Goal: Task Accomplishment & Management: Manage account settings

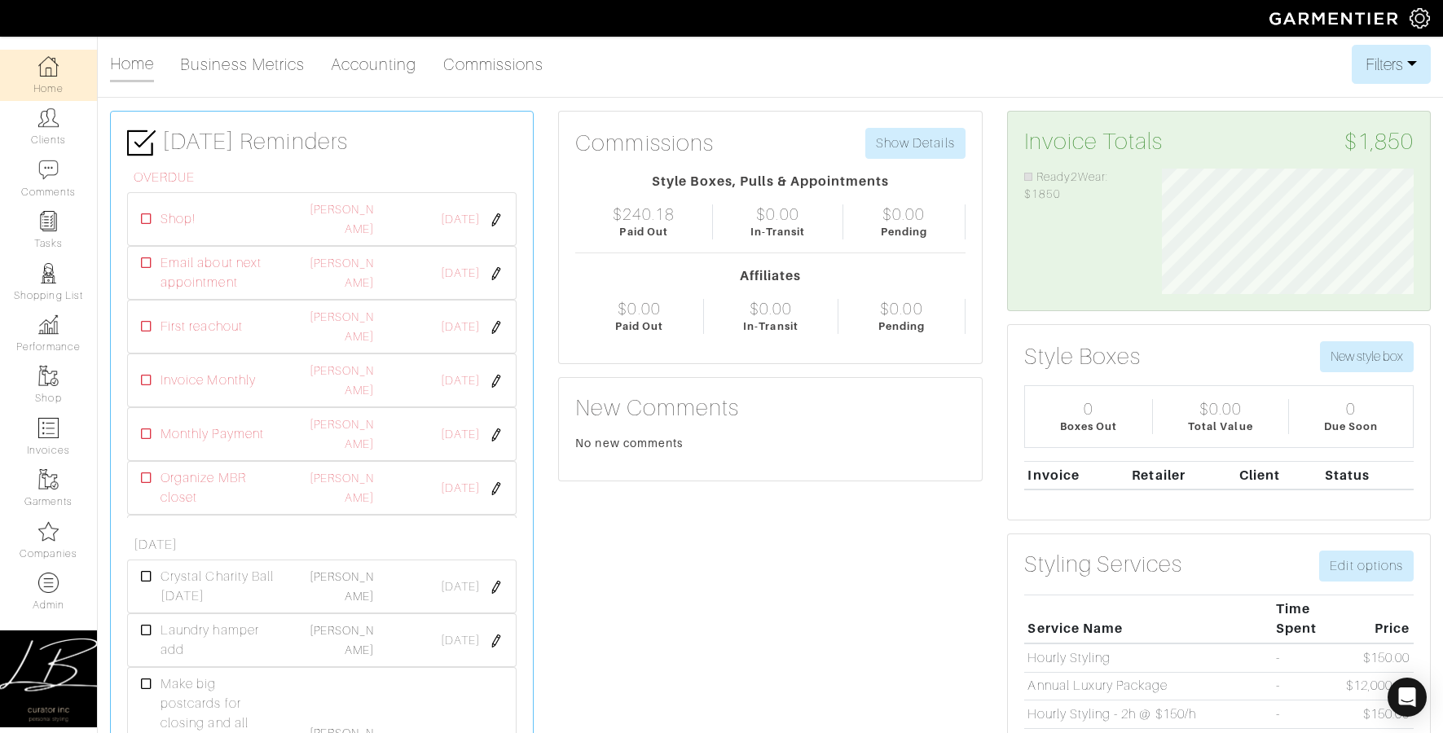
scroll to position [125, 276]
click at [1417, 16] on img at bounding box center [1419, 18] width 20 height 20
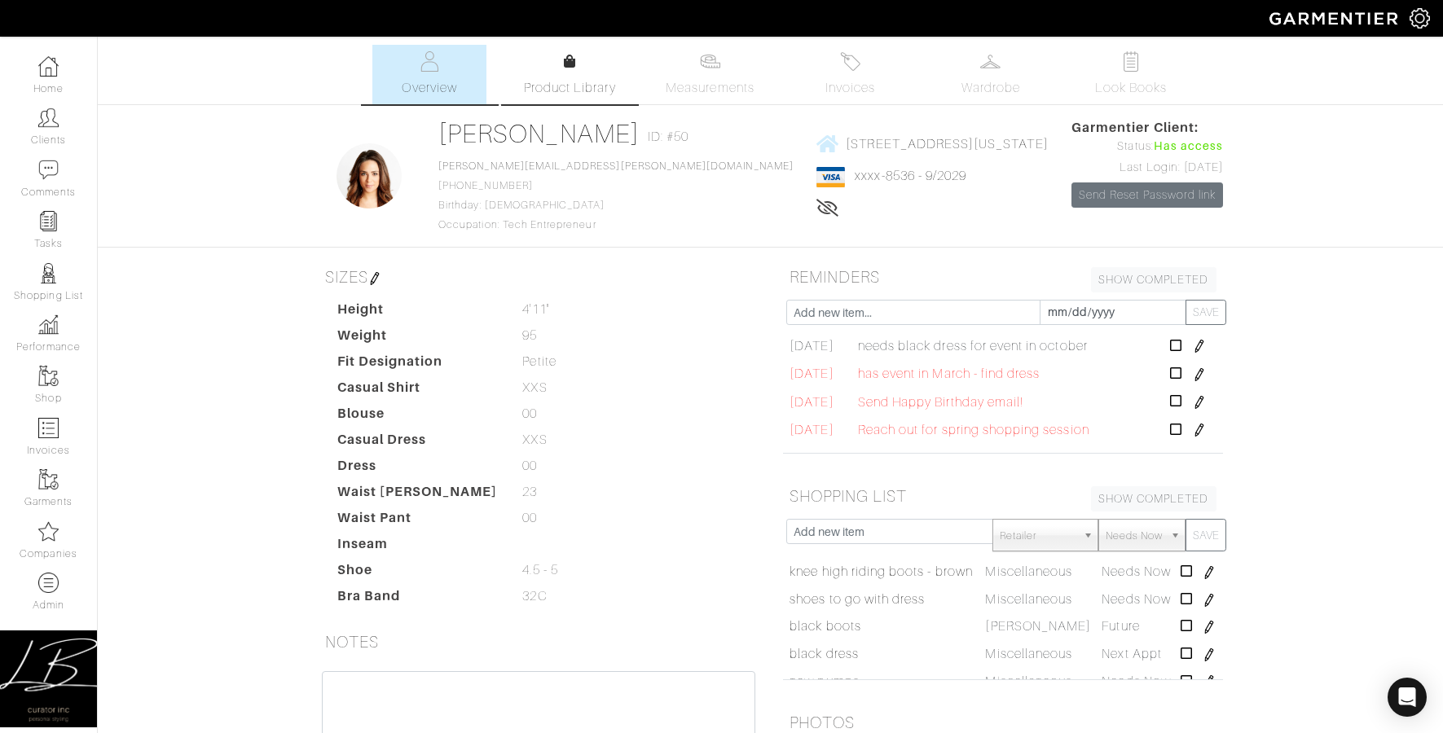
click at [584, 75] on link "Product Library" at bounding box center [569, 75] width 114 height 46
click at [555, 101] on ul "Overview Product Library Measurements Invoices Wardrobe Look Books" at bounding box center [770, 74] width 861 height 59
click at [575, 86] on span "Product Library" at bounding box center [570, 88] width 92 height 20
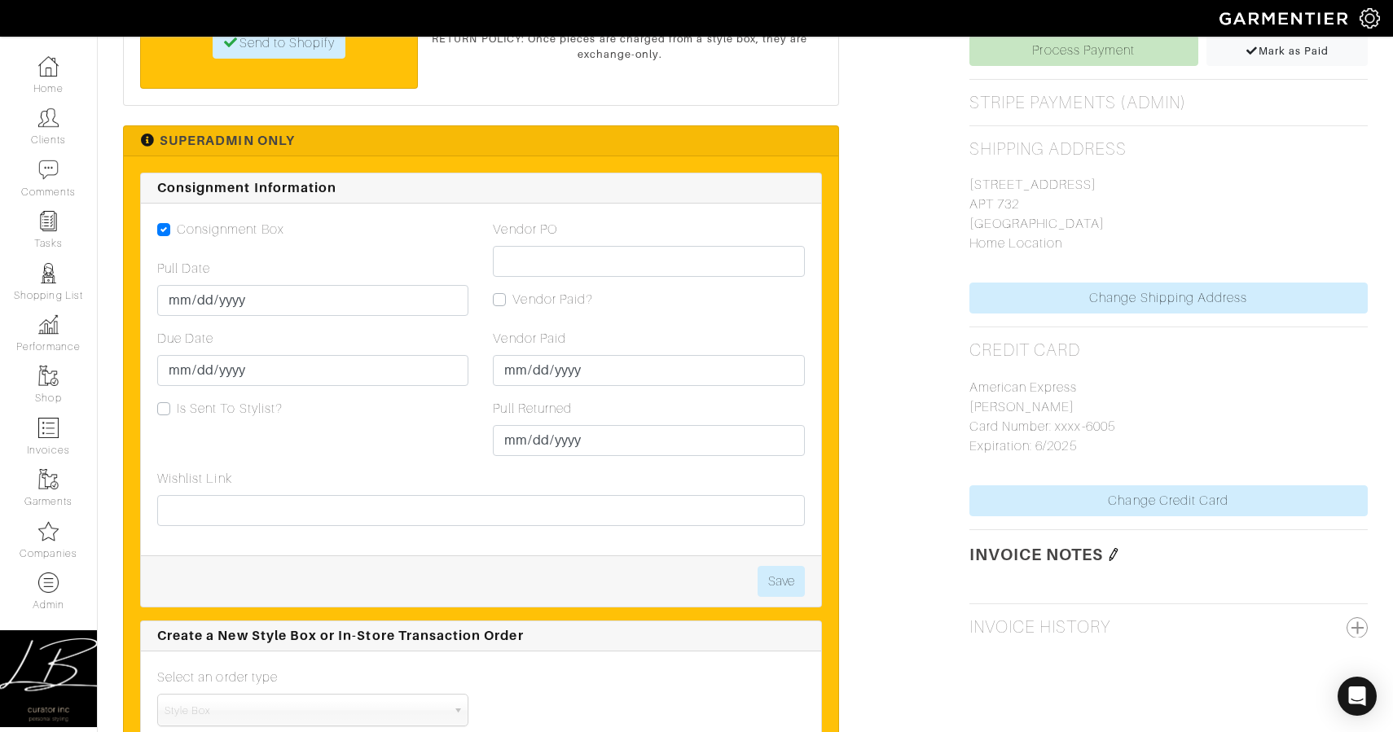
scroll to position [867, 0]
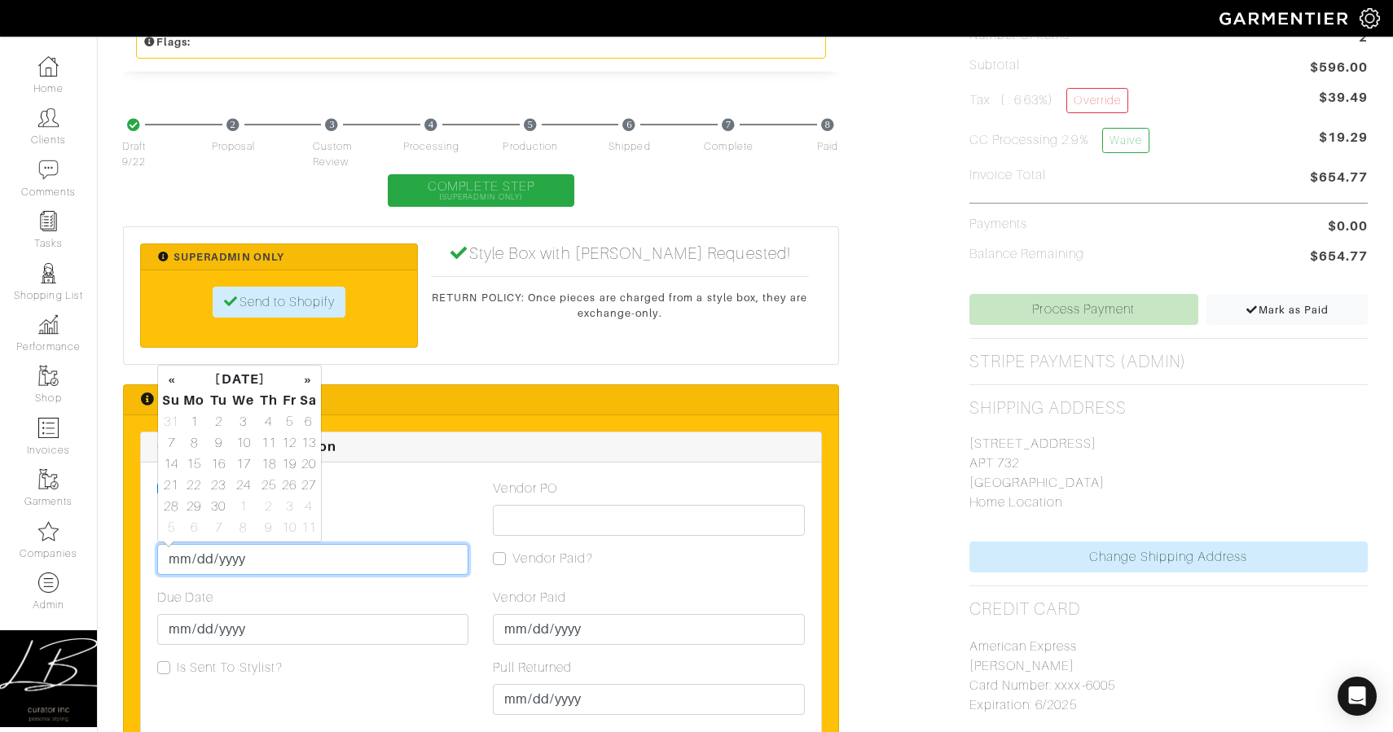
click at [172, 559] on input "Pull Date" at bounding box center [312, 559] width 311 height 31
click at [192, 485] on td "22" at bounding box center [194, 485] width 27 height 21
type input "[DATE]"
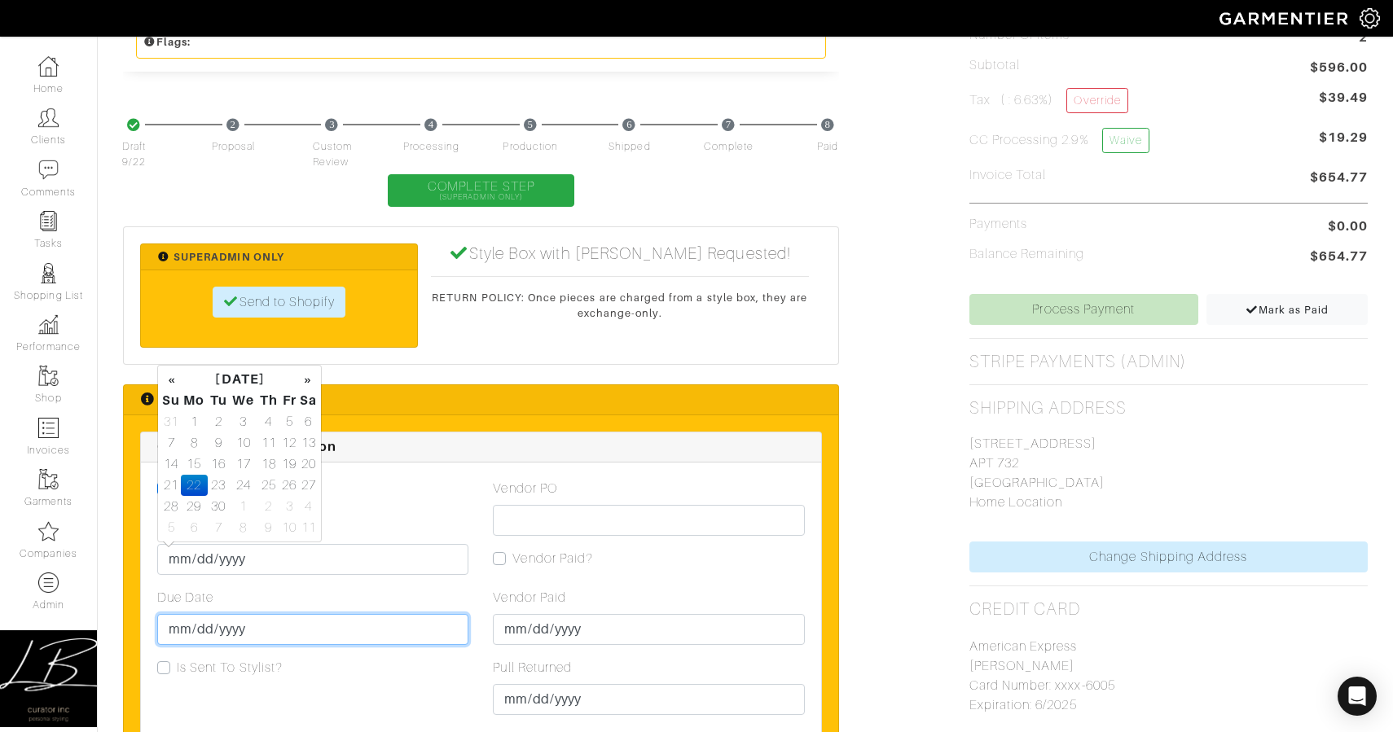
click at [181, 630] on input "Due Date" at bounding box center [312, 629] width 311 height 31
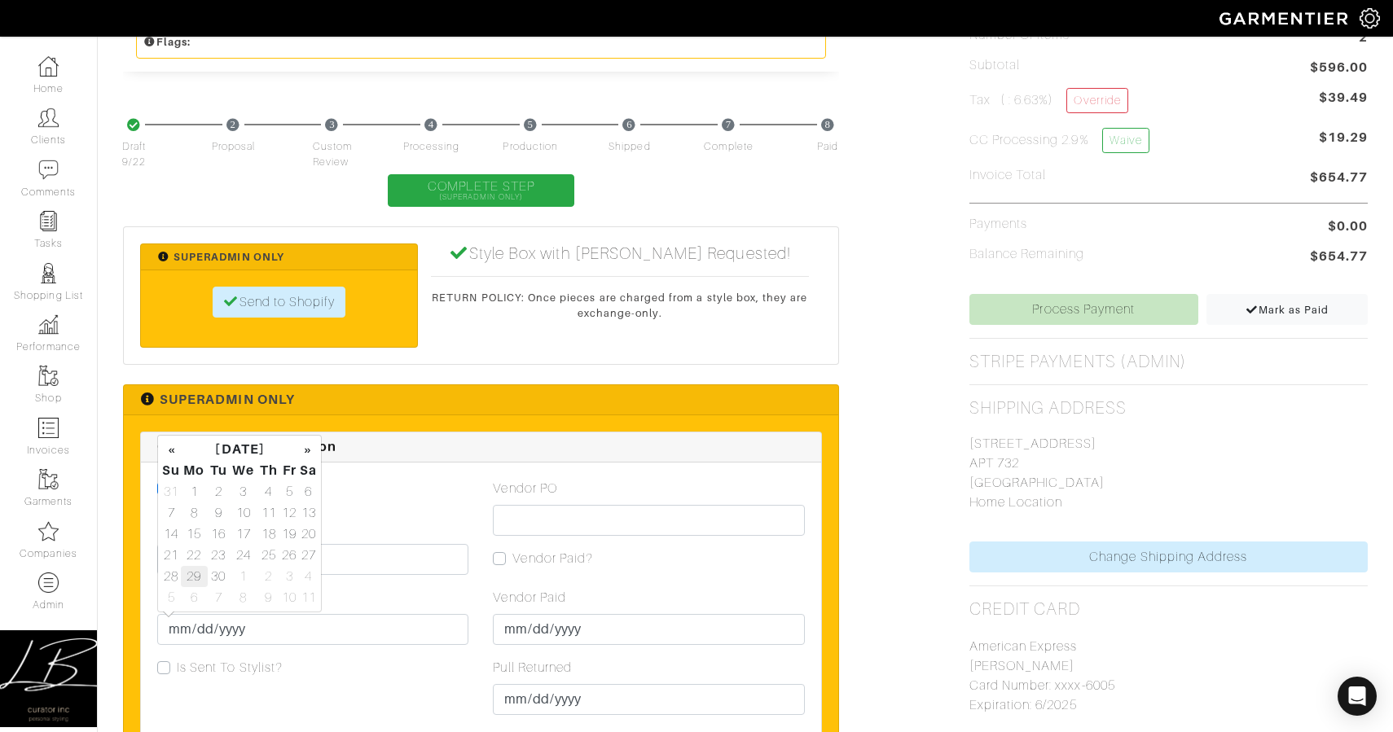
click at [197, 570] on td "29" at bounding box center [194, 576] width 27 height 21
type input "2025-09-29"
click at [394, 591] on div "Due Date 2025-09-29" at bounding box center [312, 616] width 311 height 57
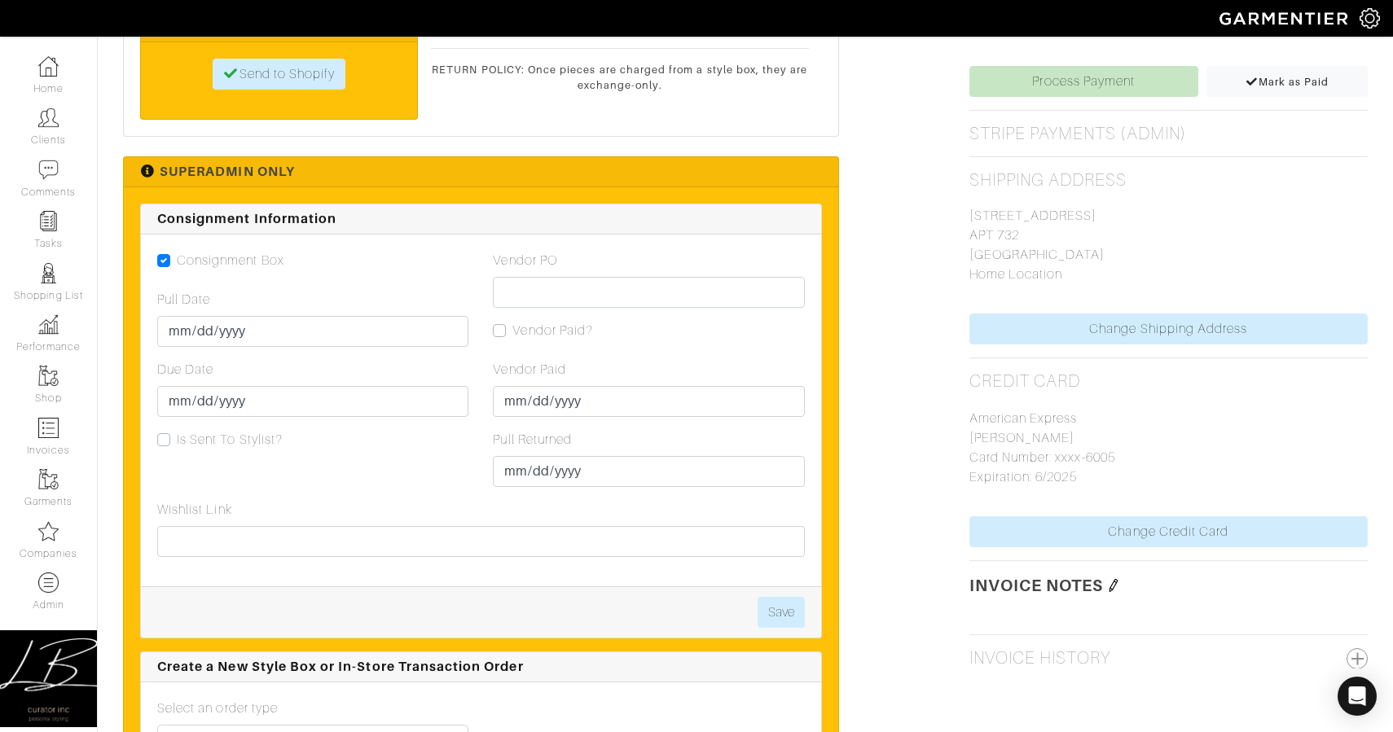
scroll to position [1104, 0]
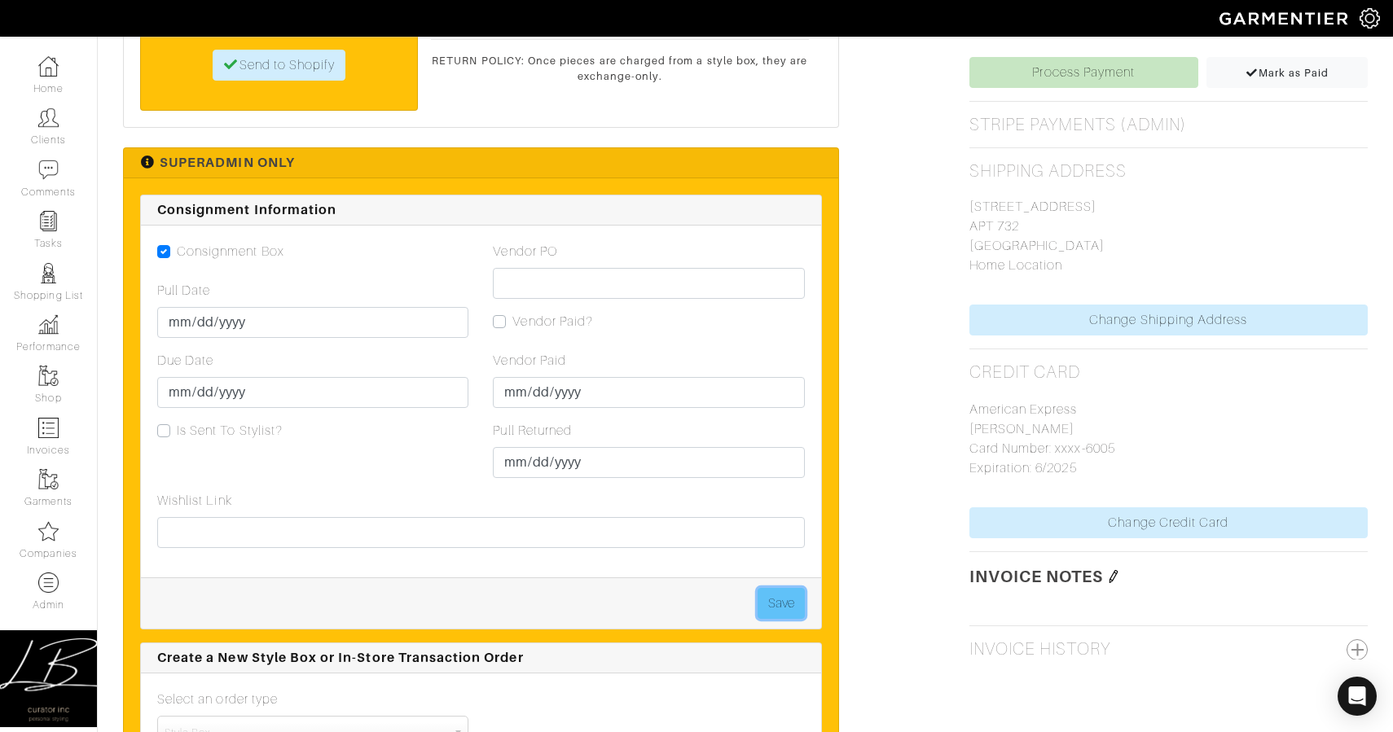
click at [766, 594] on button "Save" at bounding box center [781, 603] width 47 height 31
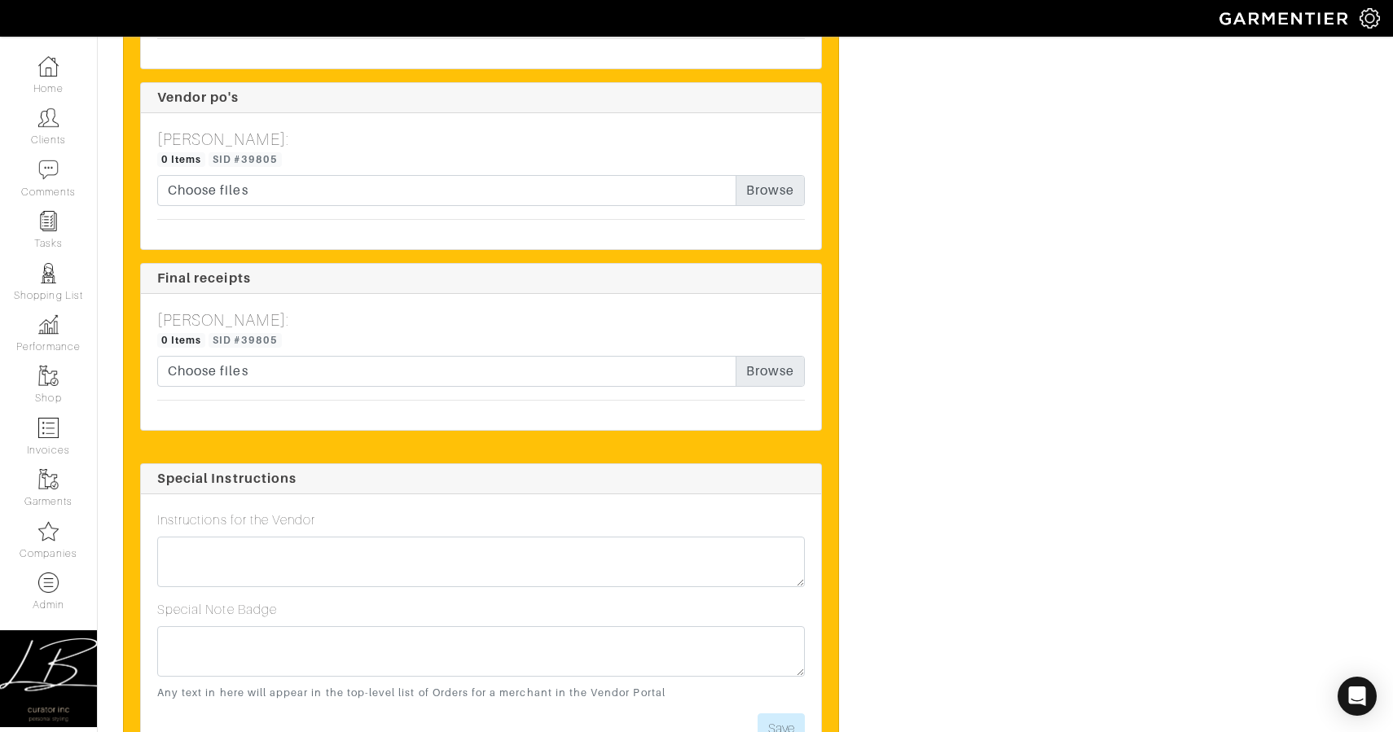
scroll to position [3137, 0]
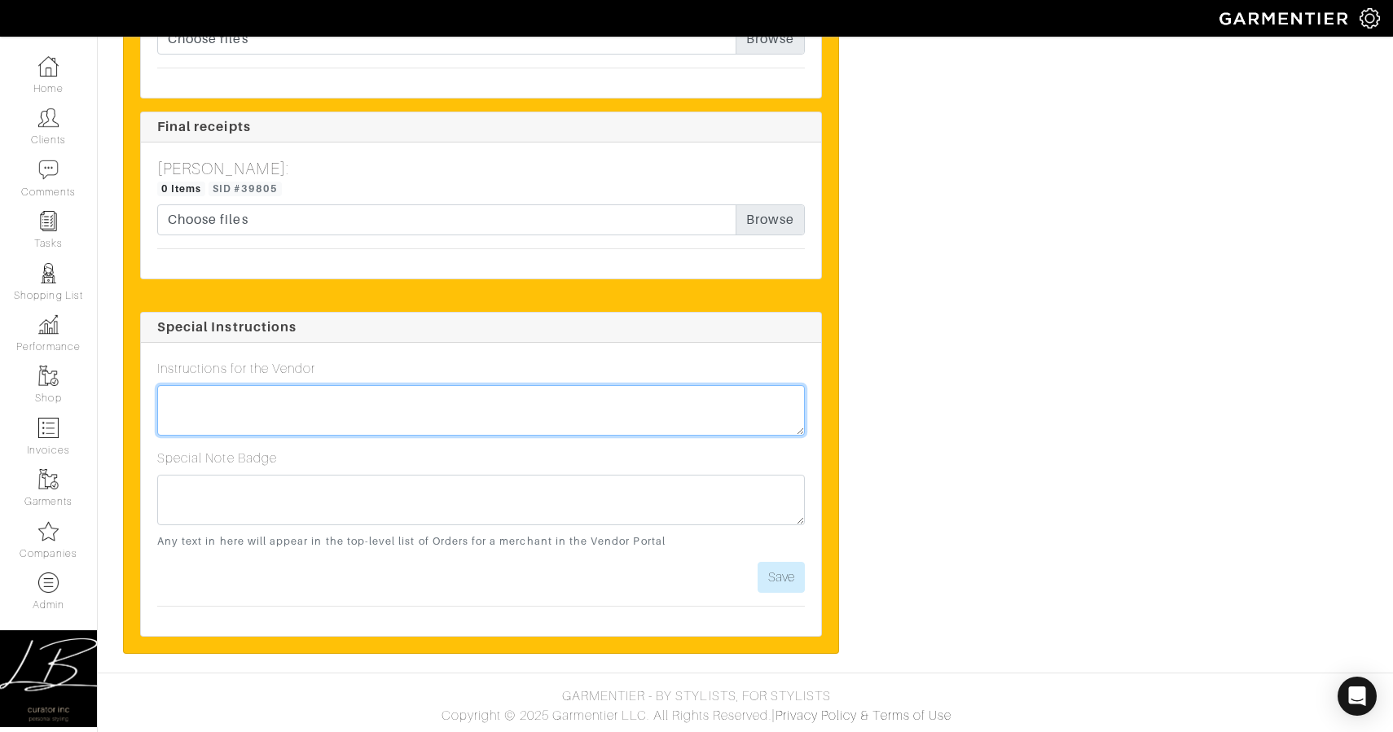
click at [236, 411] on textarea at bounding box center [481, 410] width 648 height 51
click at [469, 400] on textarea "Please ensure items are delivered by Thursday 9/25 or Friday 9/26 (at latest)!" at bounding box center [481, 410] width 648 height 51
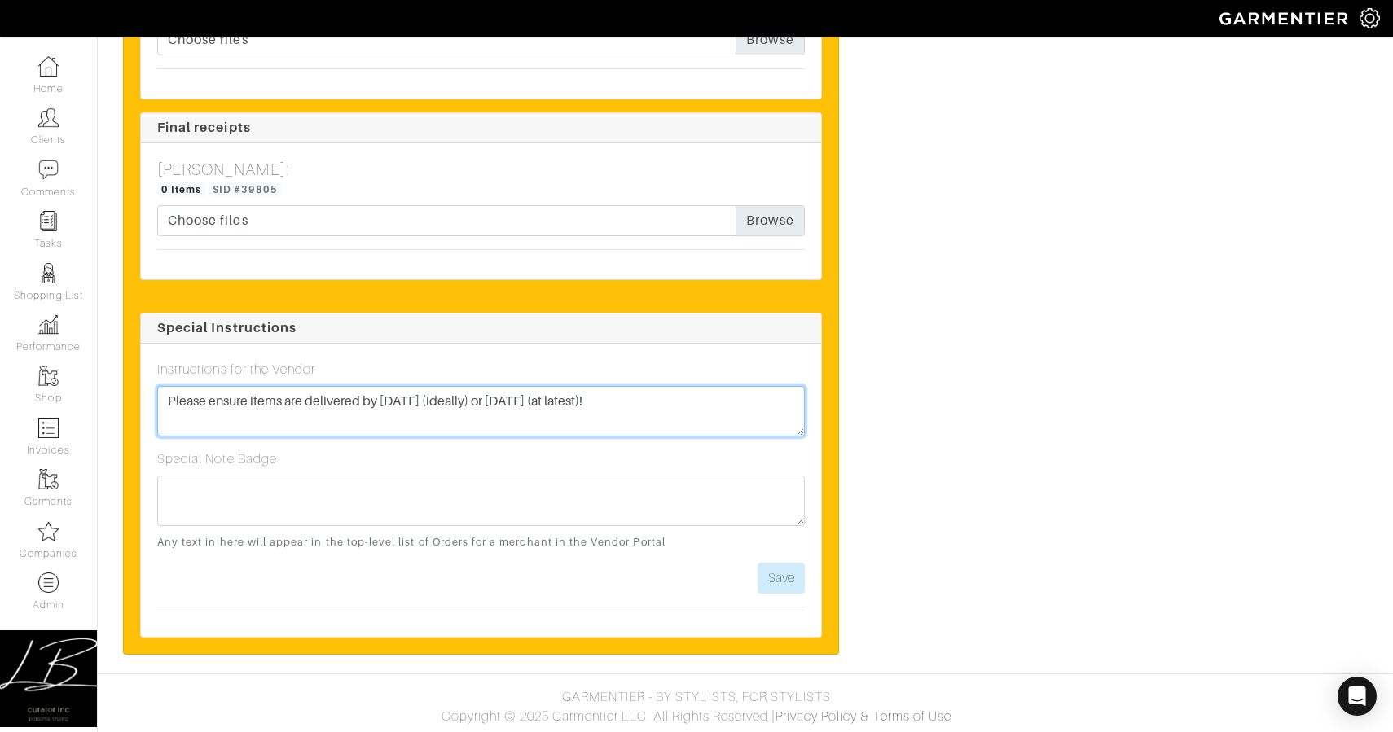
type textarea "Please ensure items are delivered by [DATE] (ideally) or [DATE] (at latest)!"
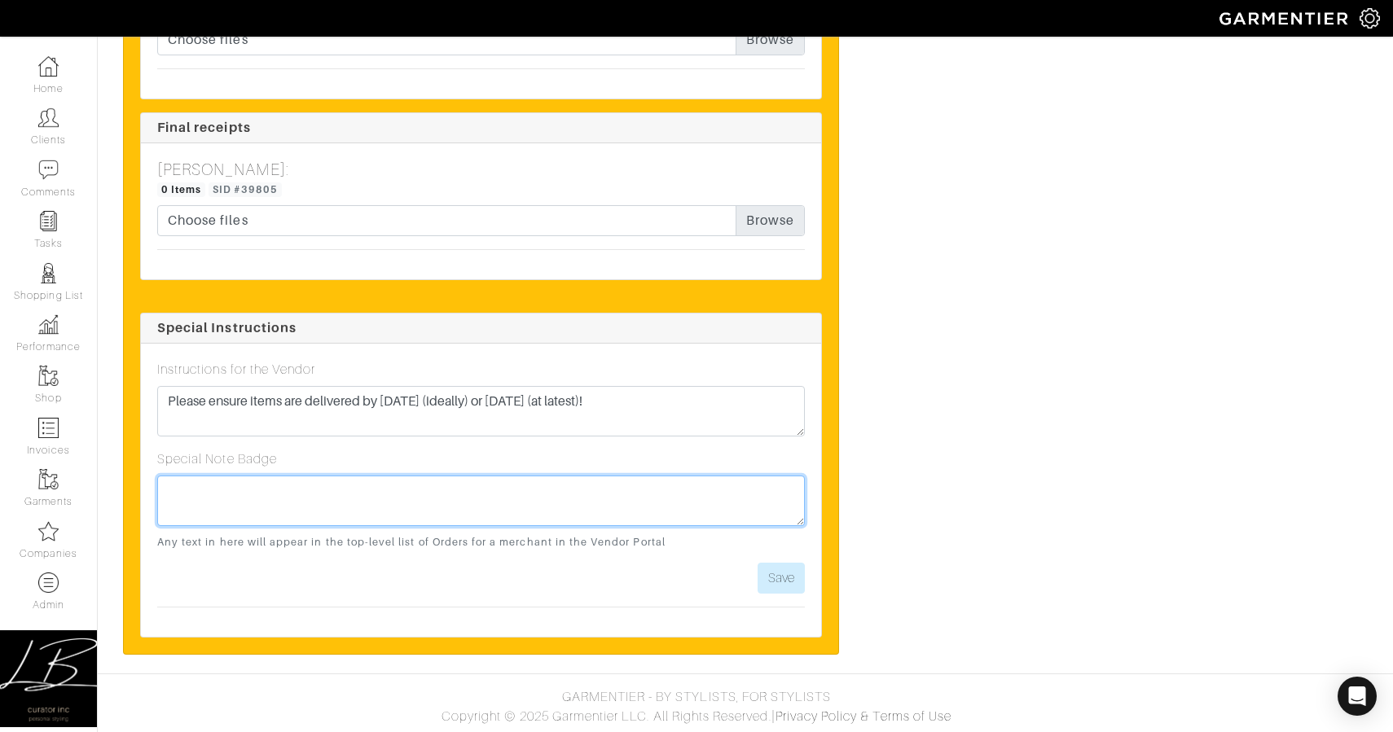
paste textarea "Please ensure items are delivered by [DATE] (ideally) or [DATE] (at latest)!"
type textarea "Please ensure items are delivered by [DATE] (ideally) or [DATE] (at latest)!"
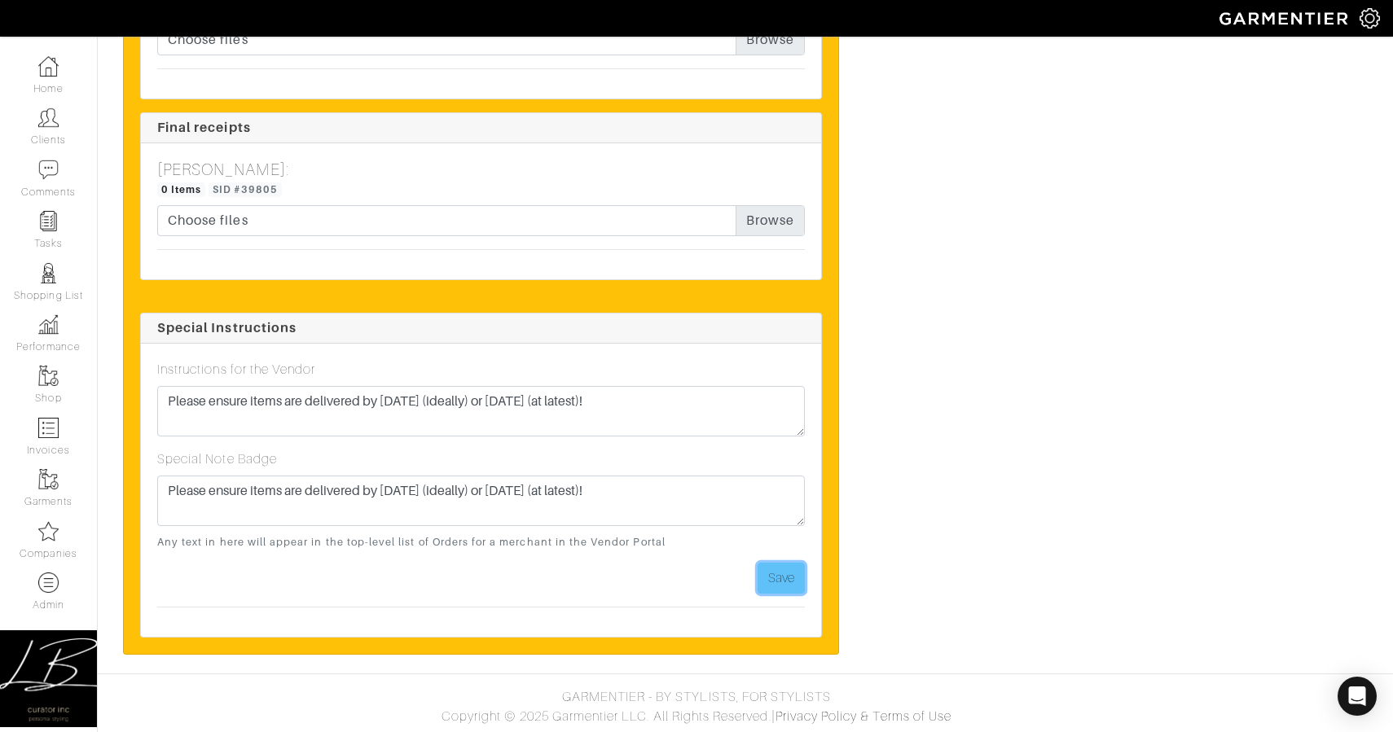
click at [789, 579] on button "Save" at bounding box center [781, 578] width 47 height 31
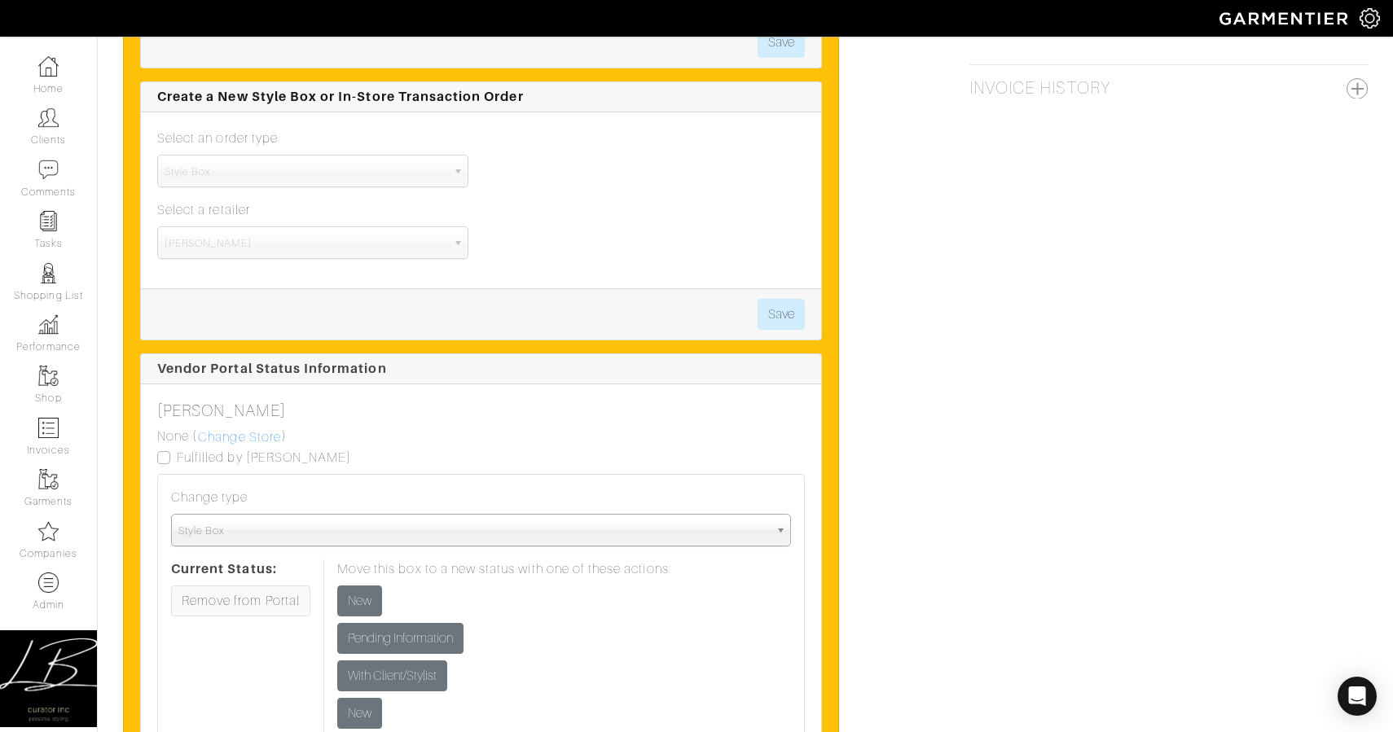
scroll to position [1659, 0]
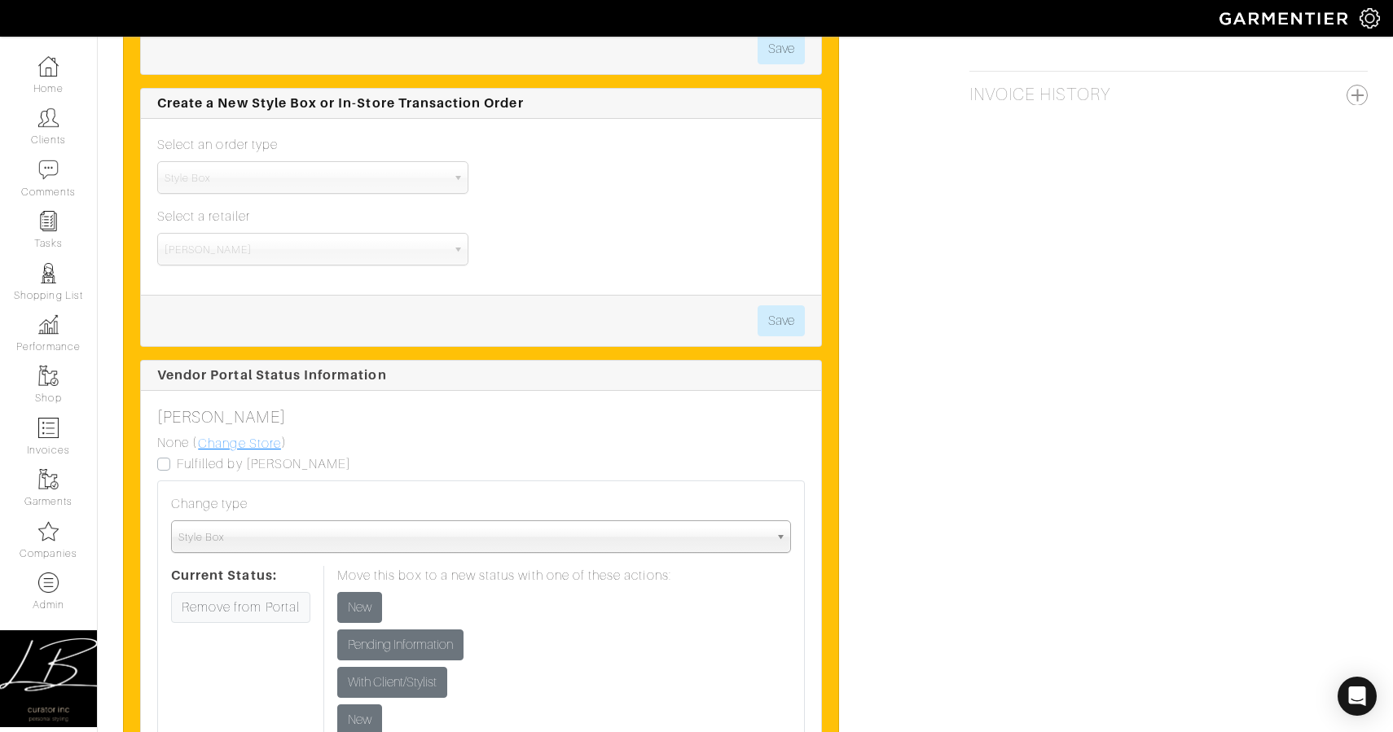
drag, startPoint x: 243, startPoint y: 446, endPoint x: 273, endPoint y: 438, distance: 31.0
click at [243, 446] on link "Change Store" at bounding box center [239, 443] width 85 height 21
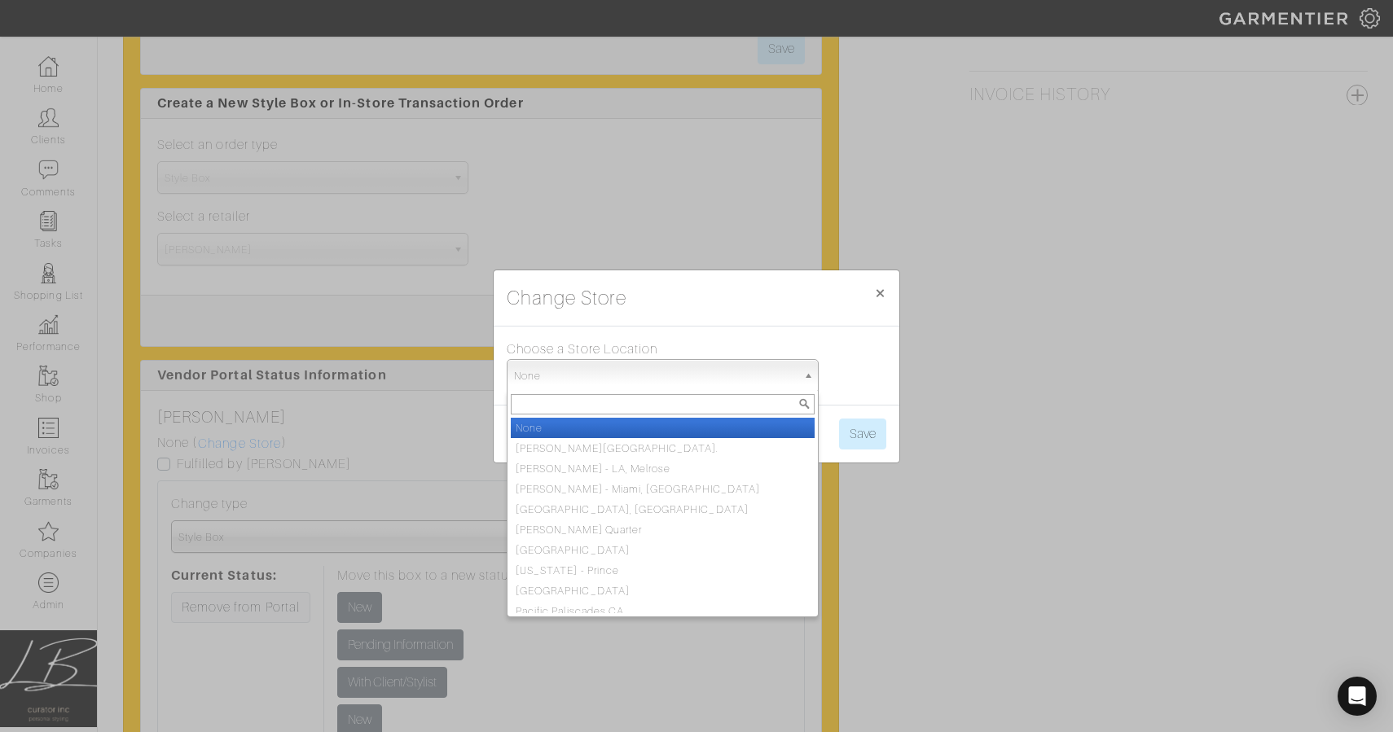
click at [560, 362] on span "None" at bounding box center [655, 376] width 283 height 33
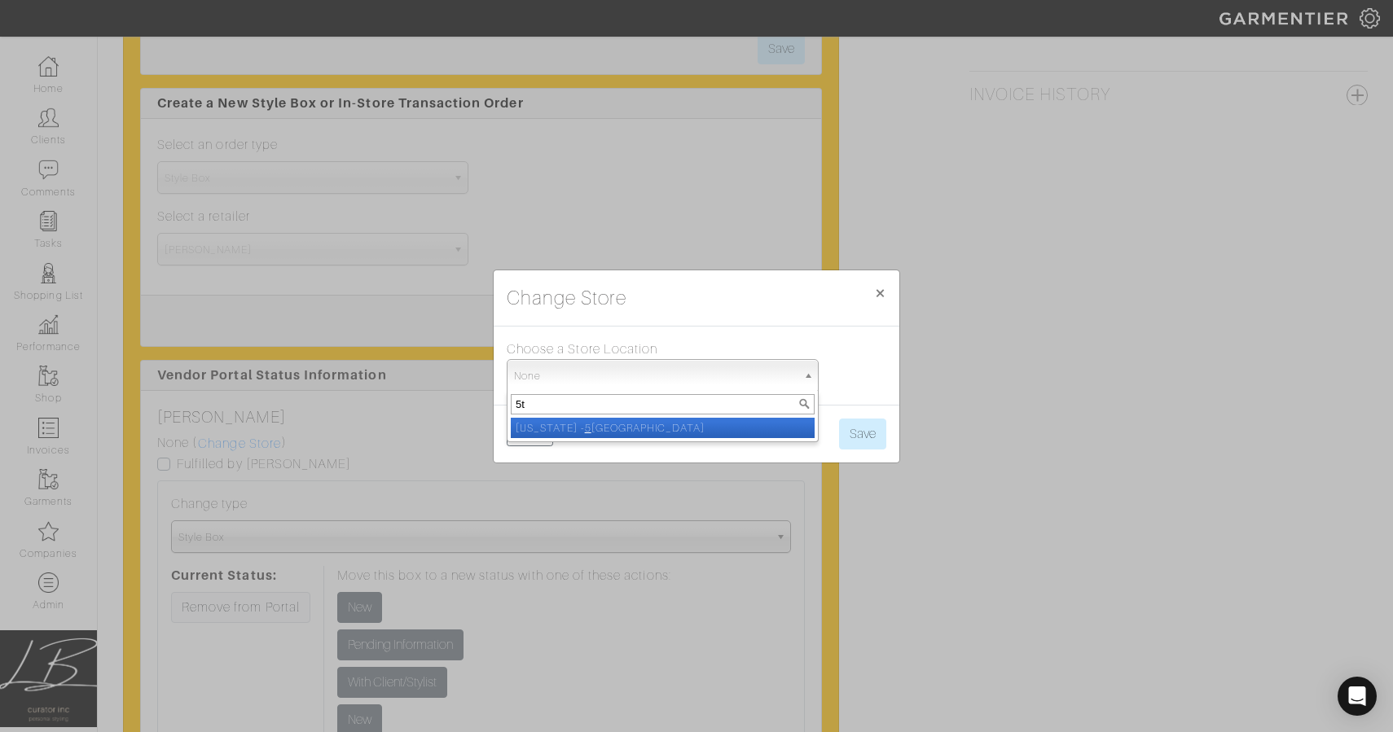
type input "5th"
select select "93"
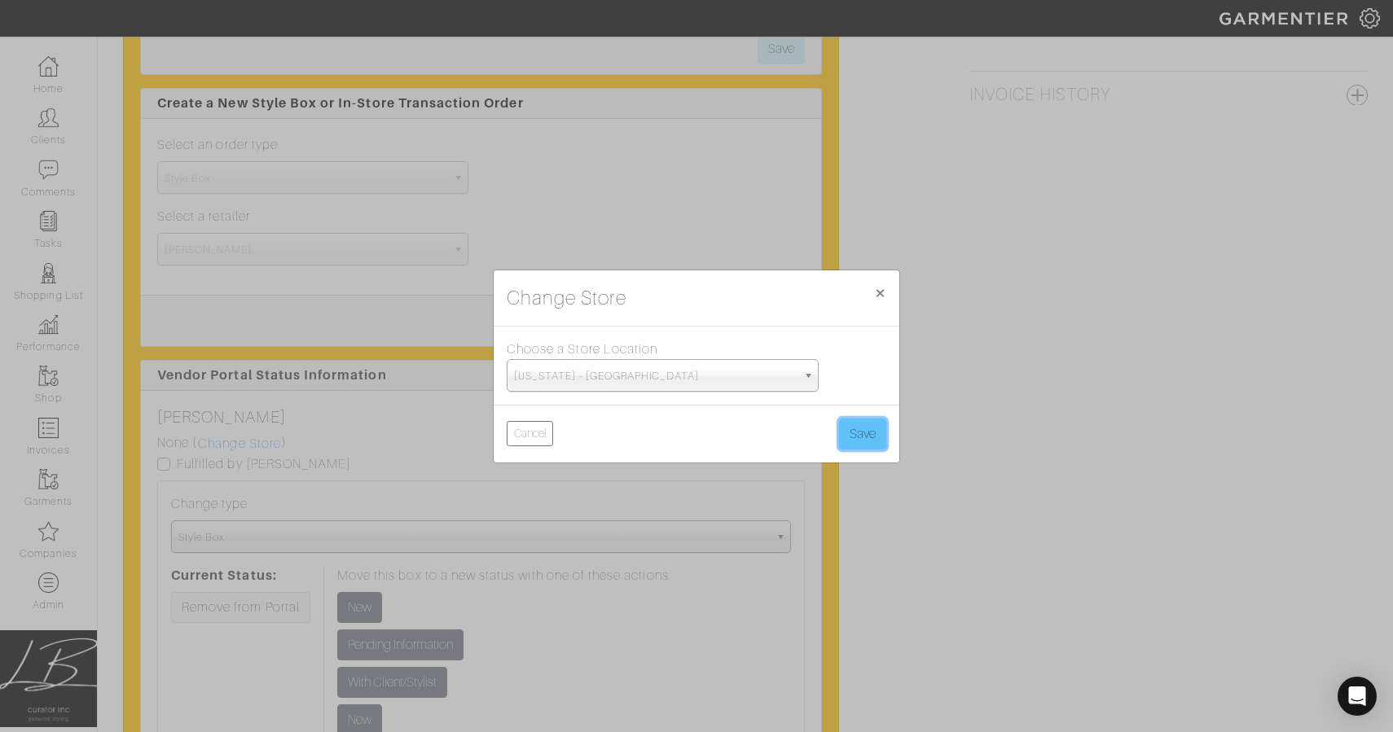
click at [882, 448] on button "Save" at bounding box center [862, 434] width 47 height 31
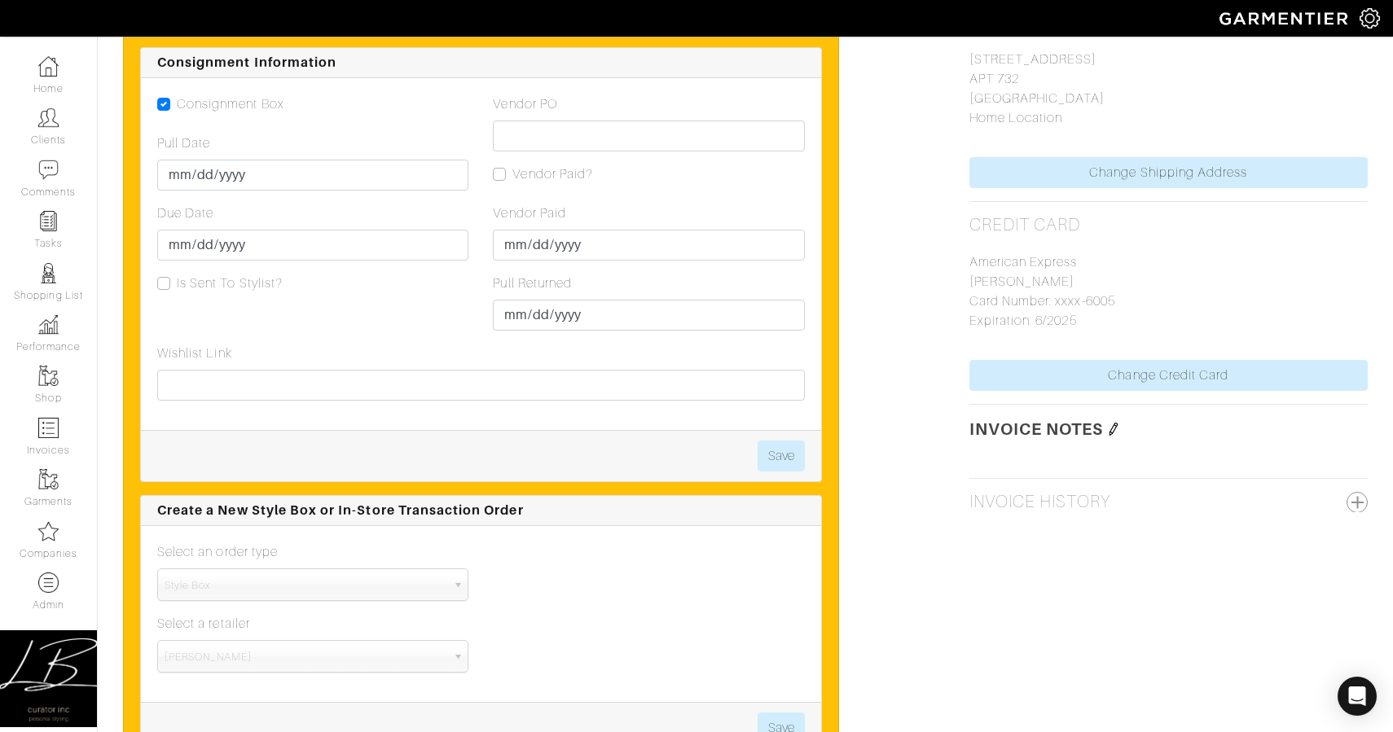
scroll to position [1750, 0]
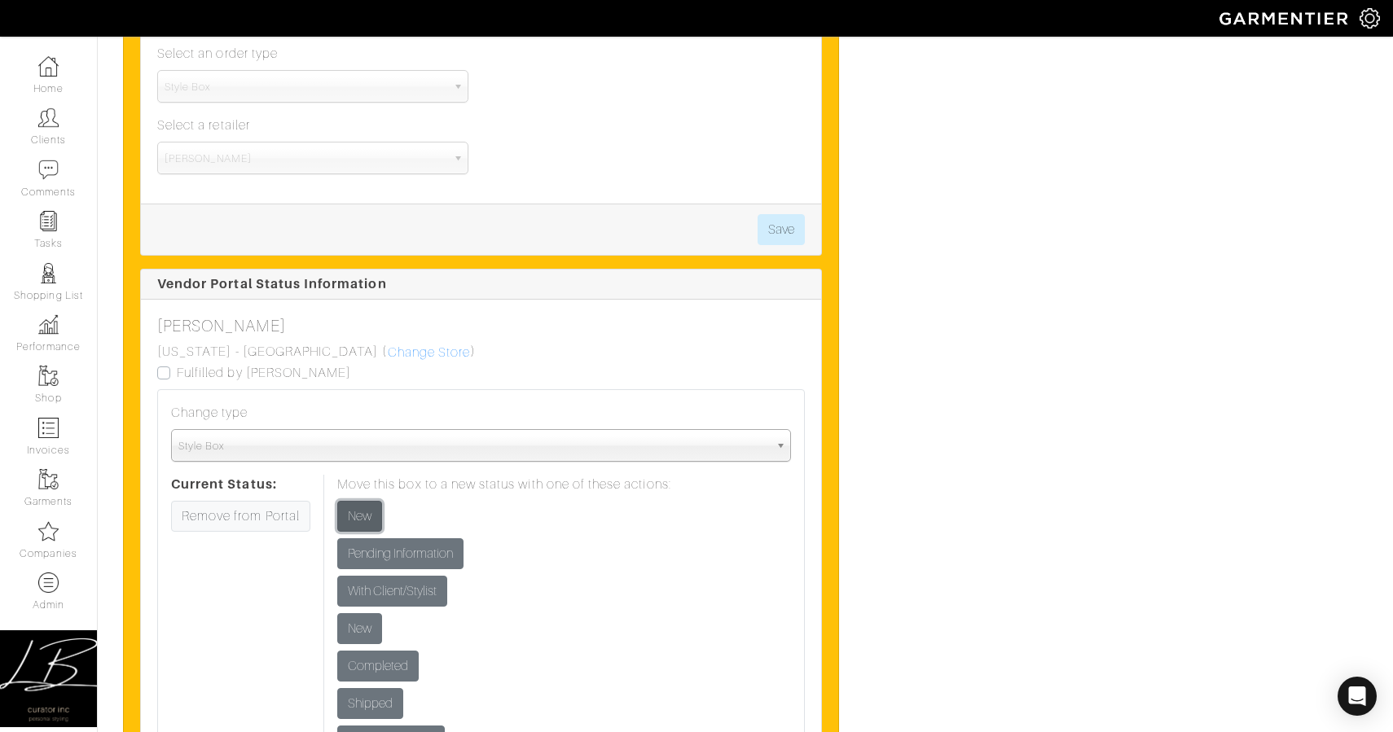
click at [358, 520] on input "New" at bounding box center [359, 516] width 45 height 31
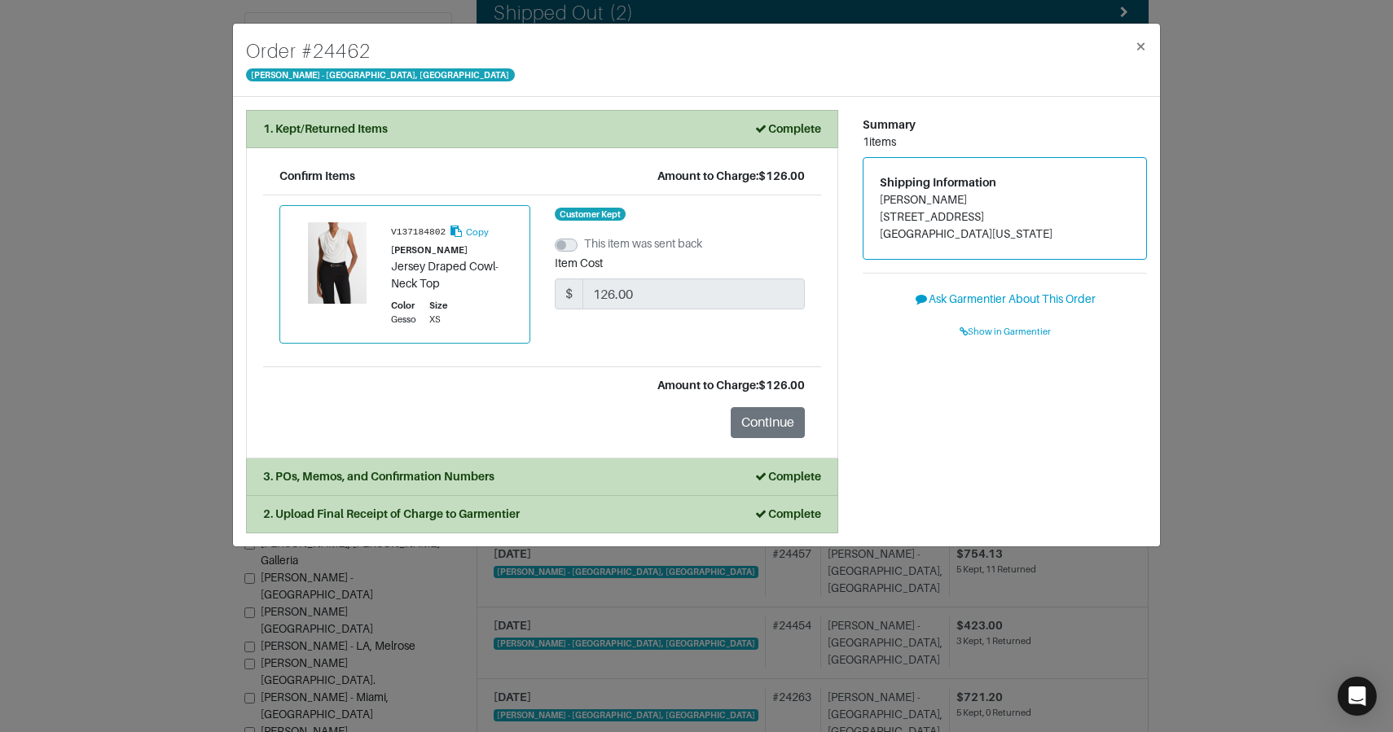
click at [151, 99] on div "Order # 24462 Vince - Chicago, Oak Street × 1. Kept/Returned Items Complete Con…" at bounding box center [696, 366] width 1393 height 732
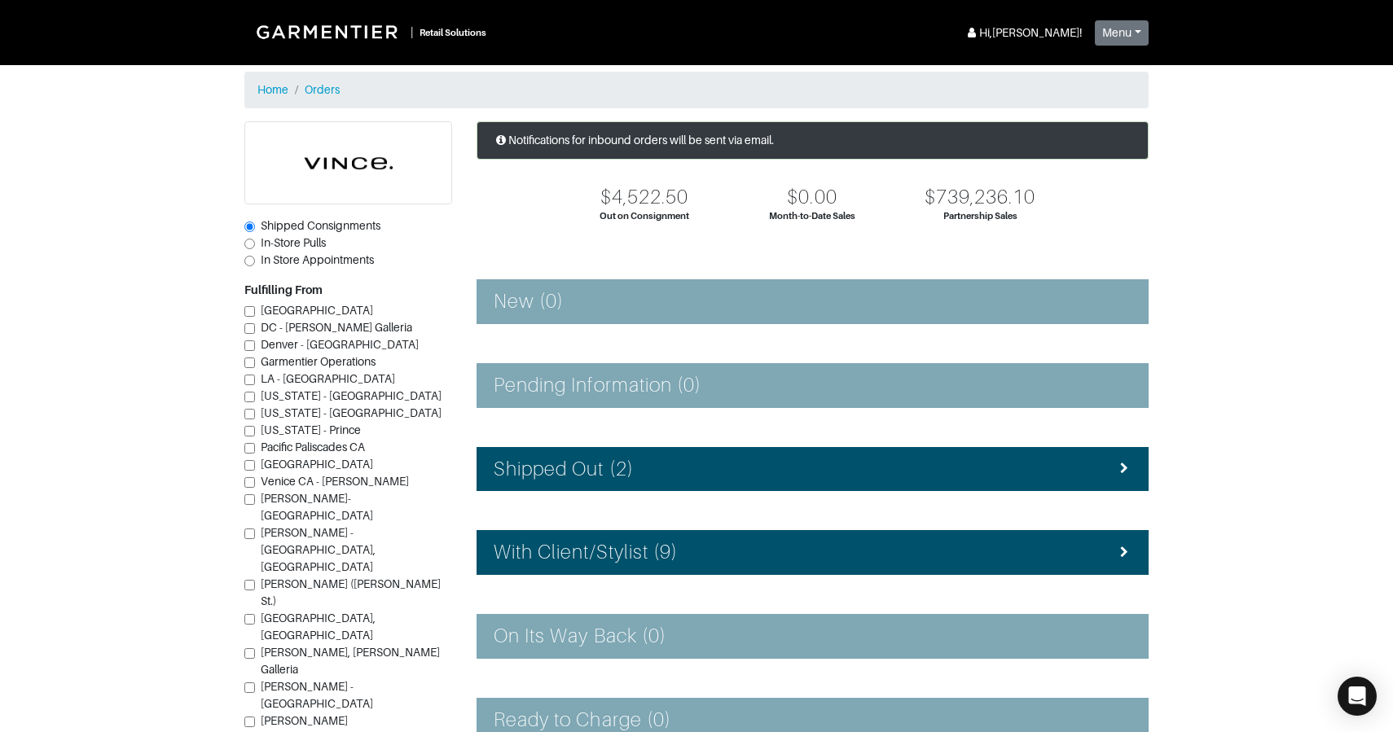
drag, startPoint x: 676, startPoint y: 533, endPoint x: 665, endPoint y: 520, distance: 17.3
click at [676, 533] on li "With Client/Stylist (9)" at bounding box center [813, 552] width 672 height 45
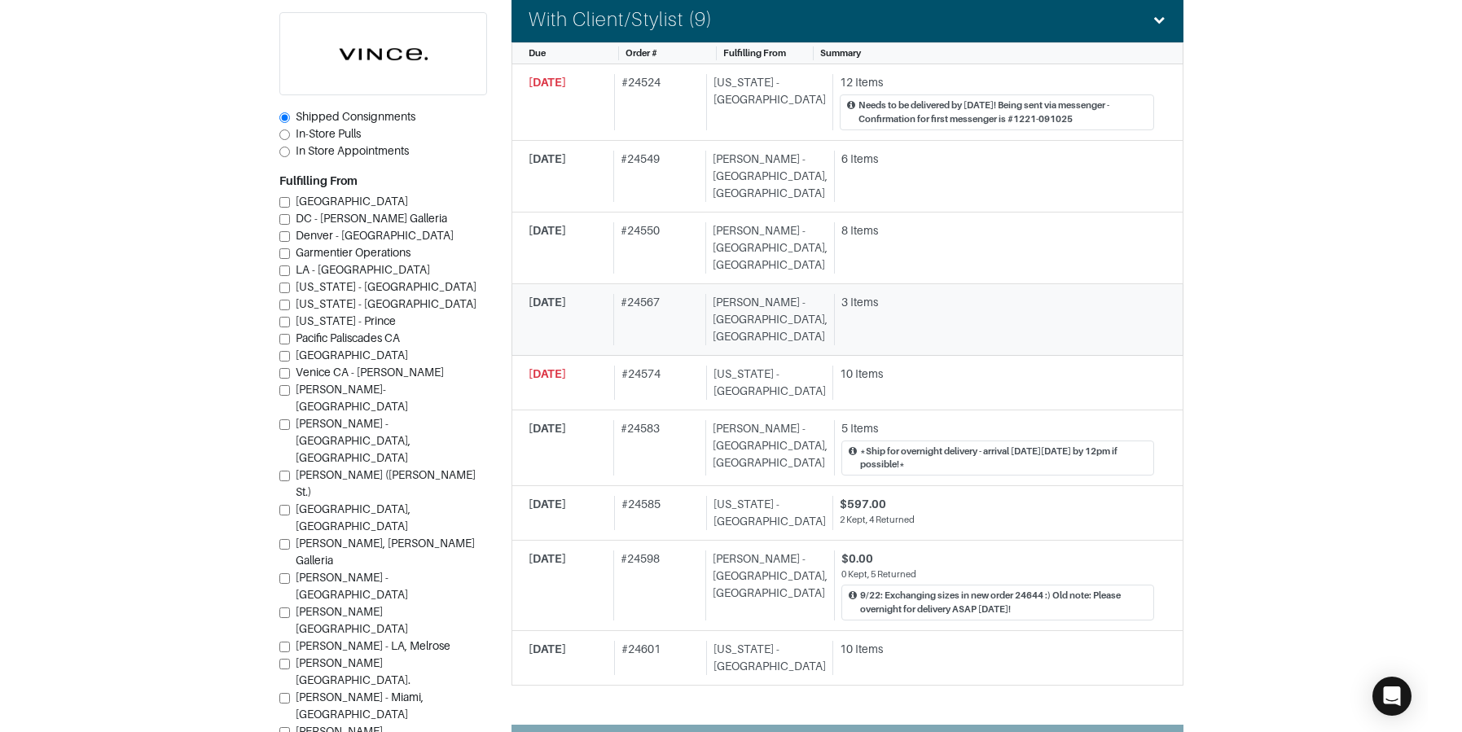
scroll to position [541, 0]
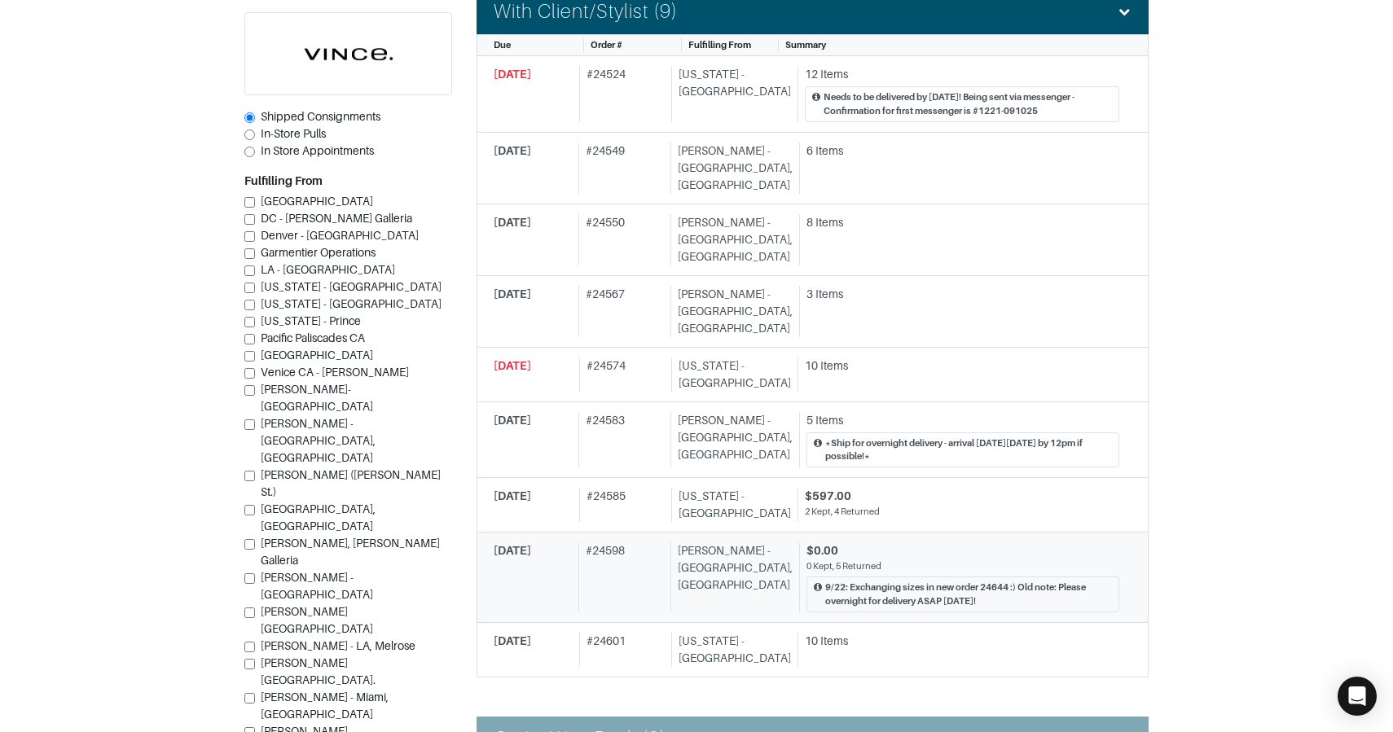
click at [649, 543] on div "# 24598" at bounding box center [621, 577] width 86 height 69
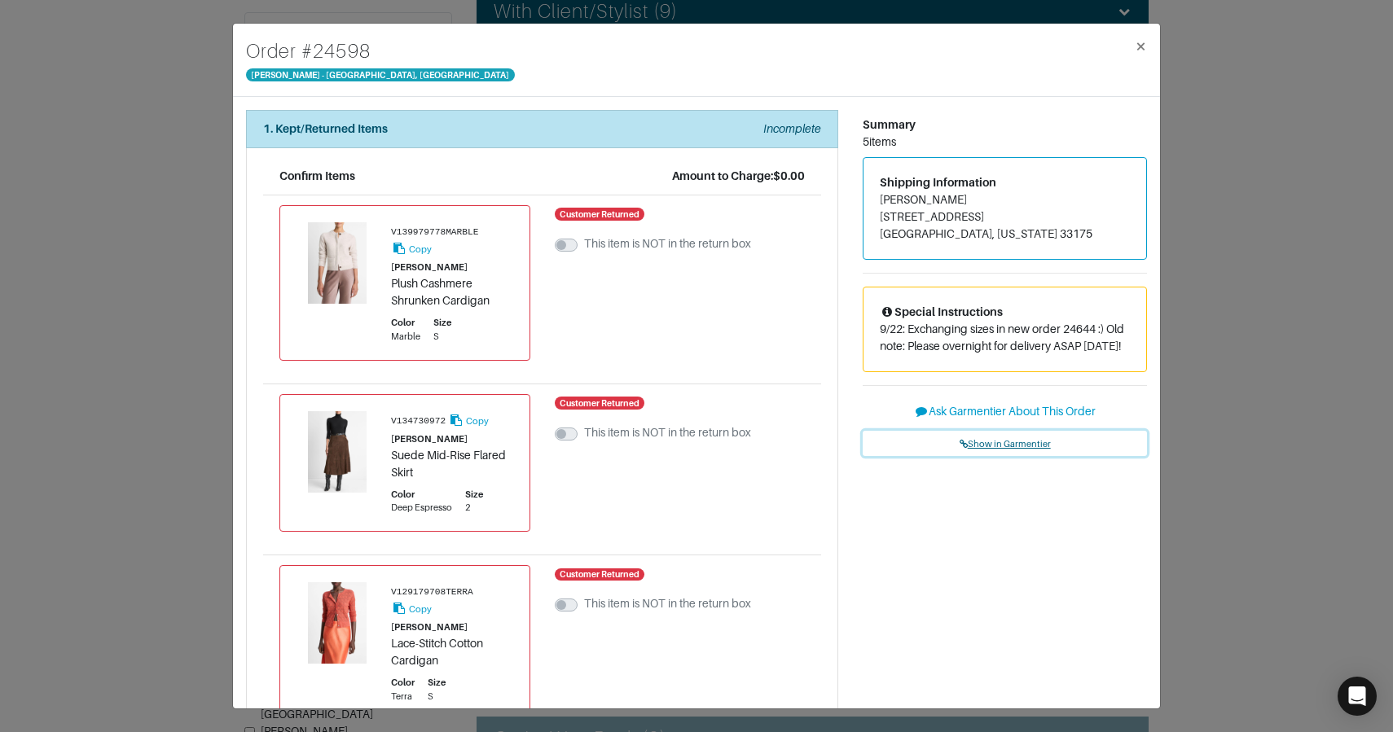
click at [998, 441] on span "Show in Garmentier" at bounding box center [1005, 444] width 91 height 10
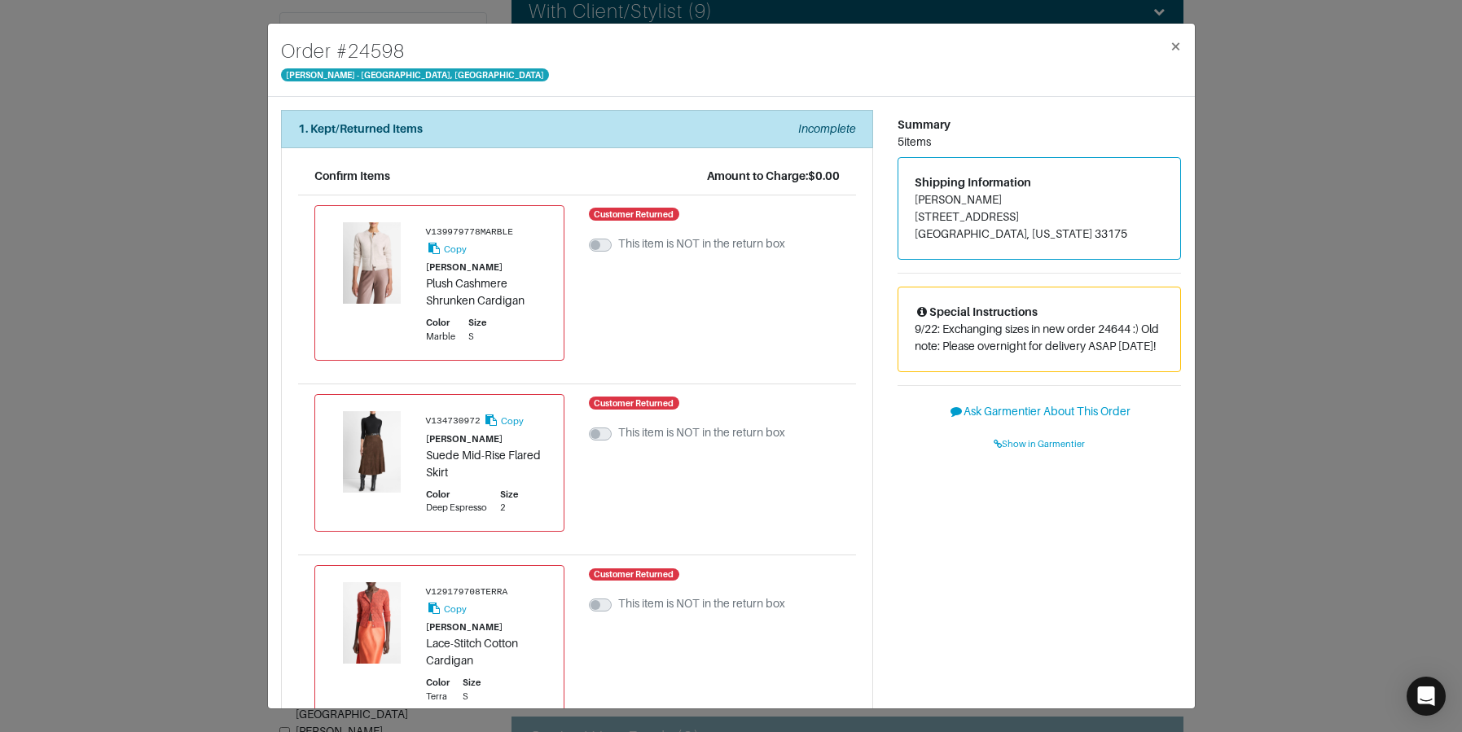
click at [238, 141] on div "Order # 24598 Vince - Chicago, Oak Street × 1. Kept/Returned Items Incomplete C…" at bounding box center [731, 366] width 1462 height 732
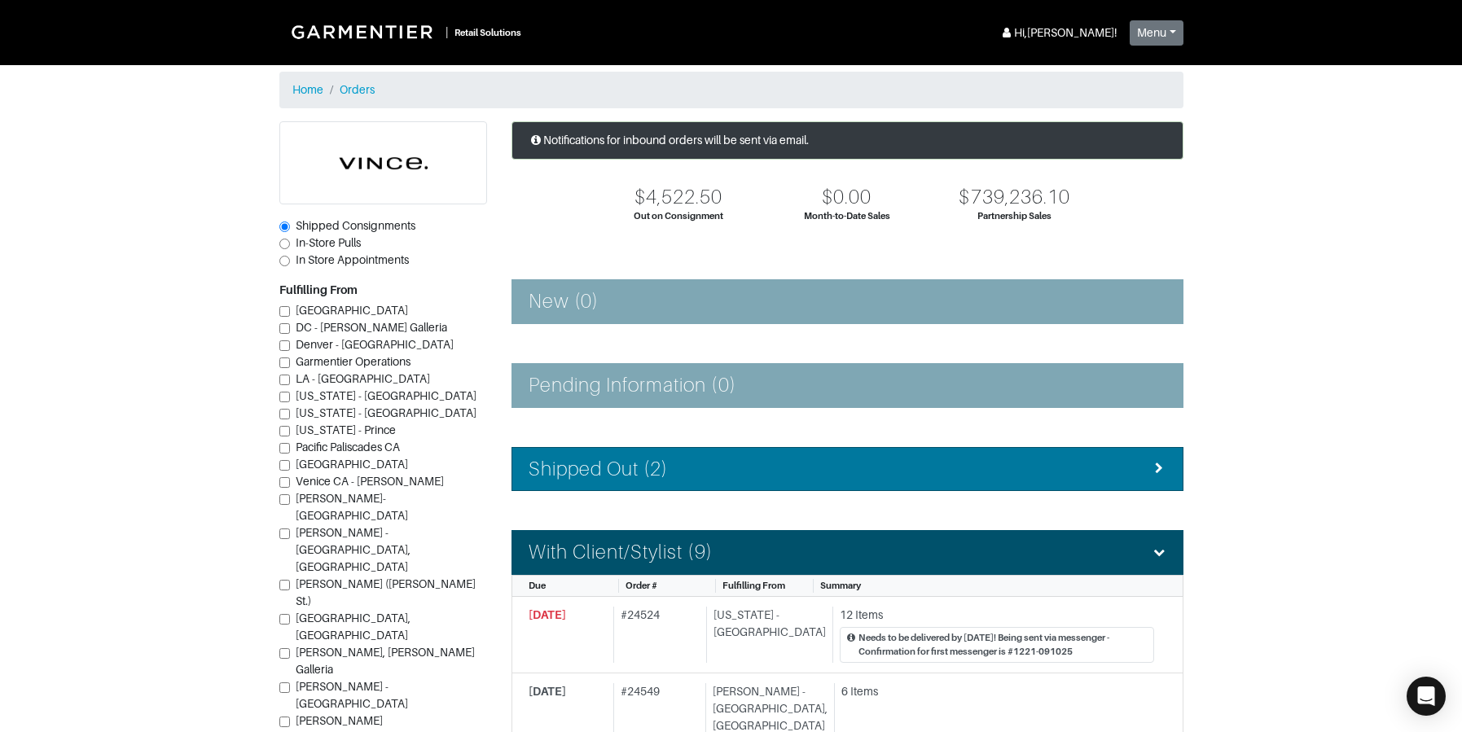
click at [682, 455] on li "Shipped Out (2)" at bounding box center [848, 469] width 672 height 45
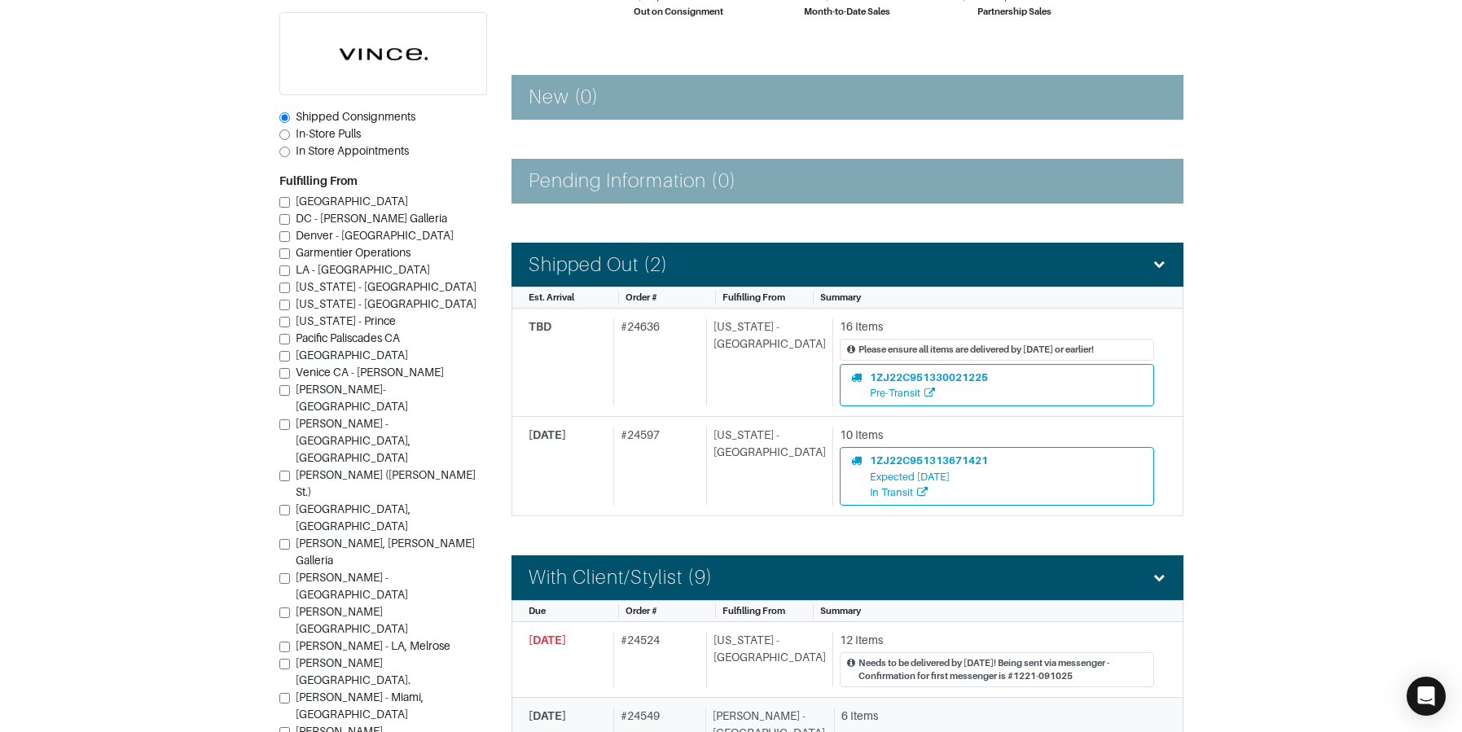
scroll to position [195, 0]
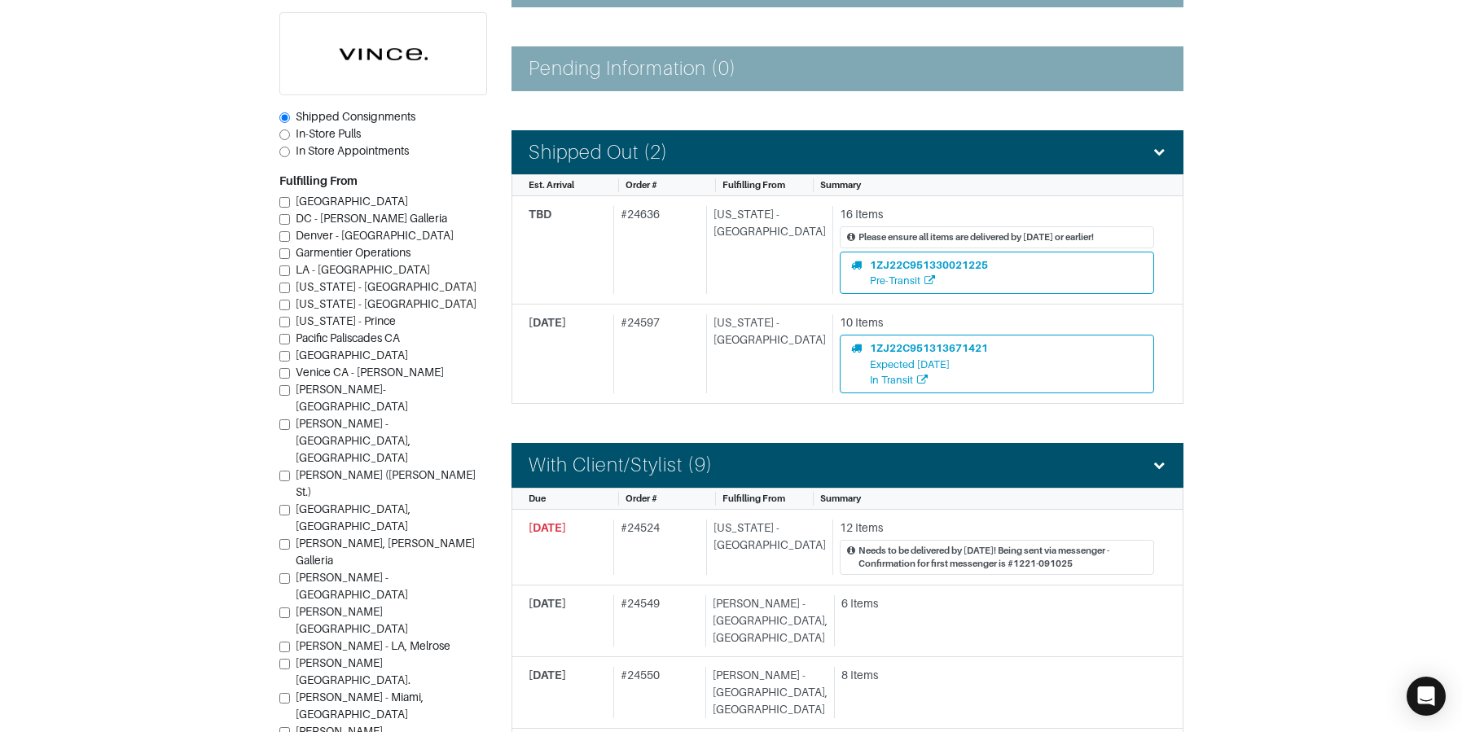
scroll to position [235, 0]
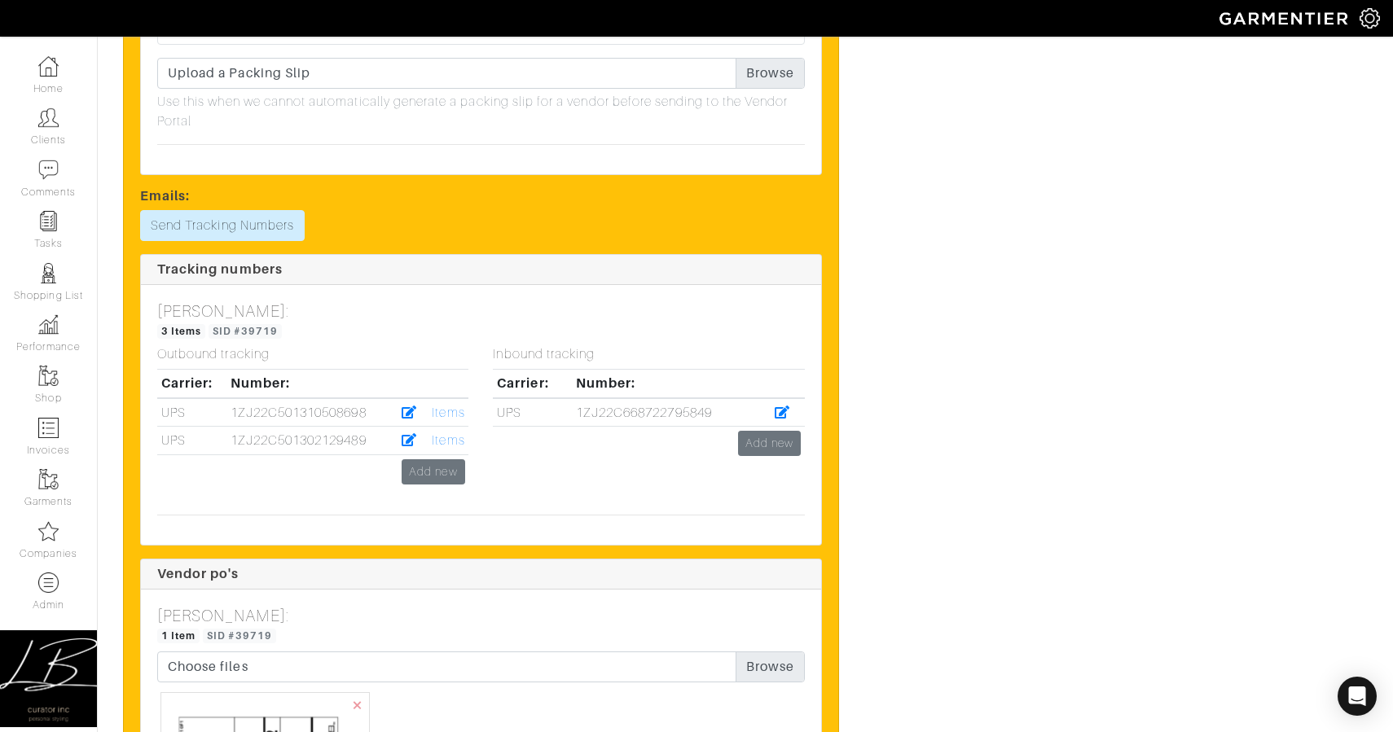
scroll to position [3214, 0]
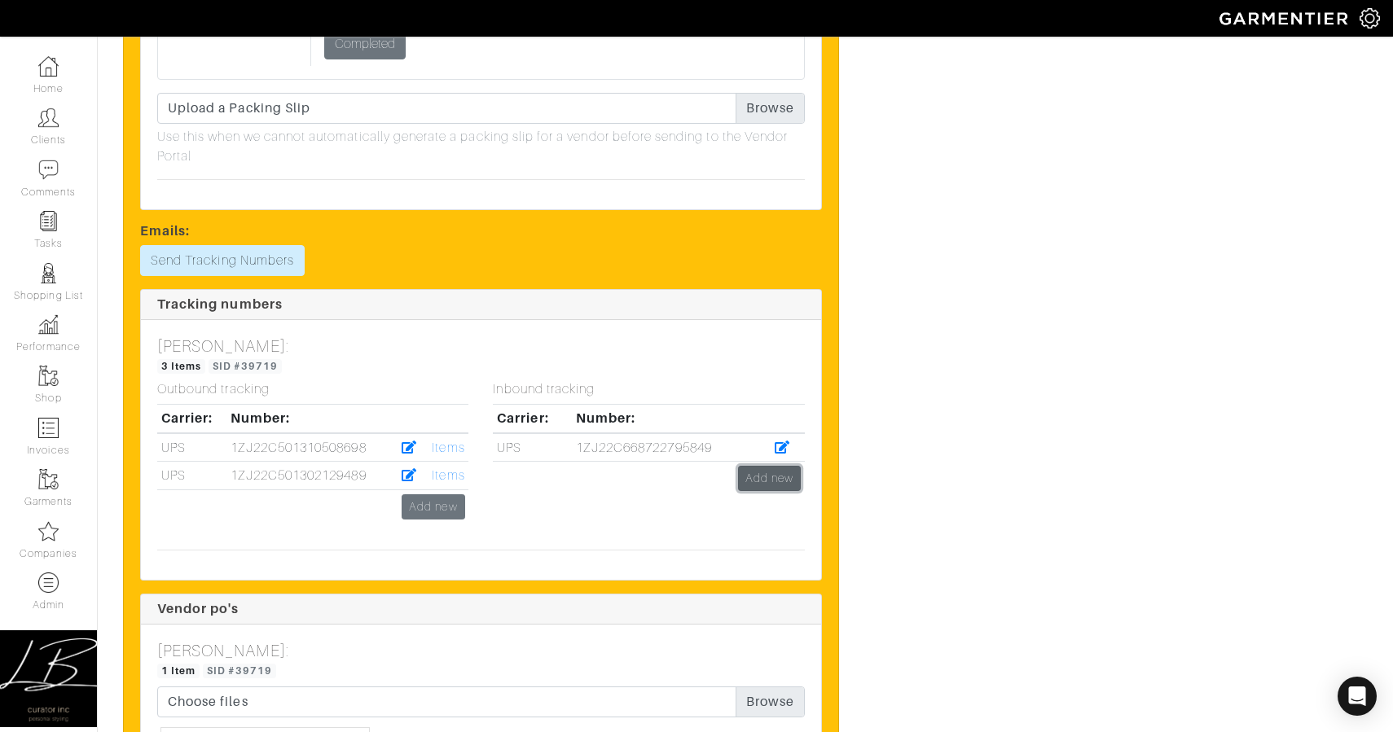
click at [760, 473] on link "Add new" at bounding box center [769, 478] width 63 height 25
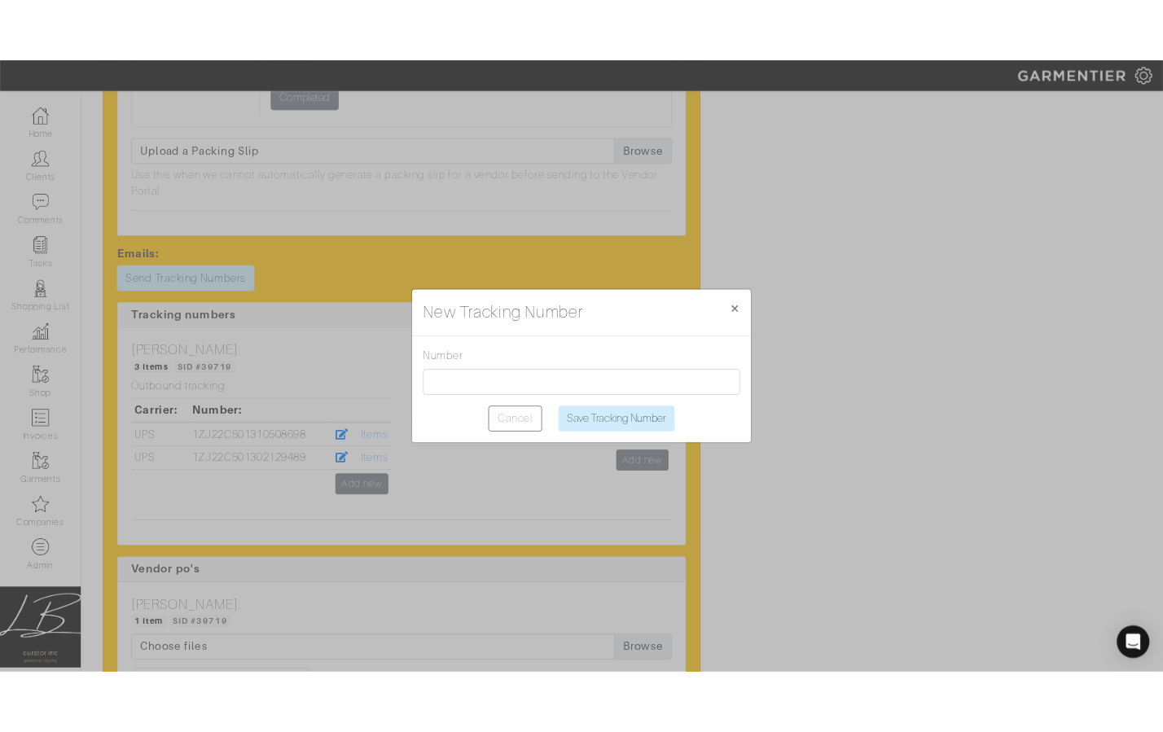
scroll to position [3283, 0]
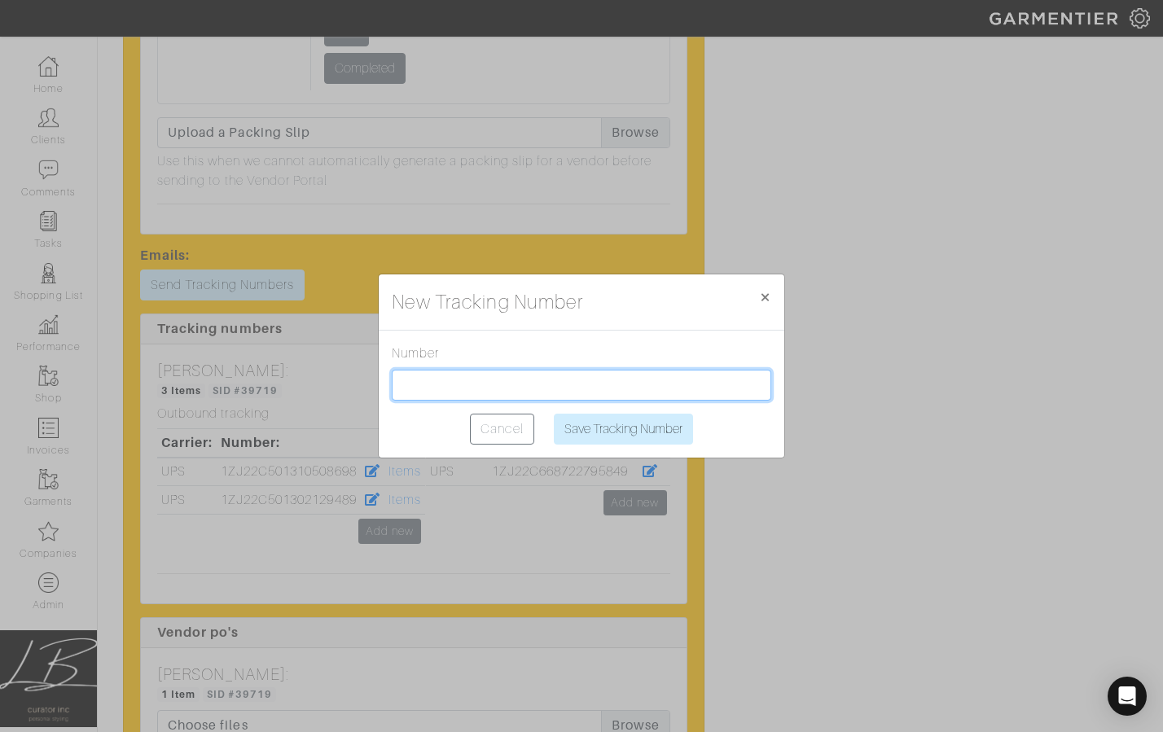
click at [444, 389] on input "text" at bounding box center [582, 385] width 380 height 31
type input "1ZJ22C668738692313"
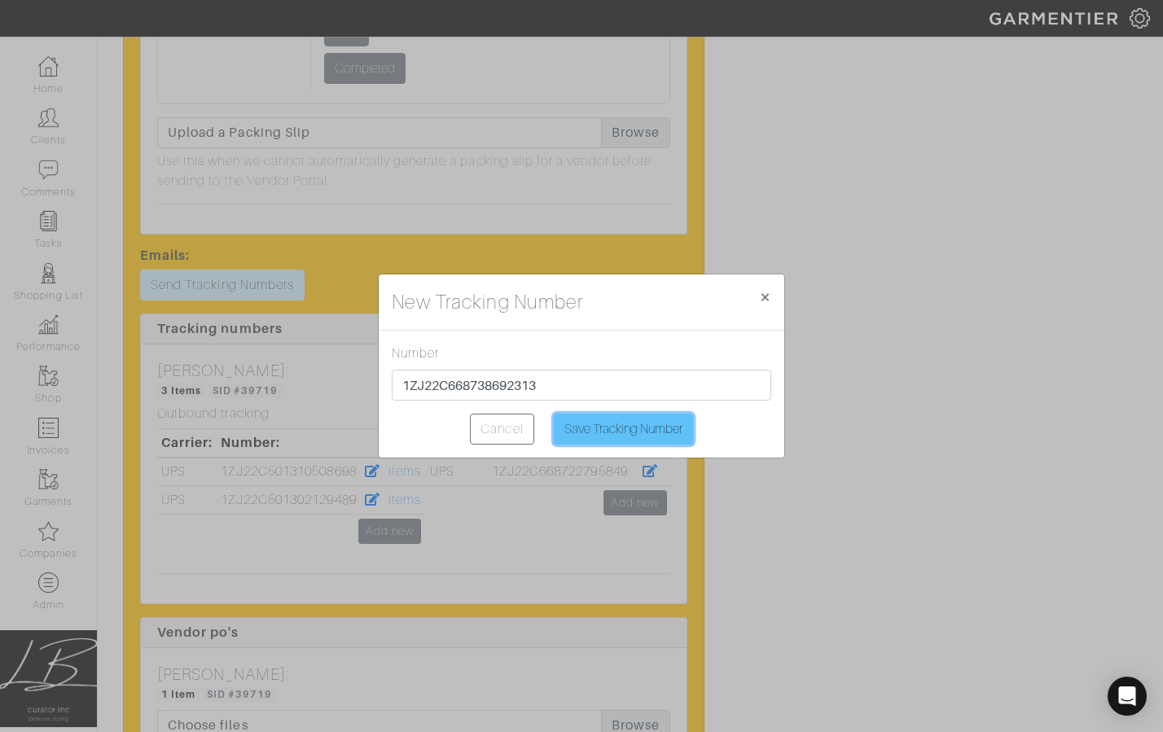
click at [573, 421] on input "Save Tracking Number" at bounding box center [623, 429] width 139 height 31
type input "Saving..."
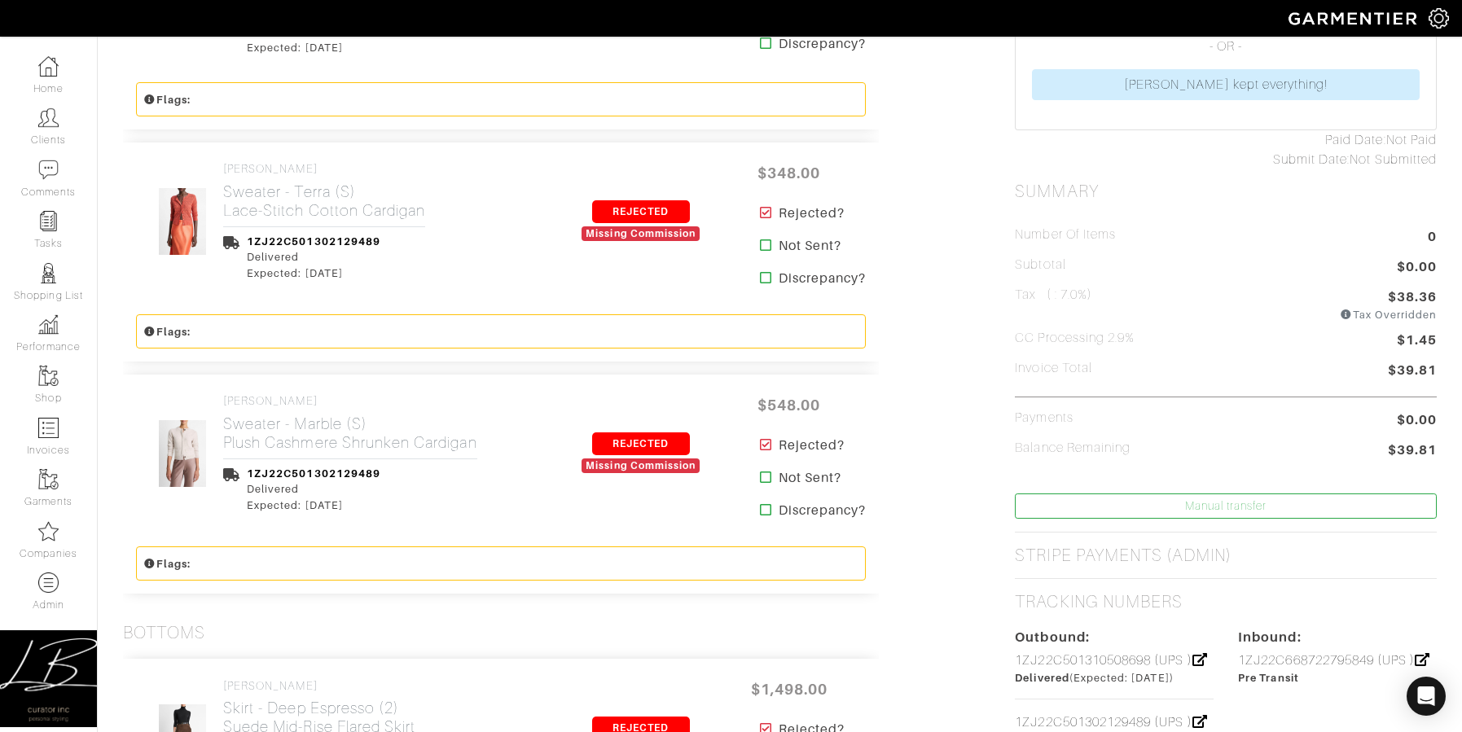
scroll to position [0, 0]
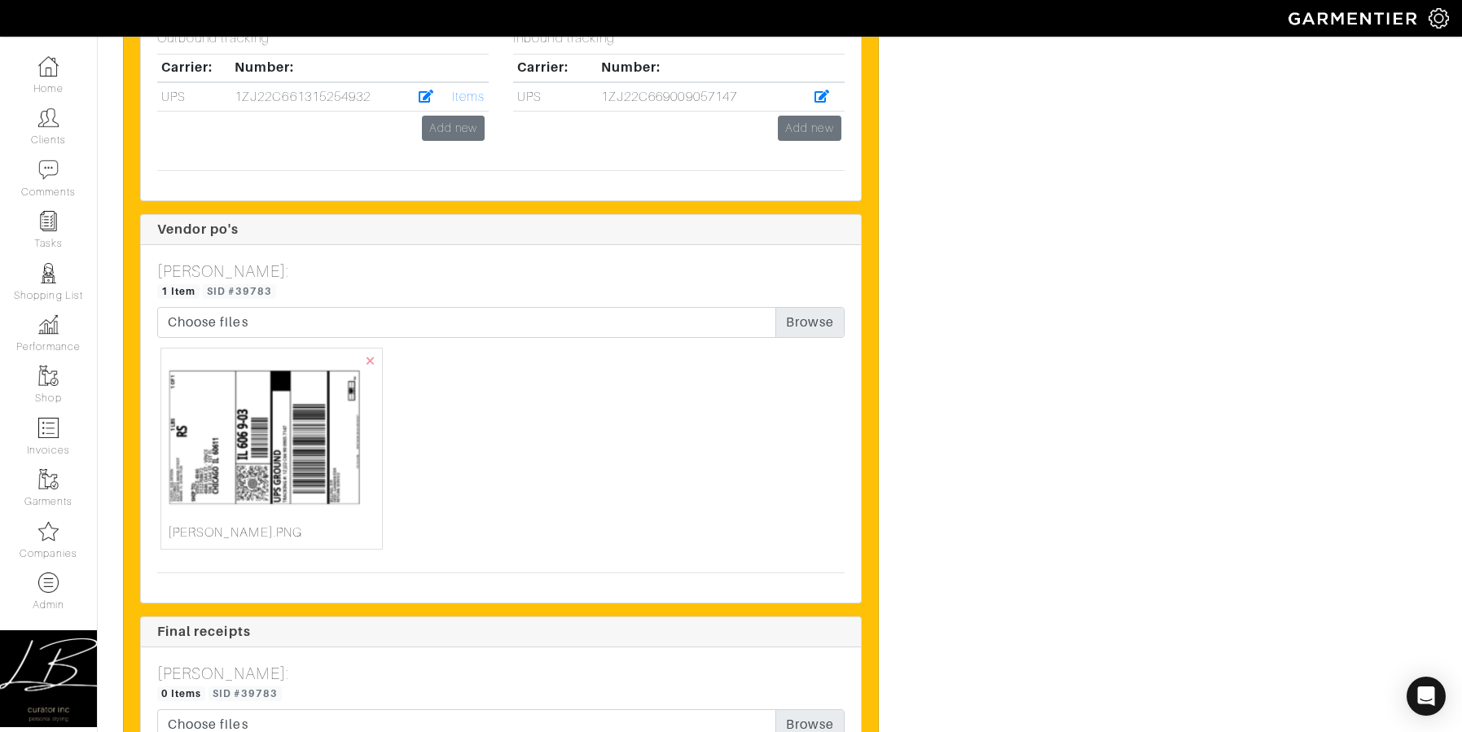
scroll to position [2898, 0]
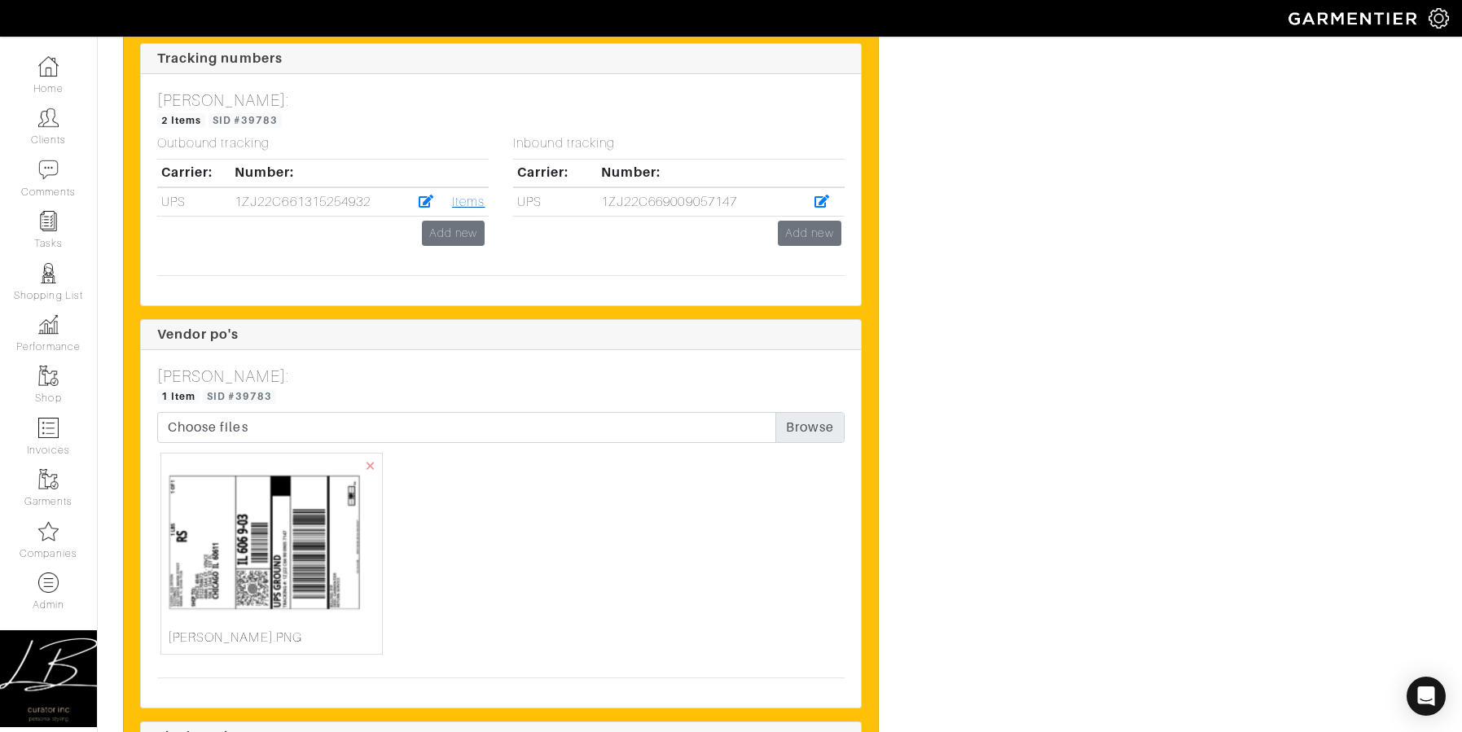
click at [452, 198] on link "Items" at bounding box center [468, 202] width 33 height 15
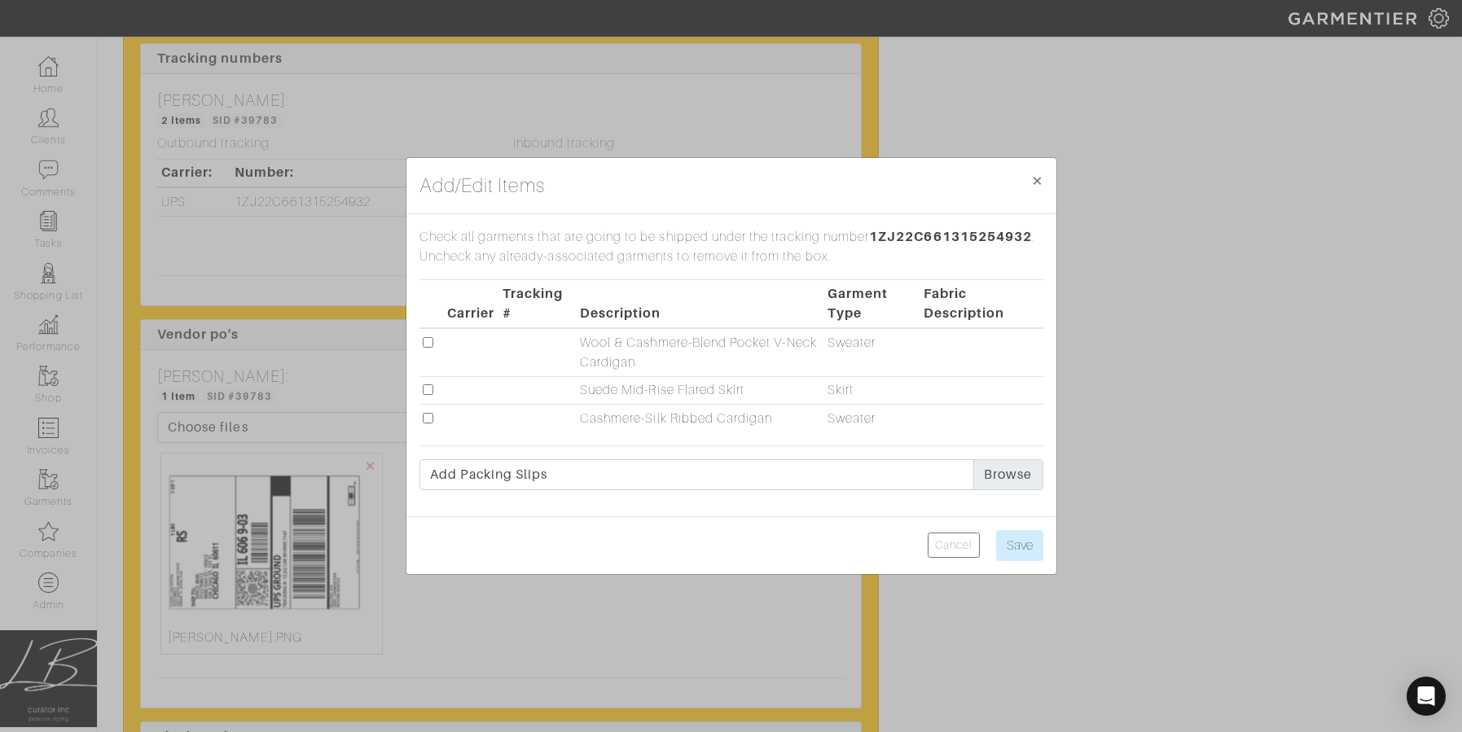
click at [425, 345] on input "checkbox" at bounding box center [428, 342] width 11 height 11
checkbox input "true"
click at [428, 422] on input "checkbox" at bounding box center [428, 418] width 11 height 11
checkbox input "true"
click at [1024, 539] on input "Save" at bounding box center [1019, 545] width 47 height 31
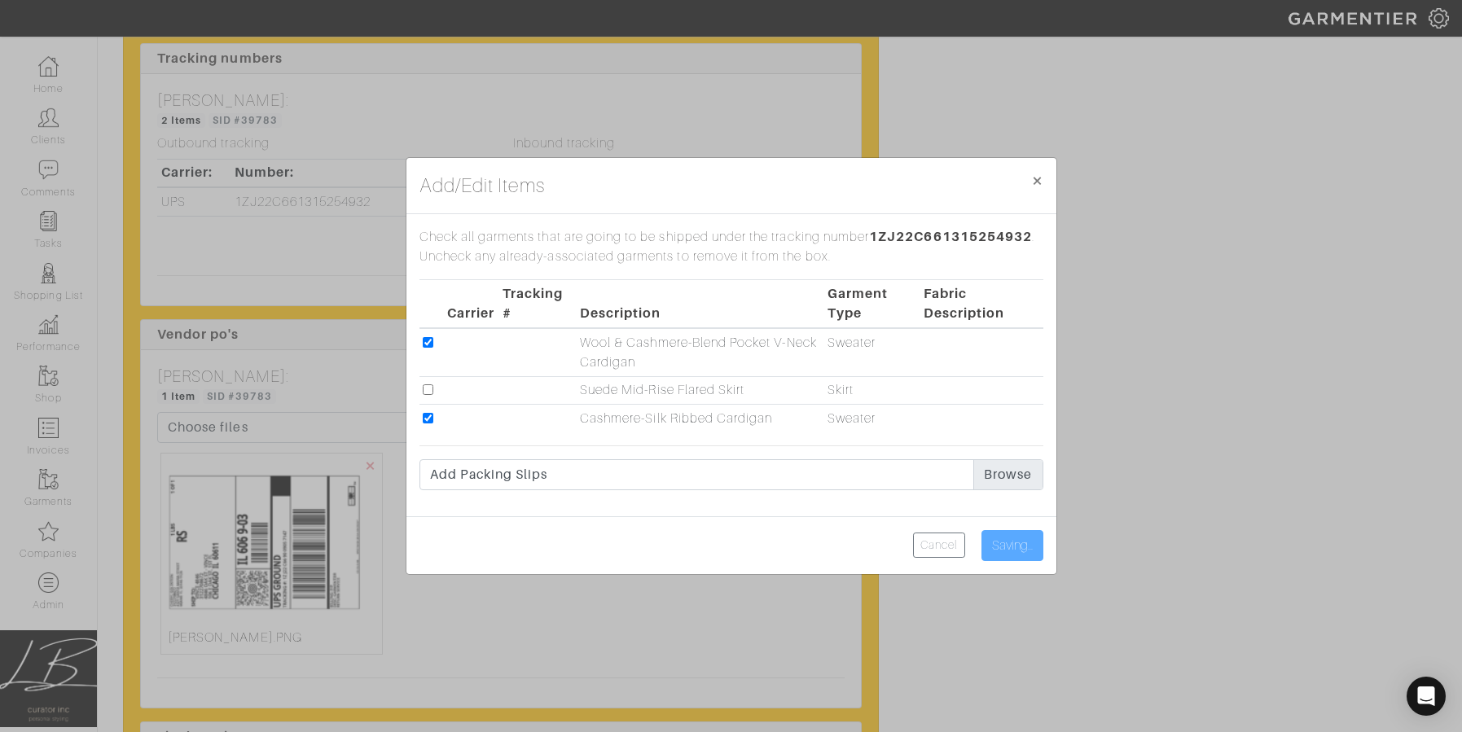
type input "Save"
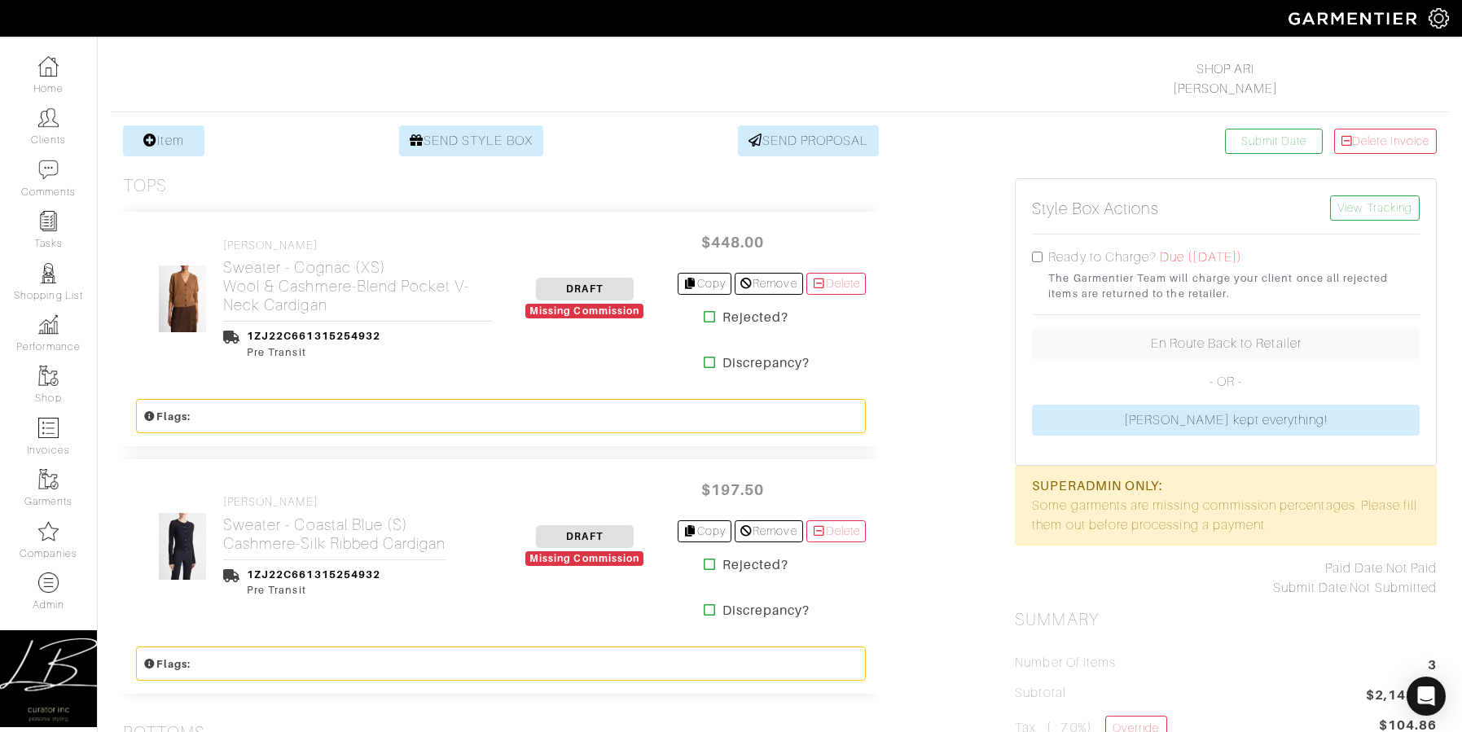
scroll to position [406, 0]
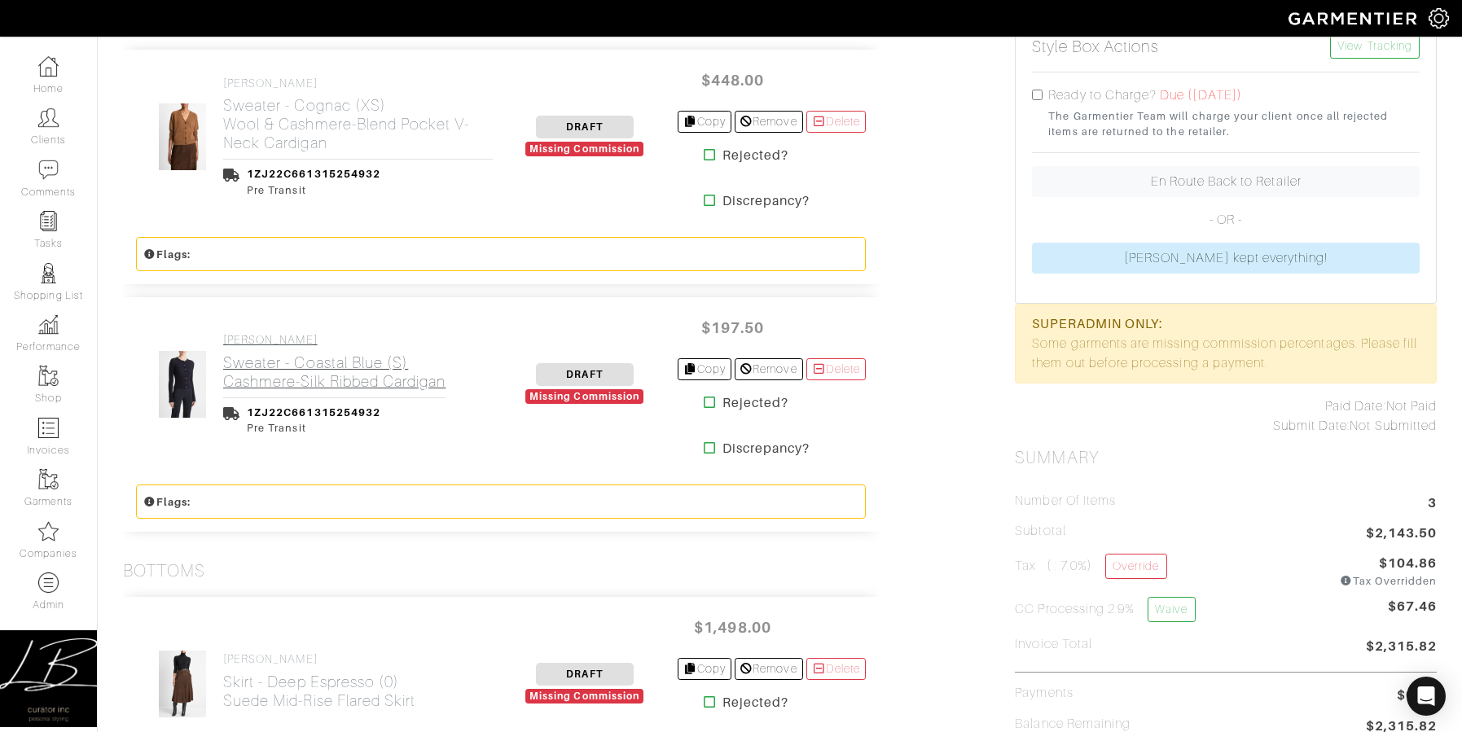
click at [290, 377] on h2 "Sweater - Coastal Blue (S) Cashmere-Silk Ribbed Cardigan" at bounding box center [334, 372] width 222 height 37
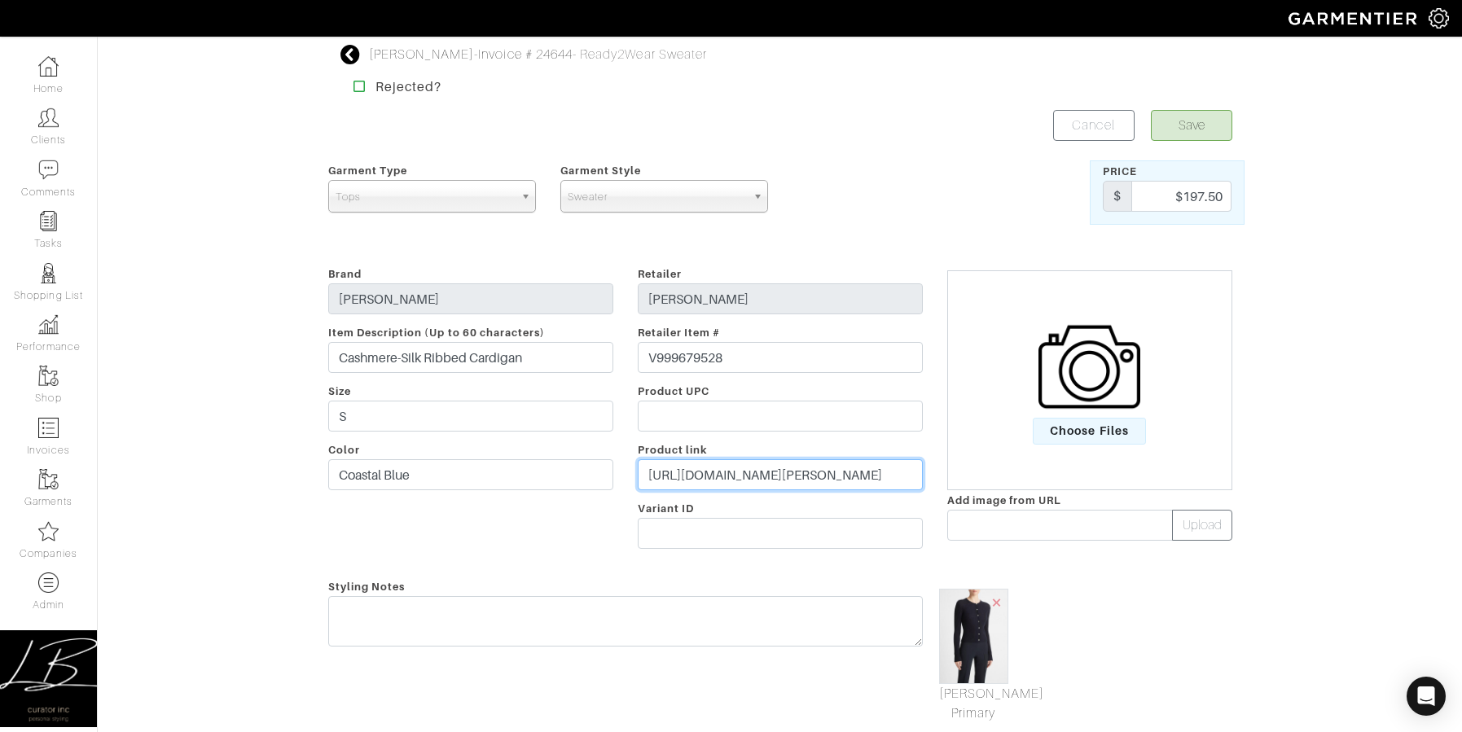
click at [734, 472] on input "https://www.vince.com/product/cashmere-silk-ribbed-cardigan-V999679528.html" at bounding box center [780, 474] width 285 height 31
drag, startPoint x: 1145, startPoint y: 187, endPoint x: 1239, endPoint y: 193, distance: 94.7
click at [1239, 193] on div "Price $ $197.50" at bounding box center [1167, 192] width 155 height 64
type input "395"
drag, startPoint x: 956, startPoint y: 118, endPoint x: 1140, endPoint y: 125, distance: 184.3
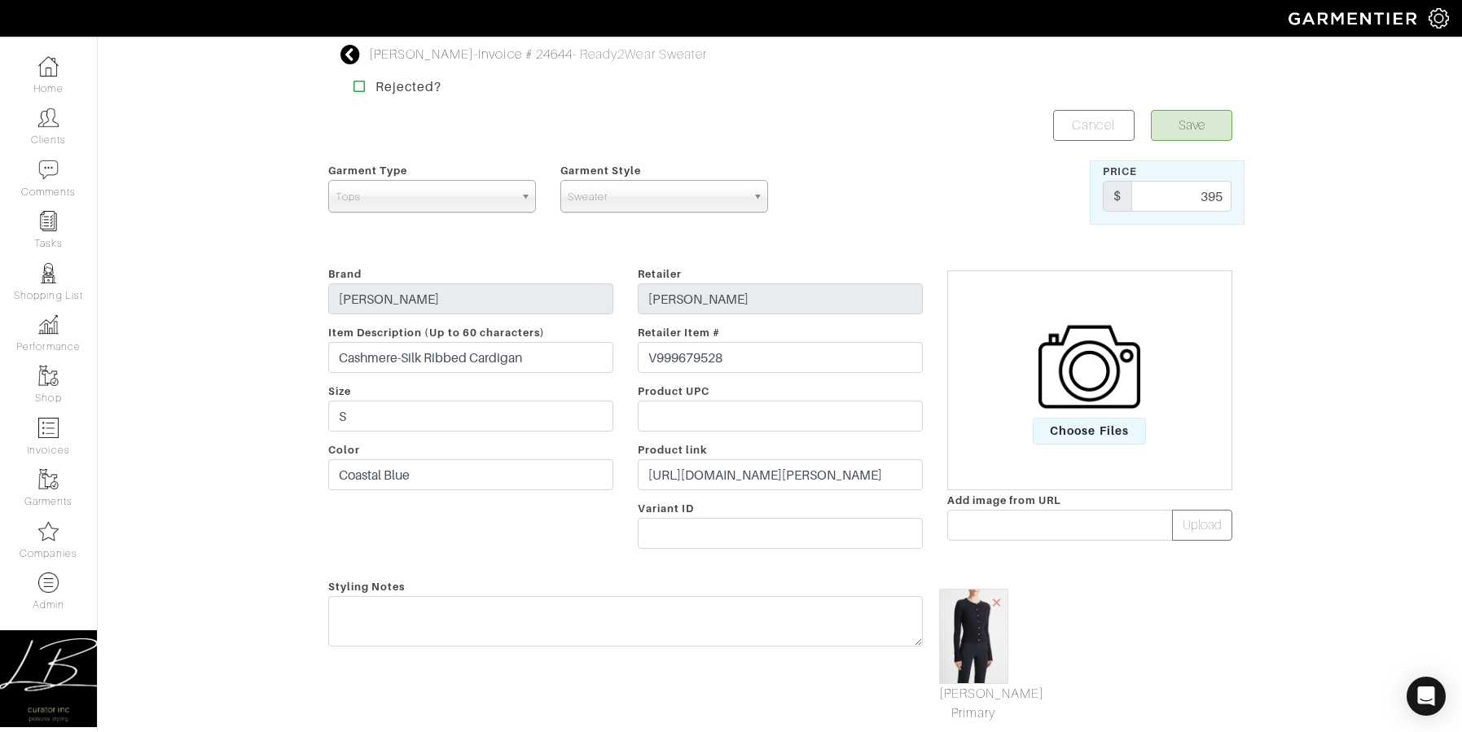
click at [967, 117] on div "Save Cancel" at bounding box center [1012, 125] width 464 height 31
click at [1208, 130] on button "Save" at bounding box center [1191, 125] width 81 height 31
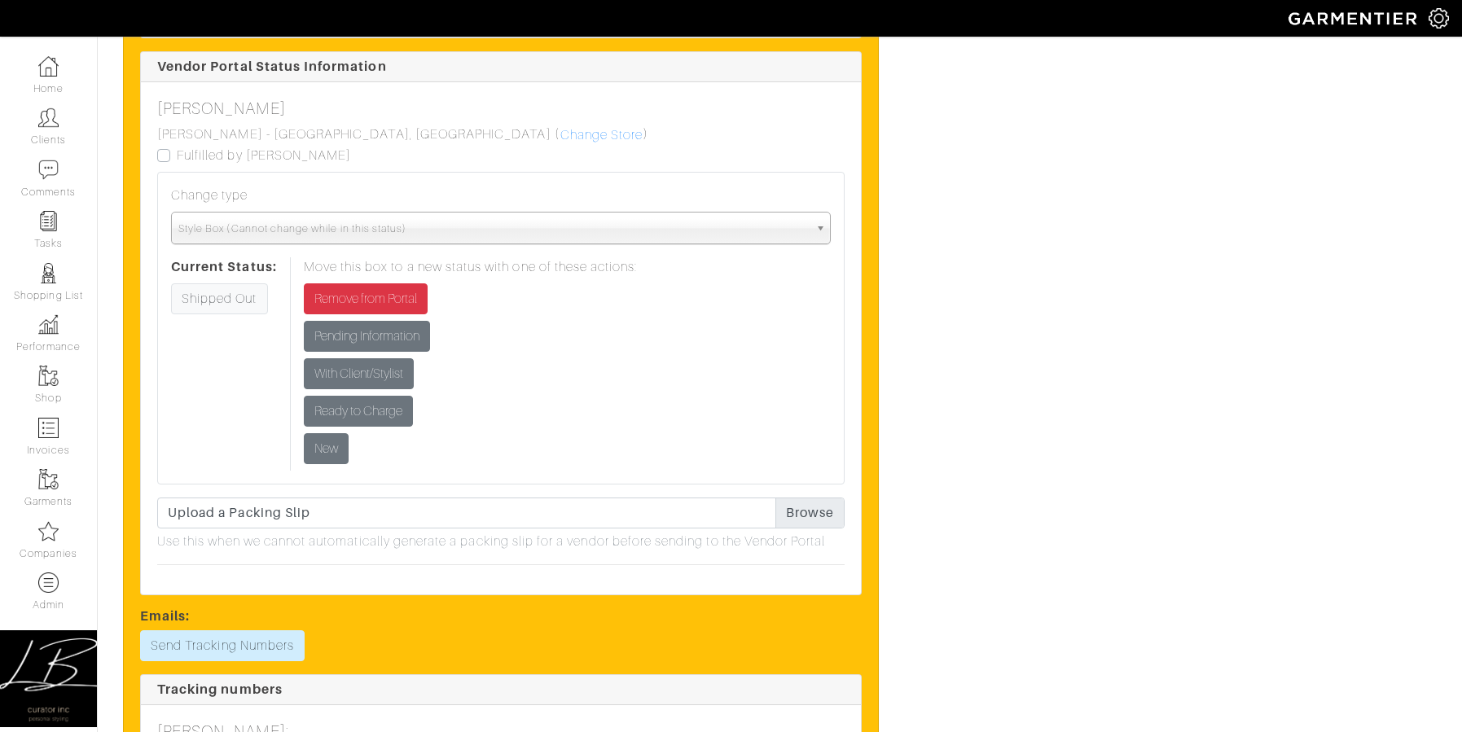
scroll to position [2268, 0]
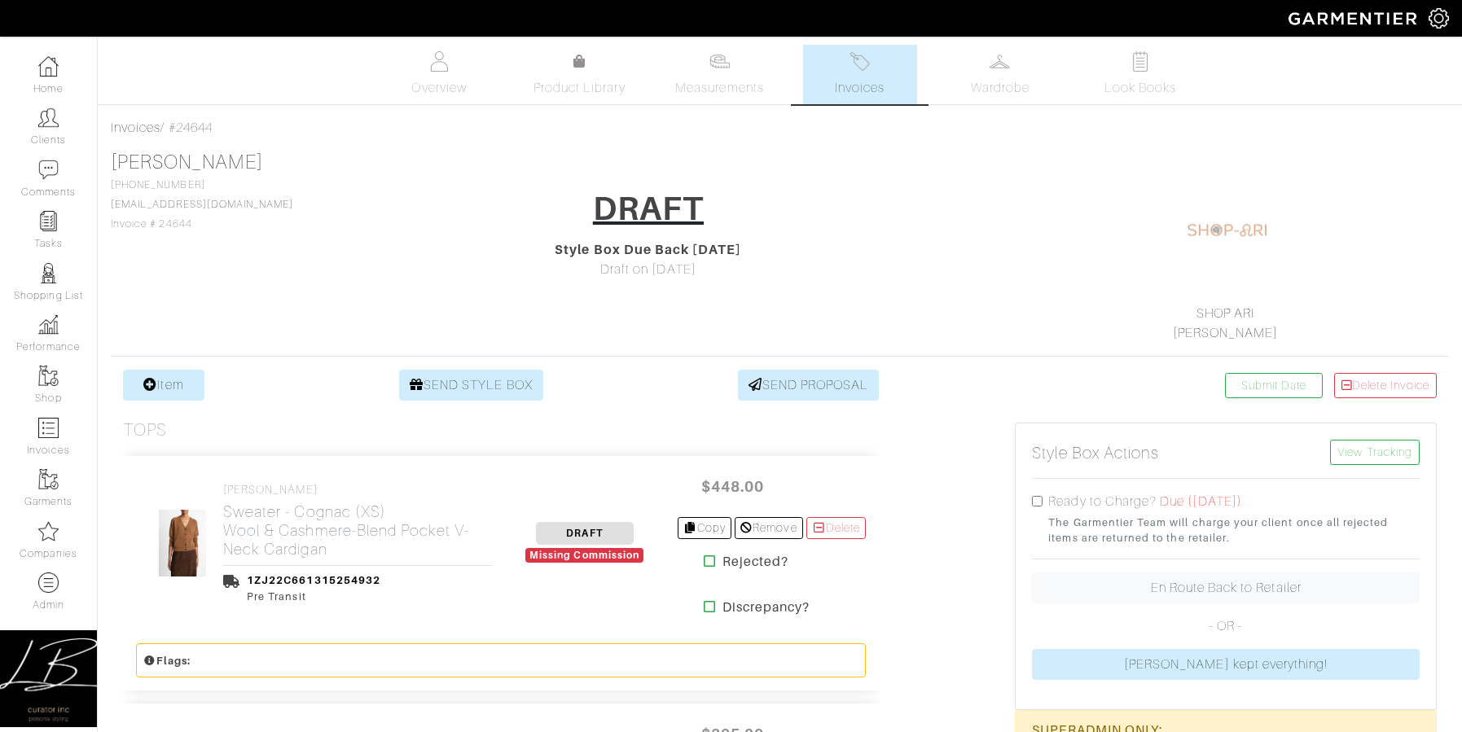
scroll to position [2260, 0]
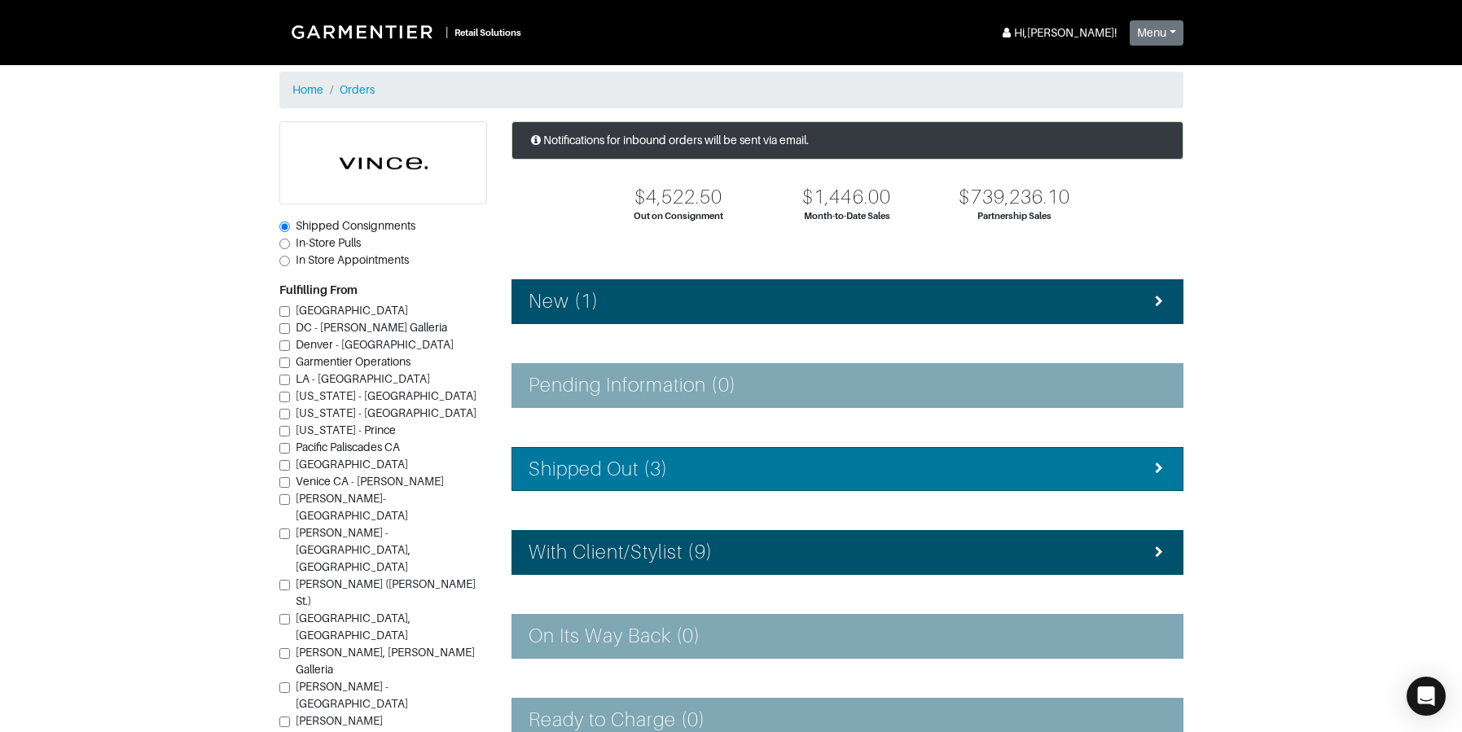
click at [656, 477] on h4 "Shipped Out (3)" at bounding box center [599, 470] width 140 height 24
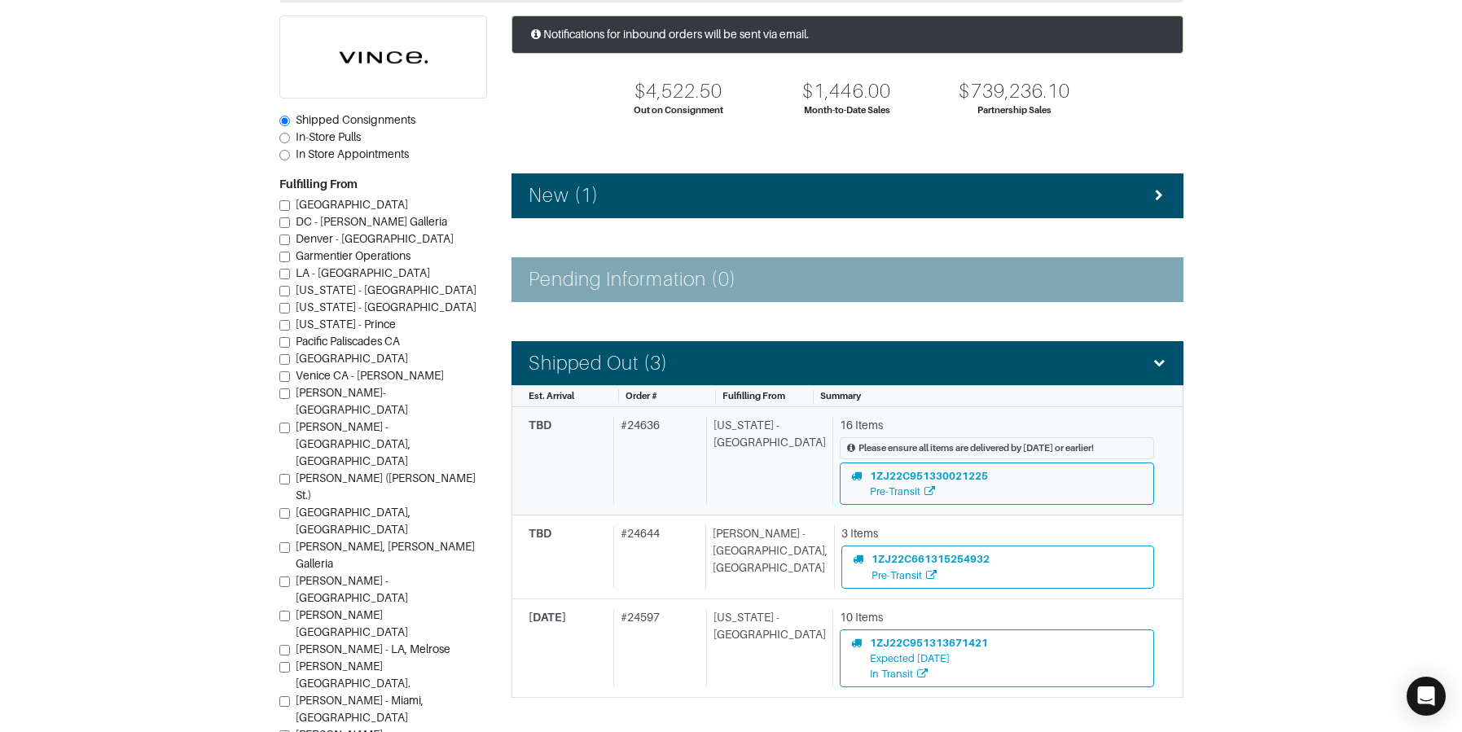
scroll to position [173, 0]
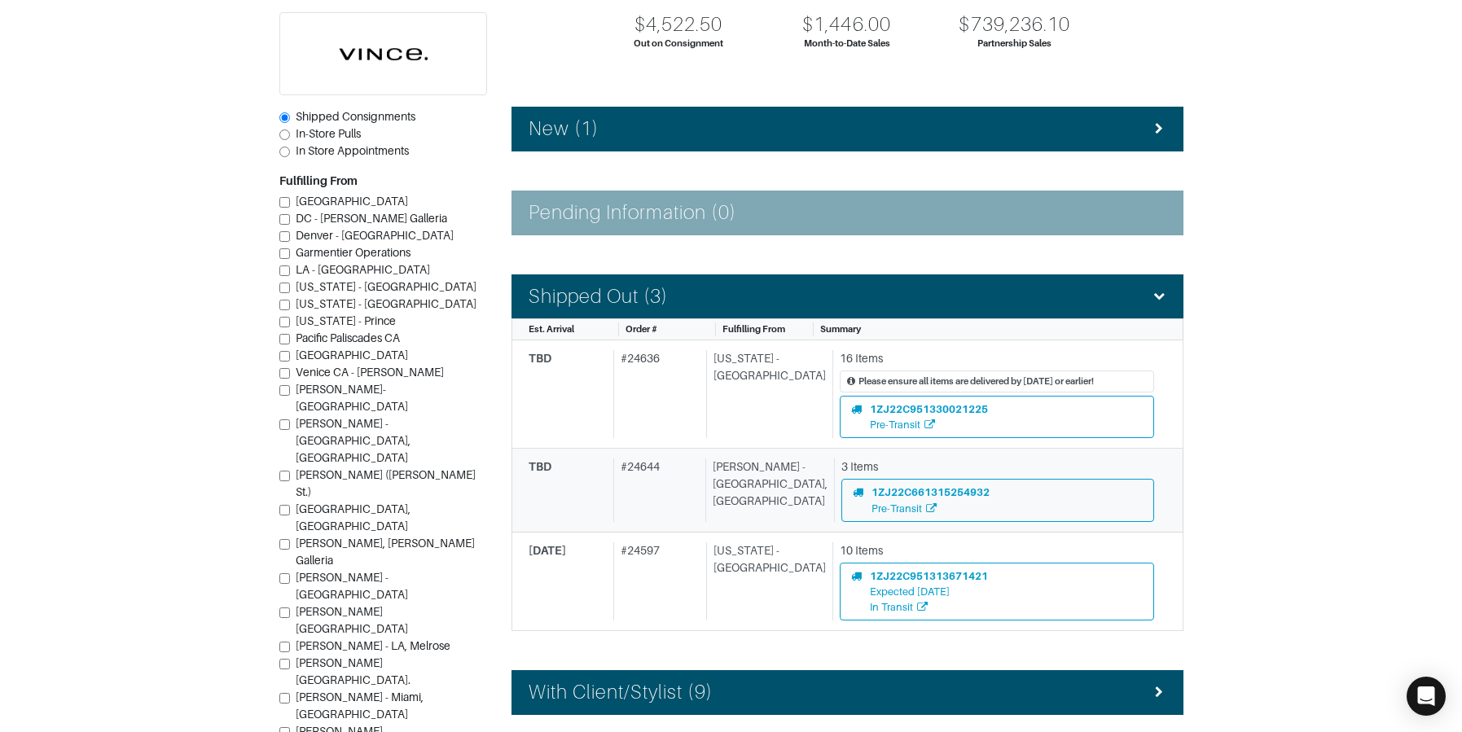
click at [656, 477] on div "# 24644" at bounding box center [656, 490] width 86 height 63
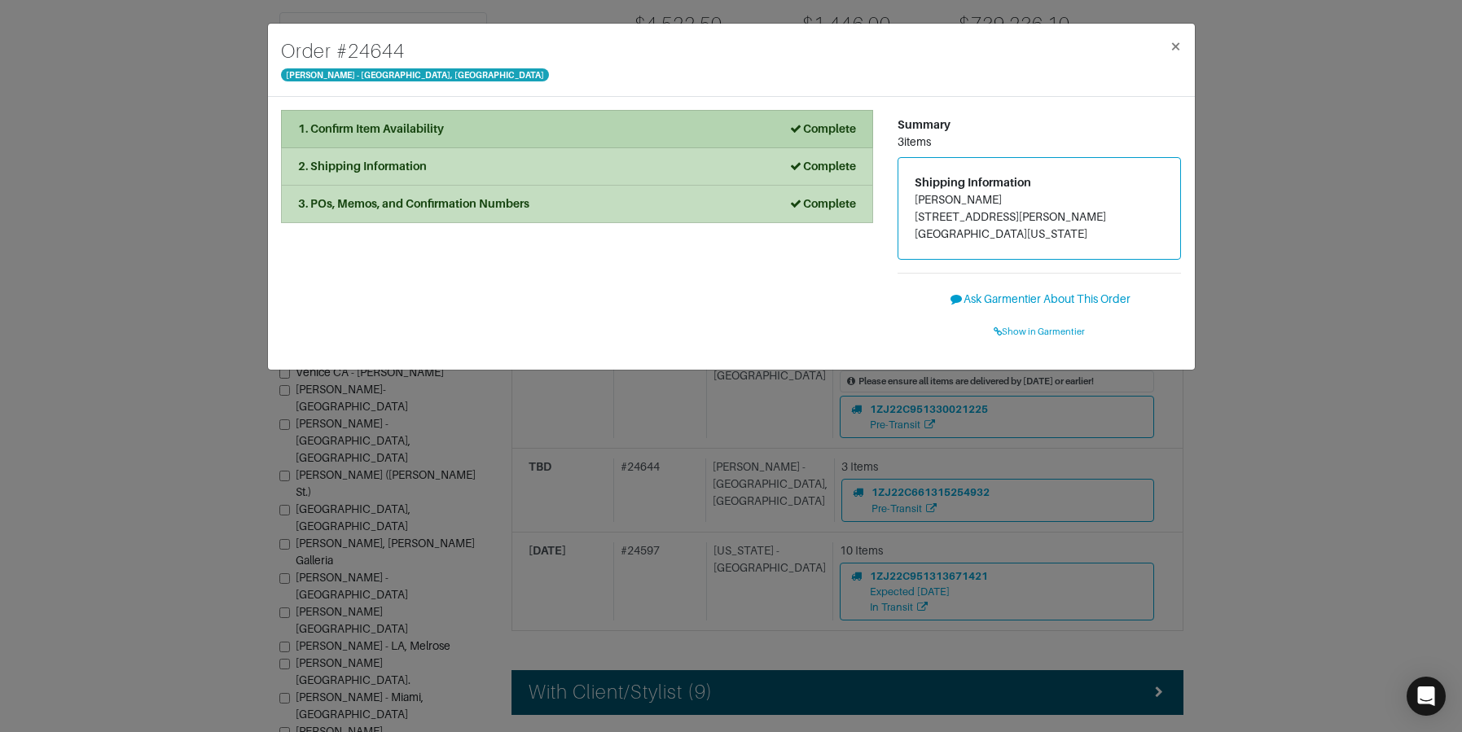
click at [488, 144] on li "1. Confirm Item Availability Complete" at bounding box center [577, 129] width 592 height 38
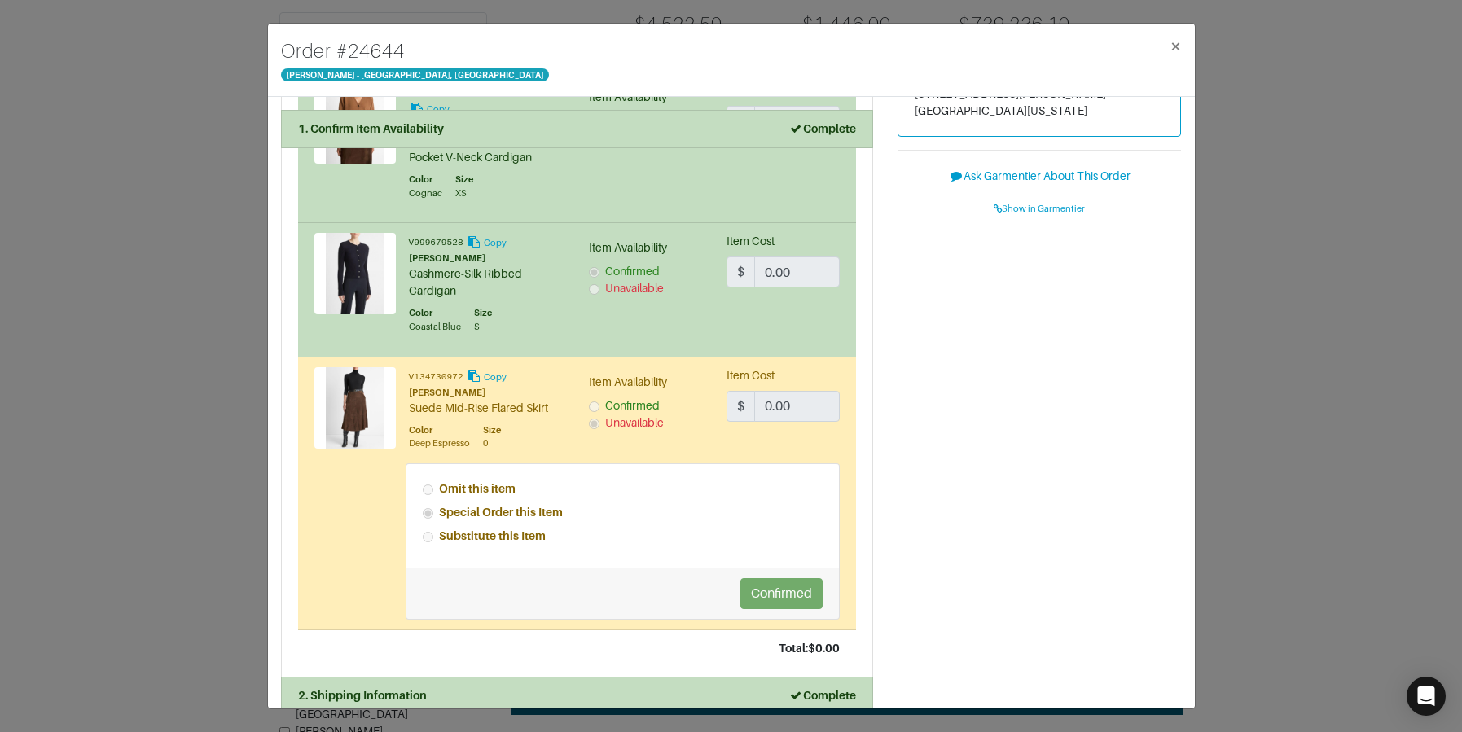
scroll to position [180, 0]
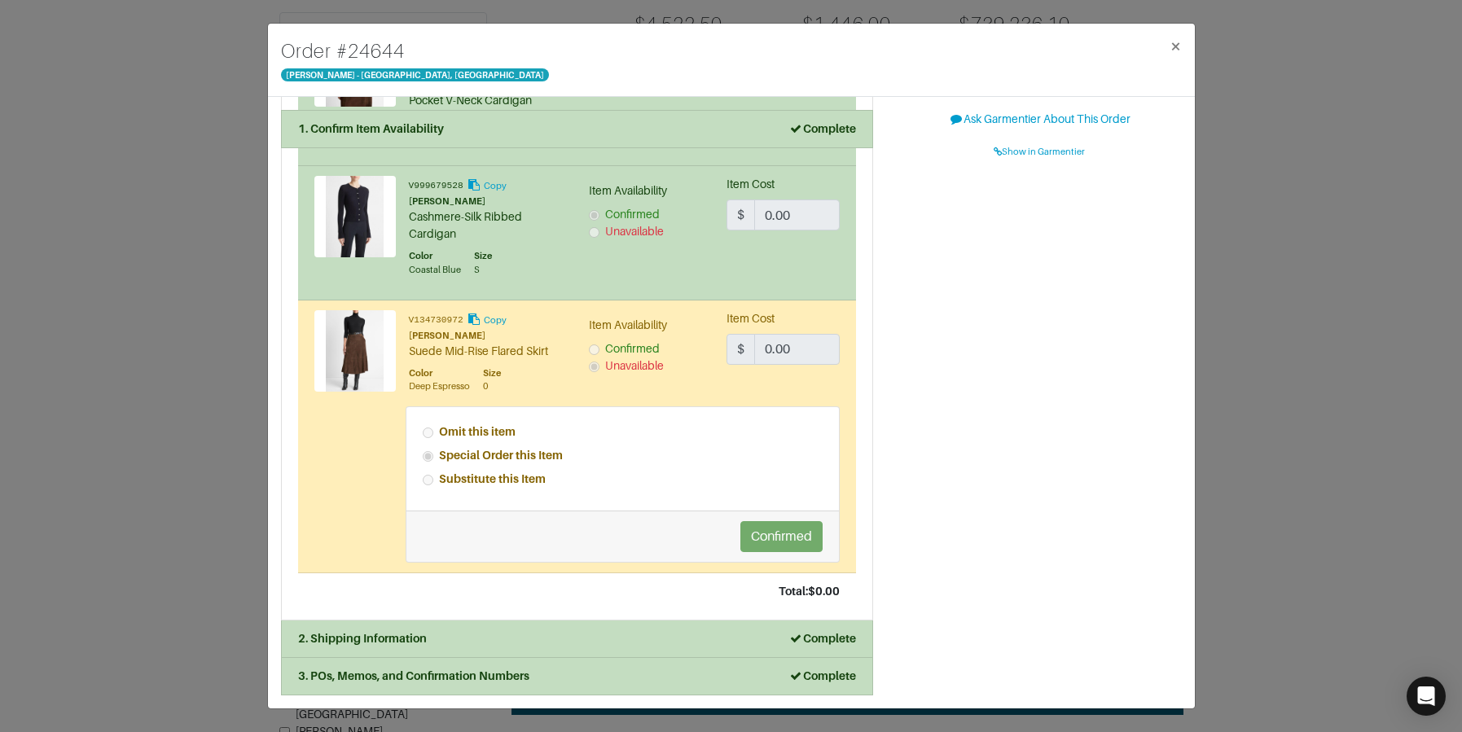
click at [1234, 310] on div "Order # 24644 [PERSON_NAME] - [GEOGRAPHIC_DATA], [GEOGRAPHIC_DATA] × 1. Confirm…" at bounding box center [731, 366] width 1462 height 732
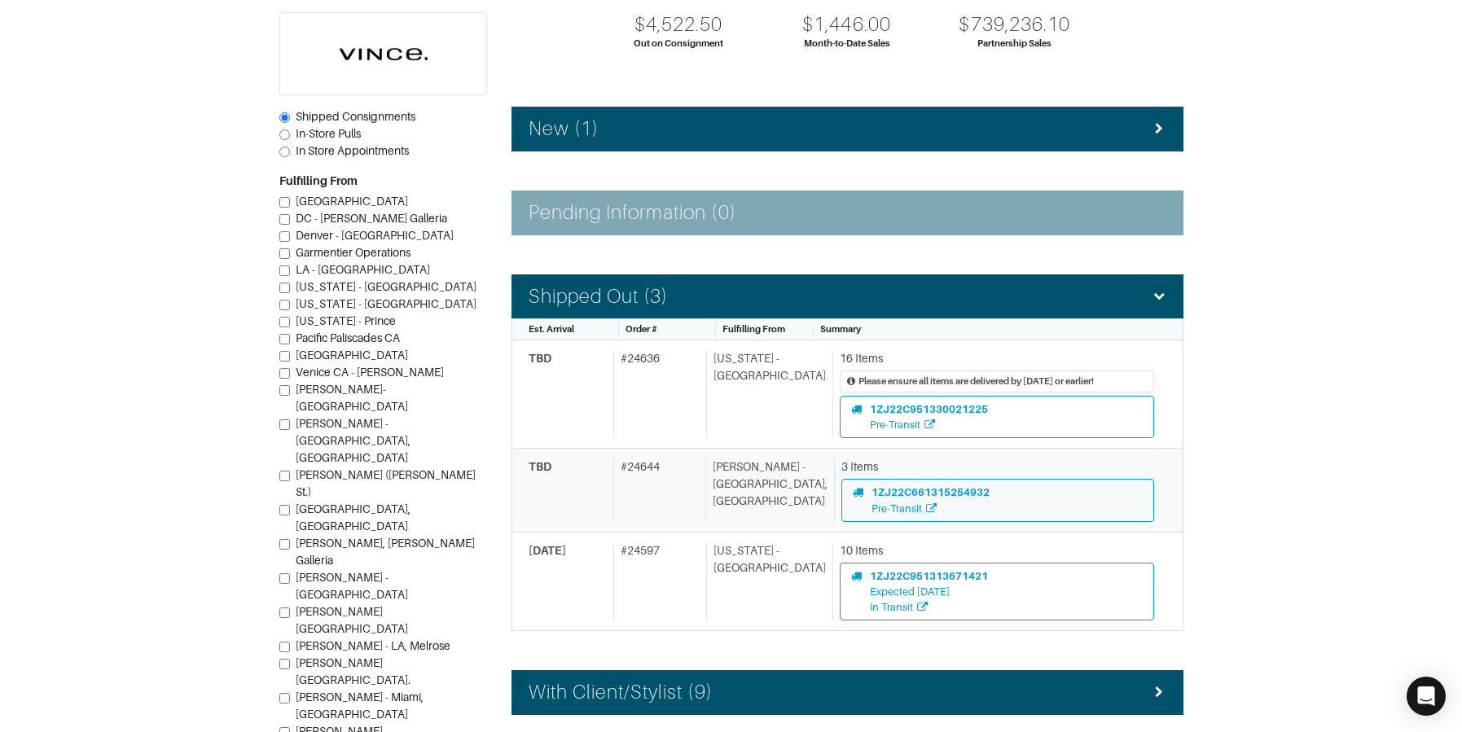
click at [699, 506] on div "# 24644" at bounding box center [656, 490] width 86 height 63
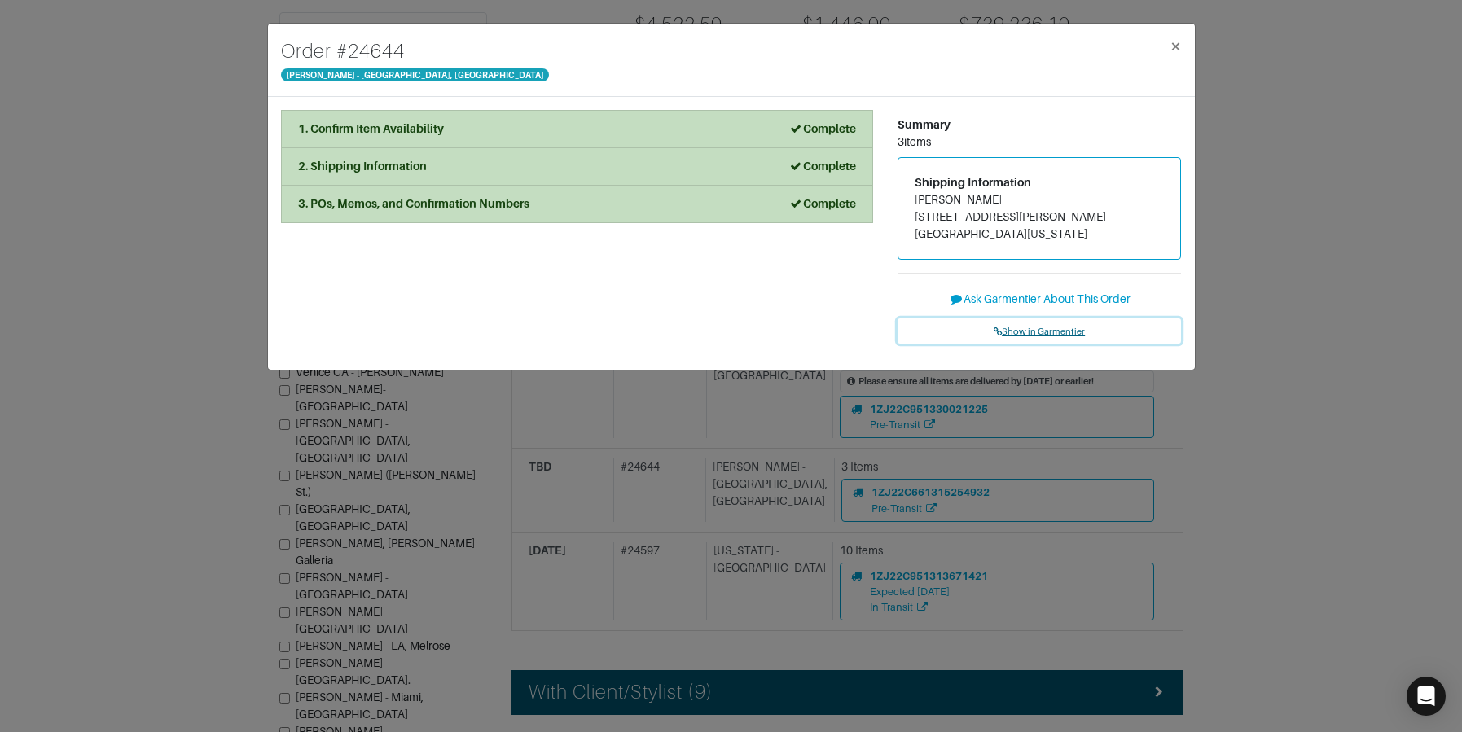
click at [1015, 327] on span "Show in Garmentier" at bounding box center [1039, 332] width 91 height 10
click at [200, 182] on div "Order # 24644 [PERSON_NAME] - [GEOGRAPHIC_DATA], [GEOGRAPHIC_DATA] × 1. Confirm…" at bounding box center [731, 366] width 1462 height 732
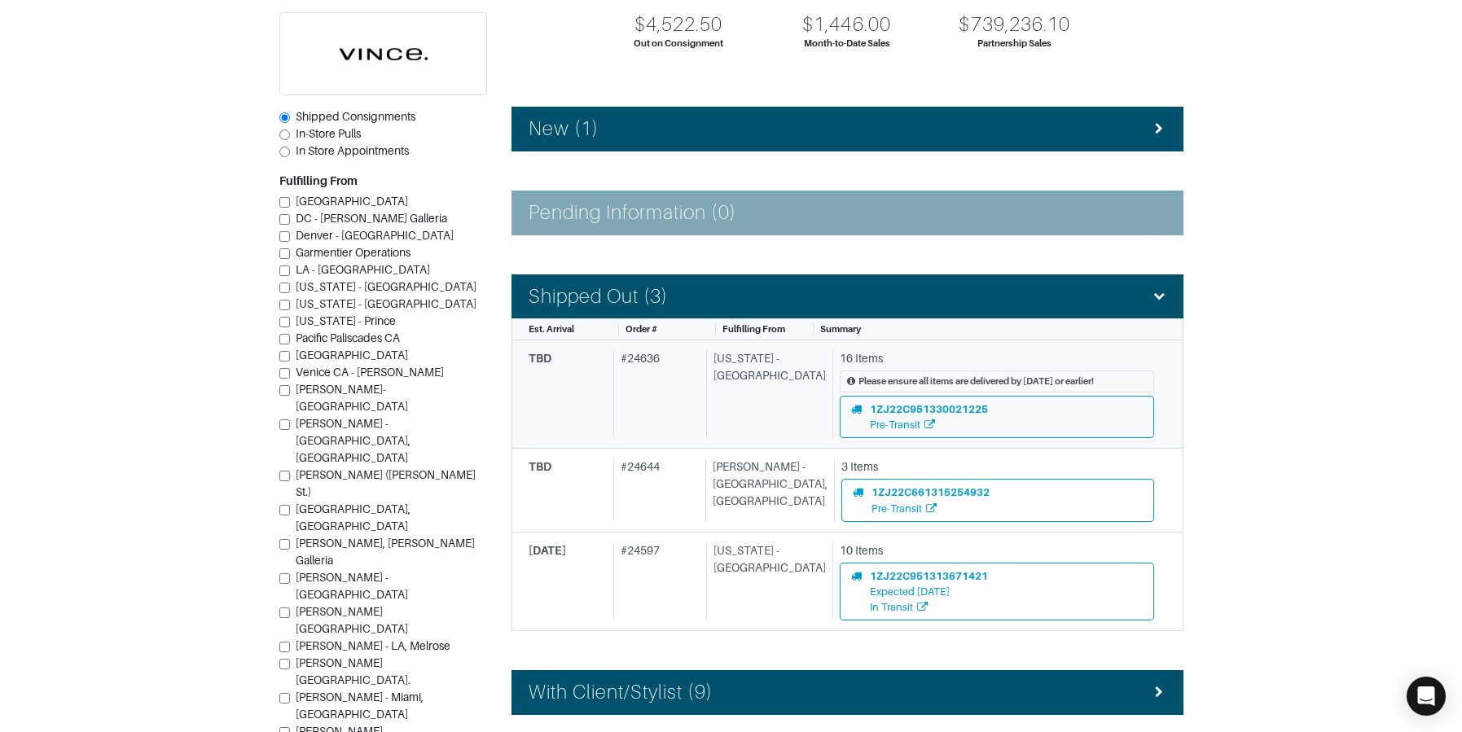
click at [673, 433] on div "# 24636" at bounding box center [656, 394] width 86 height 88
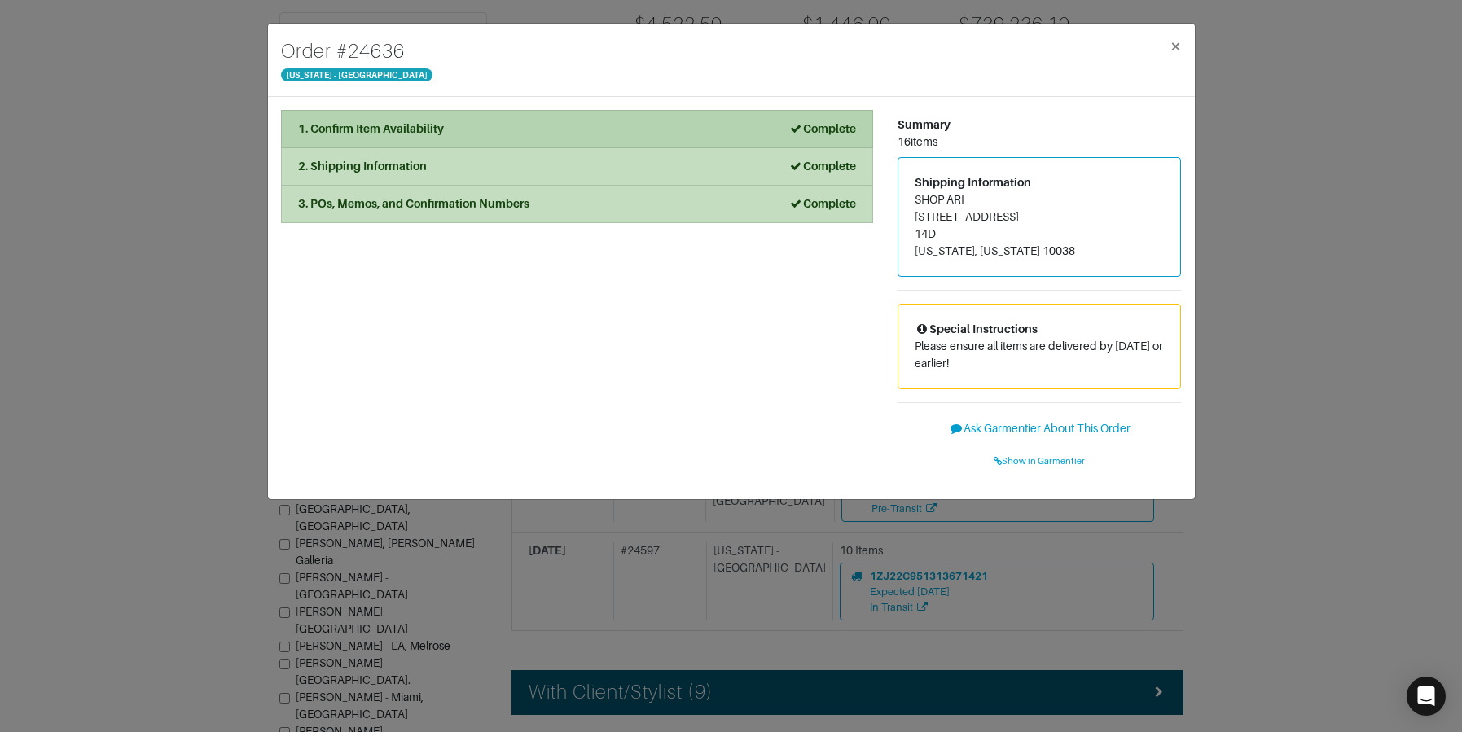
click at [635, 125] on div "1. Confirm Item Availability Complete" at bounding box center [577, 129] width 558 height 17
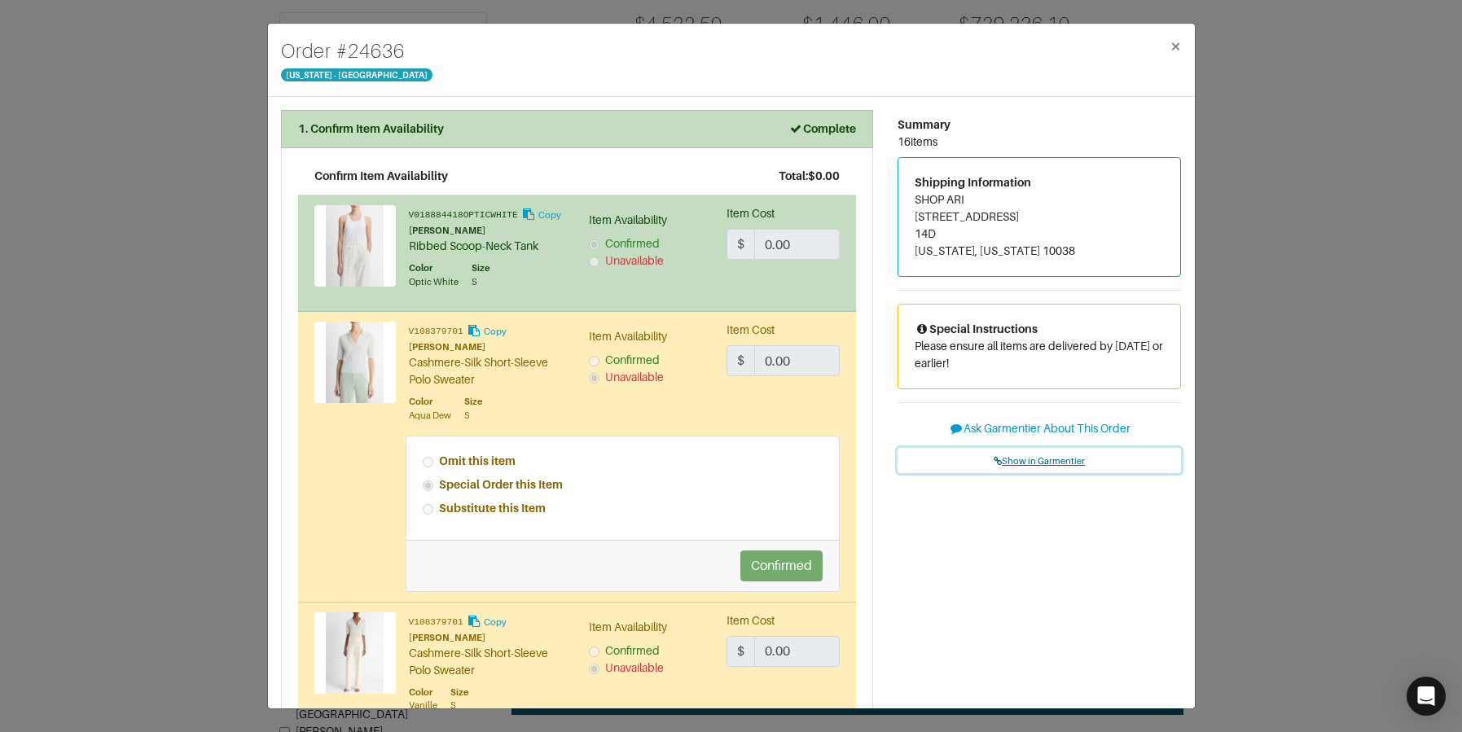
click at [1053, 456] on span "Show in Garmentier" at bounding box center [1039, 461] width 91 height 10
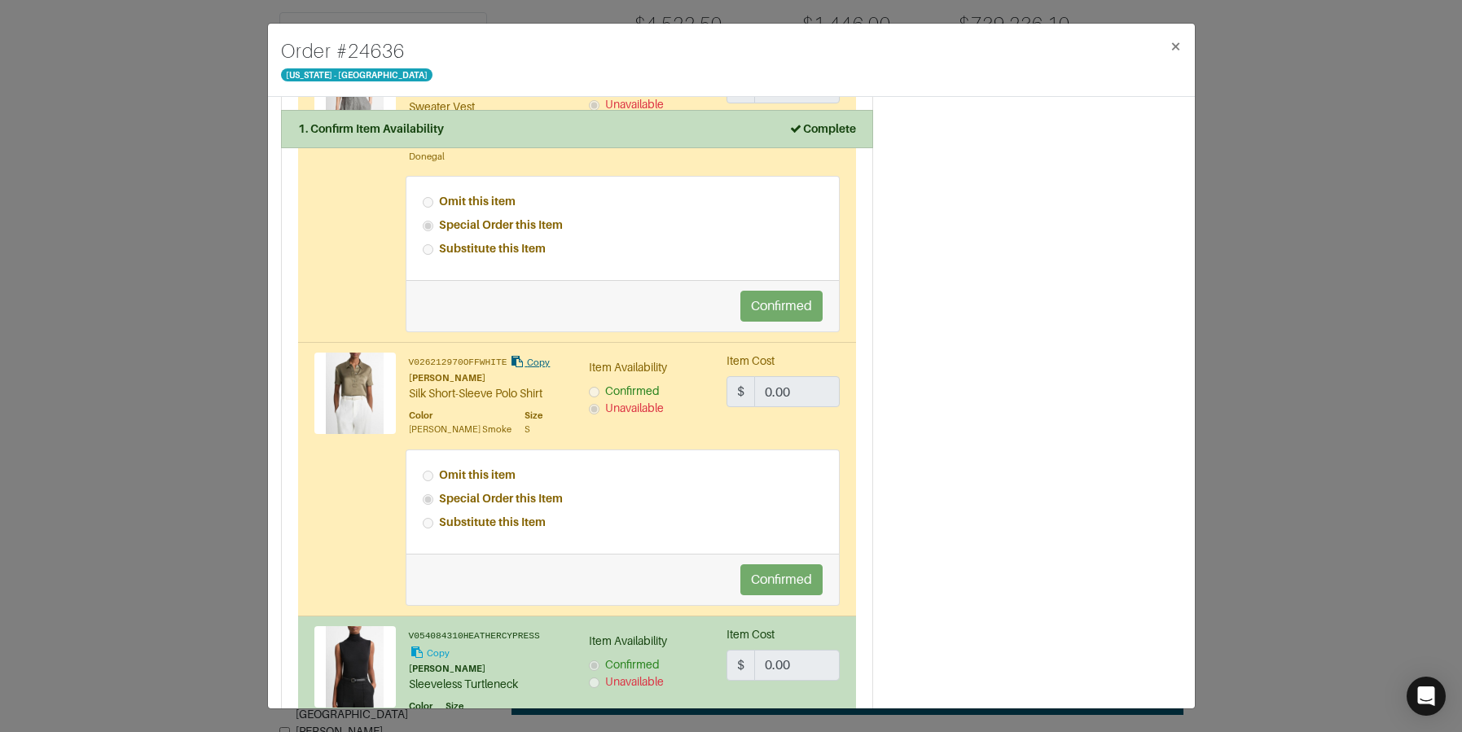
scroll to position [2395, 0]
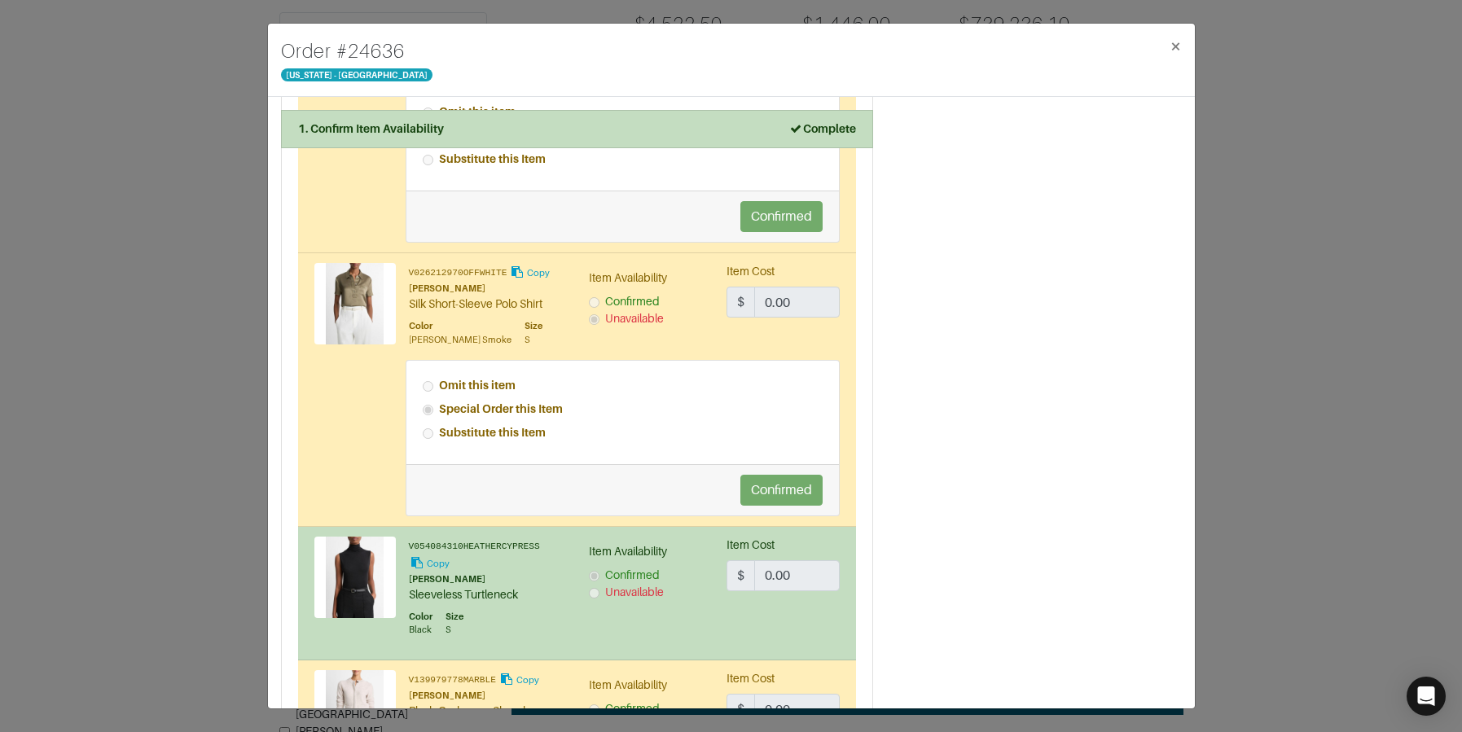
drag, startPoint x: 226, startPoint y: 108, endPoint x: 281, endPoint y: 53, distance: 77.2
click at [226, 108] on div "Order # 24636 [US_STATE] - [GEOGRAPHIC_DATA] × 1. Confirm Item Availability Com…" at bounding box center [731, 366] width 1462 height 732
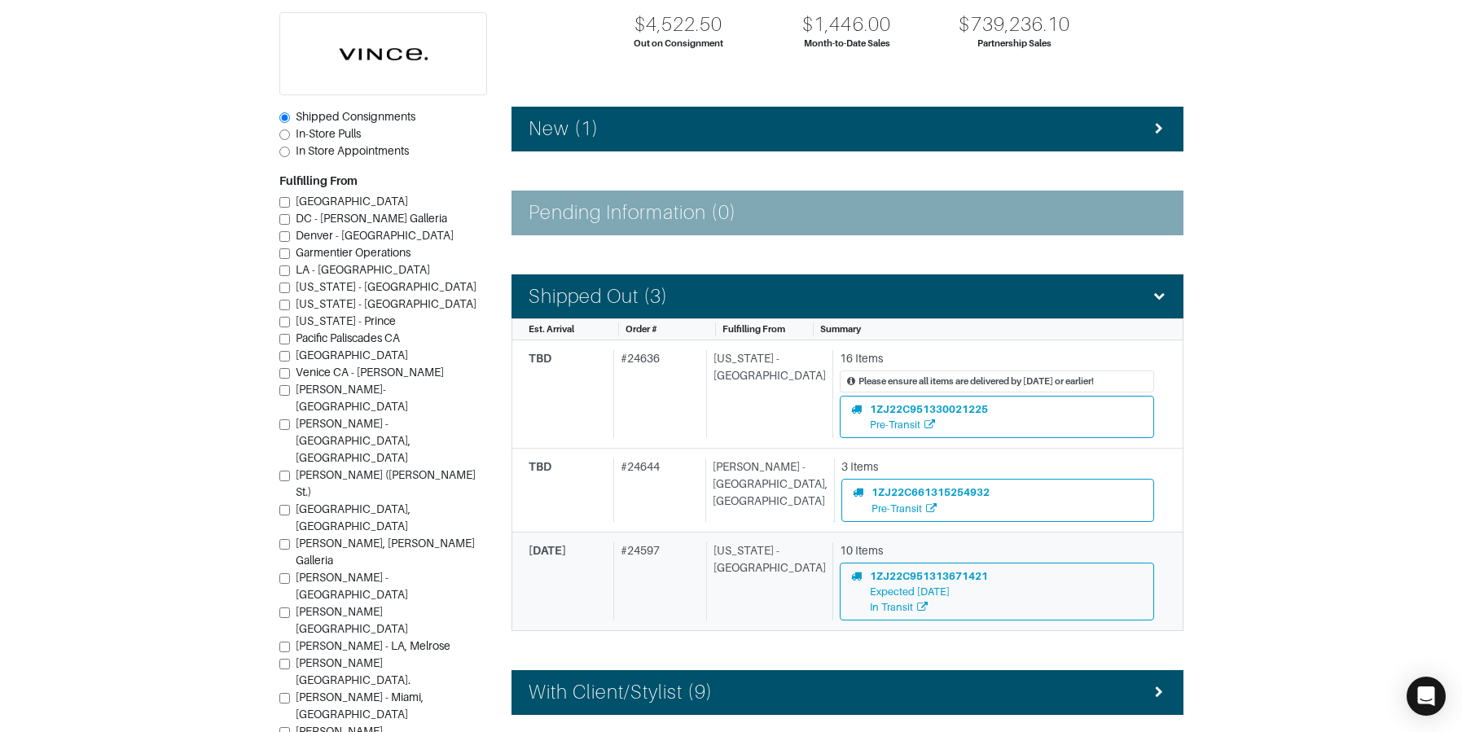
click at [697, 571] on div "# 24597" at bounding box center [656, 582] width 86 height 79
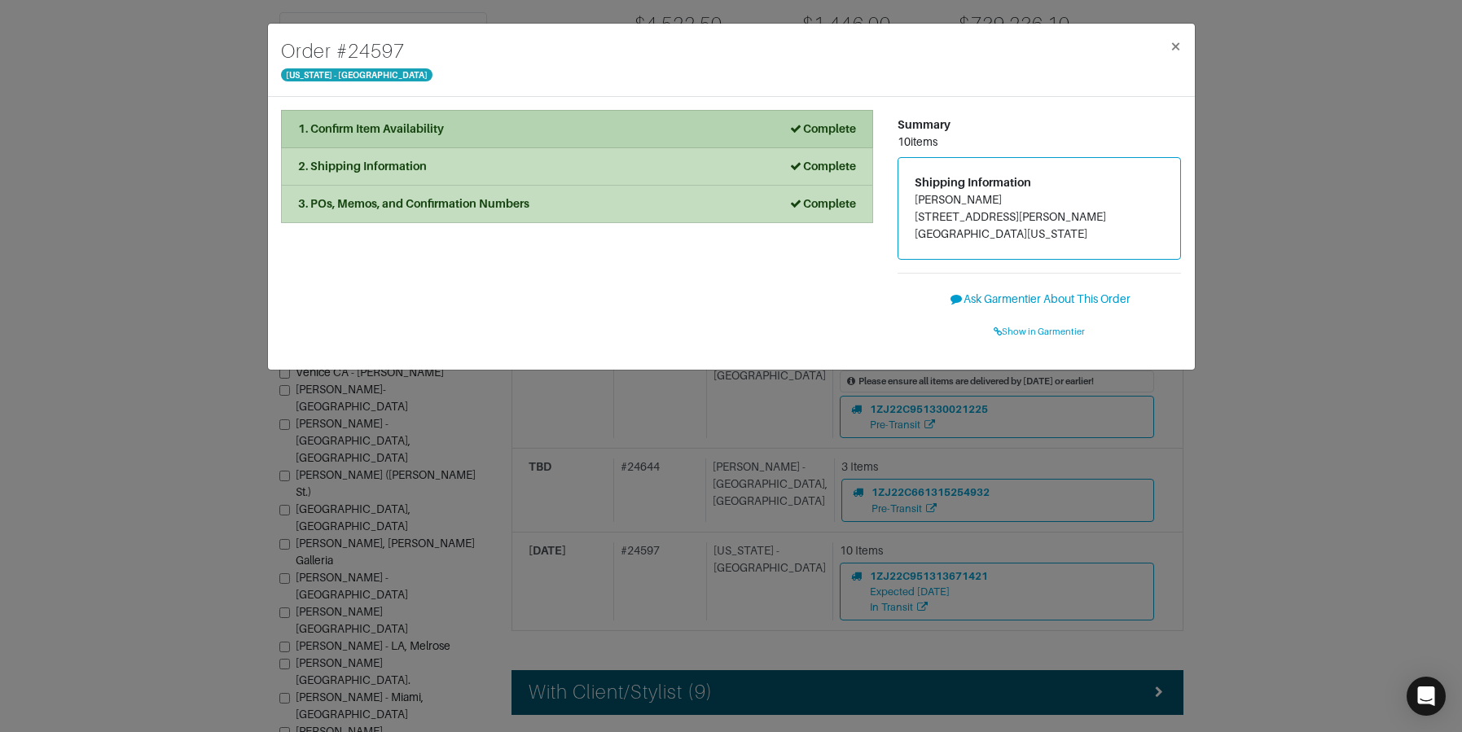
click at [743, 130] on div "1. Confirm Item Availability Complete" at bounding box center [577, 129] width 558 height 17
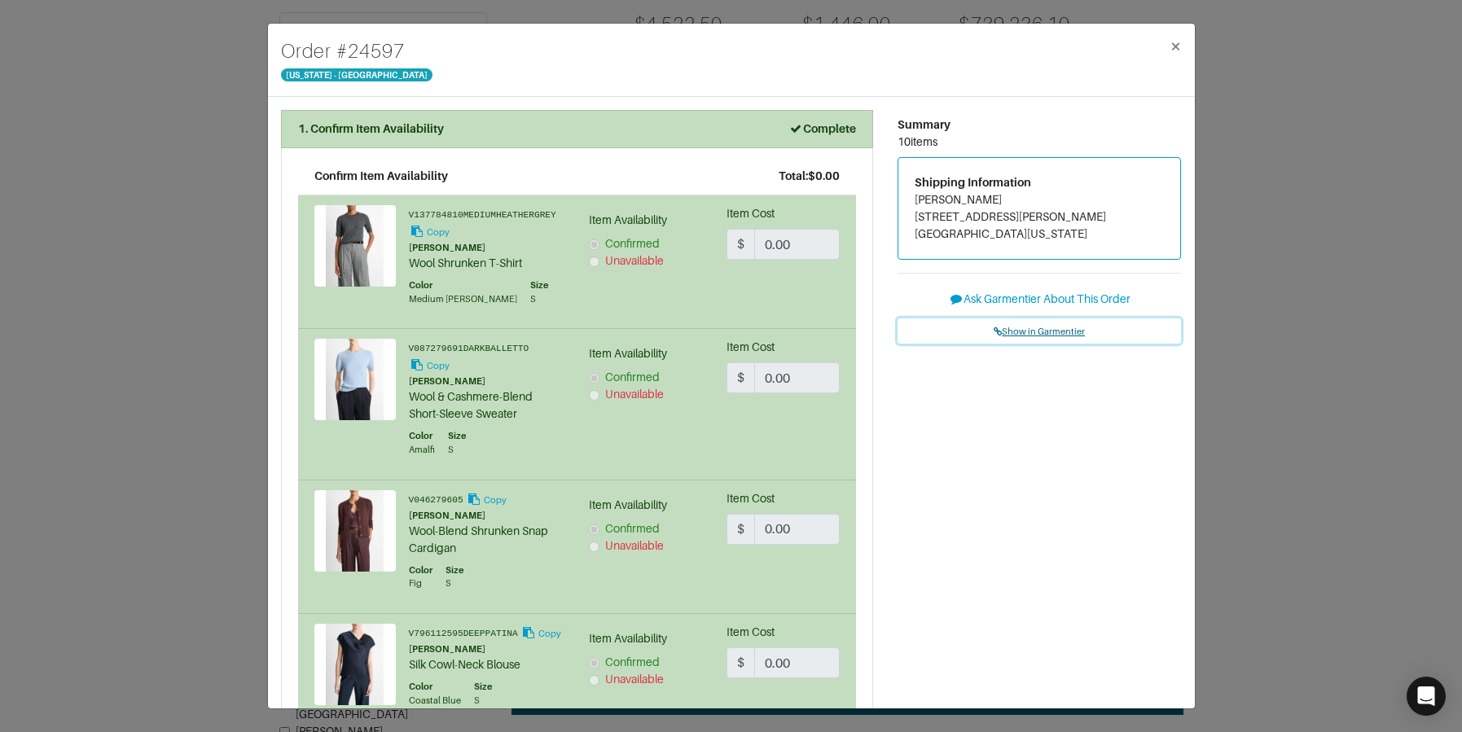
click at [1054, 335] on span "Show in Garmentier" at bounding box center [1039, 332] width 91 height 10
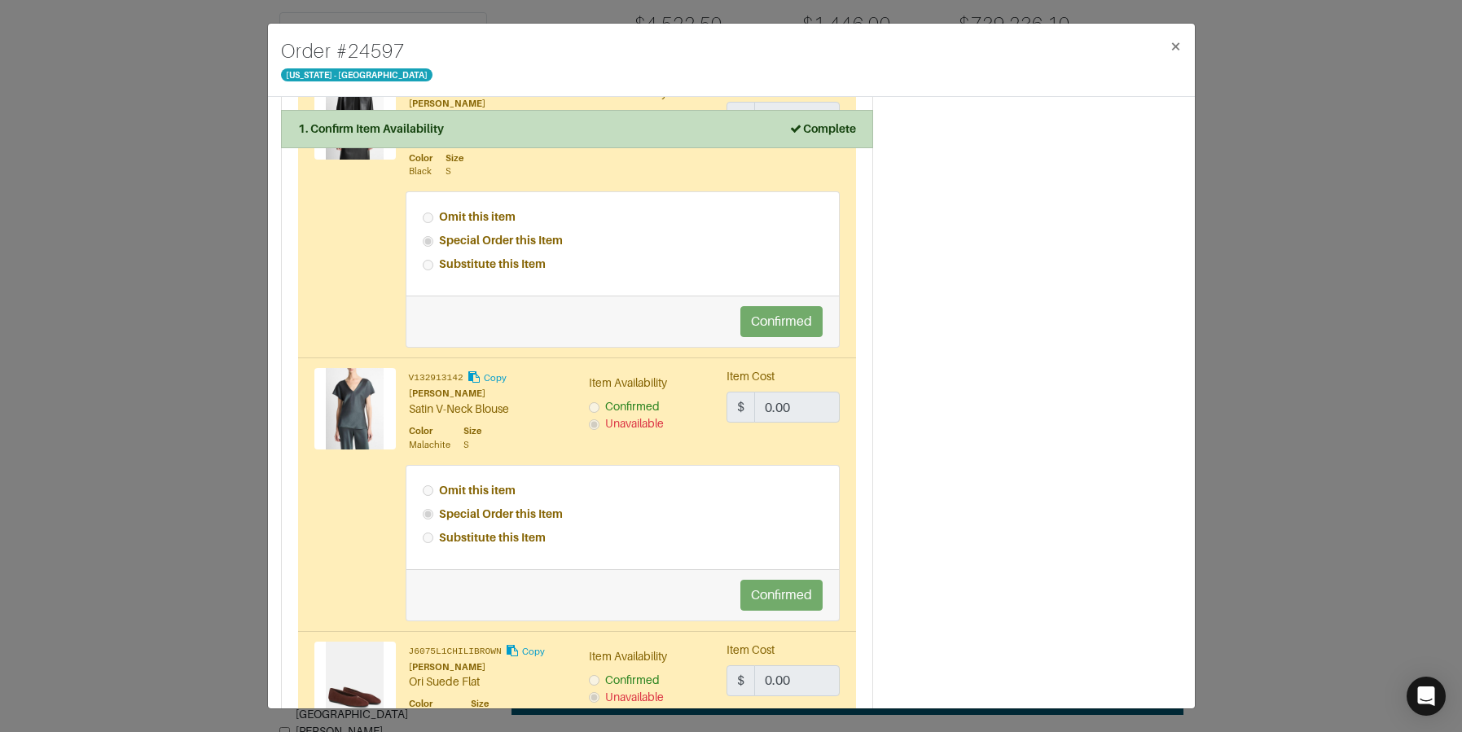
scroll to position [1241, 0]
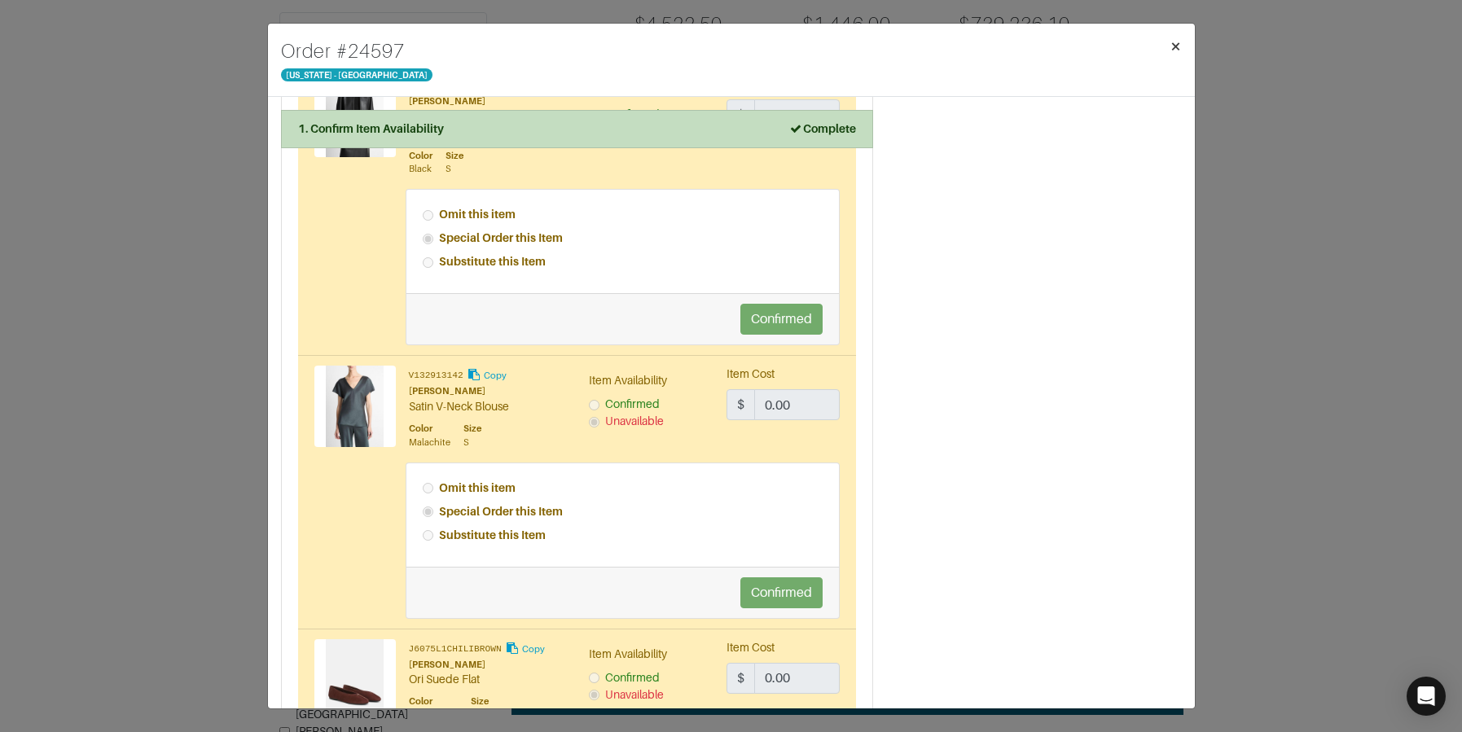
click at [1165, 46] on button "×" at bounding box center [1176, 47] width 38 height 46
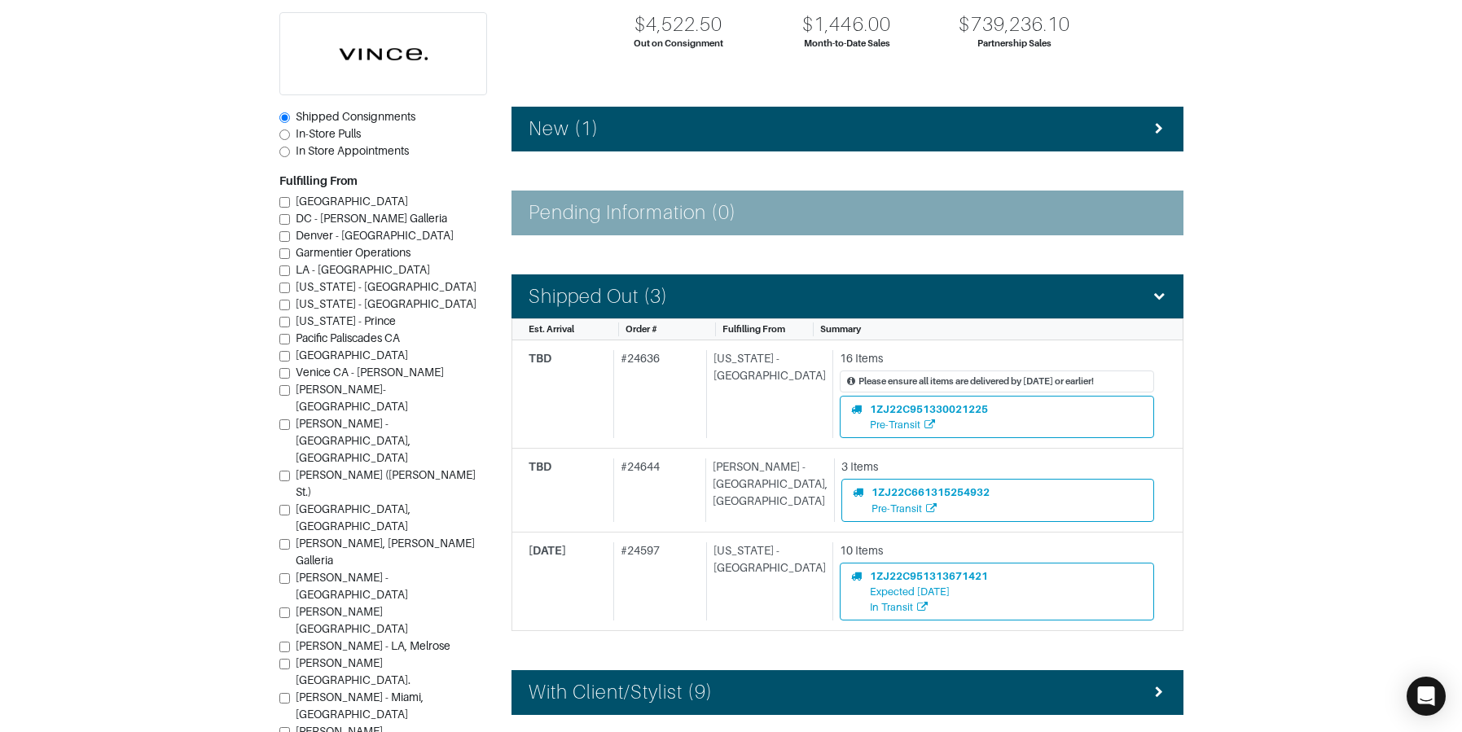
click at [1230, 270] on section "| Retail Solutions Hi, Lisa B ! Menu Home Logout Home Orders Shipped Consignmen…" at bounding box center [731, 425] width 1462 height 1197
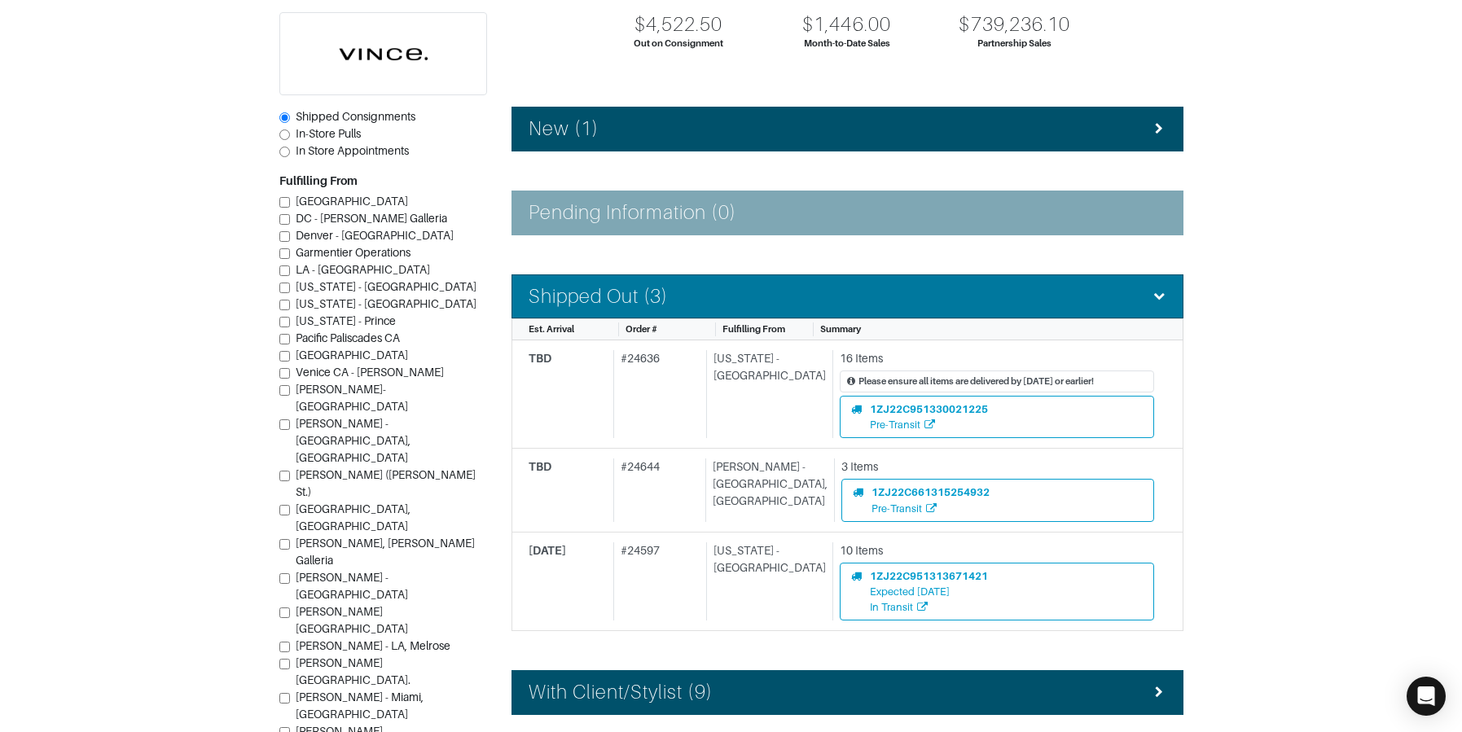
click at [914, 298] on div "Shipped Out (3)" at bounding box center [848, 297] width 638 height 24
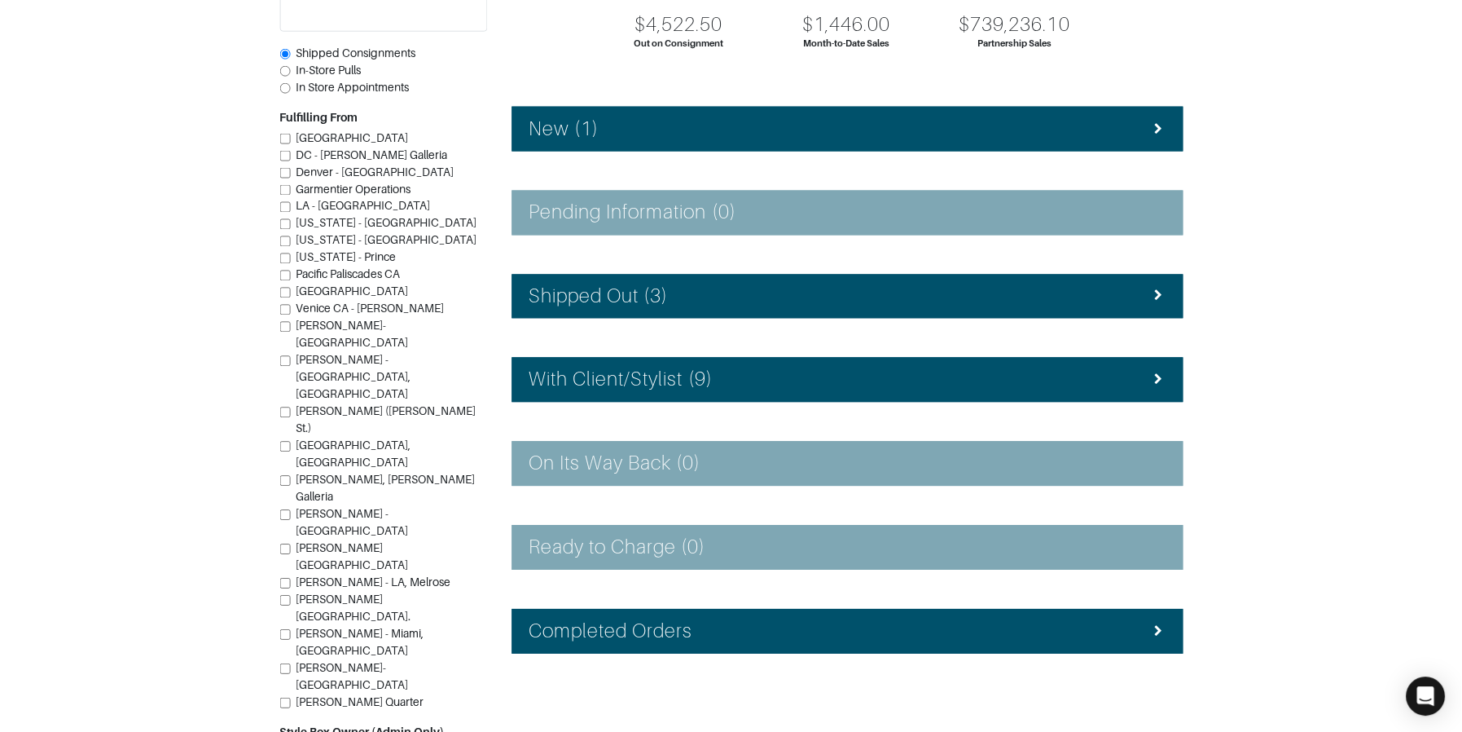
scroll to position [174, 0]
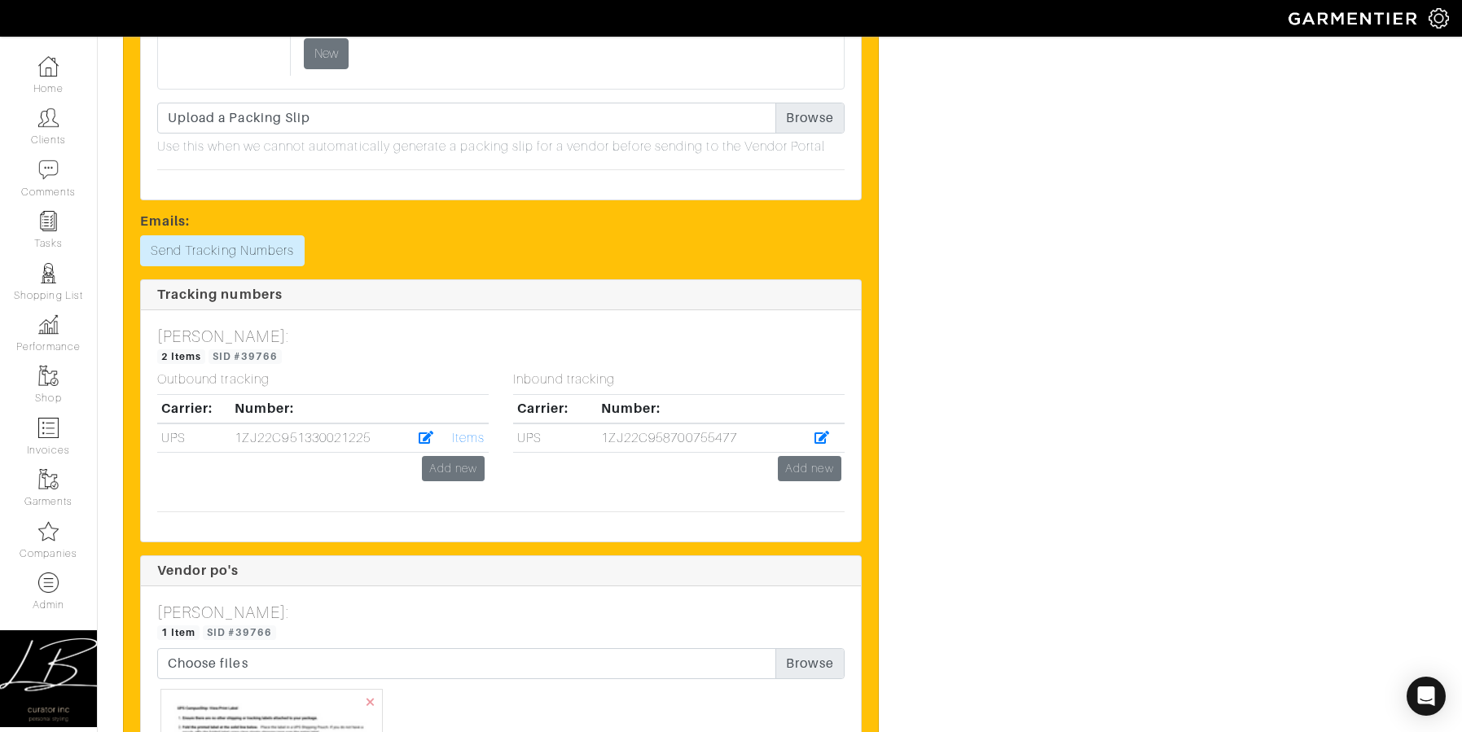
scroll to position [5831, 0]
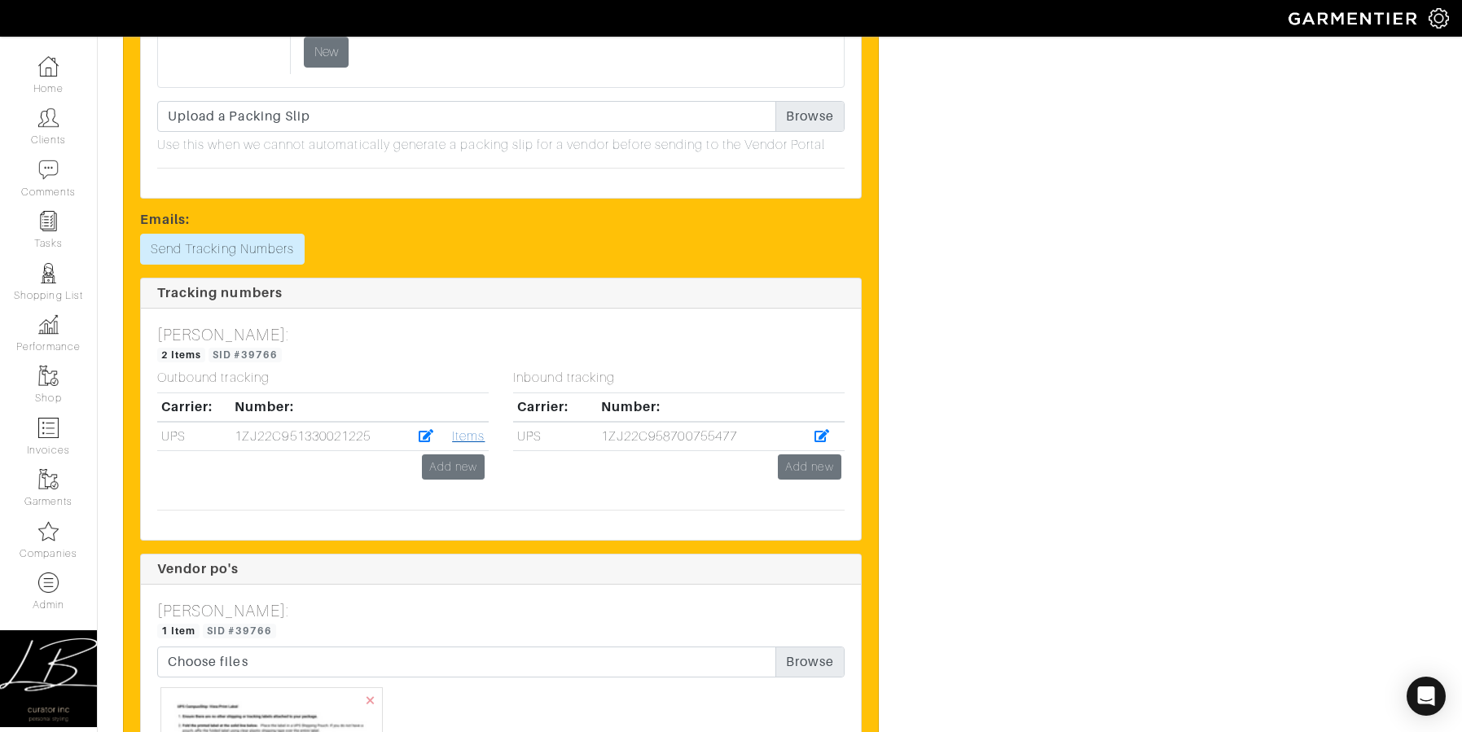
click at [472, 435] on link "Items" at bounding box center [468, 436] width 33 height 15
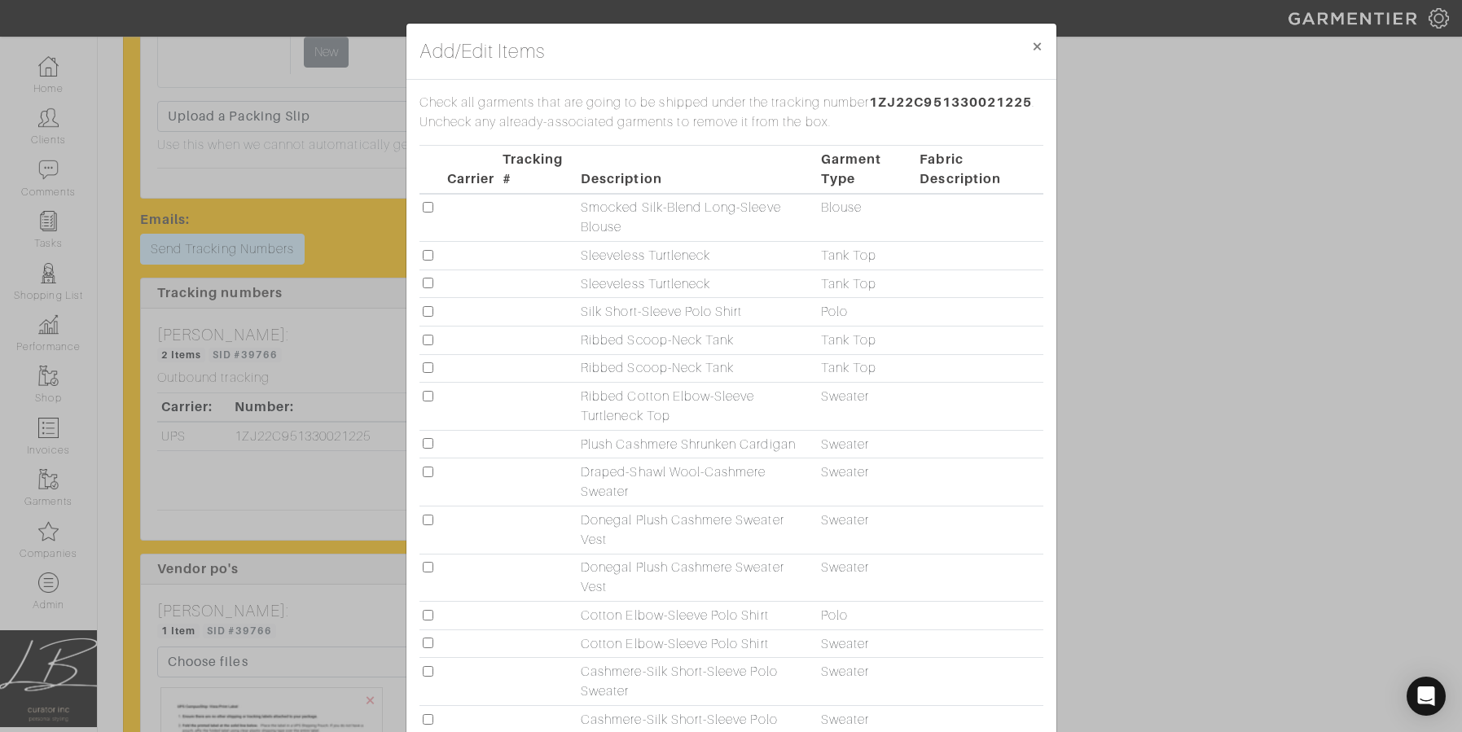
click at [429, 342] on input "checkbox" at bounding box center [428, 340] width 11 height 11
drag, startPoint x: 429, startPoint y: 343, endPoint x: 429, endPoint y: 357, distance: 13.8
click at [429, 343] on input "checkbox" at bounding box center [428, 340] width 11 height 11
checkbox input "false"
click at [431, 367] on input "checkbox" at bounding box center [428, 368] width 11 height 11
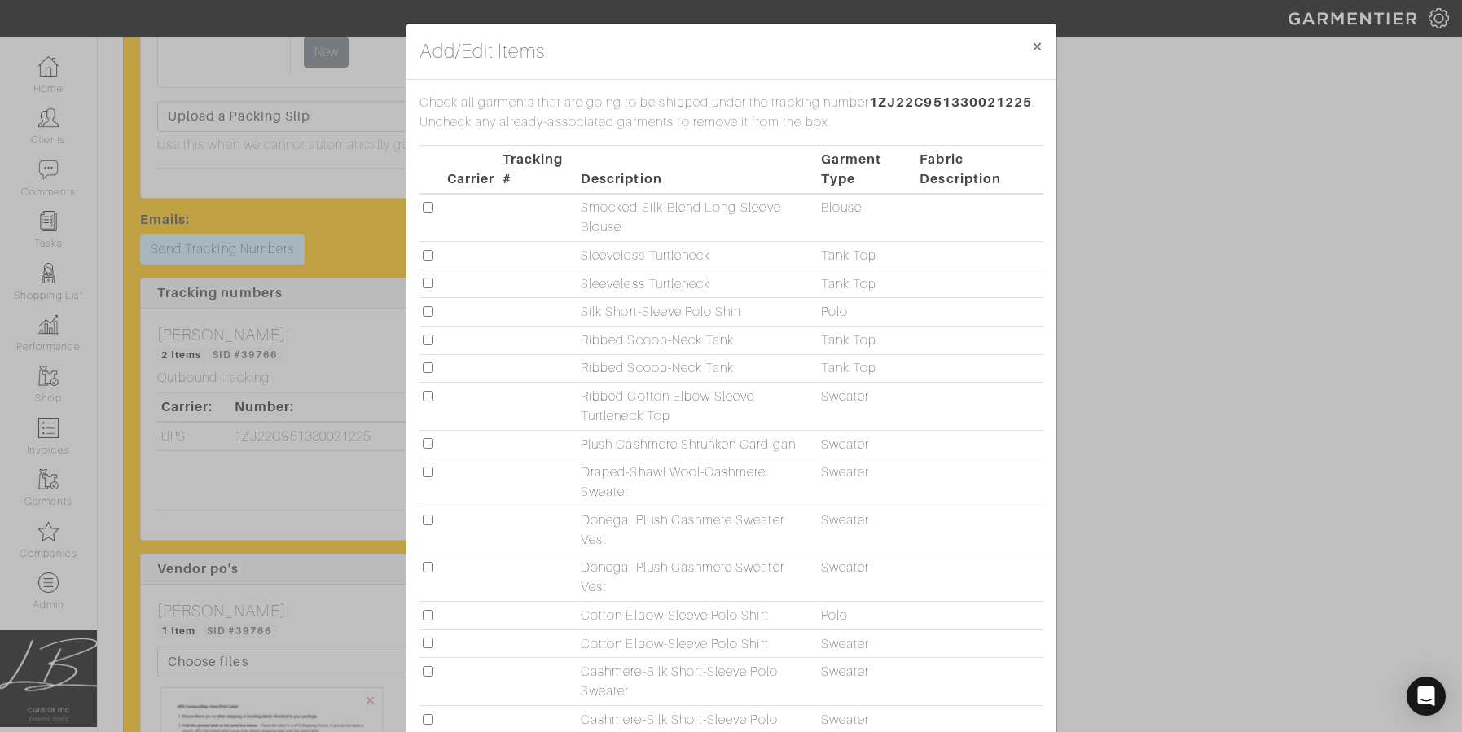
checkbox input "true"
drag, startPoint x: 425, startPoint y: 253, endPoint x: 442, endPoint y: 256, distance: 16.5
click at [425, 253] on input "checkbox" at bounding box center [428, 255] width 11 height 11
checkbox input "true"
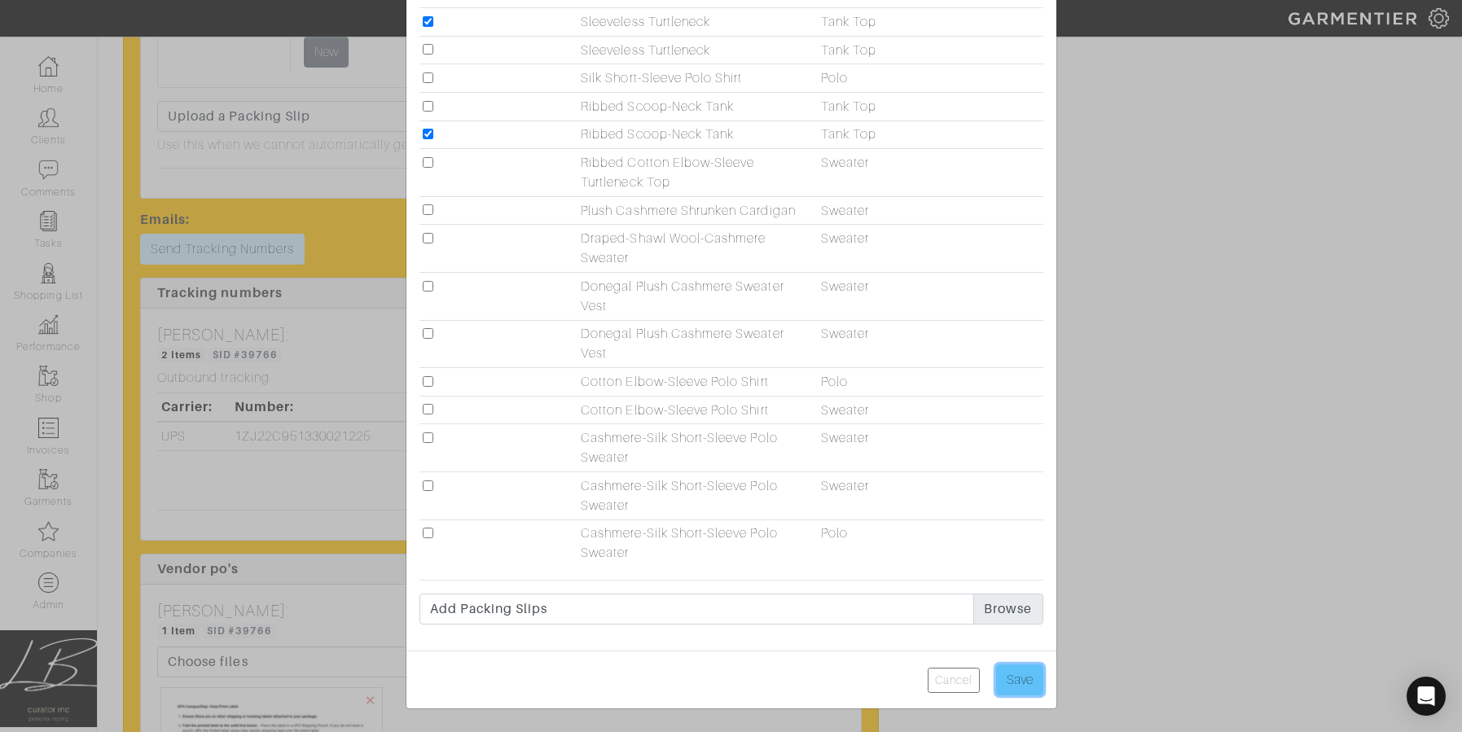
click at [1012, 680] on input "Save" at bounding box center [1019, 680] width 47 height 31
type input "Save"
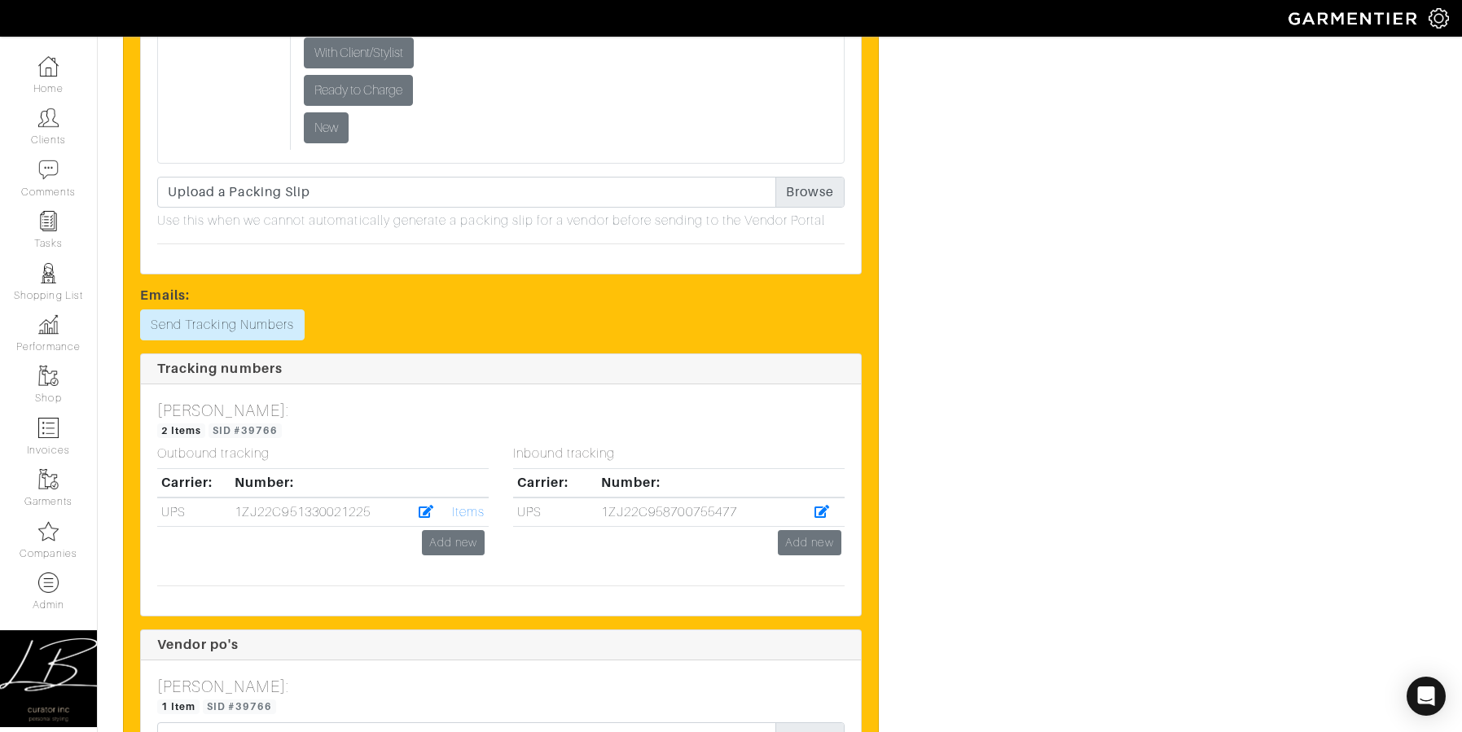
scroll to position [5814, 0]
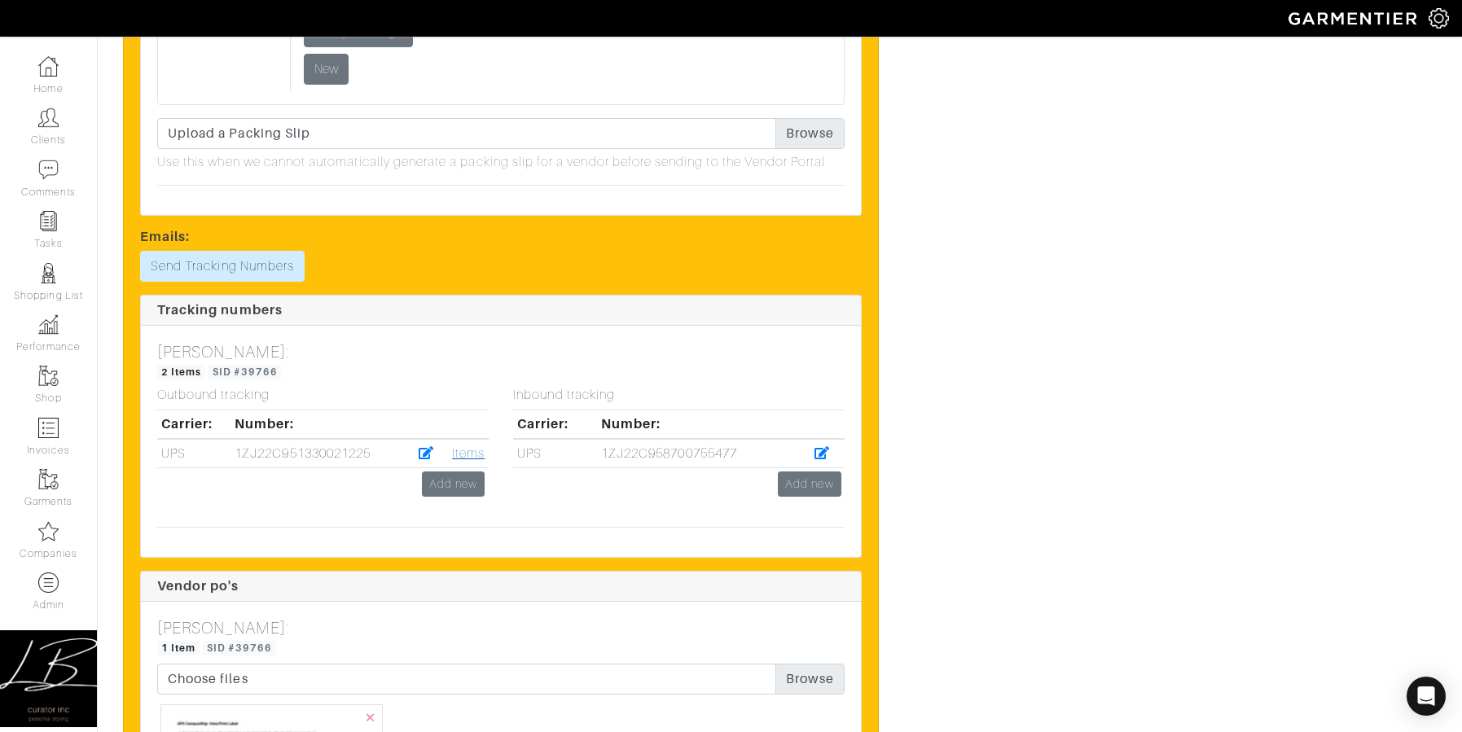
click at [473, 454] on link "Items" at bounding box center [468, 453] width 33 height 15
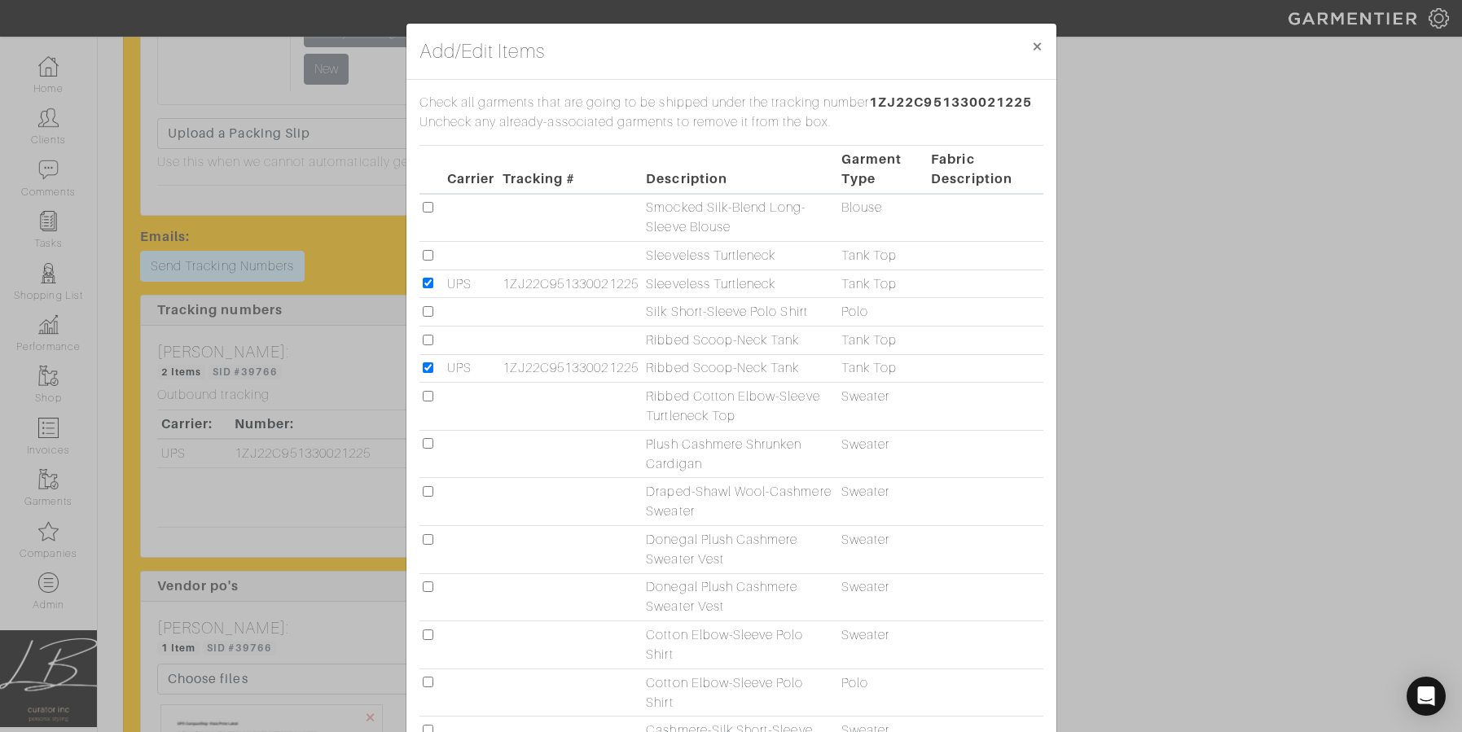
click at [429, 338] on input "checkbox" at bounding box center [428, 340] width 11 height 11
checkbox input "true"
click at [428, 366] on input "checkbox" at bounding box center [428, 368] width 11 height 11
checkbox input "false"
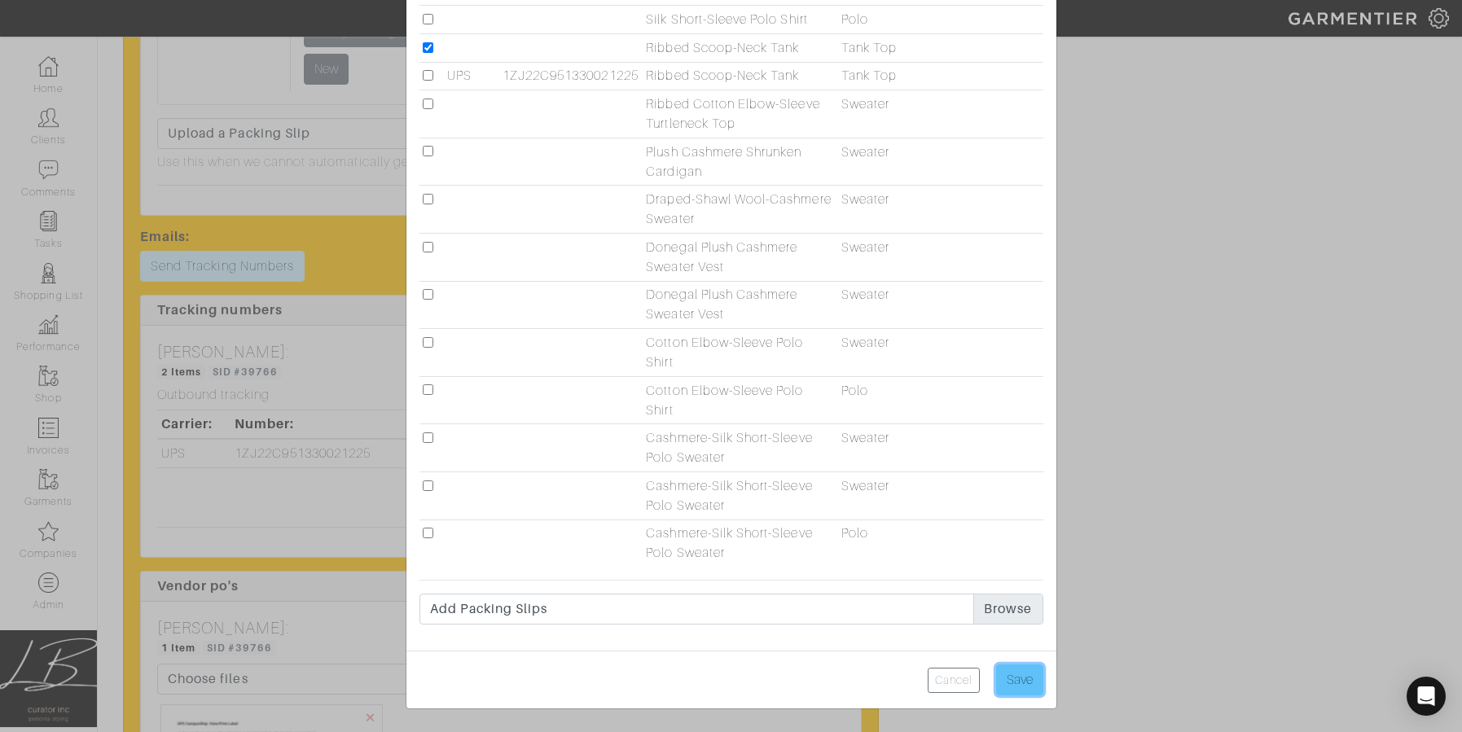
click at [1020, 678] on input "Save" at bounding box center [1019, 680] width 47 height 31
type input "Save"
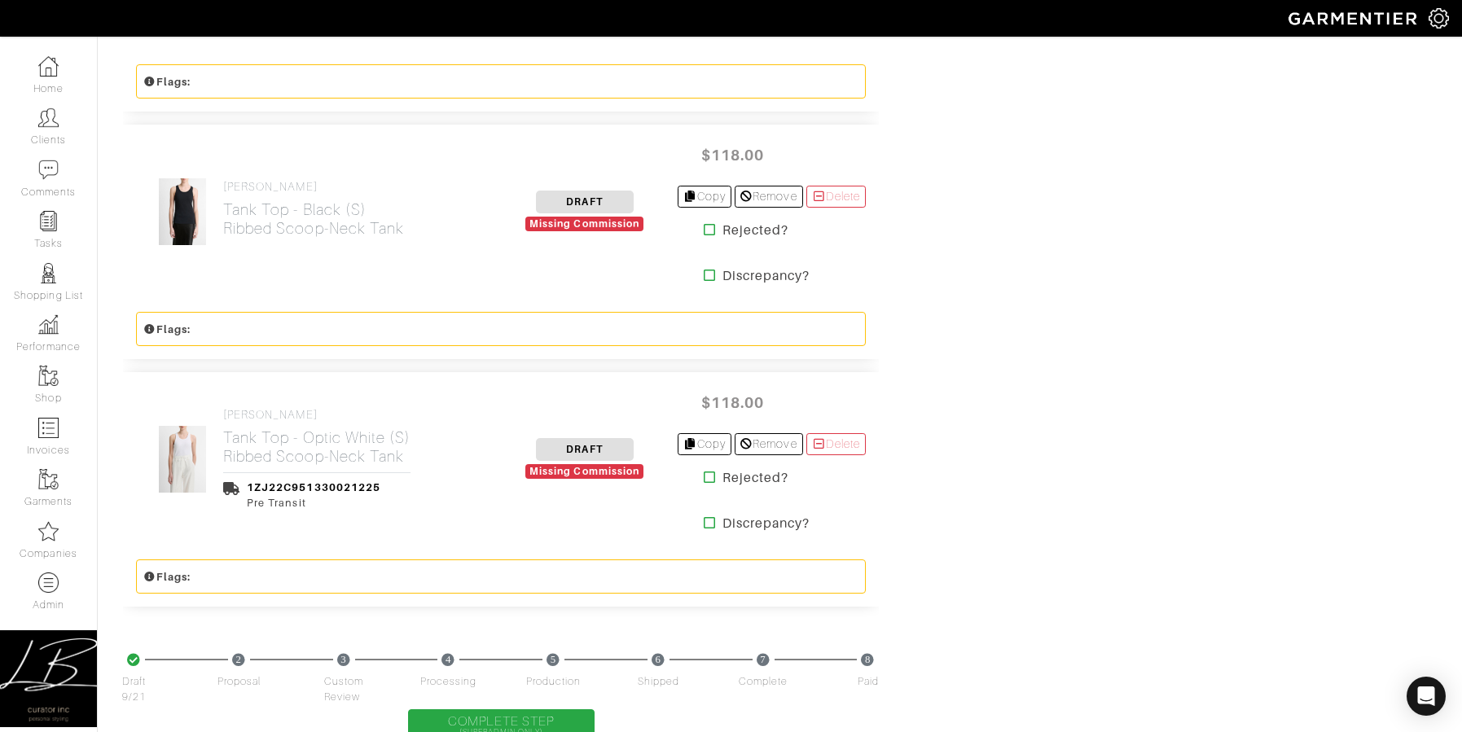
scroll to position [3834, 0]
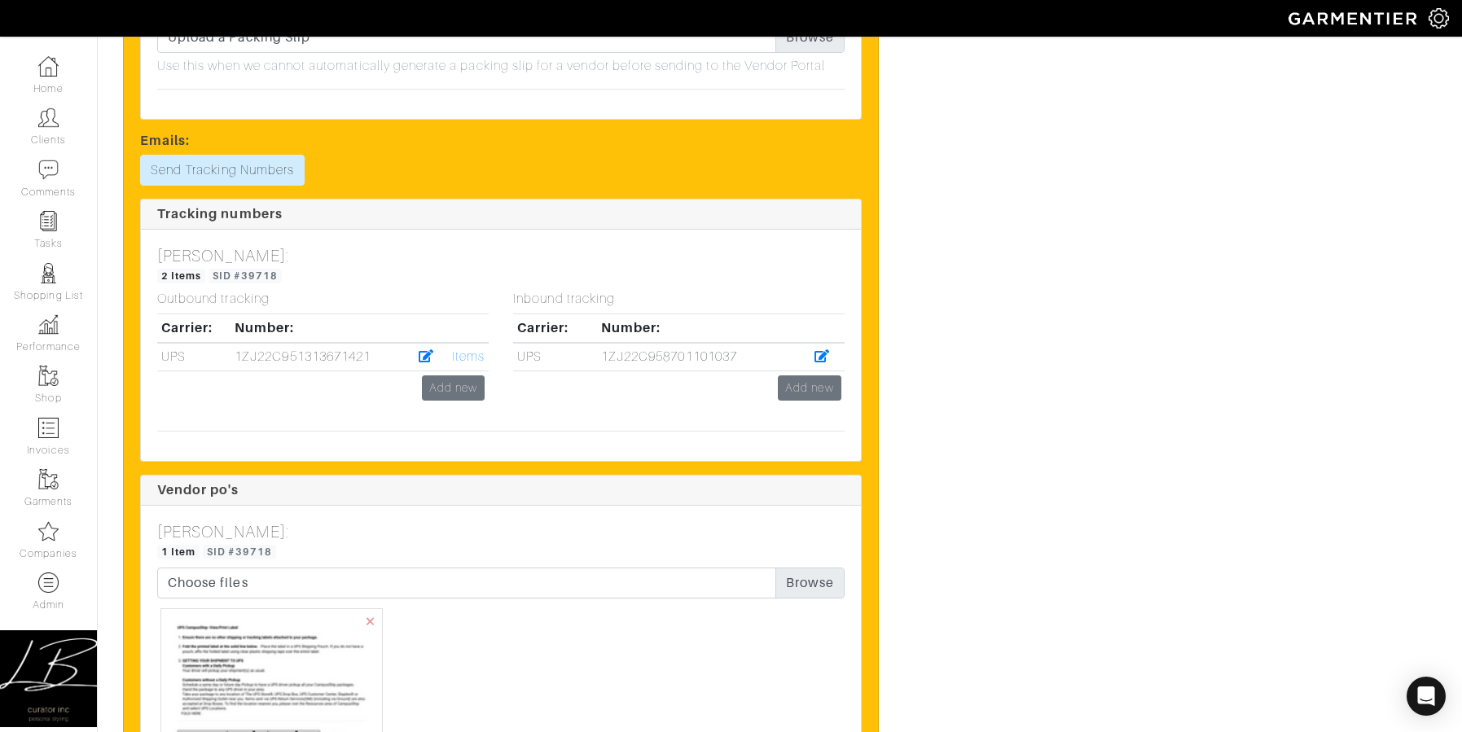
scroll to position [4586, 0]
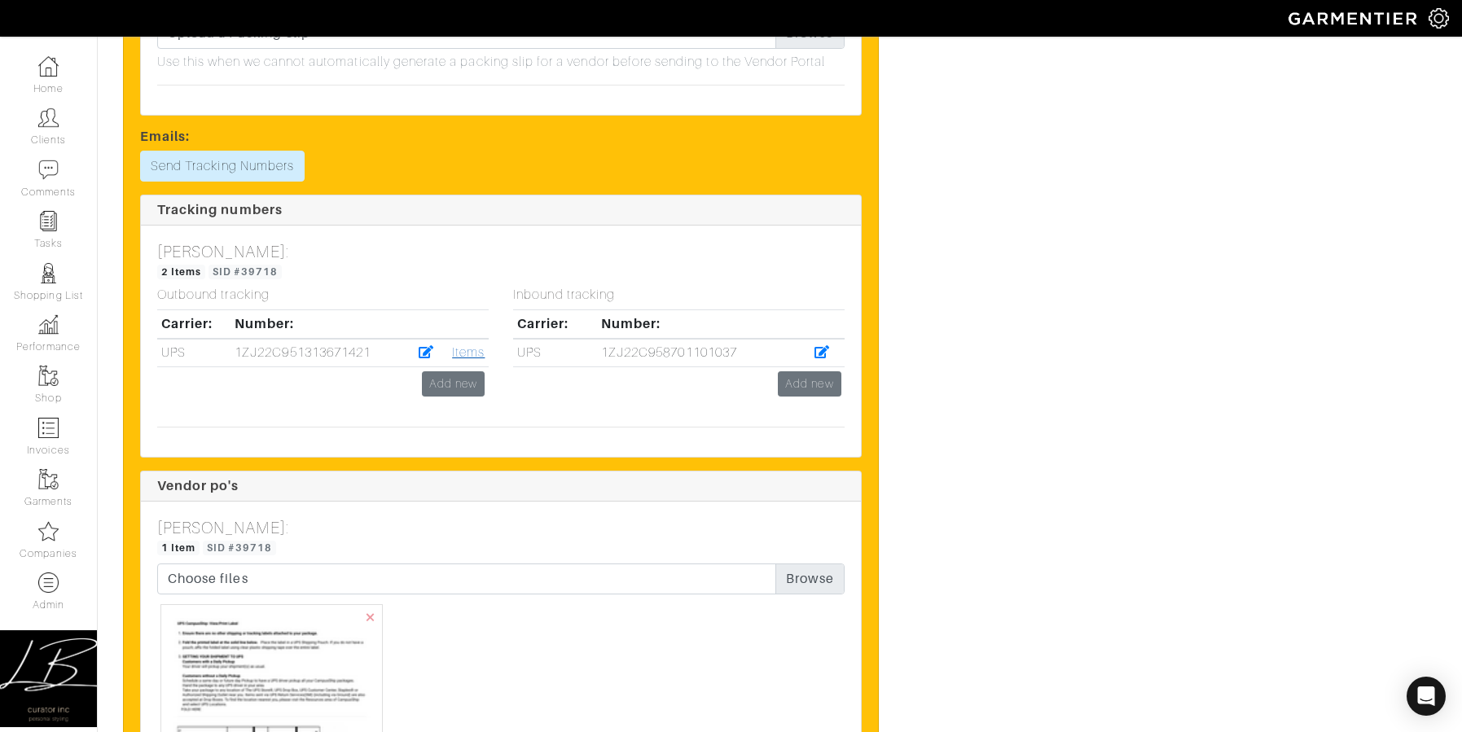
click at [475, 353] on link "Items" at bounding box center [468, 352] width 33 height 15
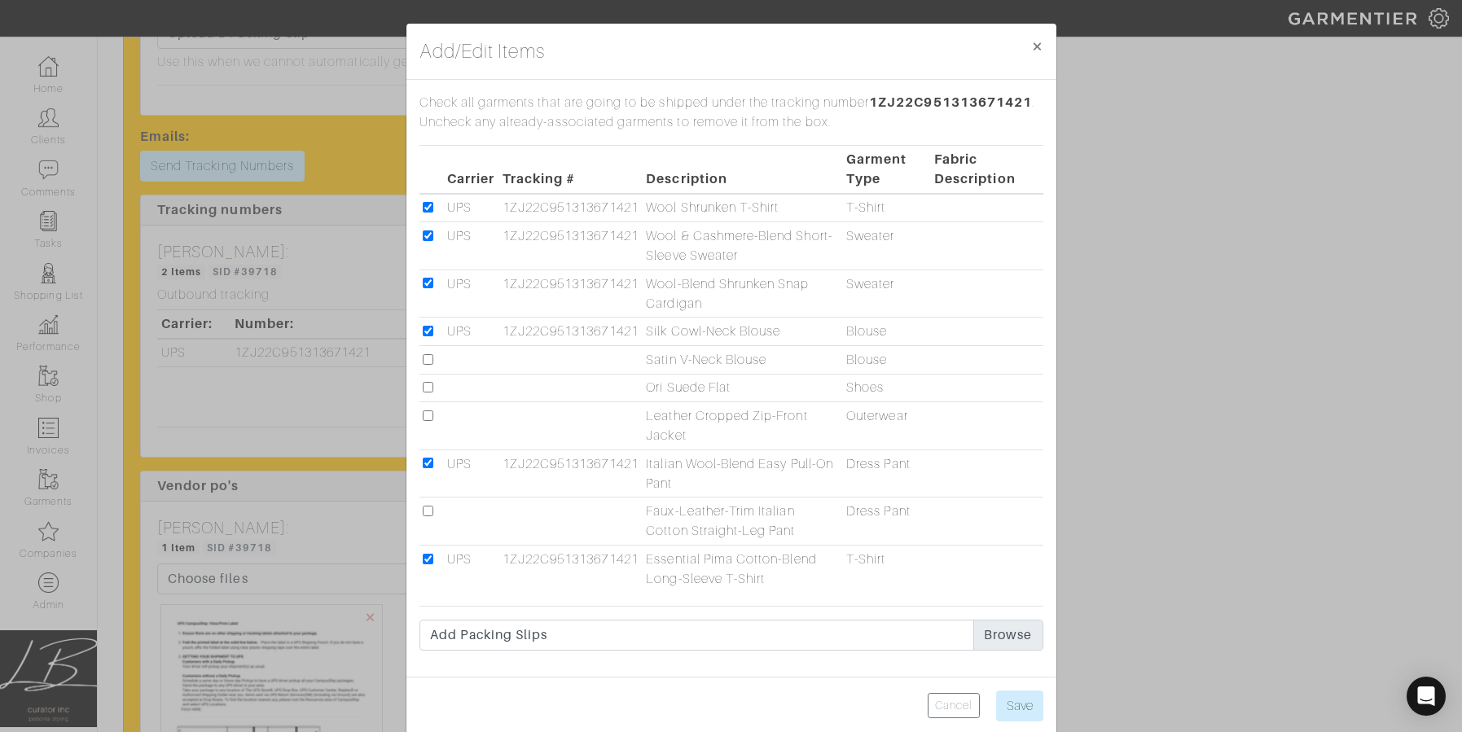
click at [1116, 272] on div "Add/Edit Items × Close Check all garments that are going to be shipped under th…" at bounding box center [731, 366] width 1462 height 732
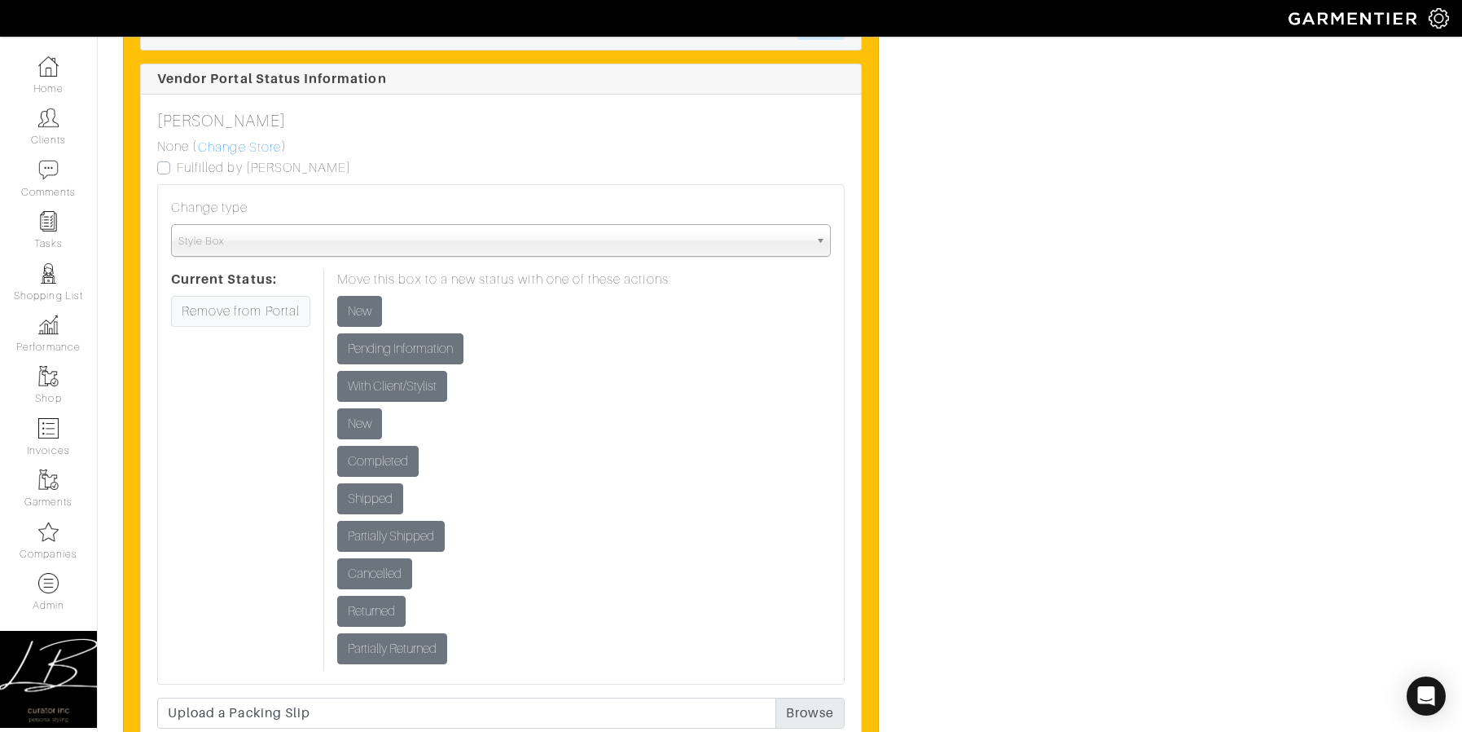
scroll to position [3096, 0]
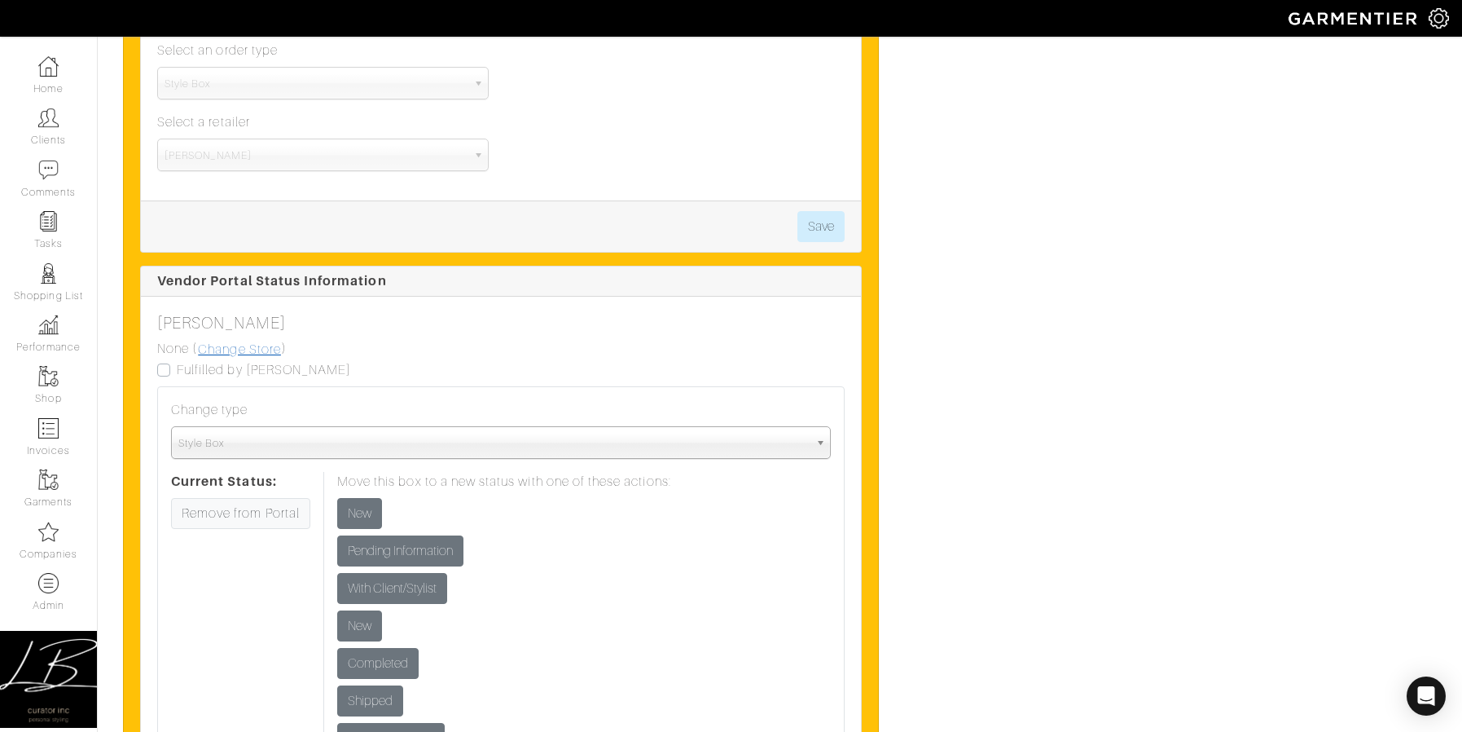
click at [257, 349] on link "Change Store" at bounding box center [239, 349] width 85 height 21
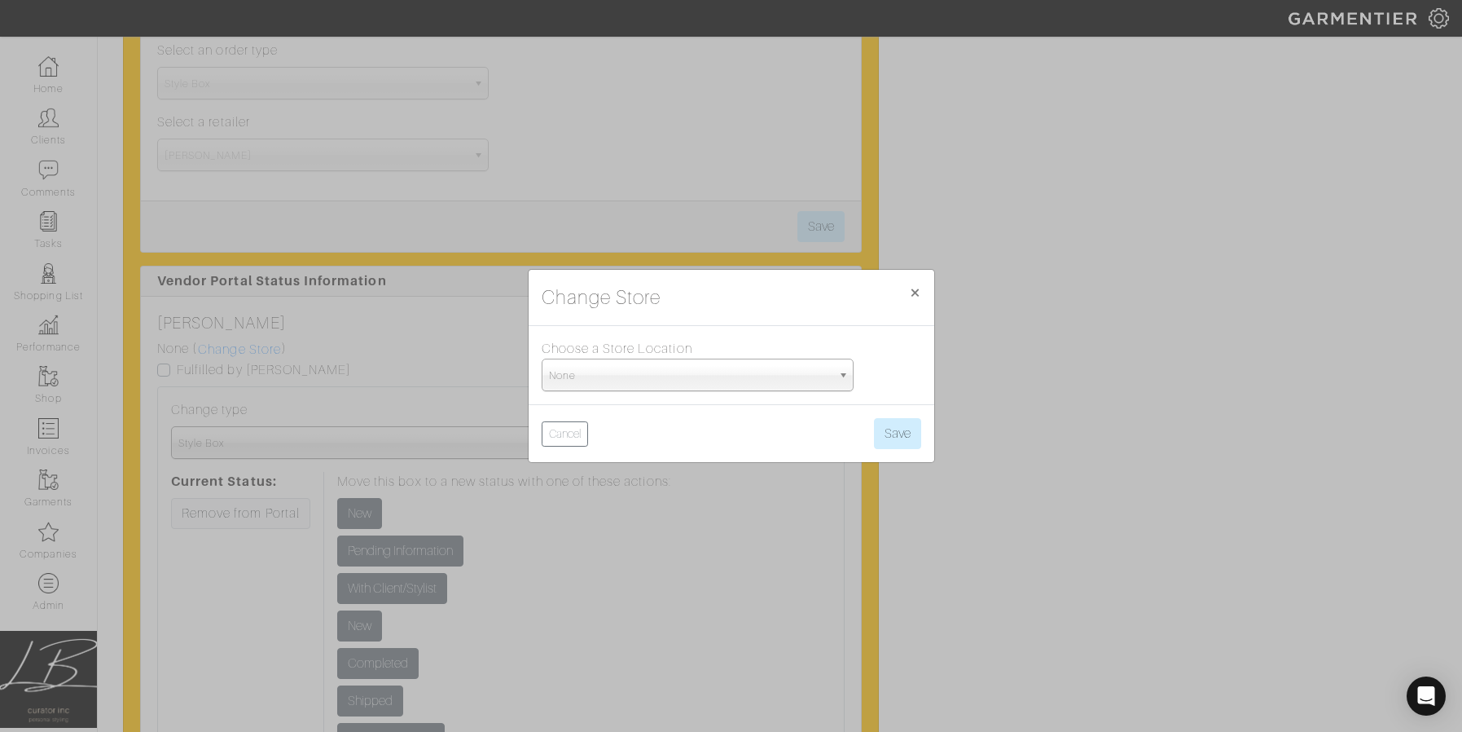
click at [639, 375] on span "None" at bounding box center [690, 375] width 283 height 33
type input "chica"
select select "5"
click at [902, 431] on button "Save" at bounding box center [897, 433] width 47 height 31
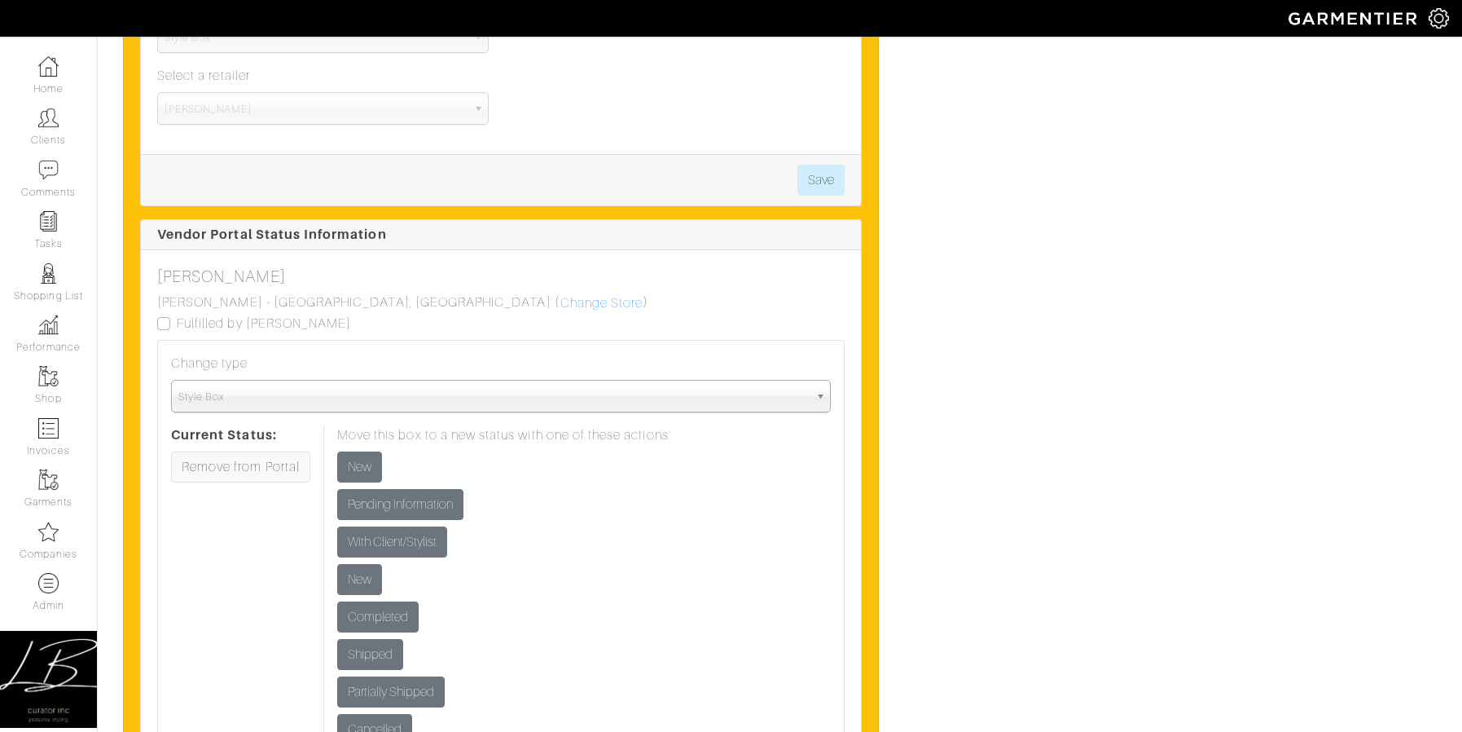
scroll to position [3137, 0]
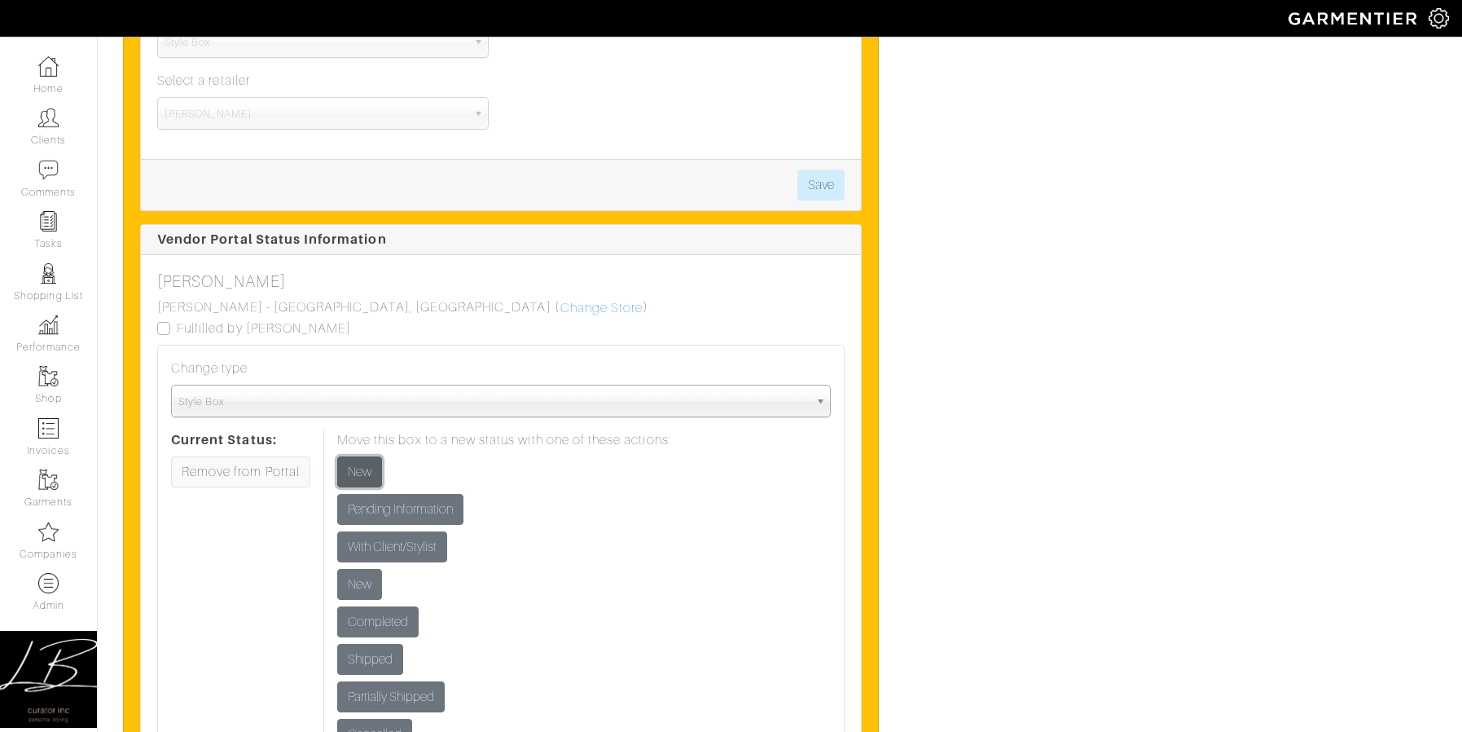
click at [360, 470] on input "New" at bounding box center [359, 471] width 45 height 31
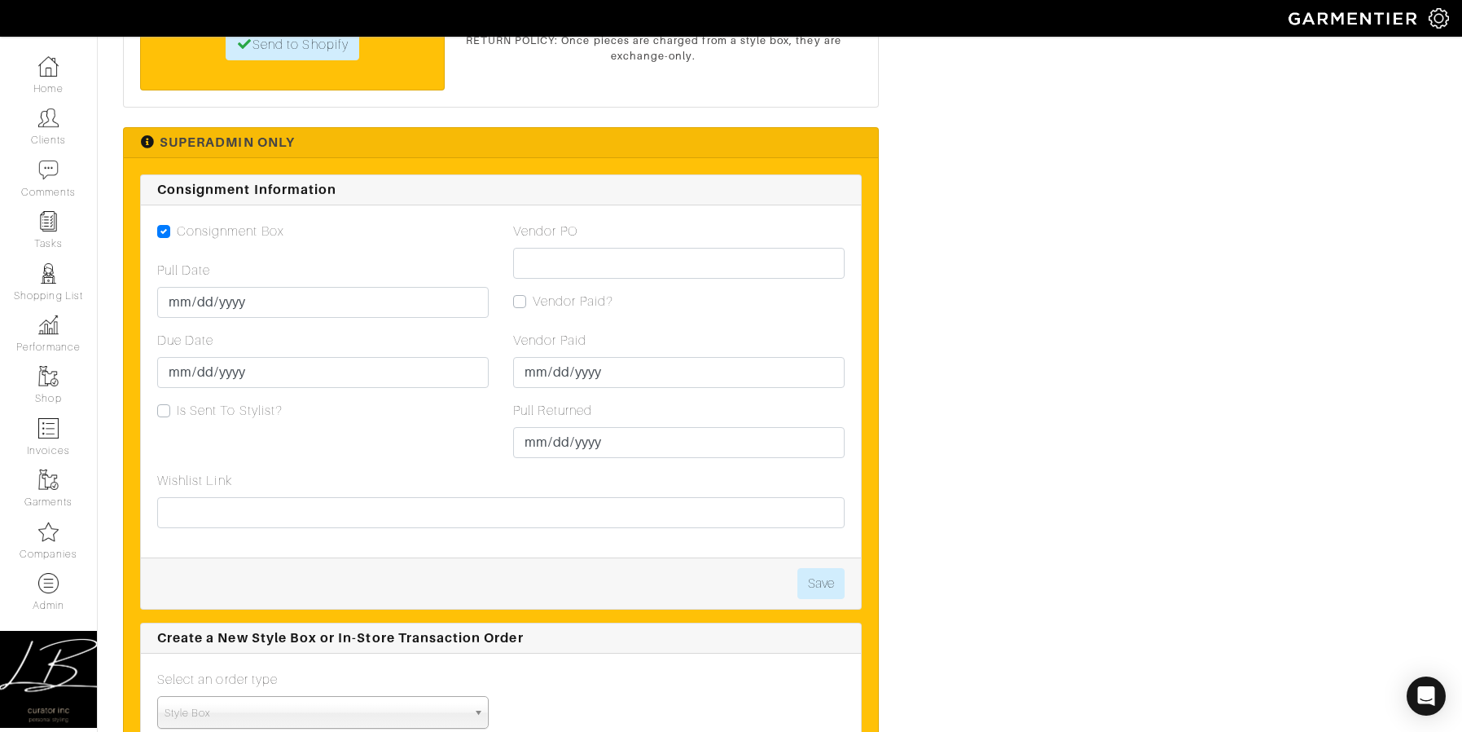
scroll to position [2465, 0]
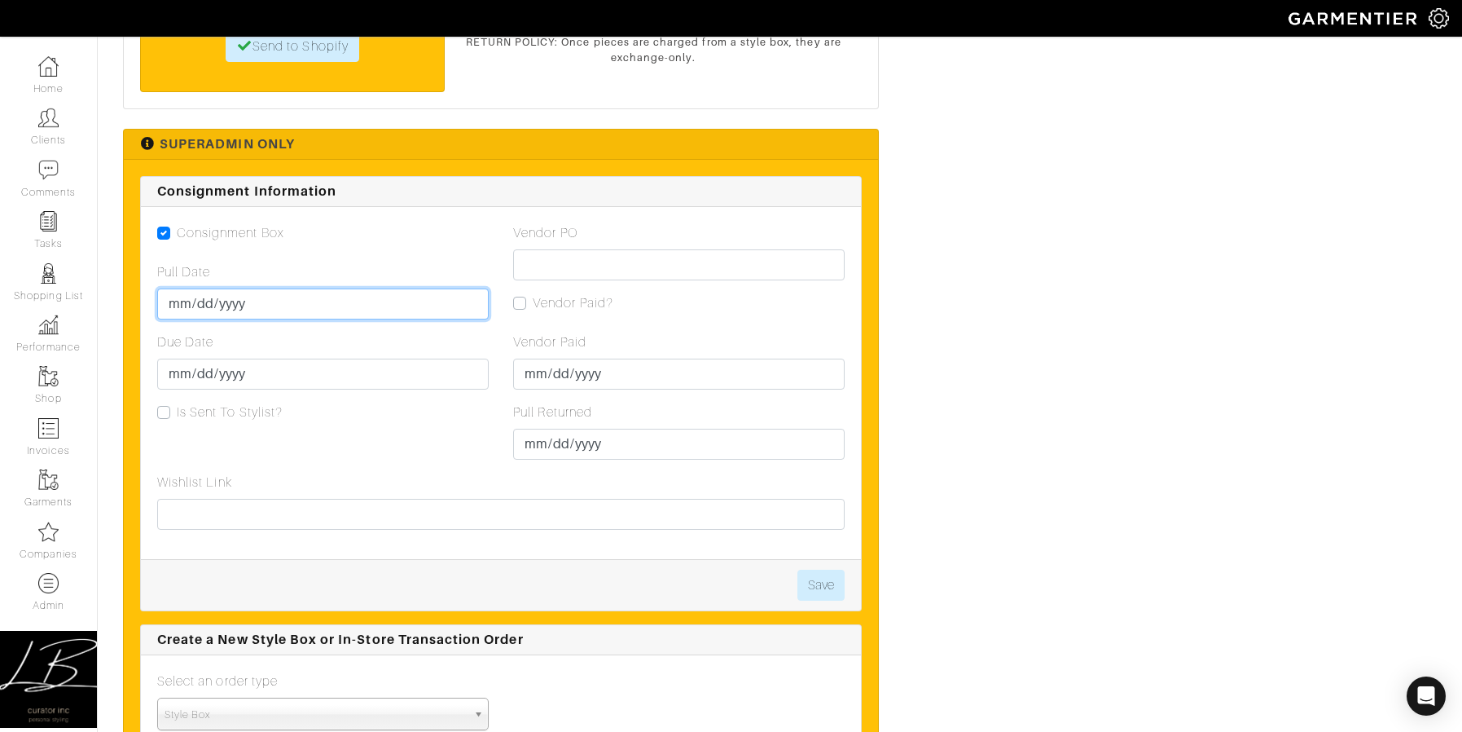
click at [179, 298] on input "Pull Date" at bounding box center [323, 303] width 332 height 31
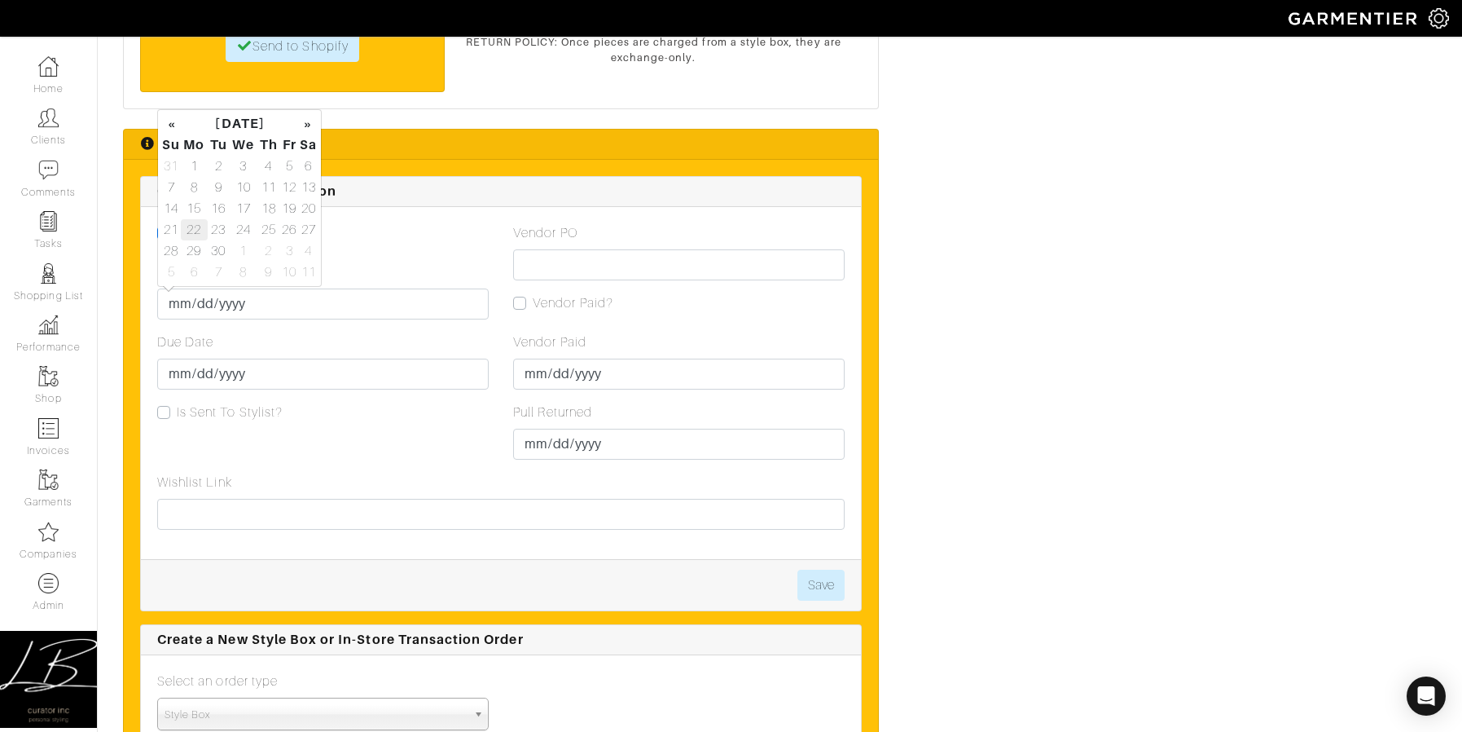
click at [202, 228] on td "22" at bounding box center [194, 229] width 27 height 21
type input "2025-09-22"
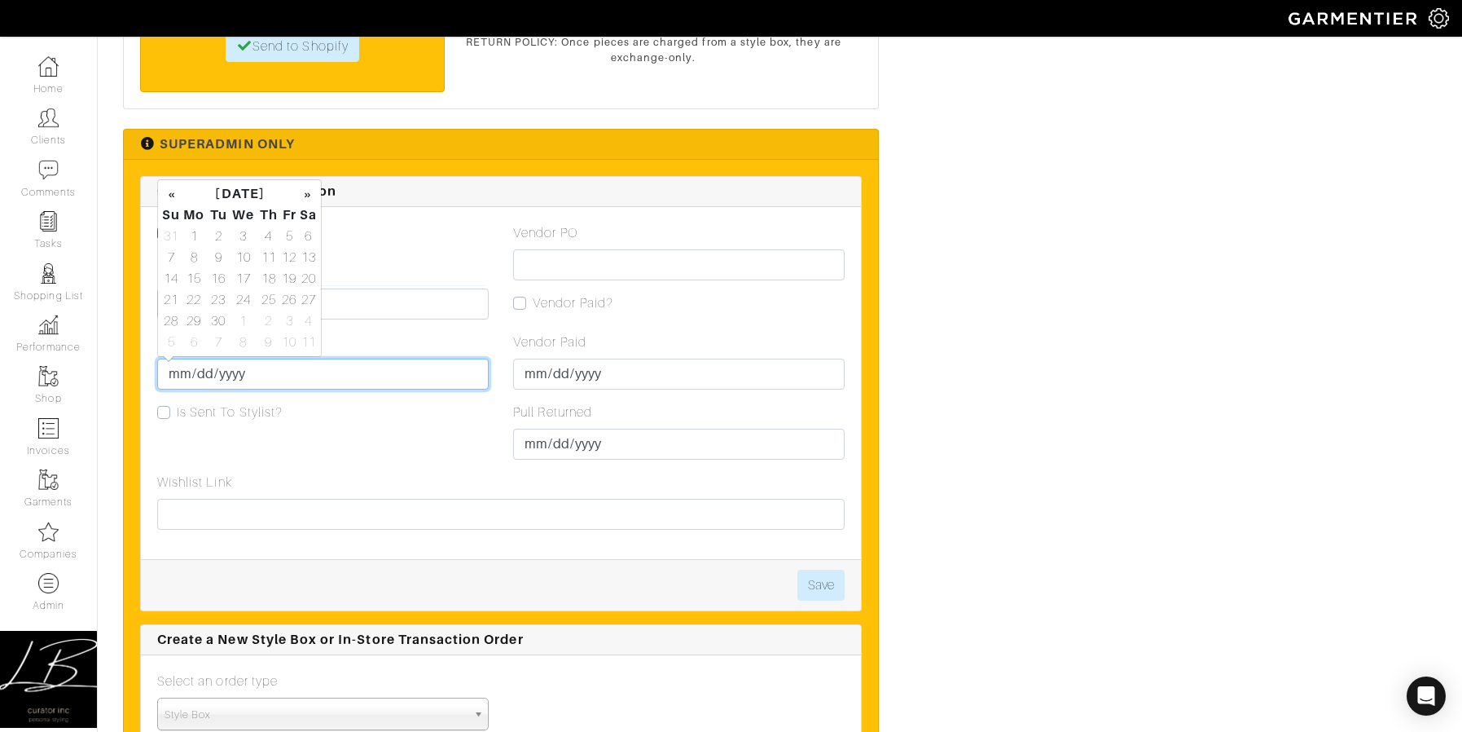
click at [189, 367] on input "Due Date" at bounding box center [323, 373] width 332 height 31
click at [202, 323] on td "29" at bounding box center [194, 320] width 27 height 21
type input "2025-09-29"
click at [831, 577] on button "Save" at bounding box center [821, 584] width 47 height 31
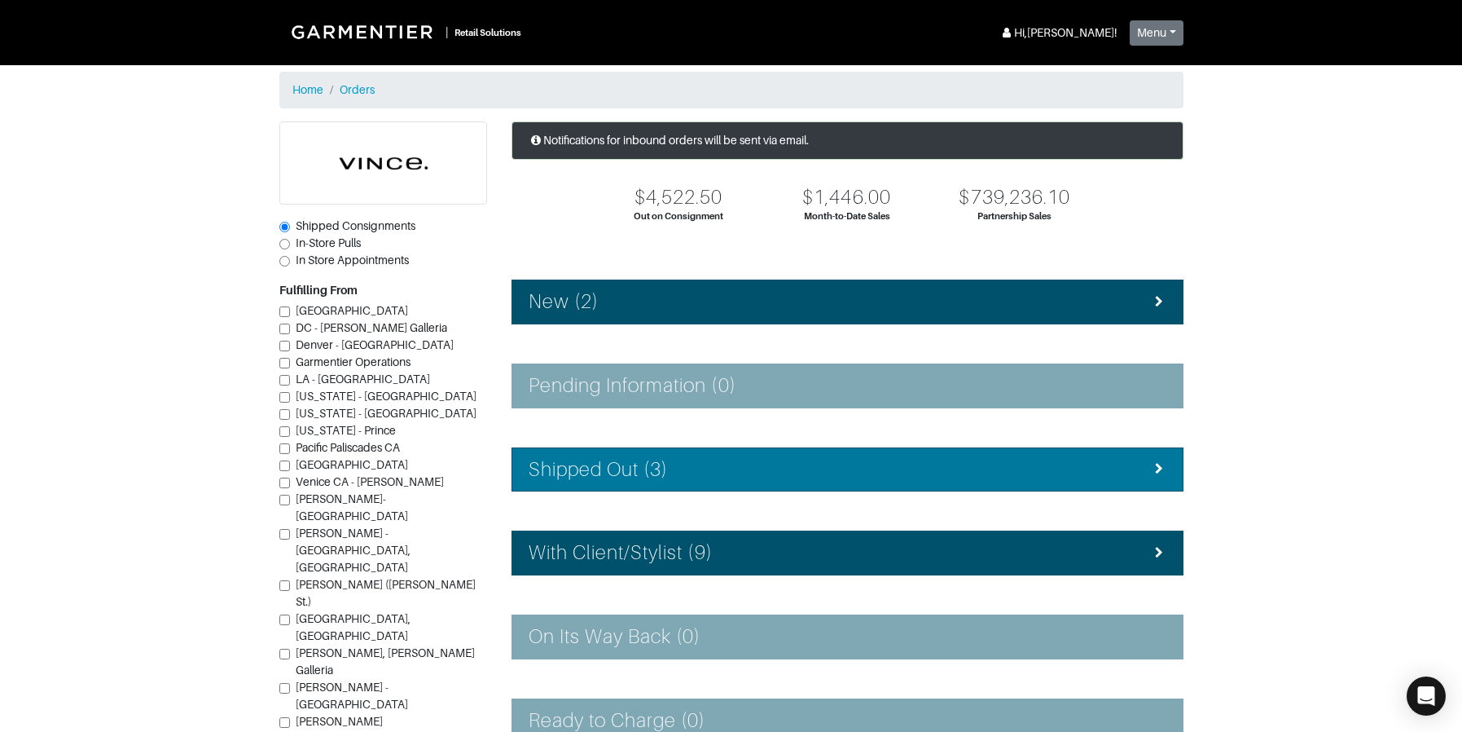
click at [671, 455] on li "Shipped Out (3)" at bounding box center [848, 469] width 672 height 45
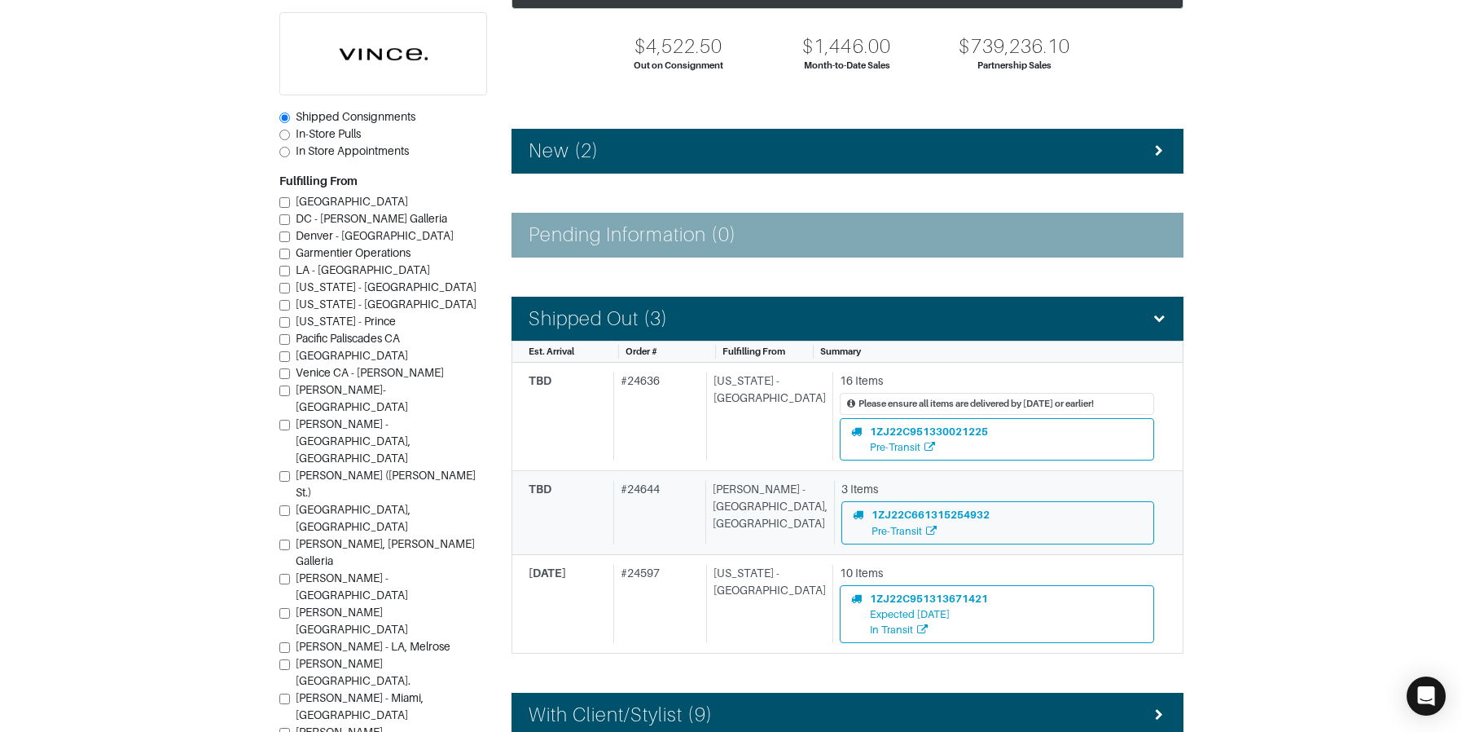
scroll to position [271, 0]
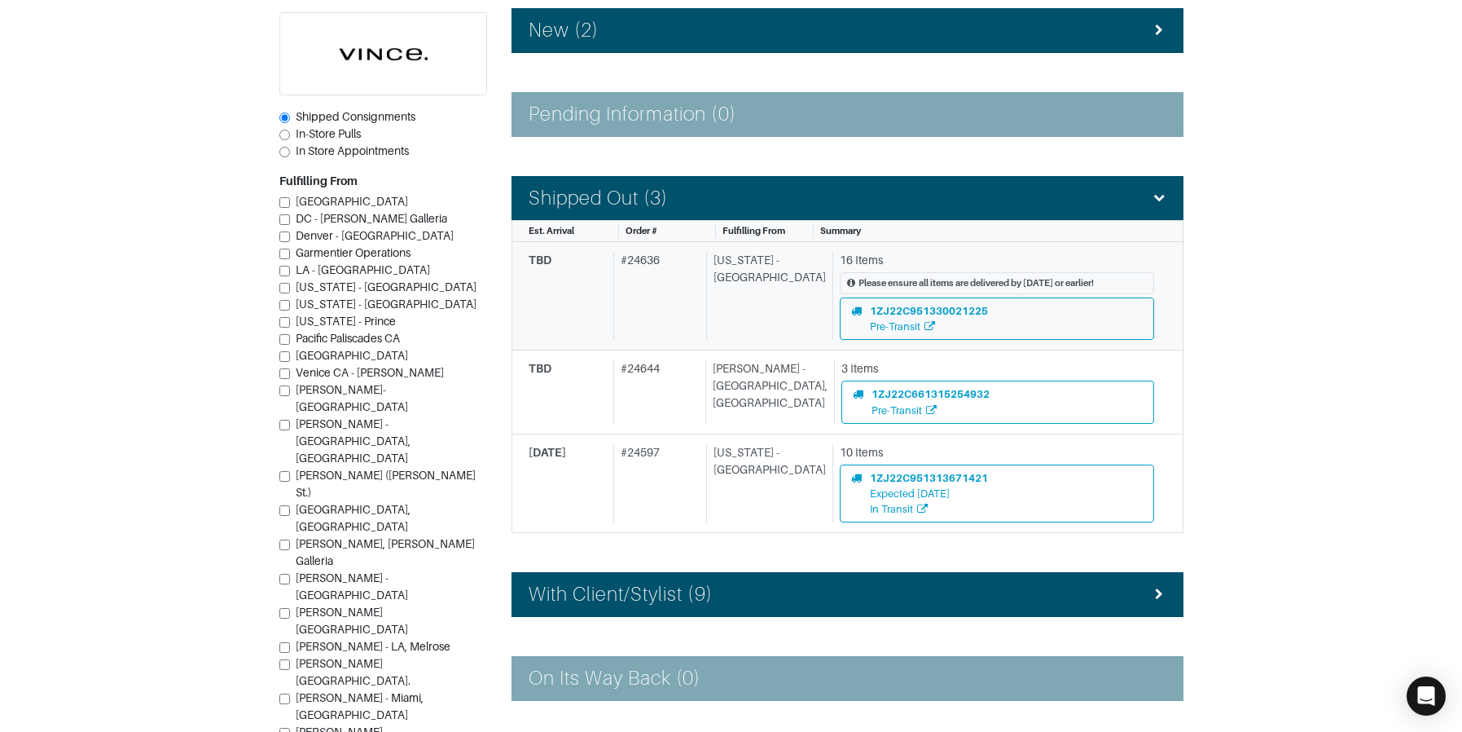
click at [745, 302] on div "[US_STATE] - [GEOGRAPHIC_DATA]" at bounding box center [766, 296] width 120 height 88
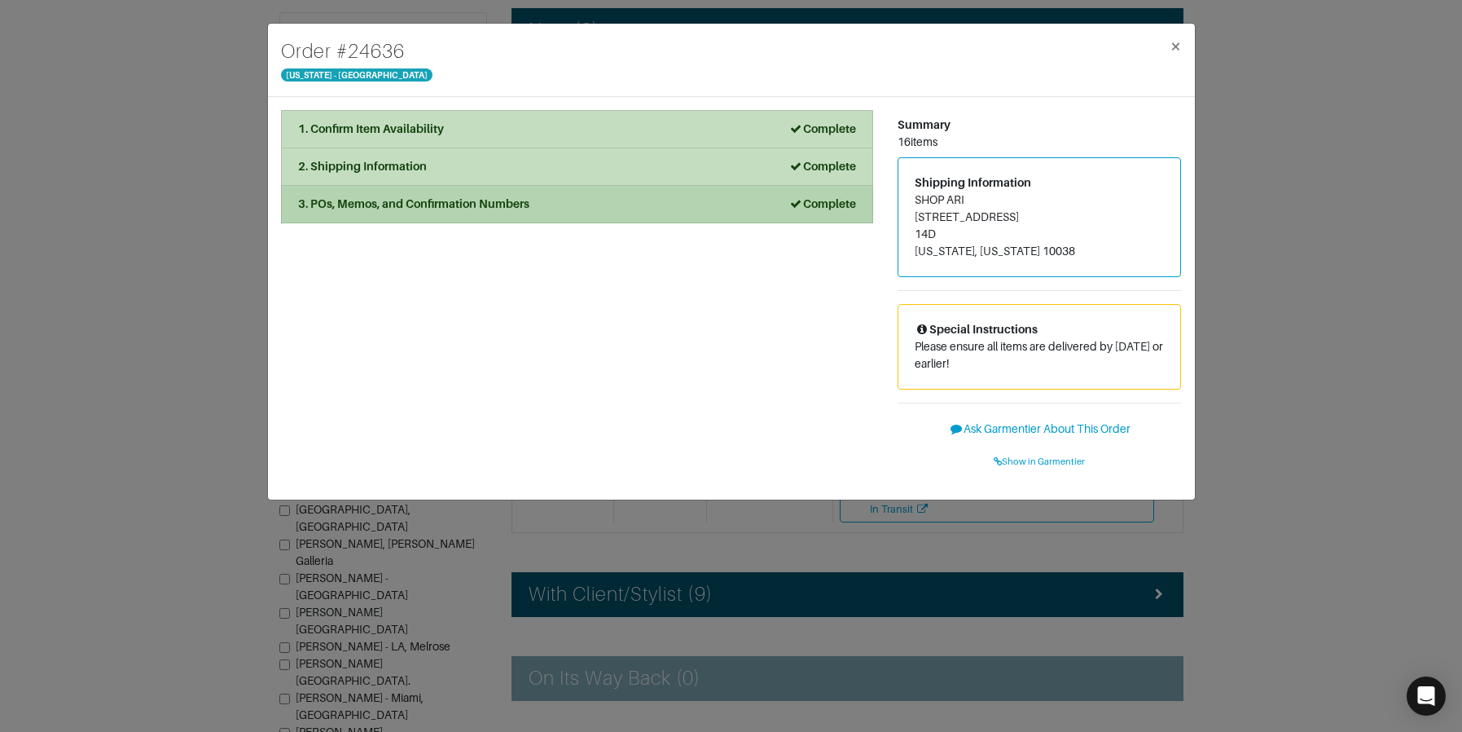
click at [556, 200] on div "3. POs, Memos, and Confirmation Numbers Complete" at bounding box center [577, 204] width 558 height 17
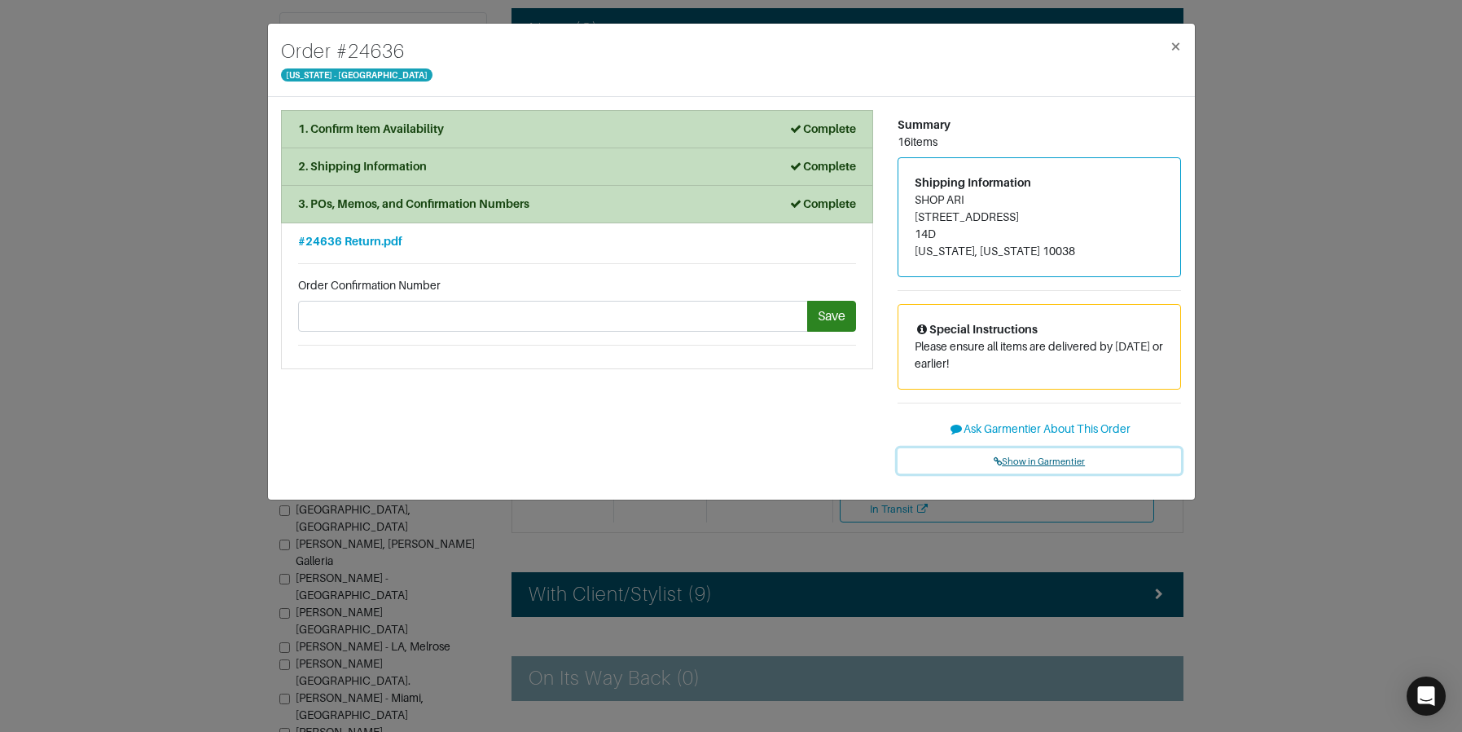
click at [1013, 458] on span "Show in Garmentier" at bounding box center [1039, 461] width 91 height 10
click at [165, 179] on div "Order # 24636 [US_STATE] - [GEOGRAPHIC_DATA] × 1. Confirm Item Availability Com…" at bounding box center [731, 366] width 1462 height 732
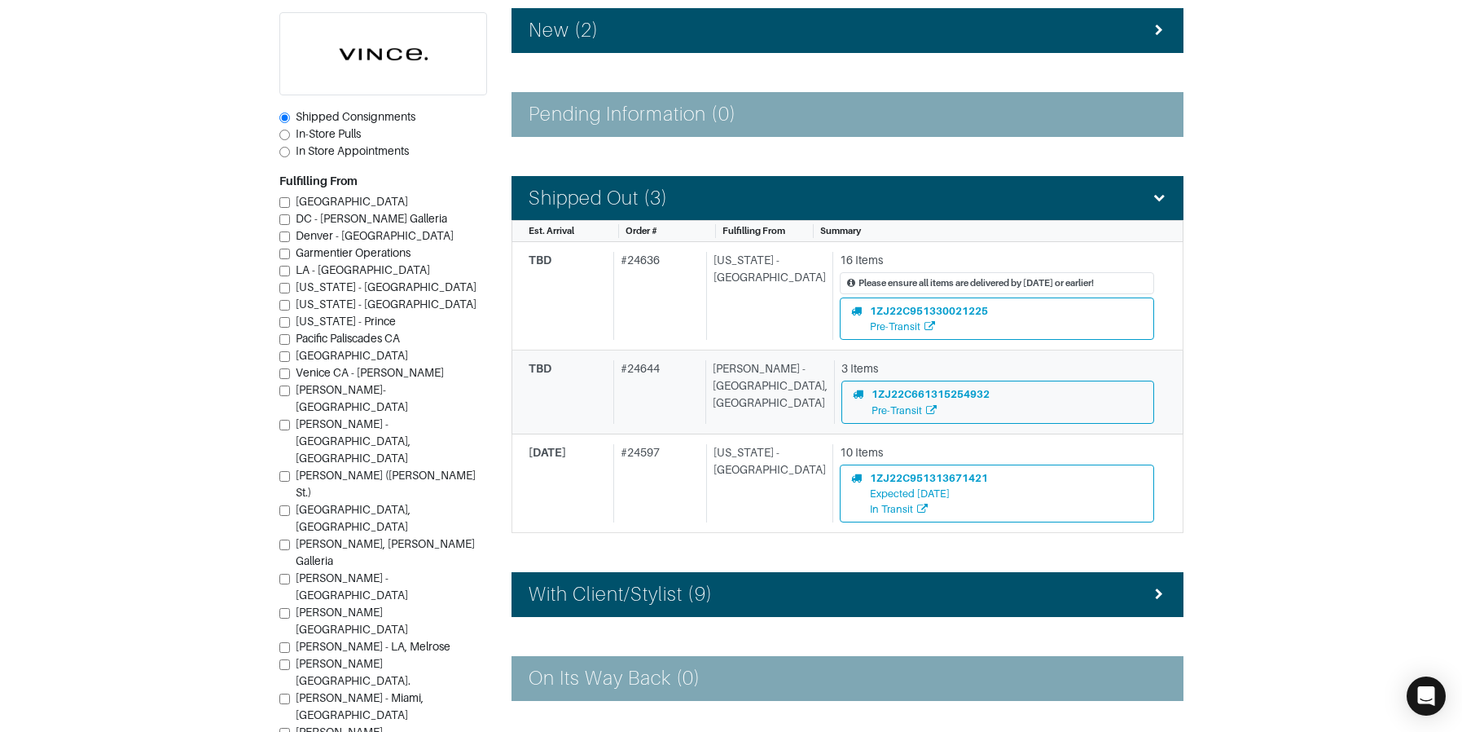
click at [684, 378] on div "# 24644" at bounding box center [656, 391] width 86 height 63
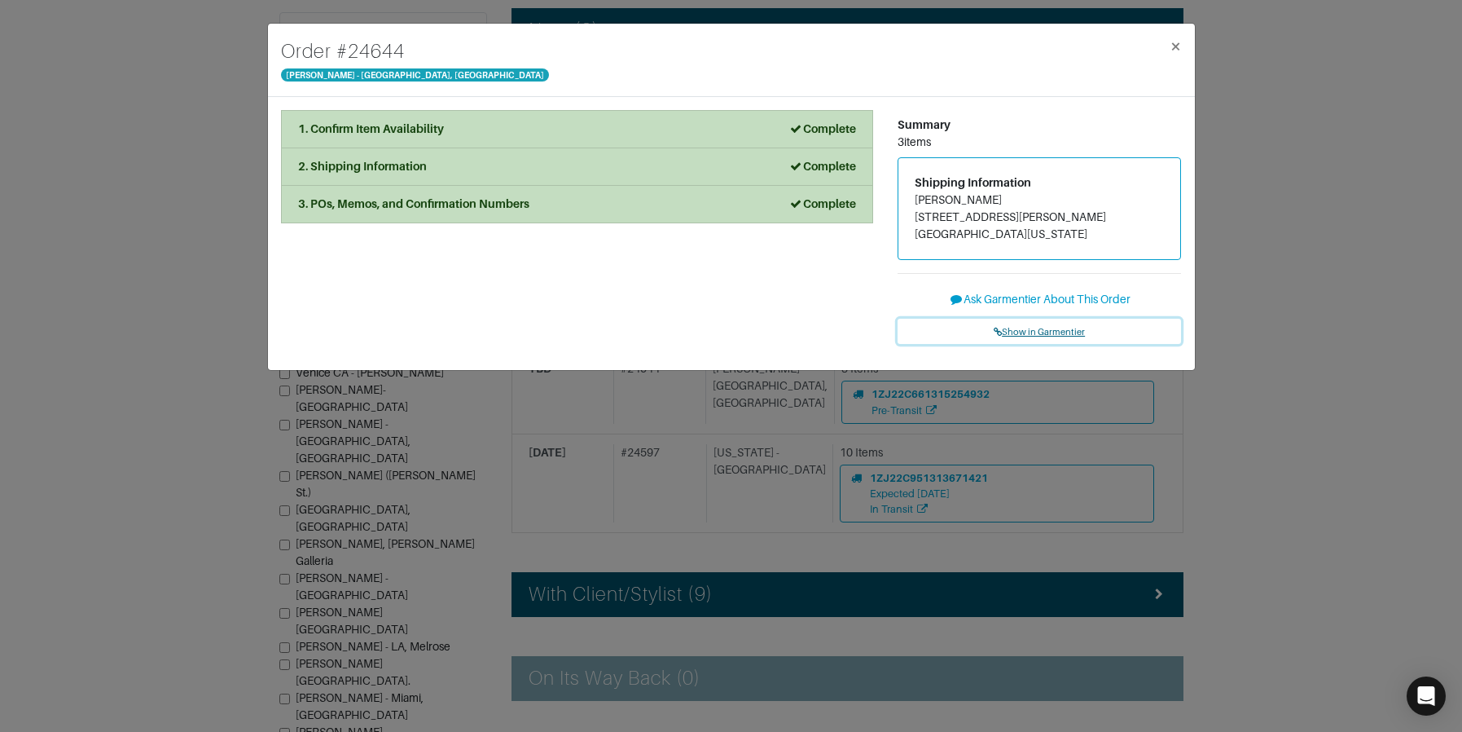
click at [1030, 327] on span "Show in Garmentier" at bounding box center [1039, 332] width 91 height 10
click at [204, 230] on div "Order # 24644 [PERSON_NAME] - [GEOGRAPHIC_DATA], [GEOGRAPHIC_DATA] × 1. Confirm…" at bounding box center [731, 366] width 1462 height 732
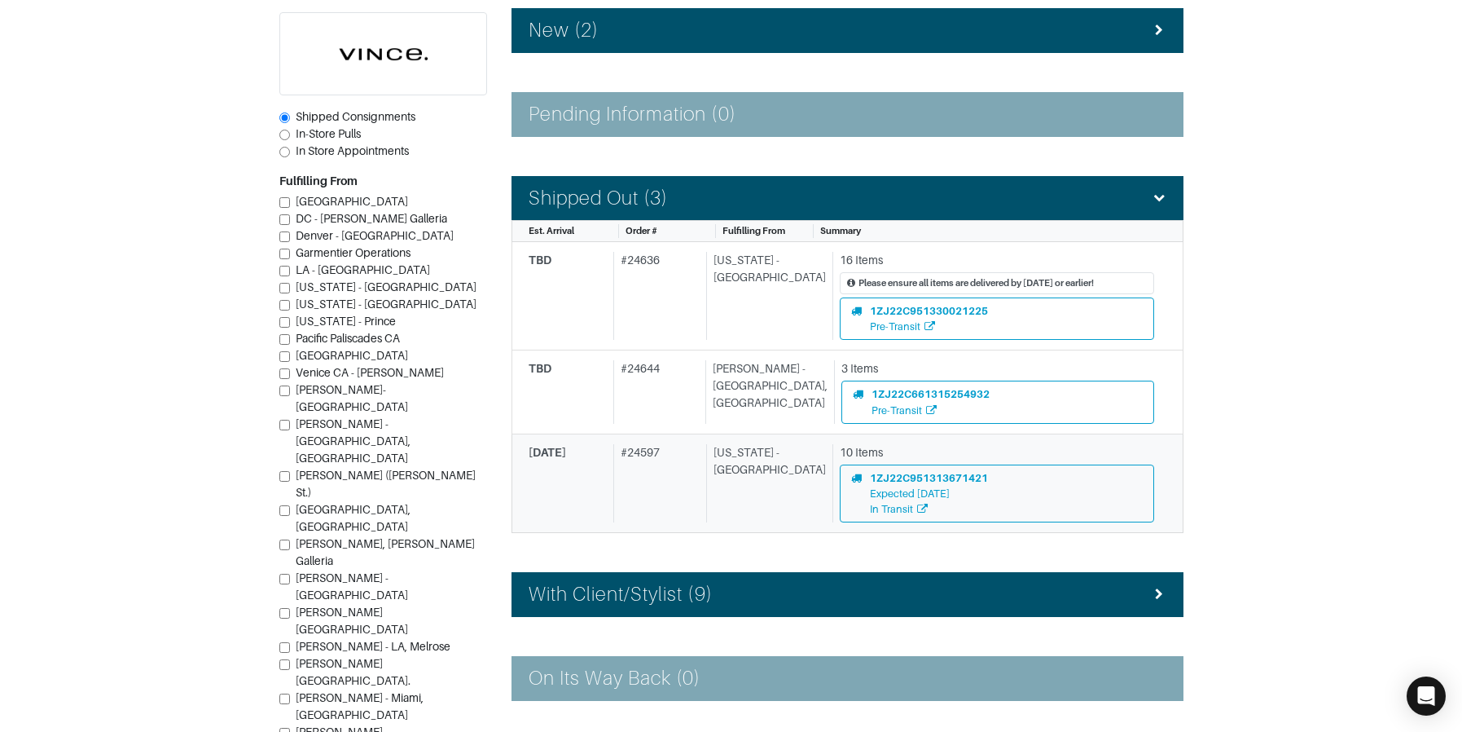
click at [694, 481] on div "# 24597" at bounding box center [656, 483] width 86 height 79
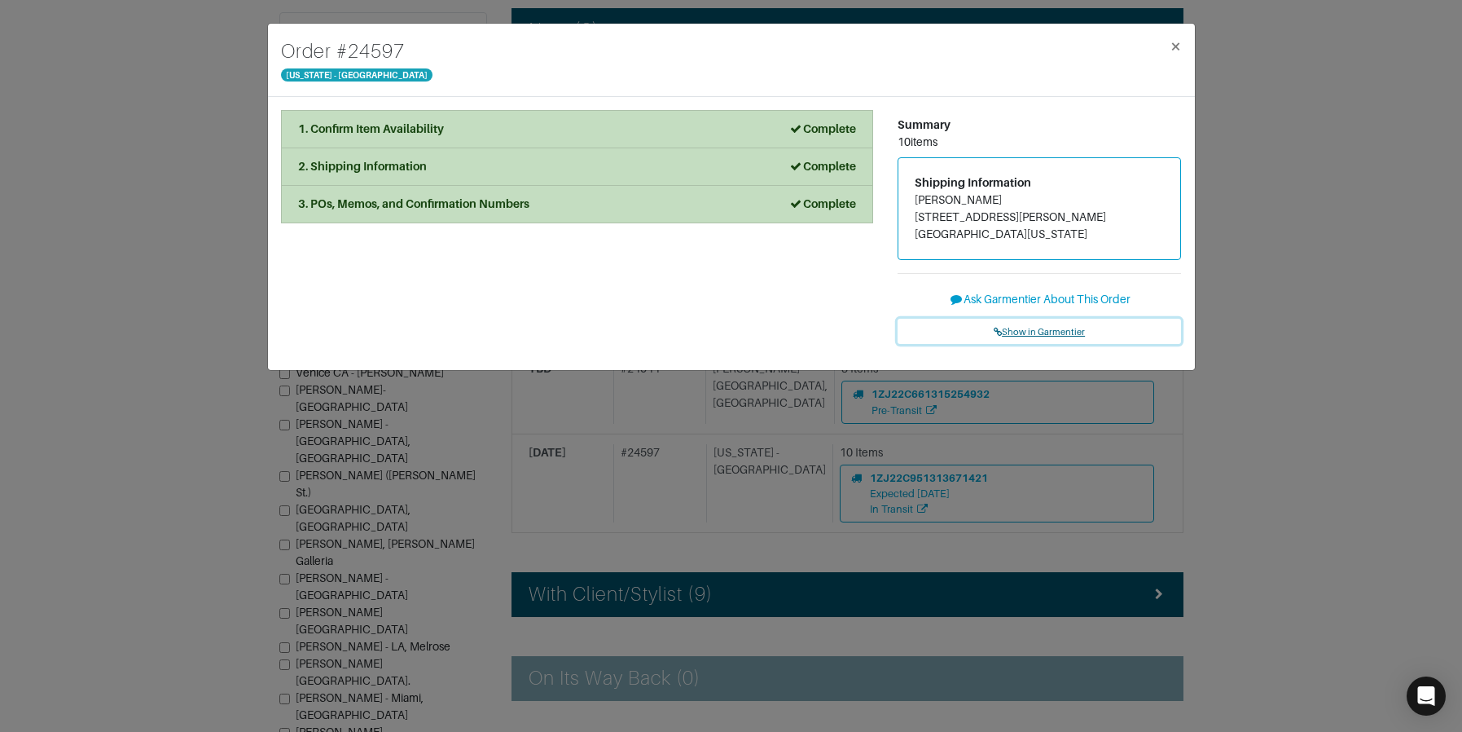
click at [1032, 322] on link "Show in Garmentier" at bounding box center [1040, 331] width 284 height 25
click at [159, 142] on div "Order # 24597 New York - 5th Avenue × 1. Confirm Item Availability Complete Con…" at bounding box center [731, 366] width 1462 height 732
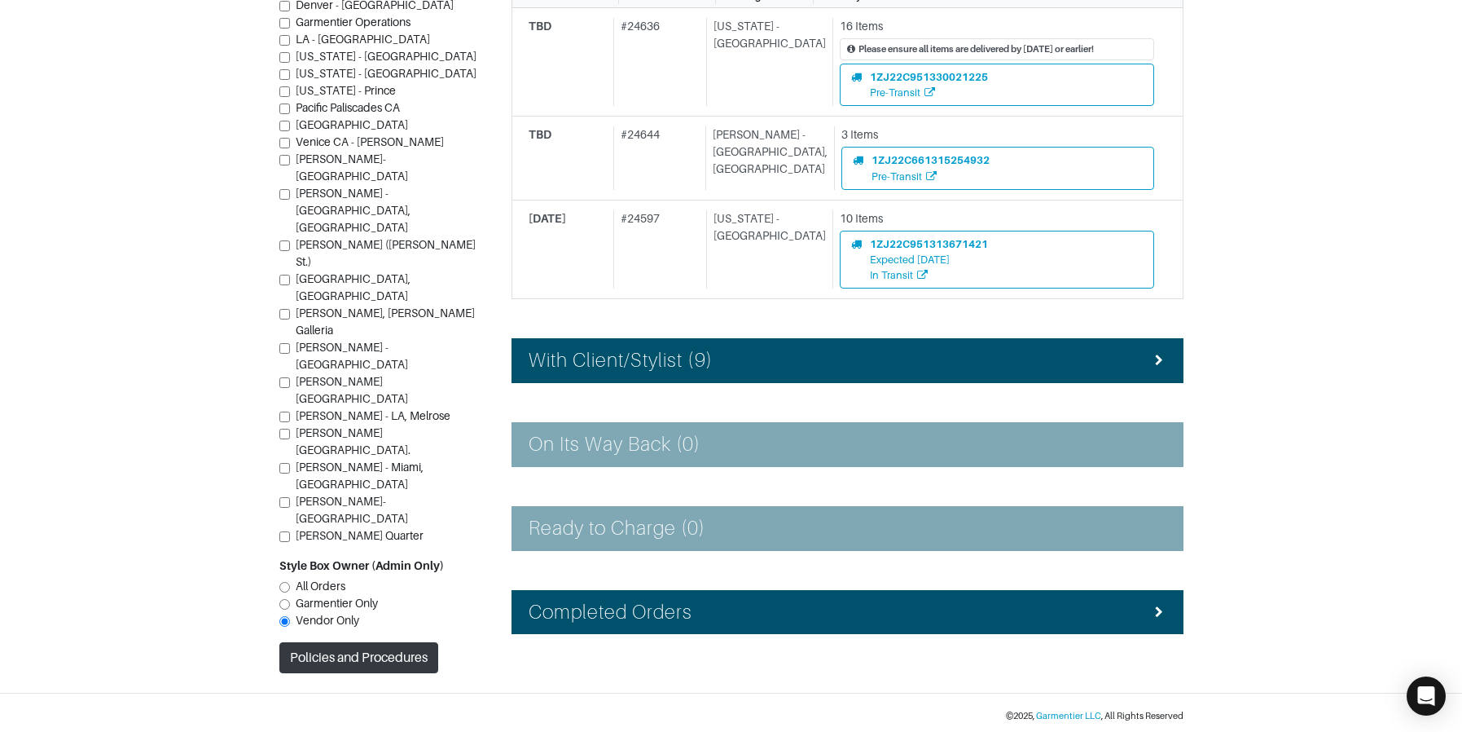
scroll to position [510, 0]
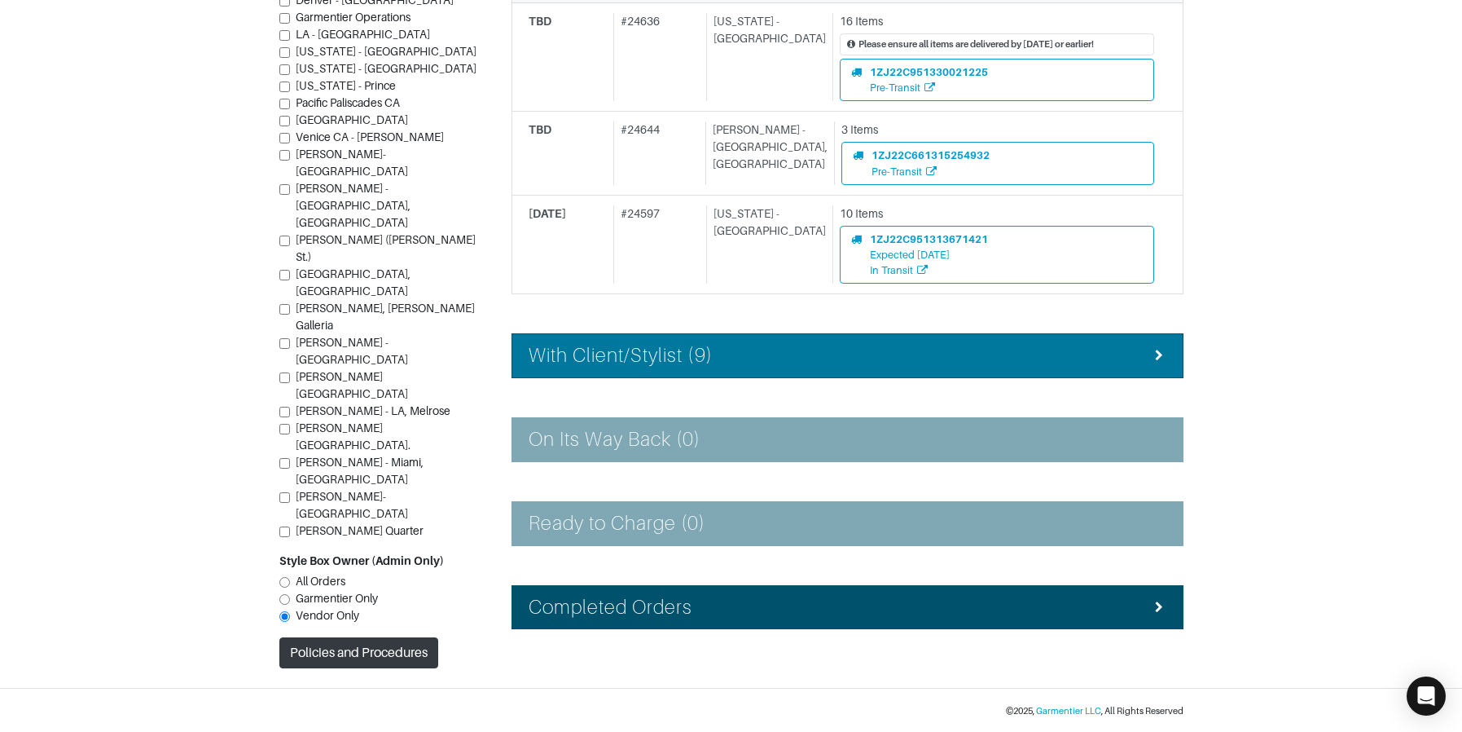
click at [673, 373] on li "With Client/Stylist (9)" at bounding box center [848, 355] width 672 height 45
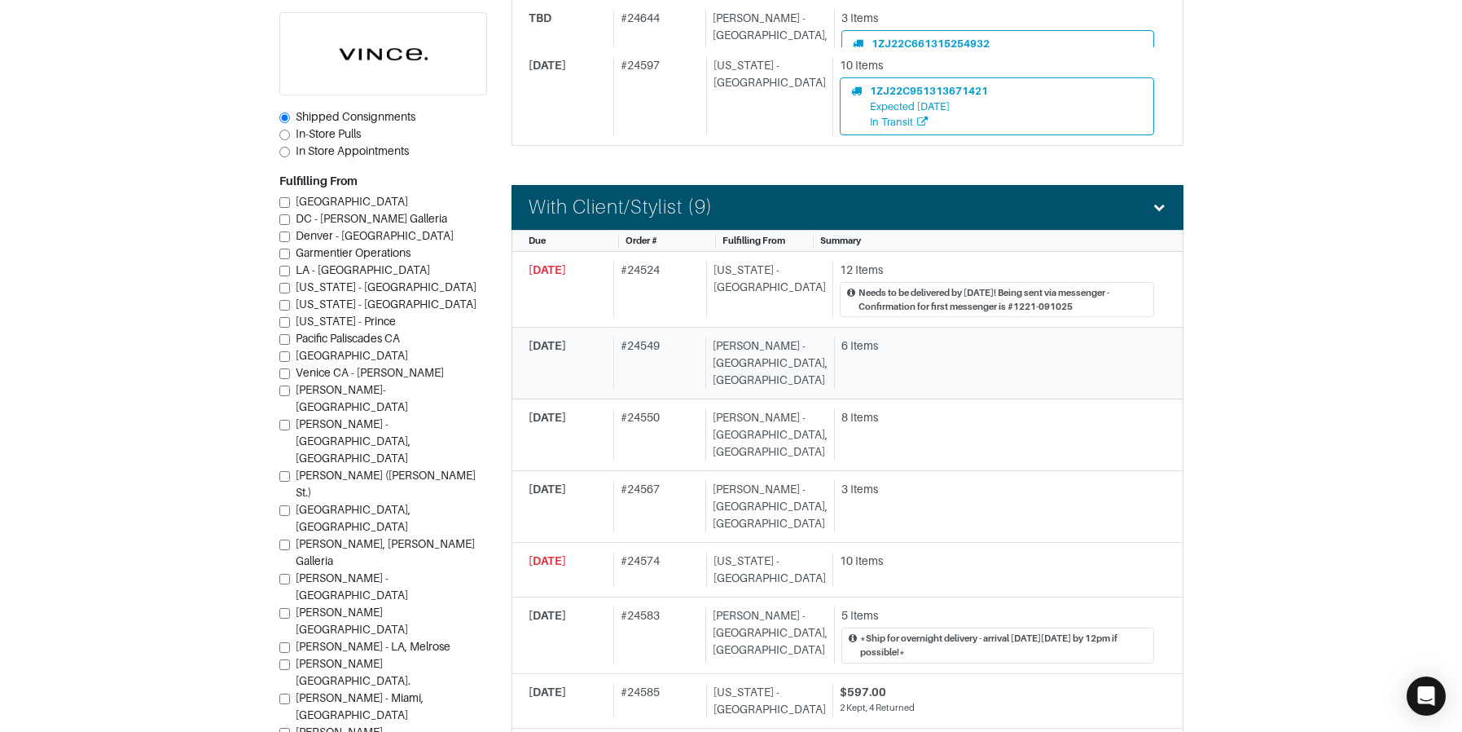
scroll to position [660, 0]
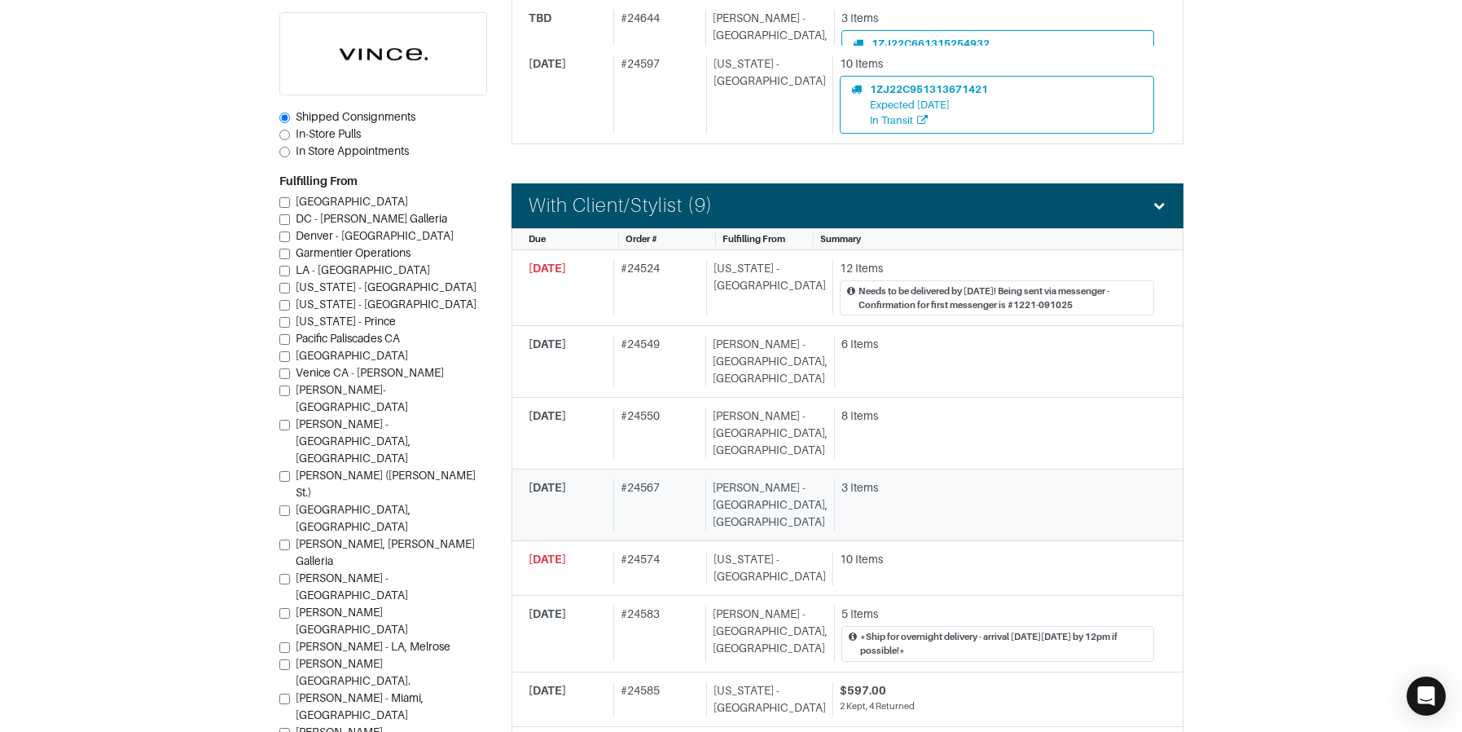
click at [794, 479] on div "[PERSON_NAME] - [GEOGRAPHIC_DATA], [GEOGRAPHIC_DATA]" at bounding box center [766, 504] width 122 height 51
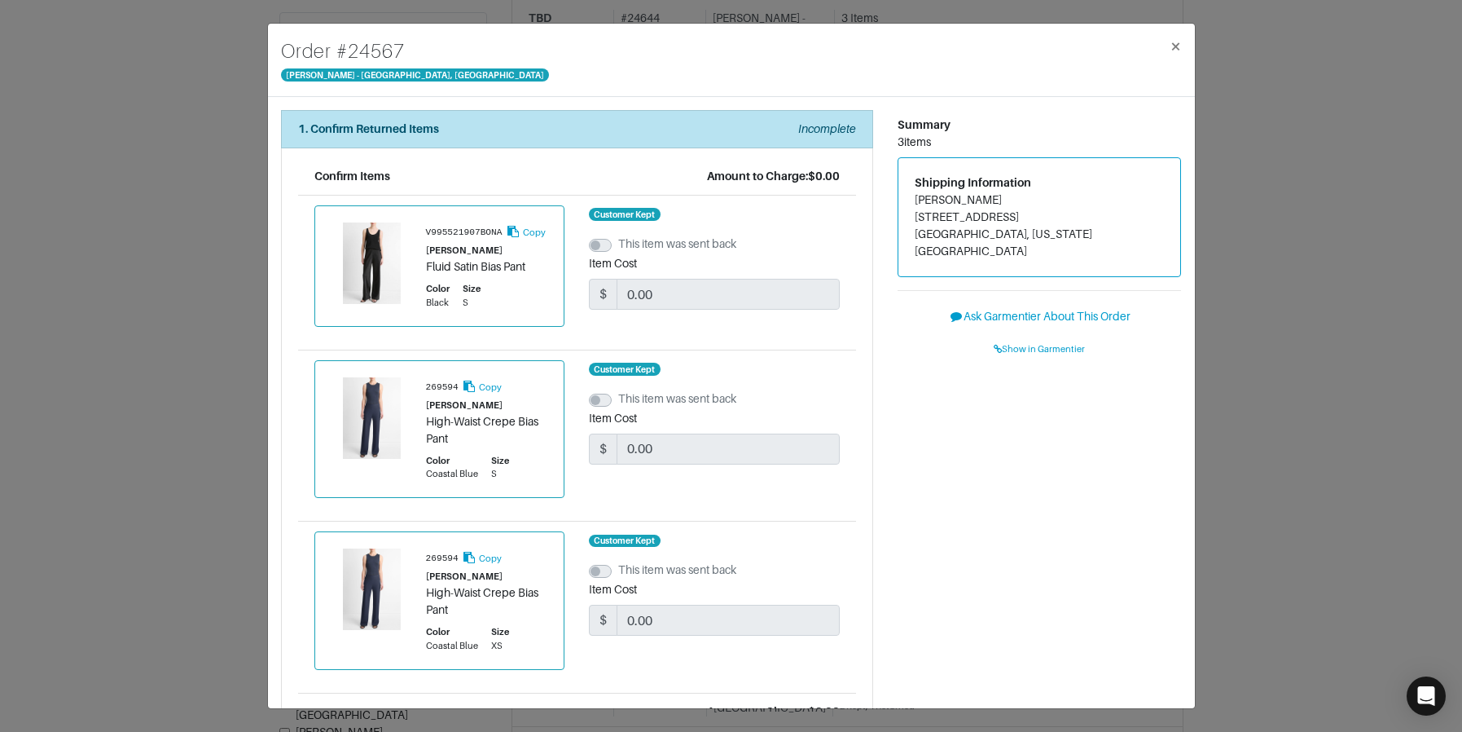
scroll to position [165, 0]
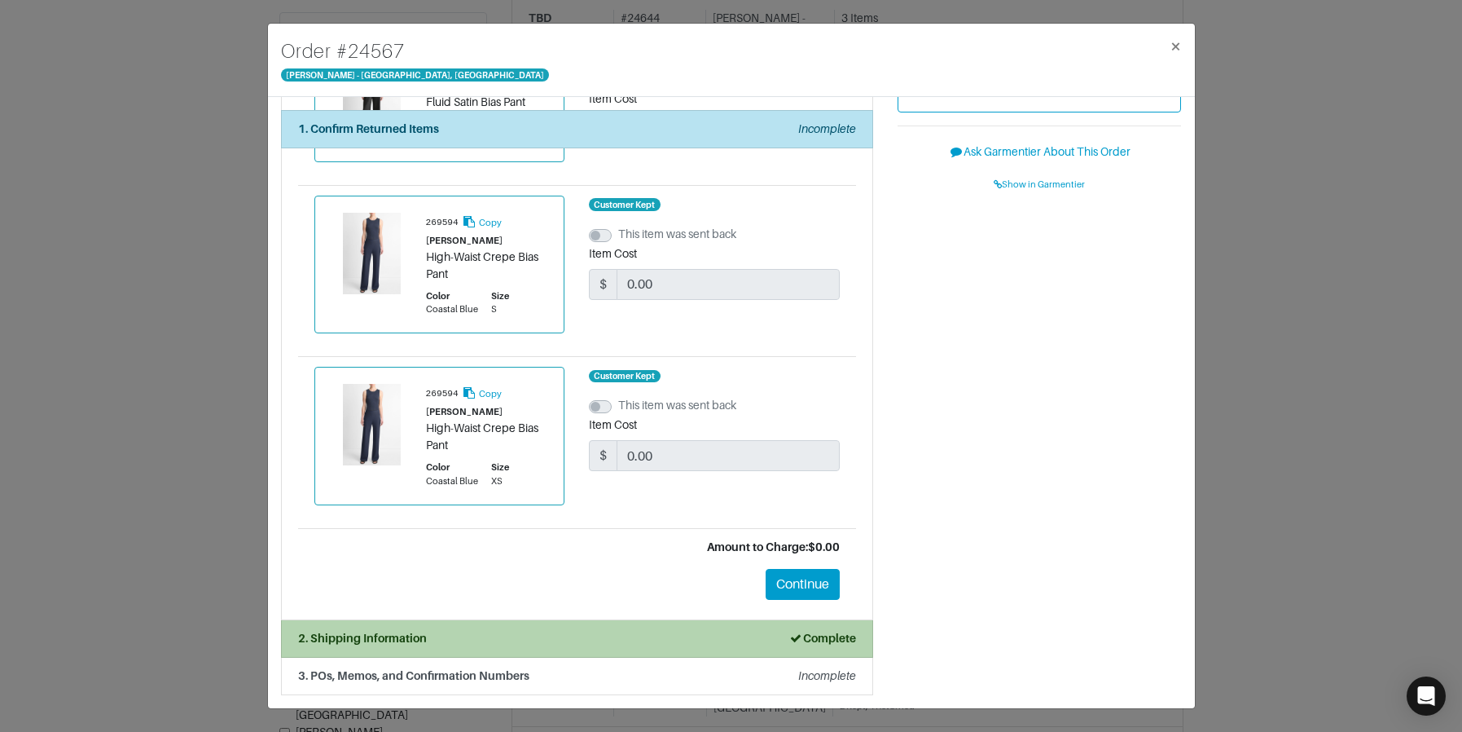
click at [591, 642] on div "2. Shipping Information Complete" at bounding box center [577, 638] width 558 height 17
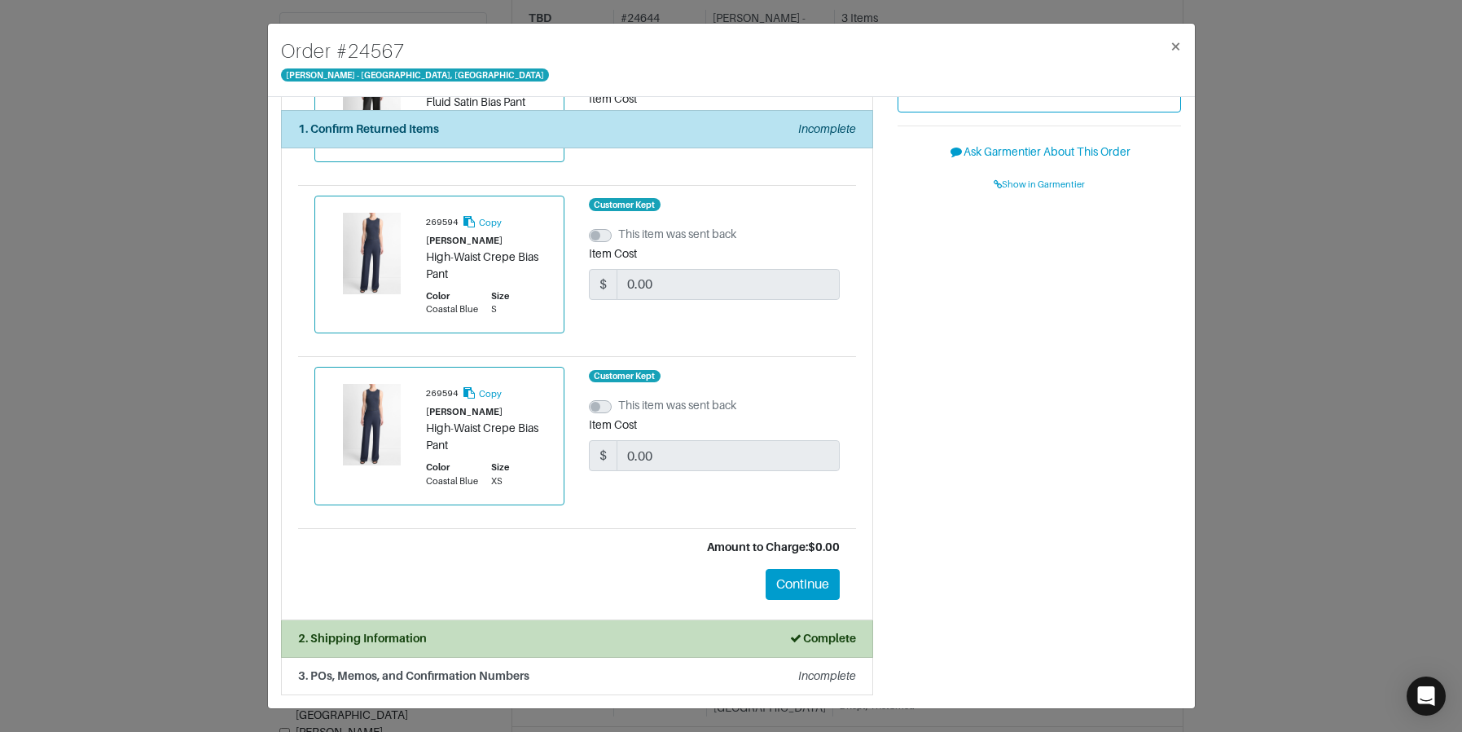
scroll to position [0, 0]
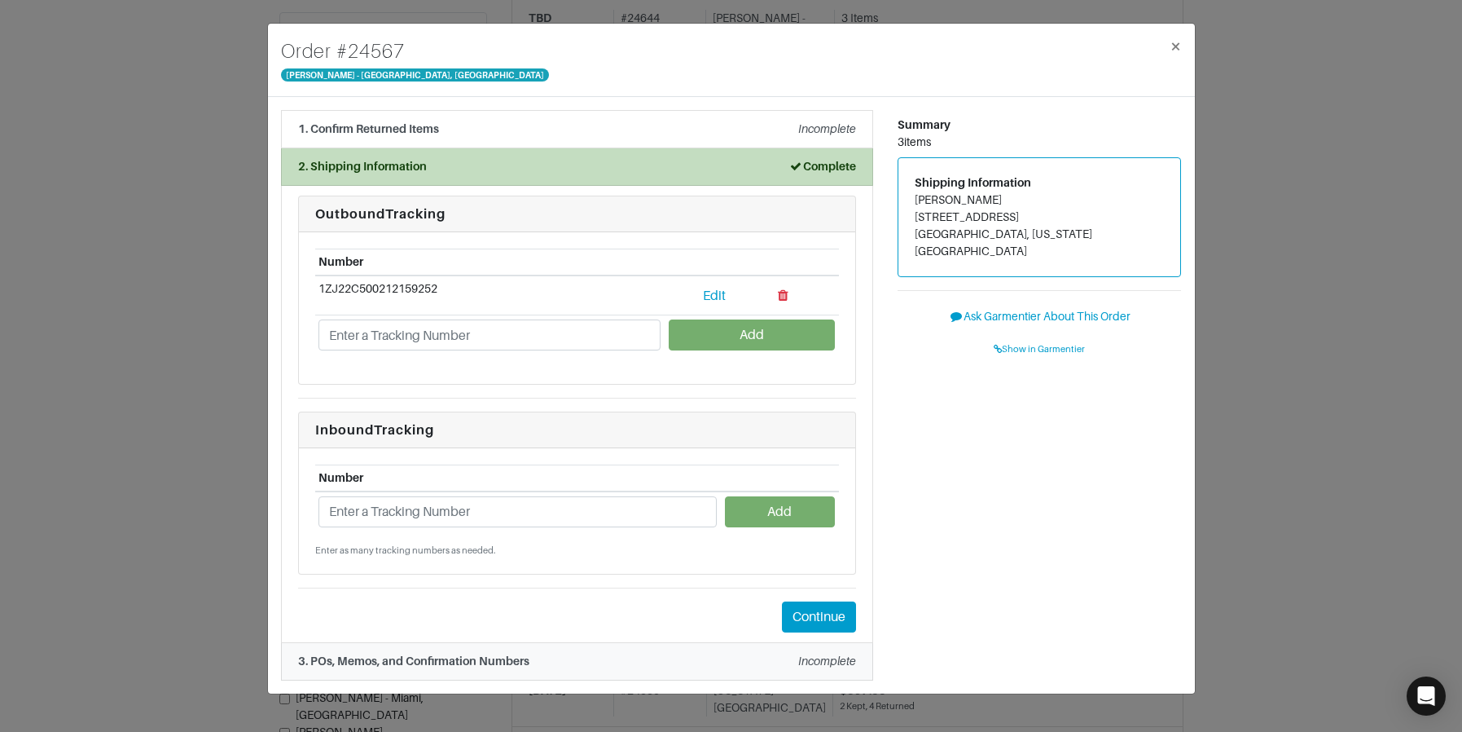
click at [597, 666] on div "3. POs, Memos, and Confirmation Numbers Incomplete" at bounding box center [577, 661] width 558 height 17
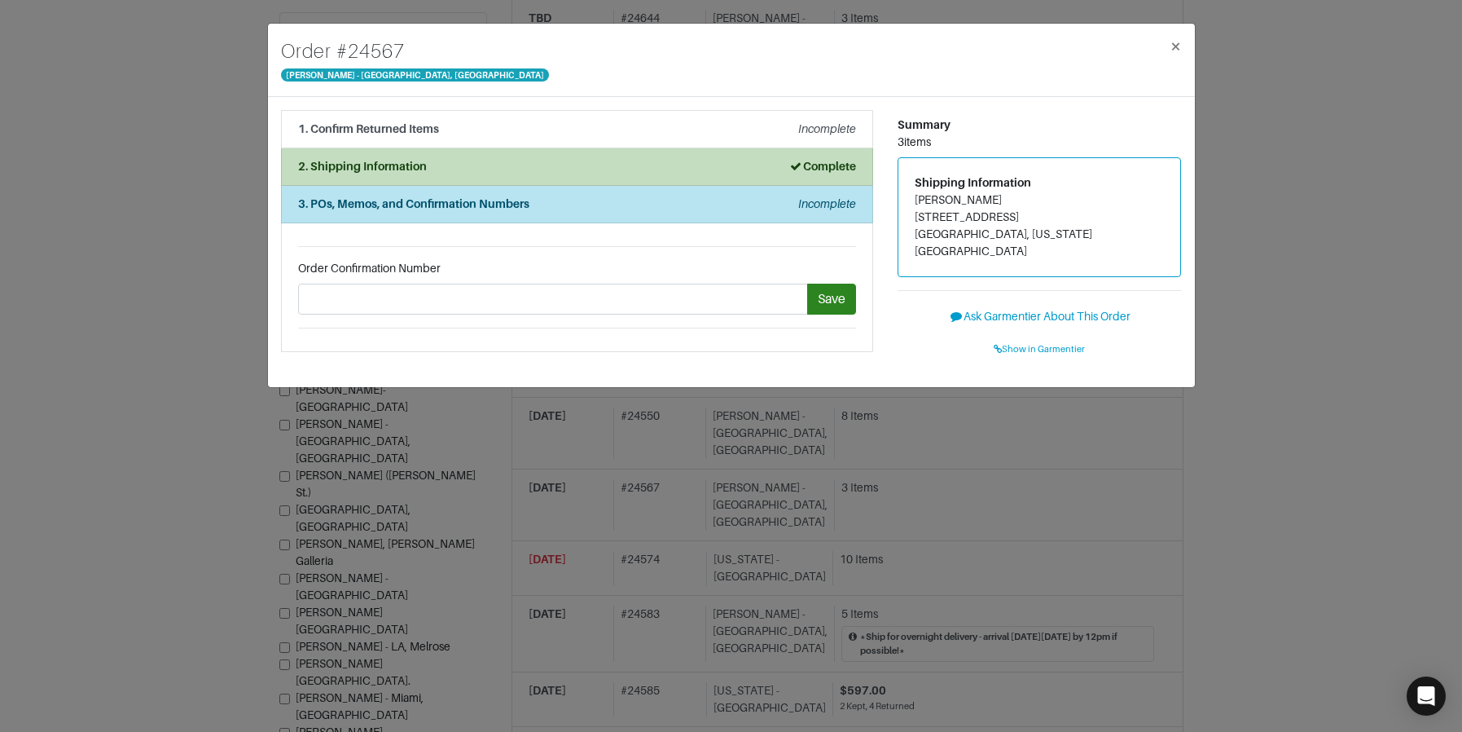
click at [180, 246] on div "Order # 24567 Vince - Chicago, Oak Street × 1. Confirm Returned Items Incomplet…" at bounding box center [731, 366] width 1462 height 732
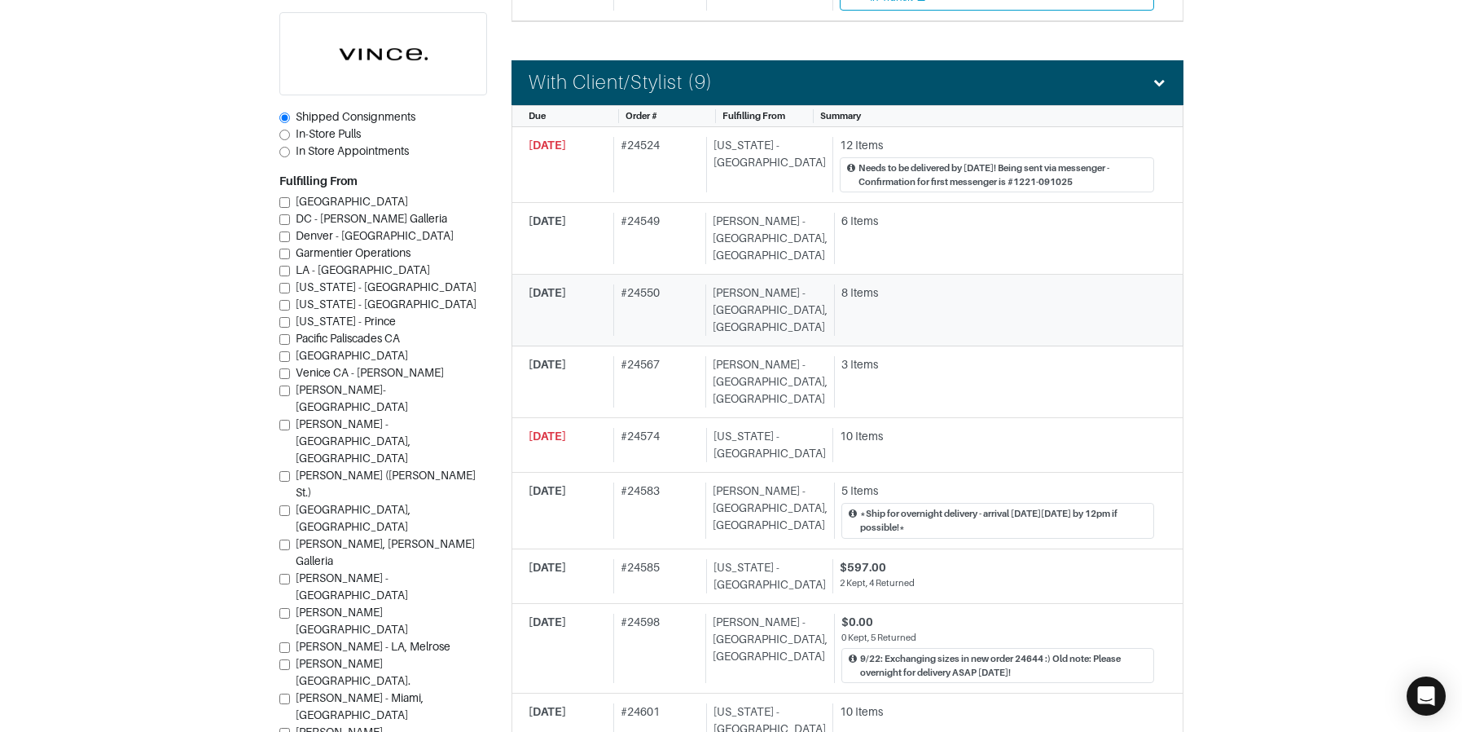
scroll to position [784, 0]
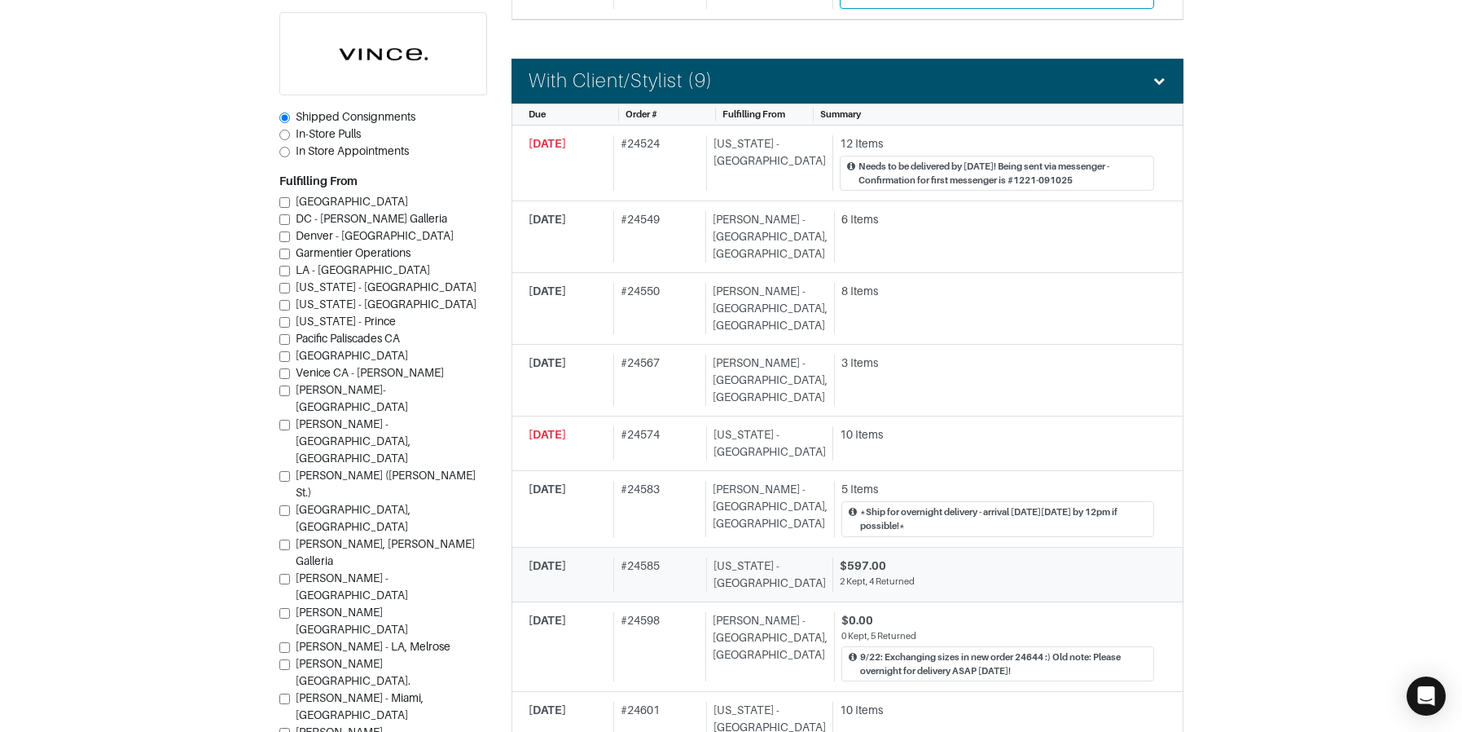
click at [946, 574] on div "2 Kept, 4 Returned" at bounding box center [997, 581] width 314 height 14
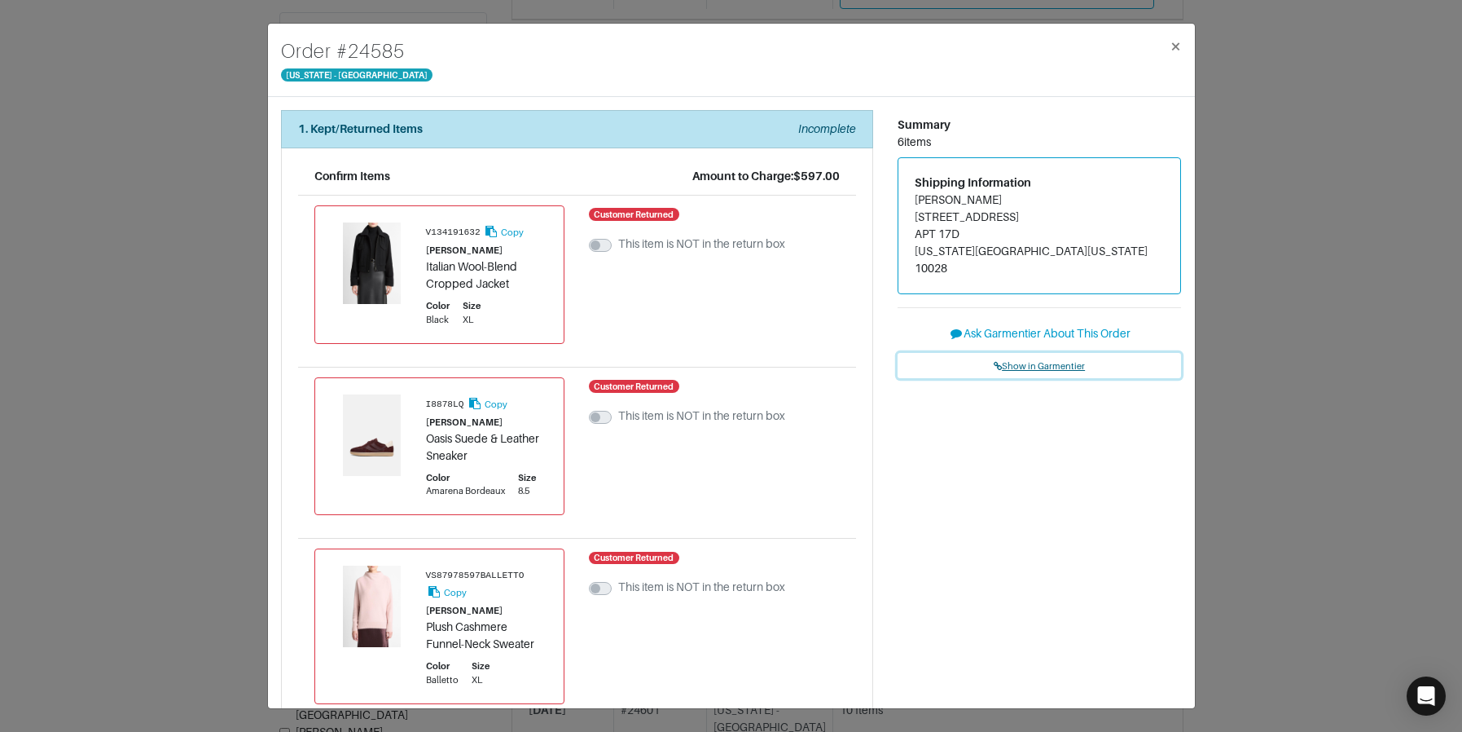
click at [1030, 361] on span "Show in Garmentier" at bounding box center [1039, 366] width 91 height 10
click at [1316, 275] on div "Order # 24585 New York - 5th Avenue × 1. Kept/Returned Items Incomplete Confirm…" at bounding box center [731, 366] width 1462 height 732
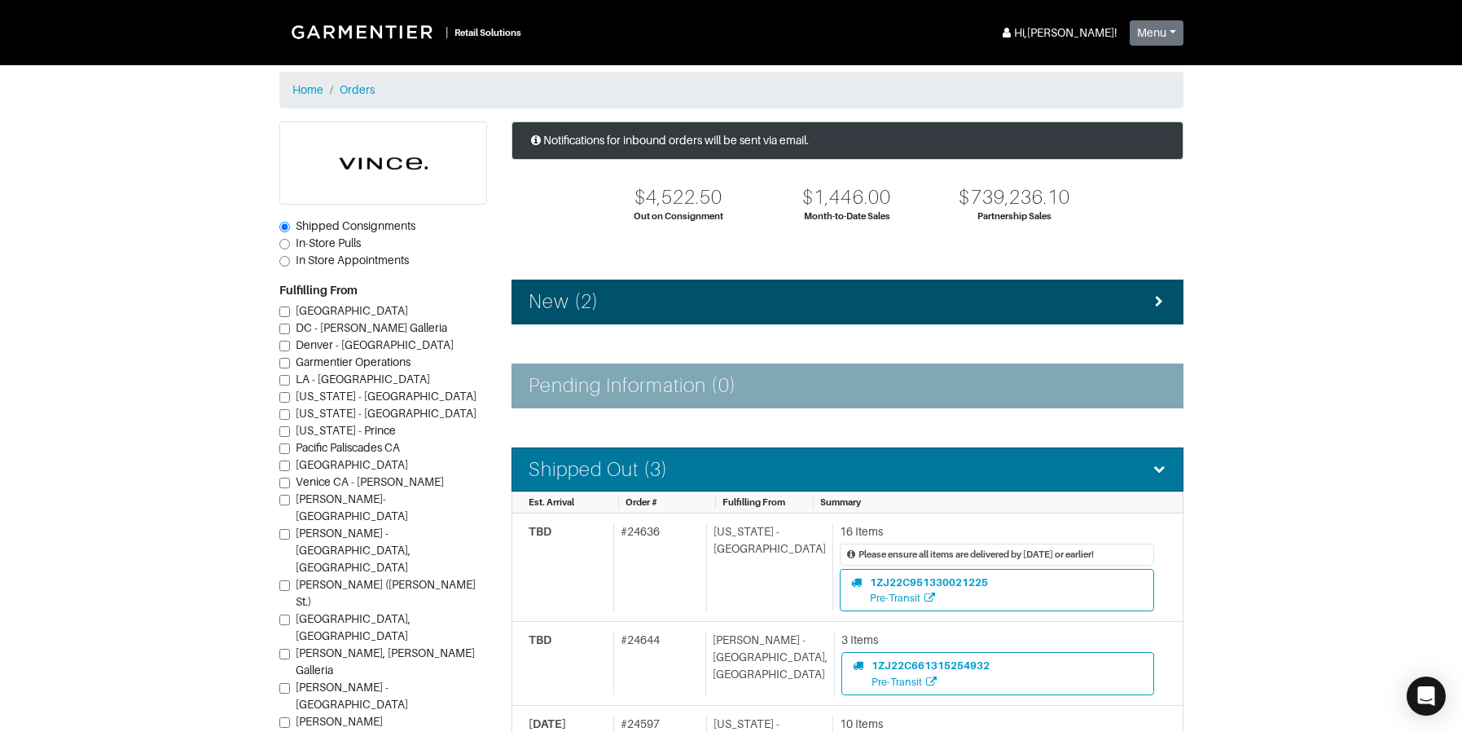
click at [675, 475] on div "Shipped Out (3)" at bounding box center [848, 470] width 638 height 24
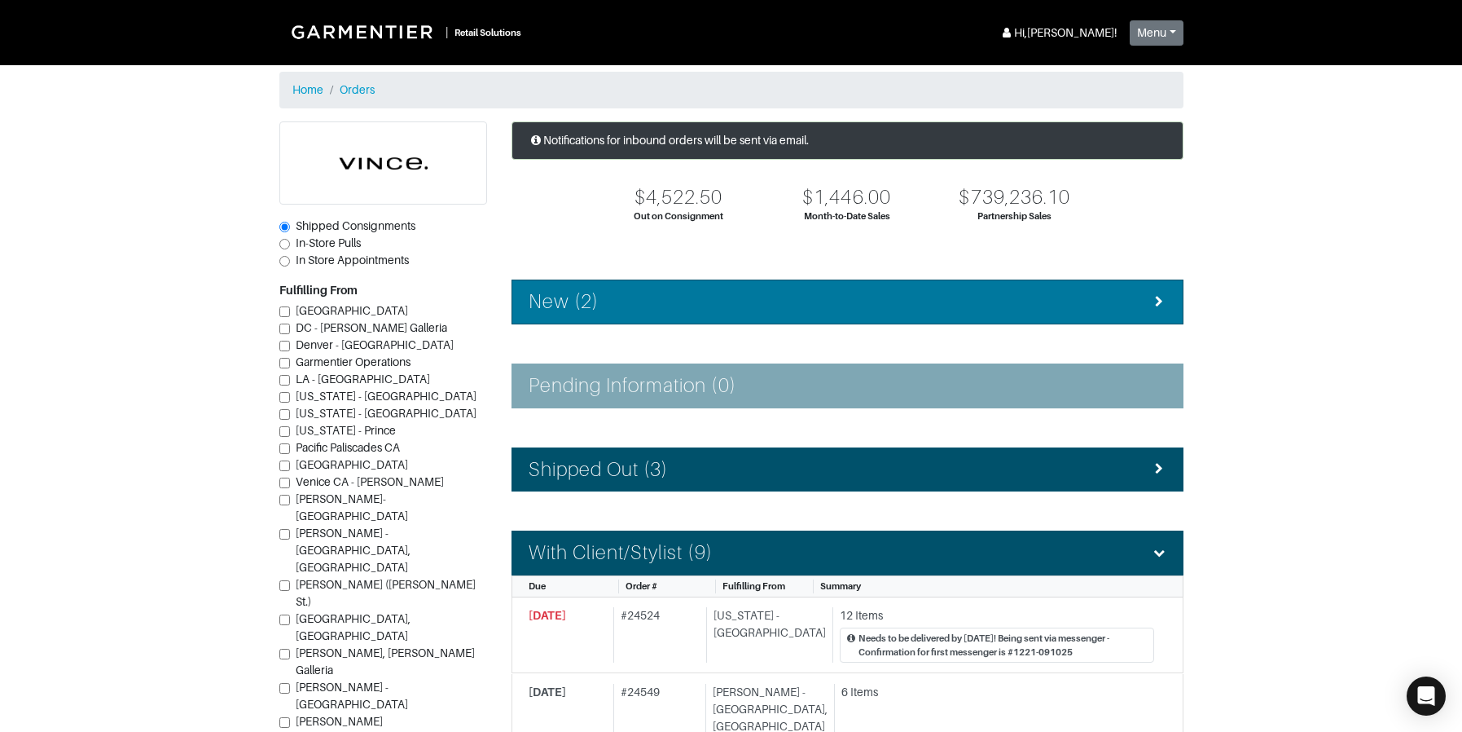
click at [597, 301] on h4 "New (2)" at bounding box center [564, 302] width 70 height 24
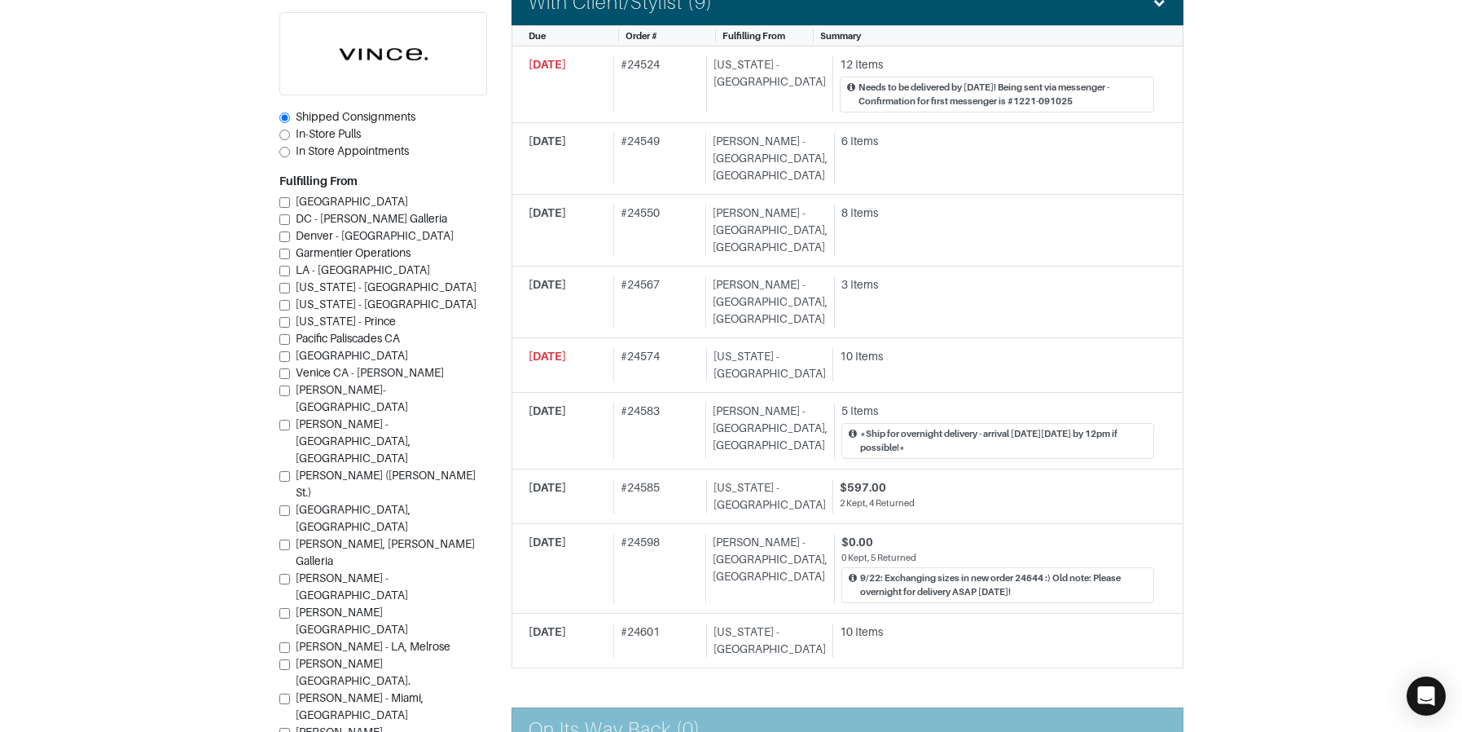
scroll to position [942, 0]
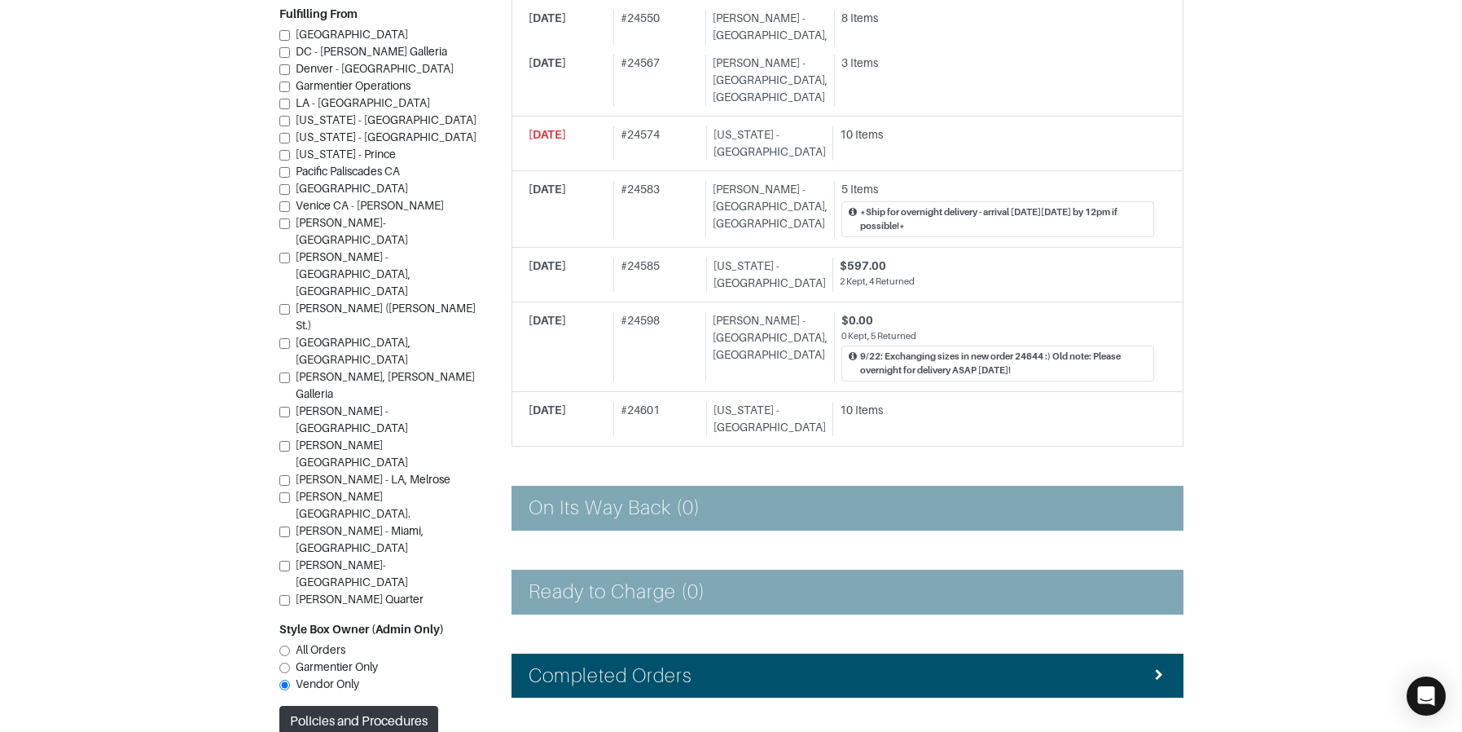
drag, startPoint x: 683, startPoint y: 603, endPoint x: 686, endPoint y: 582, distance: 20.5
click at [683, 664] on h4 "Completed Orders" at bounding box center [611, 676] width 165 height 24
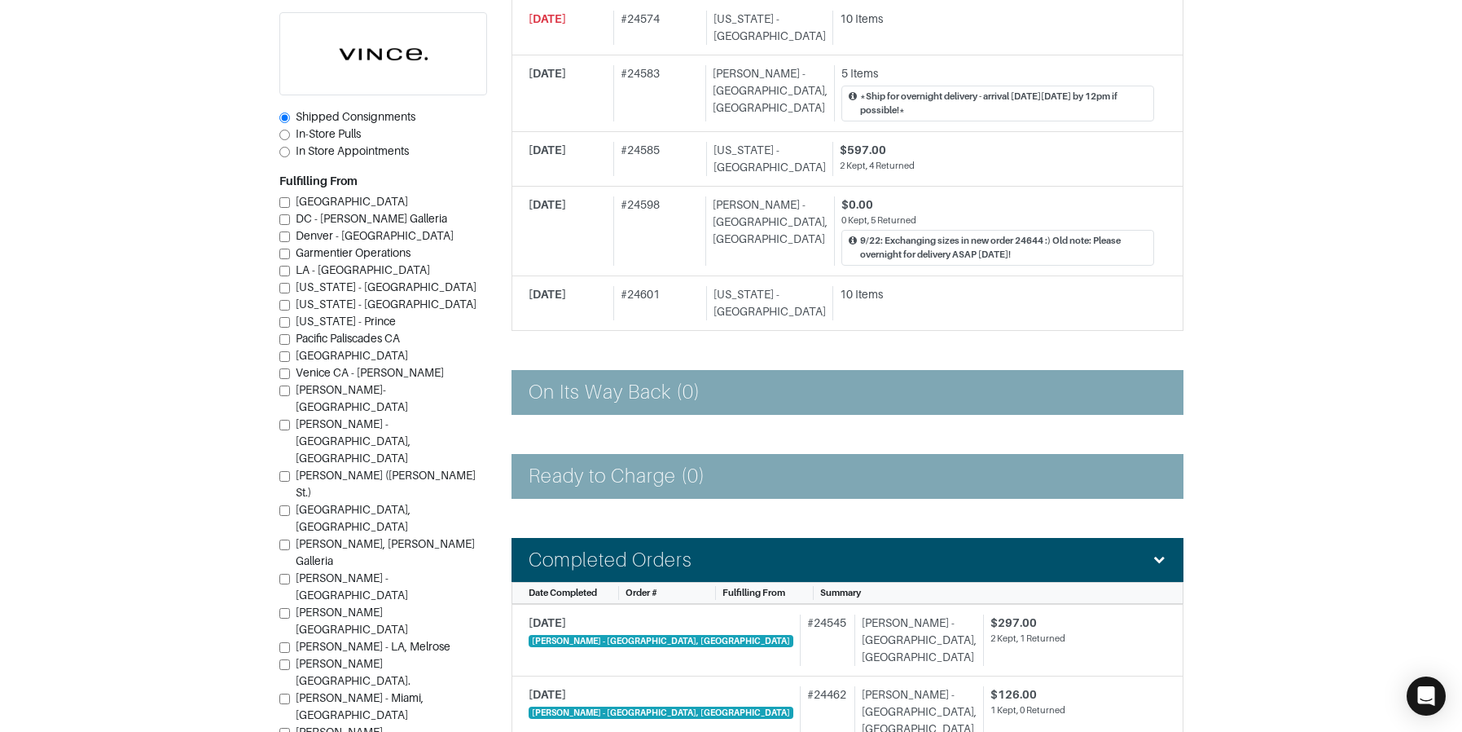
scroll to position [0, 0]
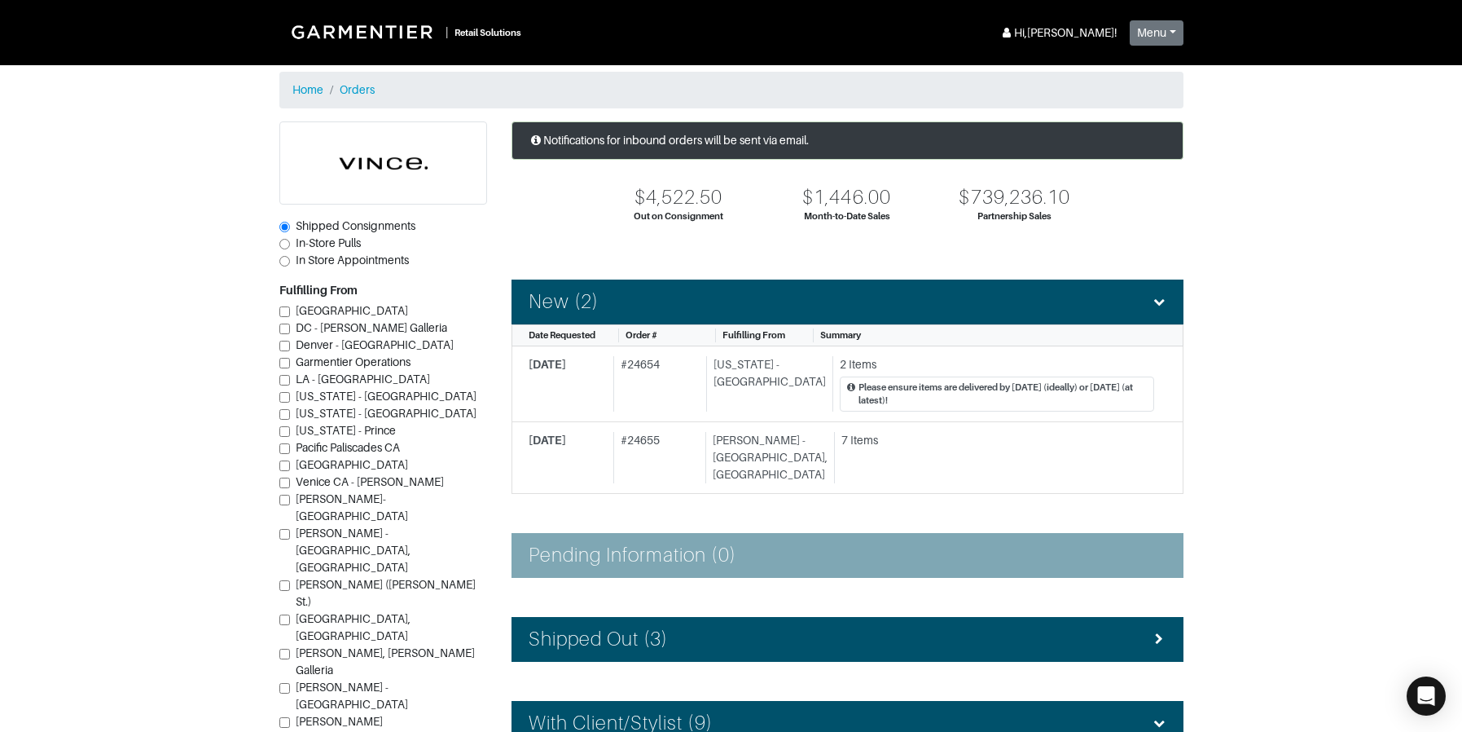
click at [350, 243] on span "In-Store Pulls" at bounding box center [328, 242] width 65 height 13
click at [290, 243] on input "In-Store Pulls" at bounding box center [284, 244] width 11 height 11
radio input "true"
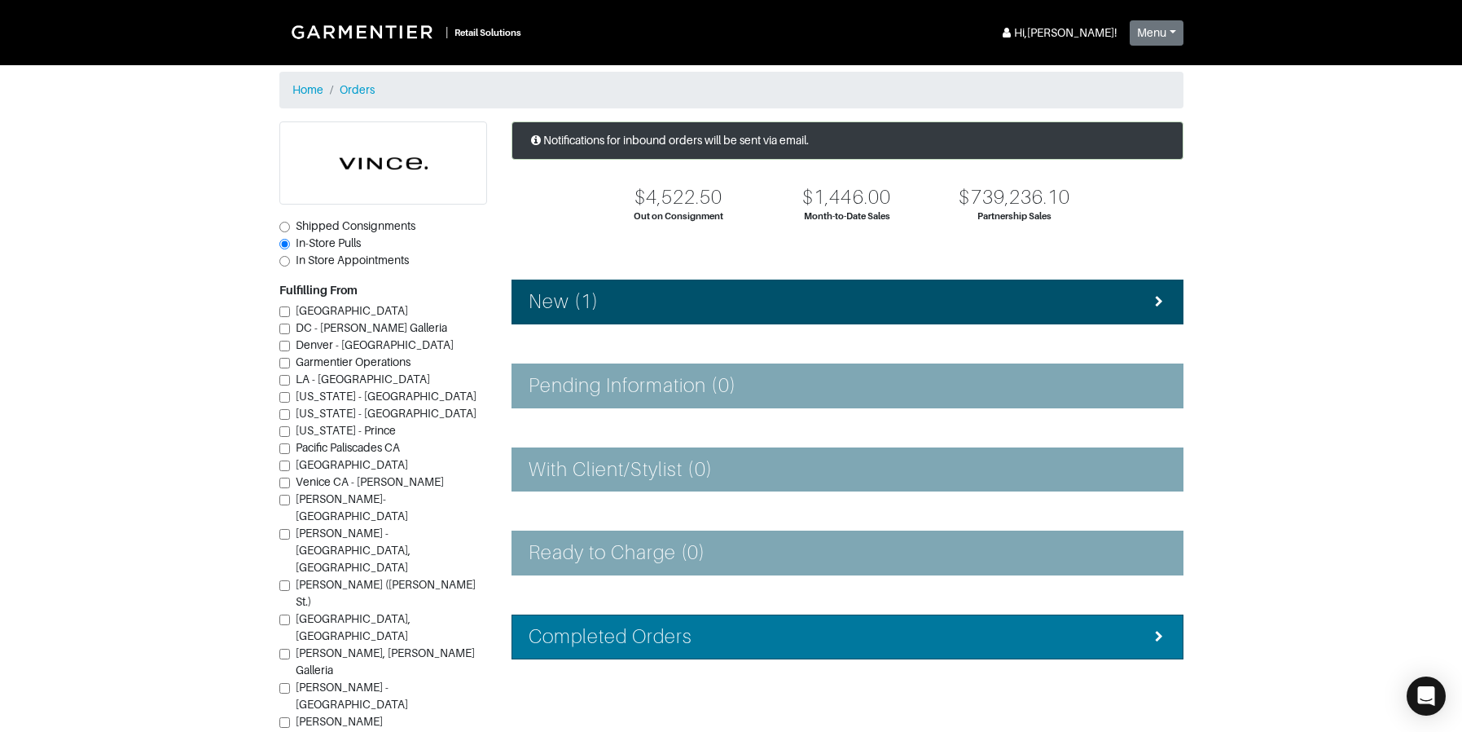
click at [762, 654] on li "Completed Orders" at bounding box center [848, 636] width 672 height 45
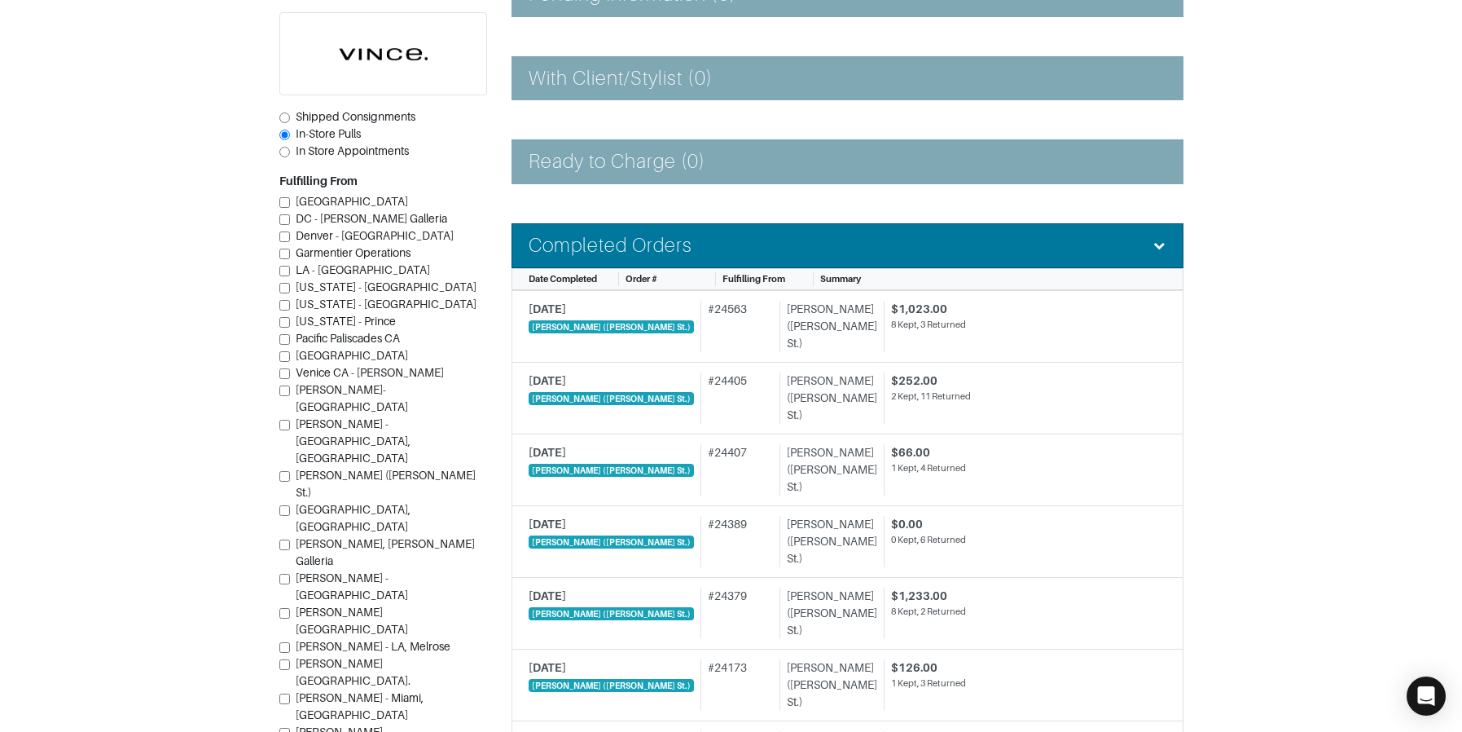
scroll to position [484, 0]
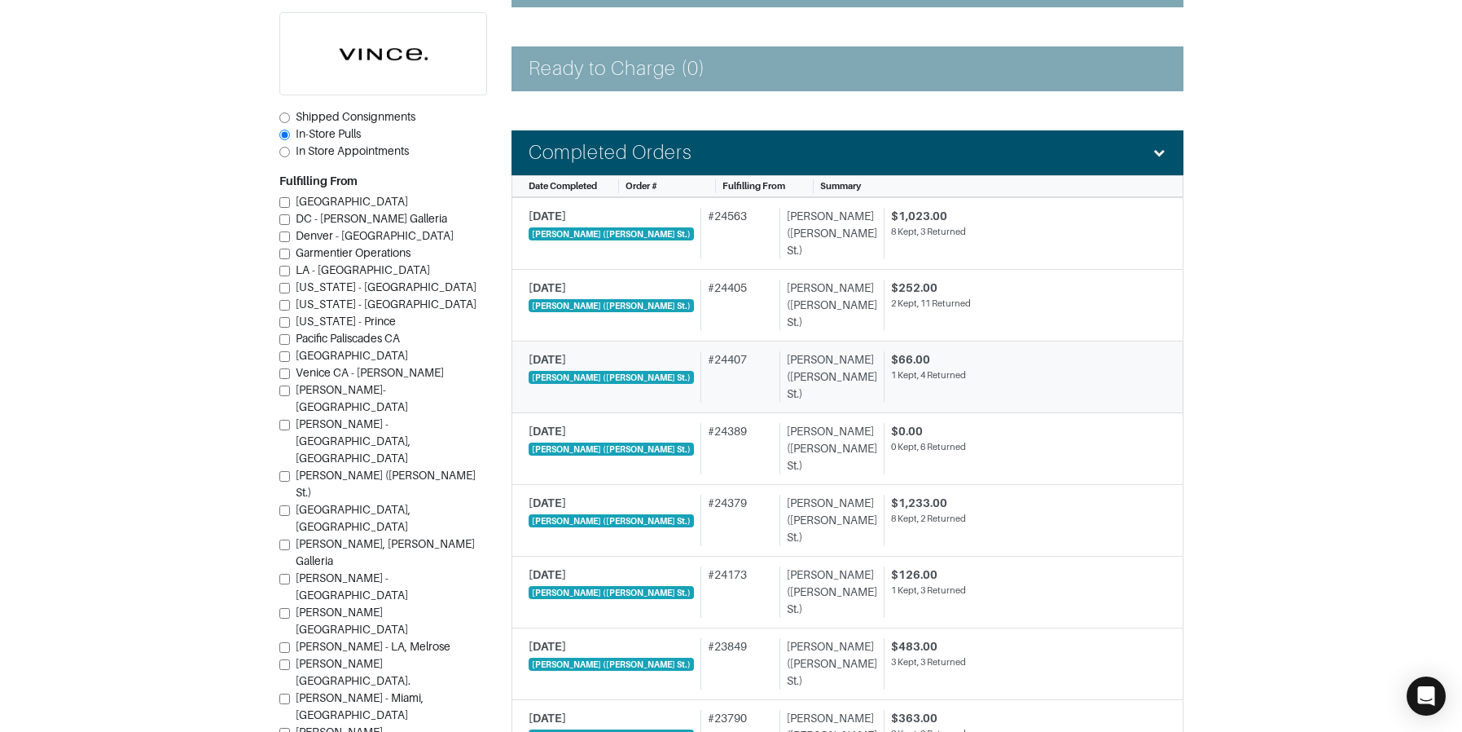
click at [726, 351] on div "8/20/2025 Vince - Dallas (Knox St.) # 24407 Vince - Dallas (Knox St.) $66.00 1 …" at bounding box center [842, 376] width 626 height 51
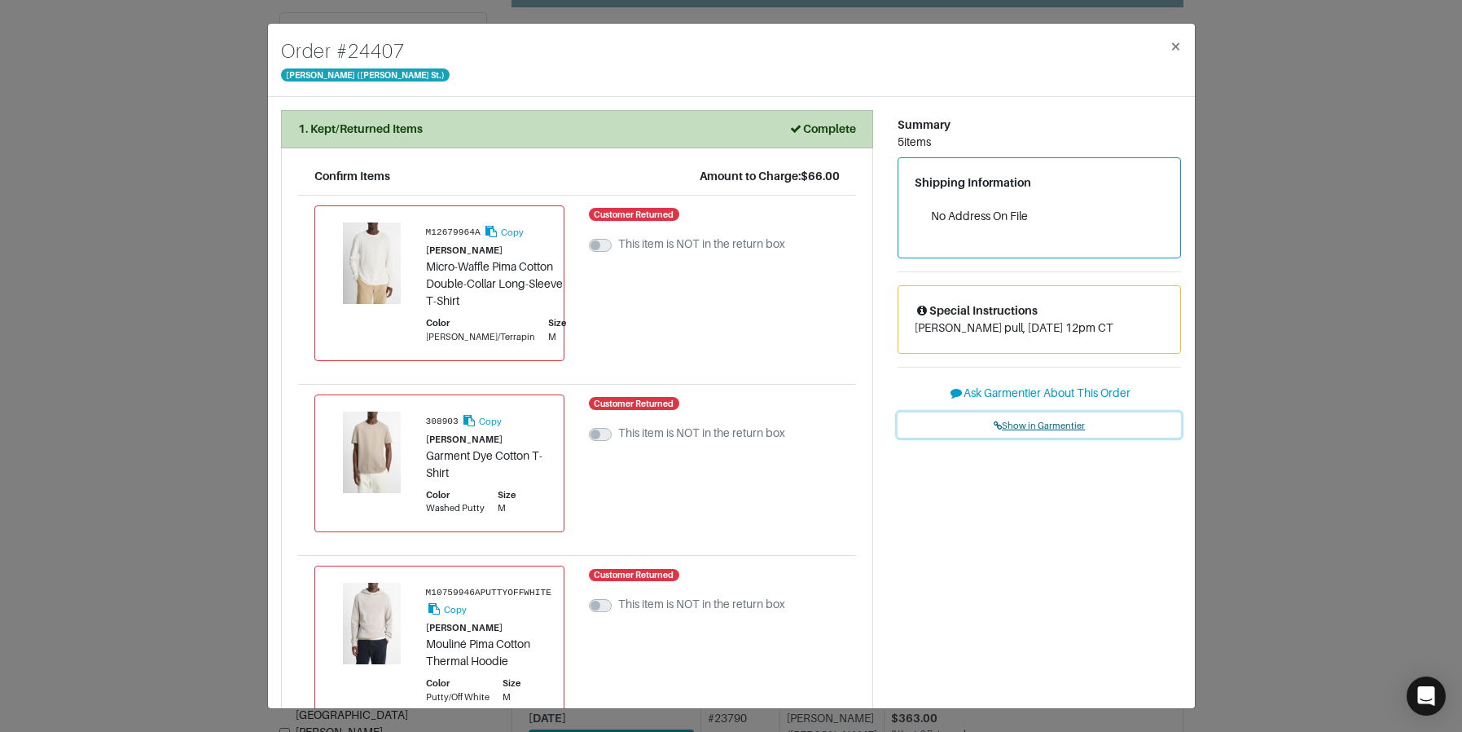
click at [1017, 416] on link "Show in Garmentier" at bounding box center [1040, 424] width 284 height 25
click at [231, 93] on div "Order # 24407 Vince - Dallas (Knox St.) × 1. Kept/Returned Items Complete Confi…" at bounding box center [731, 366] width 1462 height 732
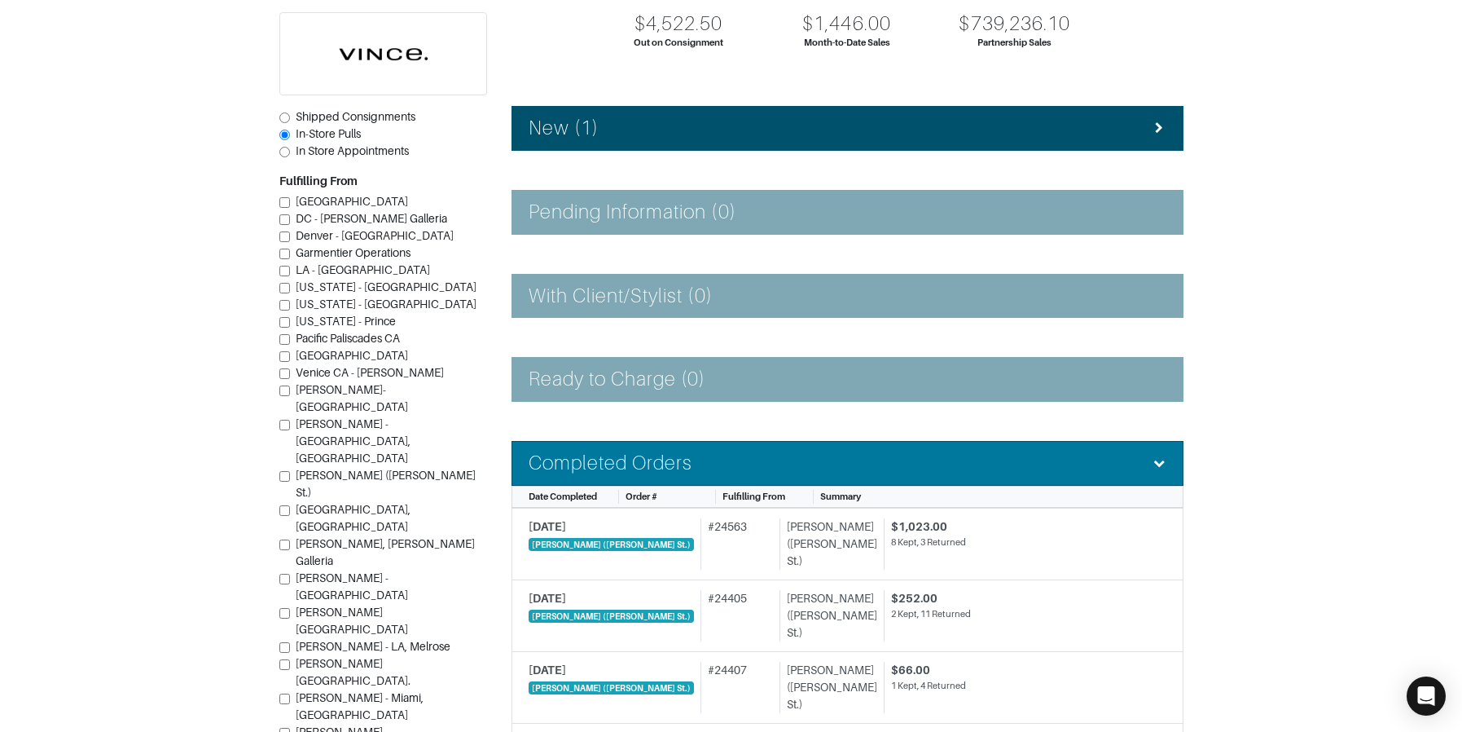
click at [813, 455] on div "Completed Orders" at bounding box center [848, 463] width 638 height 24
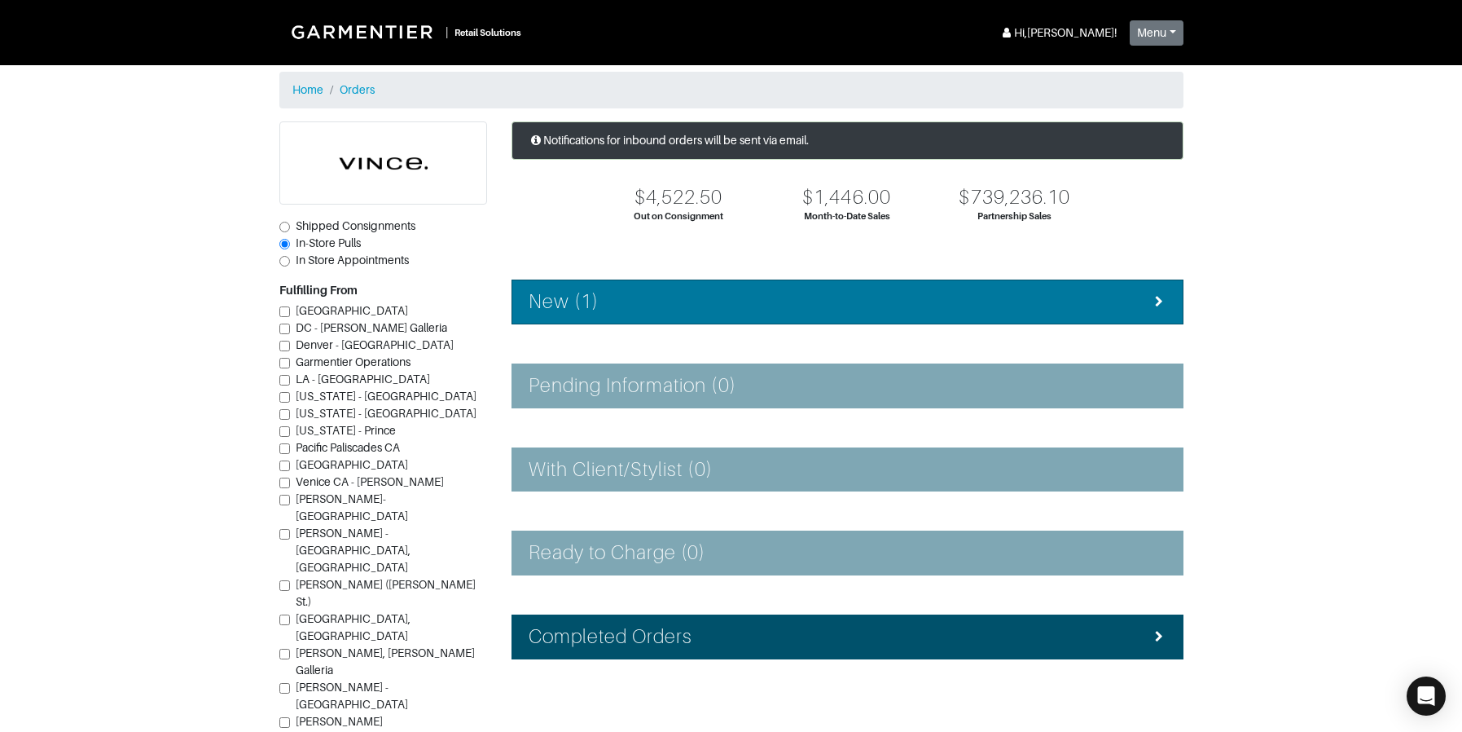
click at [635, 283] on li "New (1)" at bounding box center [848, 301] width 672 height 45
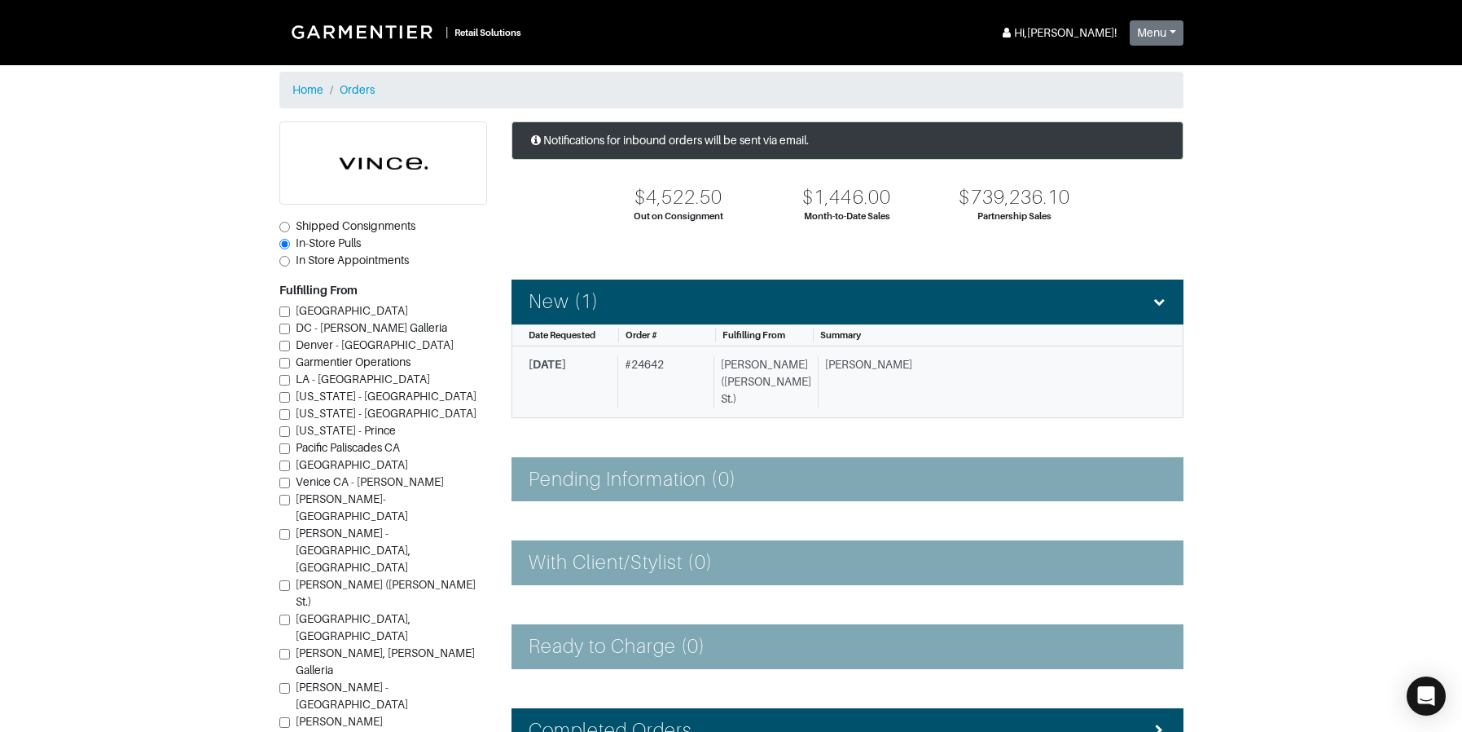
click at [754, 363] on div "[PERSON_NAME] ([PERSON_NAME] St.)" at bounding box center [763, 381] width 98 height 51
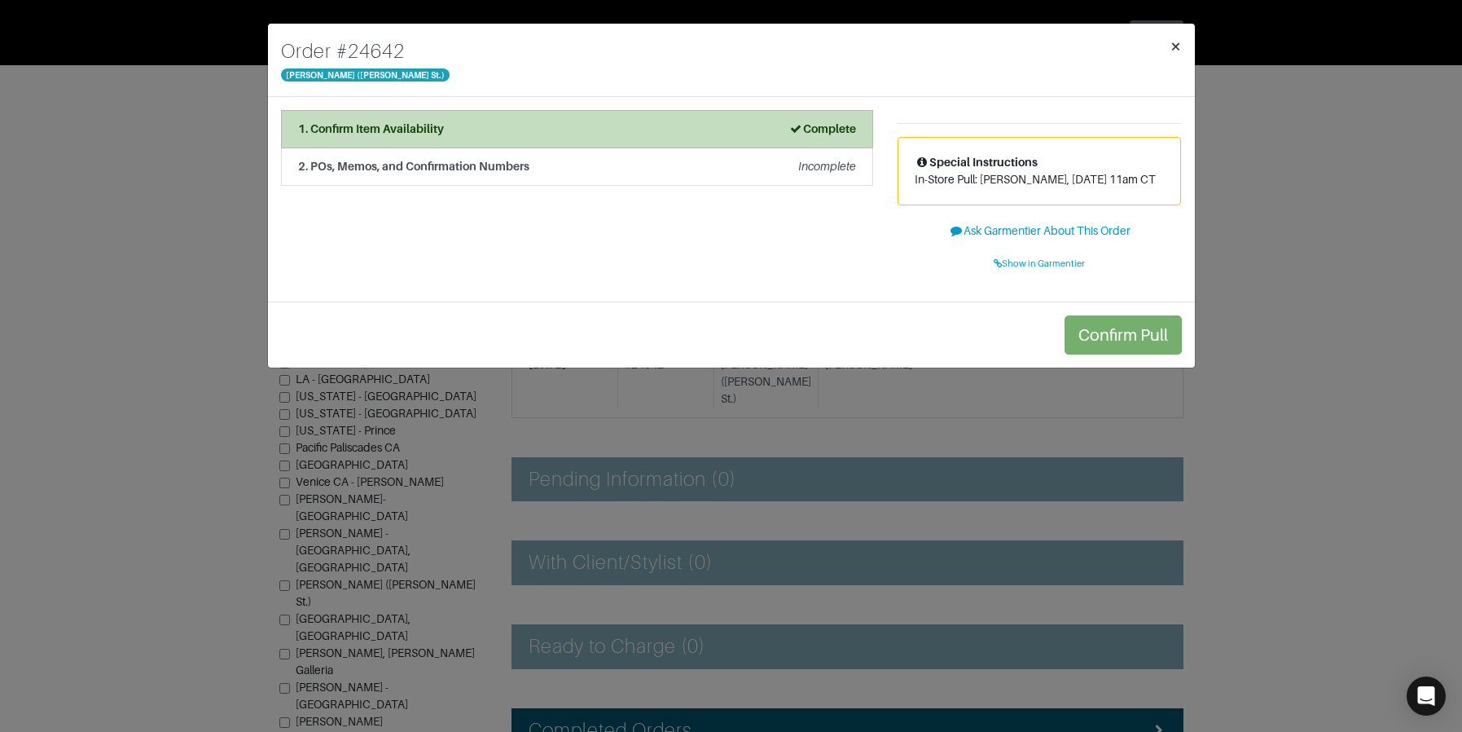
click at [1176, 47] on span "×" at bounding box center [1176, 46] width 12 height 22
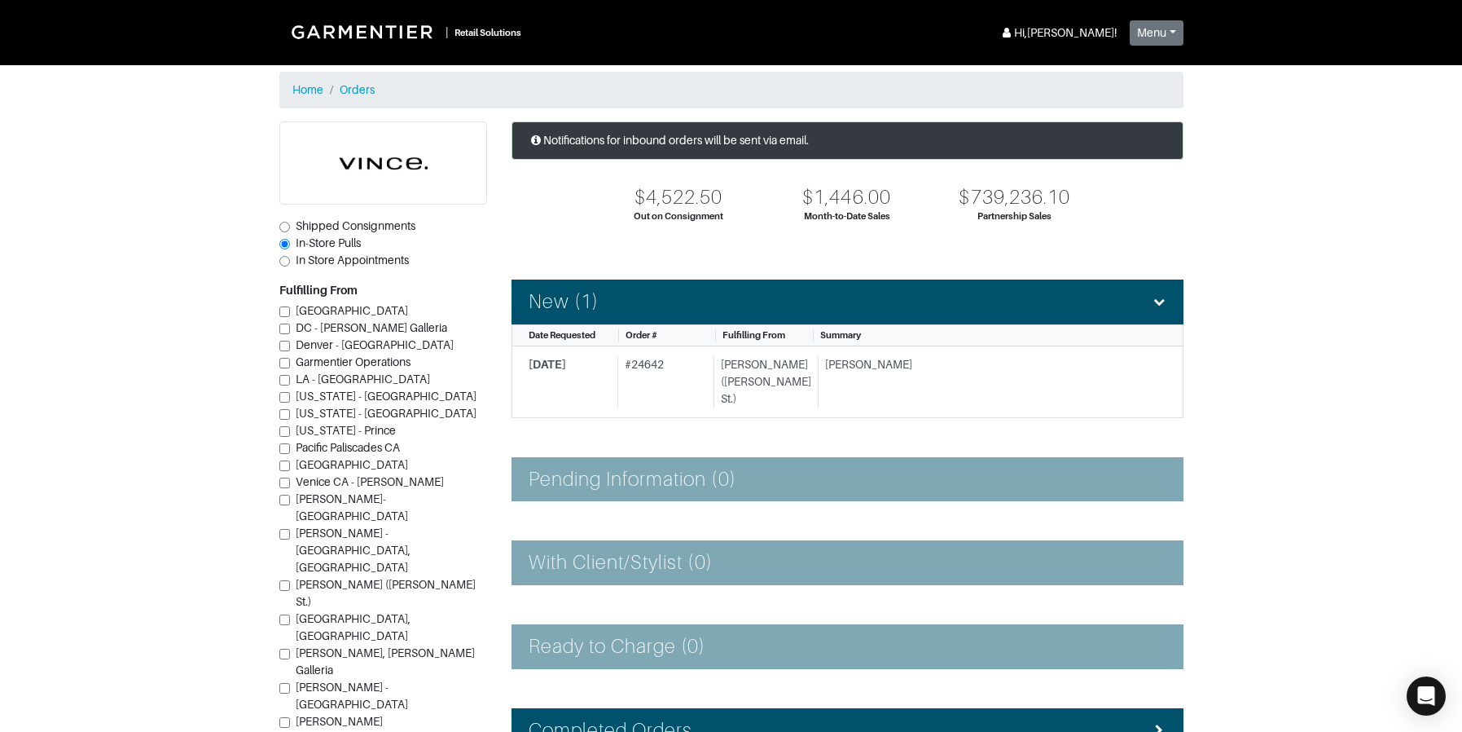
click at [332, 224] on span "Shipped Consignments" at bounding box center [356, 225] width 120 height 13
click at [290, 224] on input "Shipped Consignments" at bounding box center [284, 227] width 11 height 11
radio input "true"
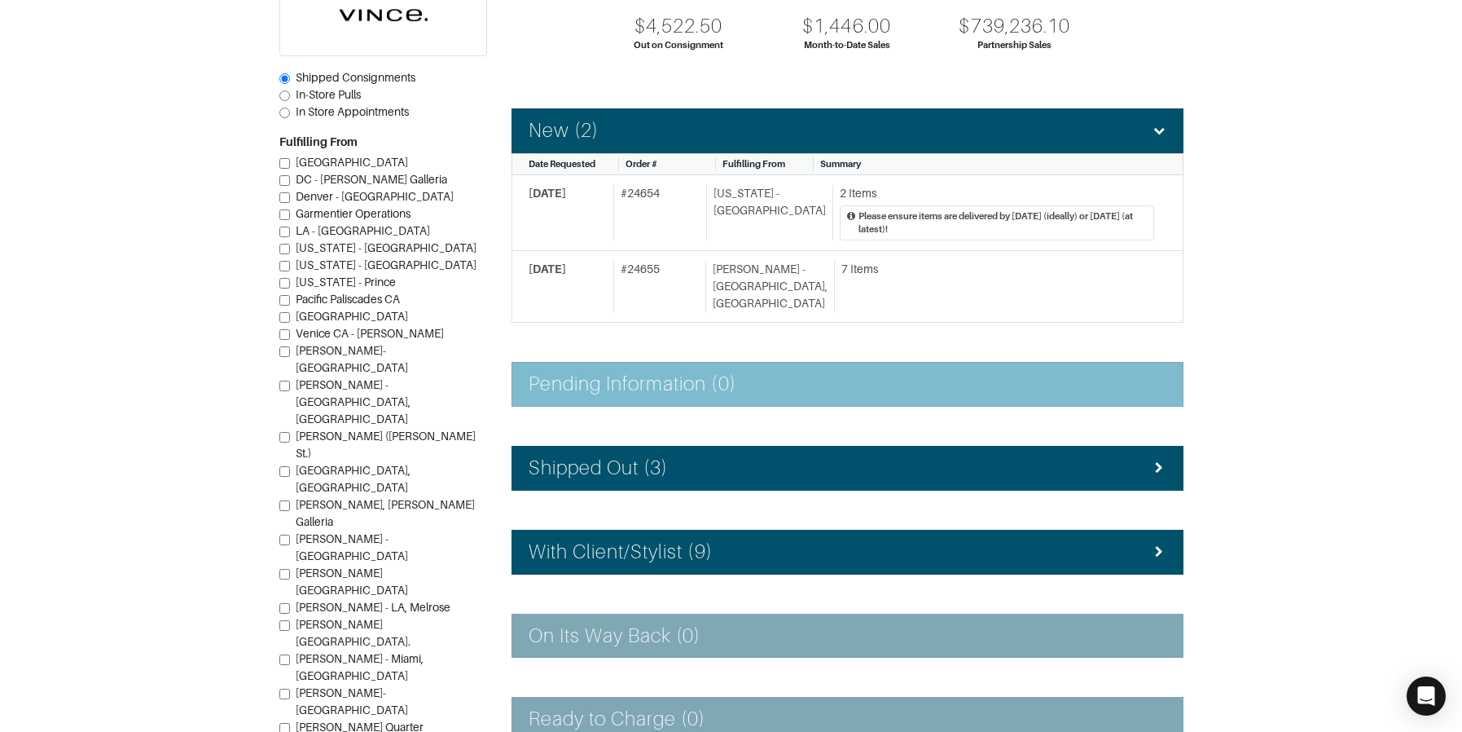
scroll to position [175, 0]
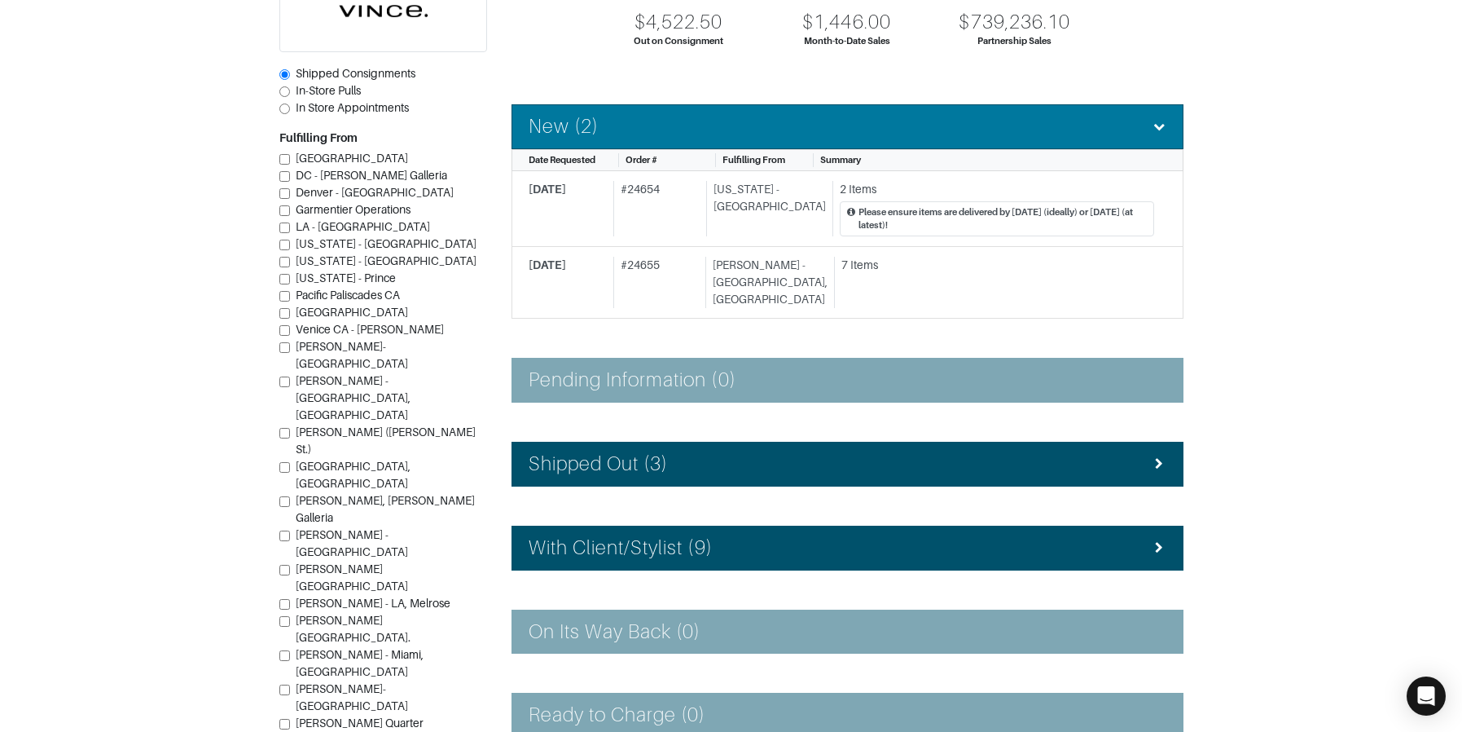
click at [569, 130] on h4 "New (2)" at bounding box center [564, 127] width 70 height 24
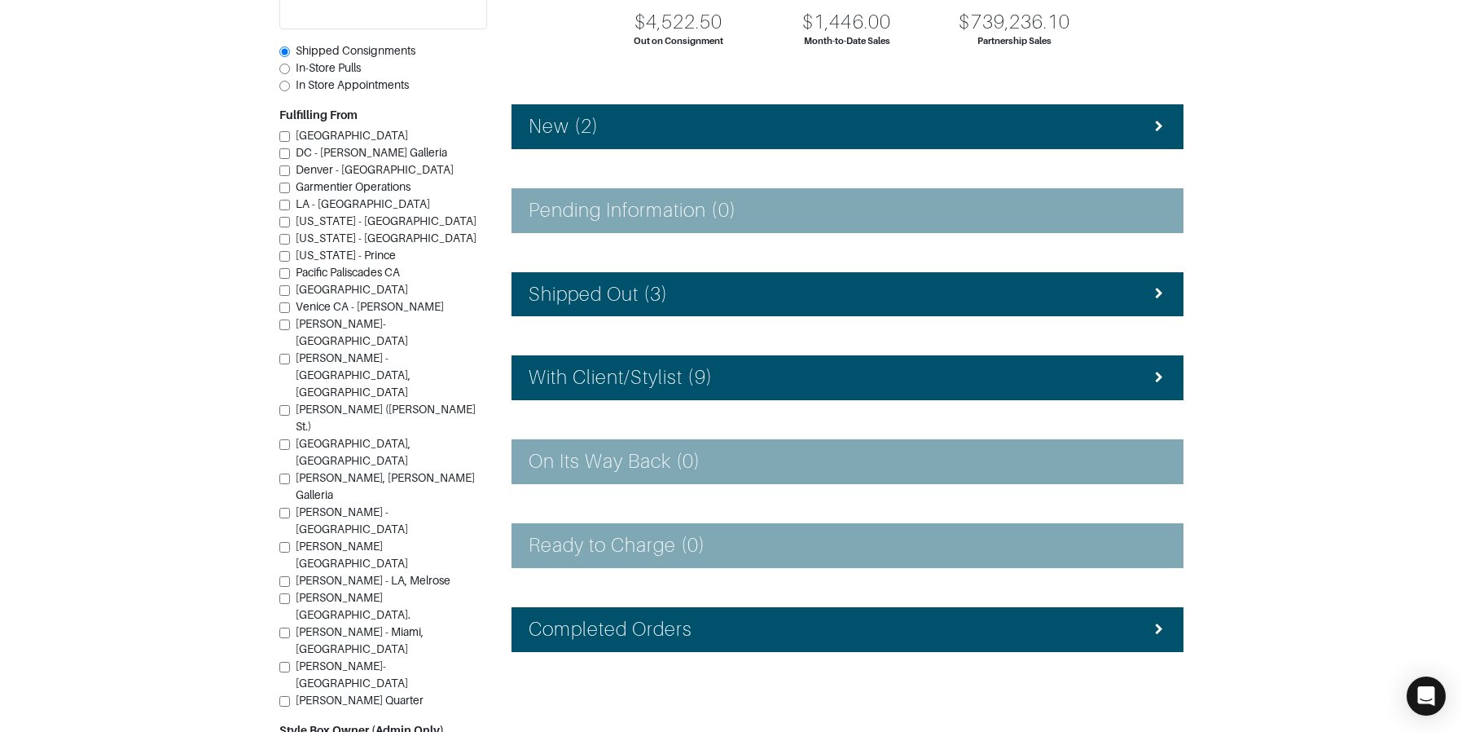
scroll to position [0, 0]
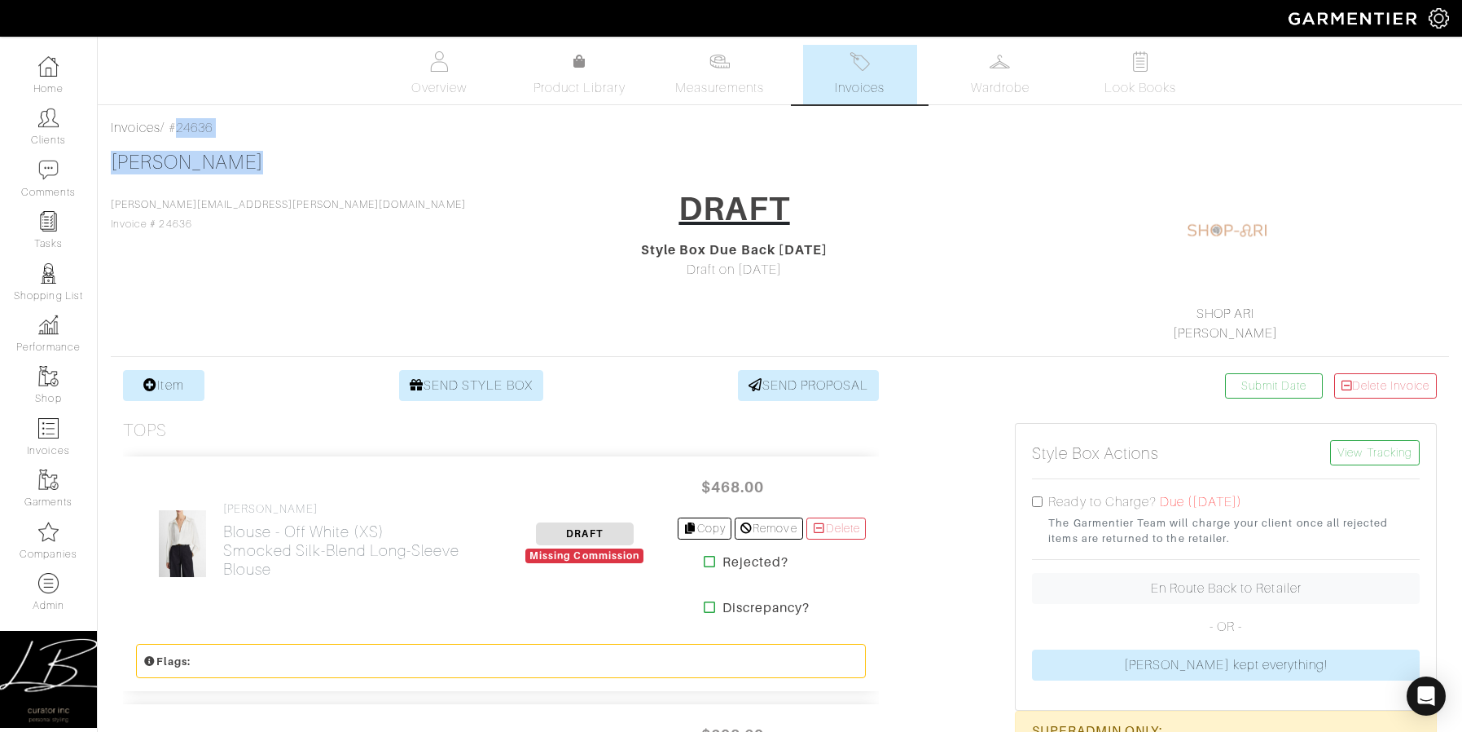
drag, startPoint x: 174, startPoint y: 126, endPoint x: 264, endPoint y: 148, distance: 93.1
copy div "#24636 Nilam Perpich"
click at [830, 204] on div "DRAFT Style Box Due Back in 6 Days Draft on 09/21/25" at bounding box center [735, 231] width 446 height 96
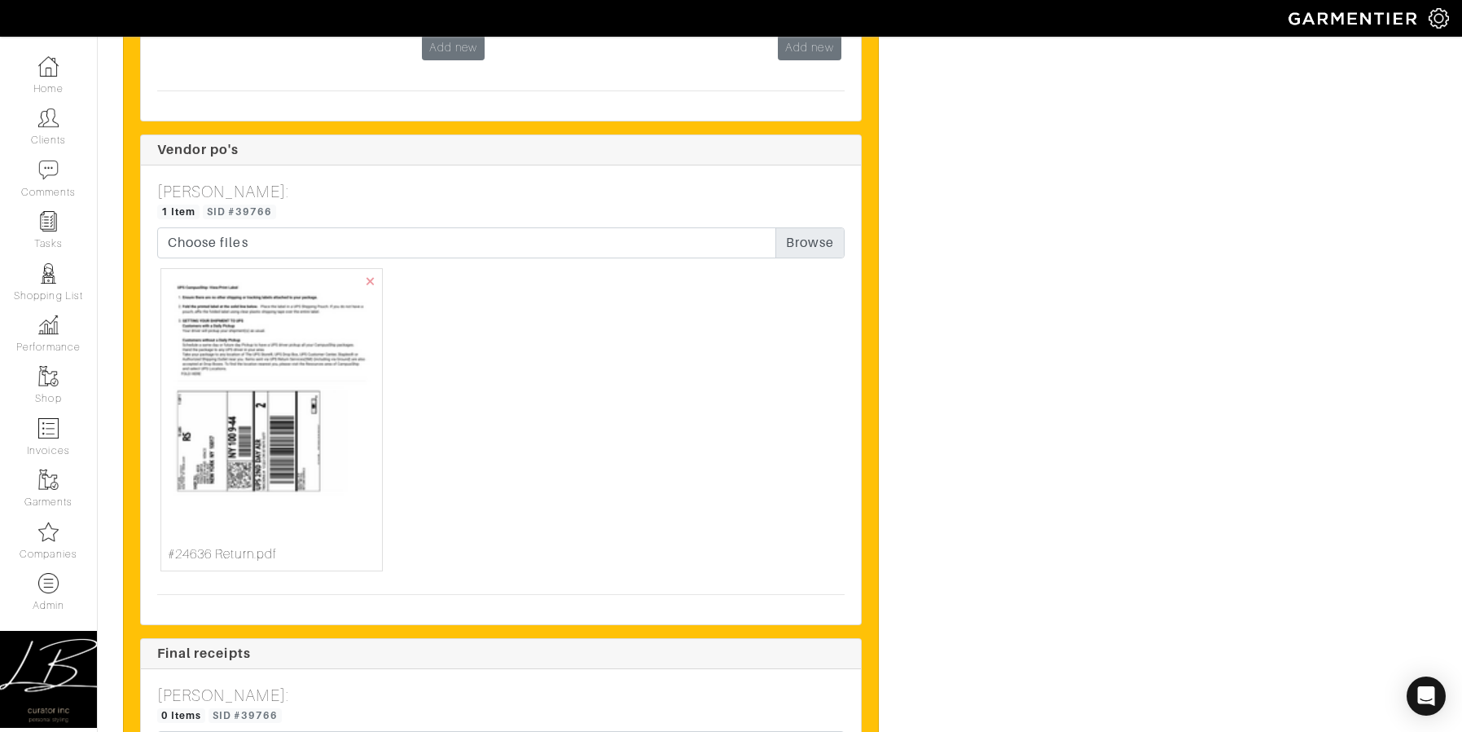
scroll to position [6250, 0]
click at [283, 499] on img at bounding box center [272, 410] width 208 height 269
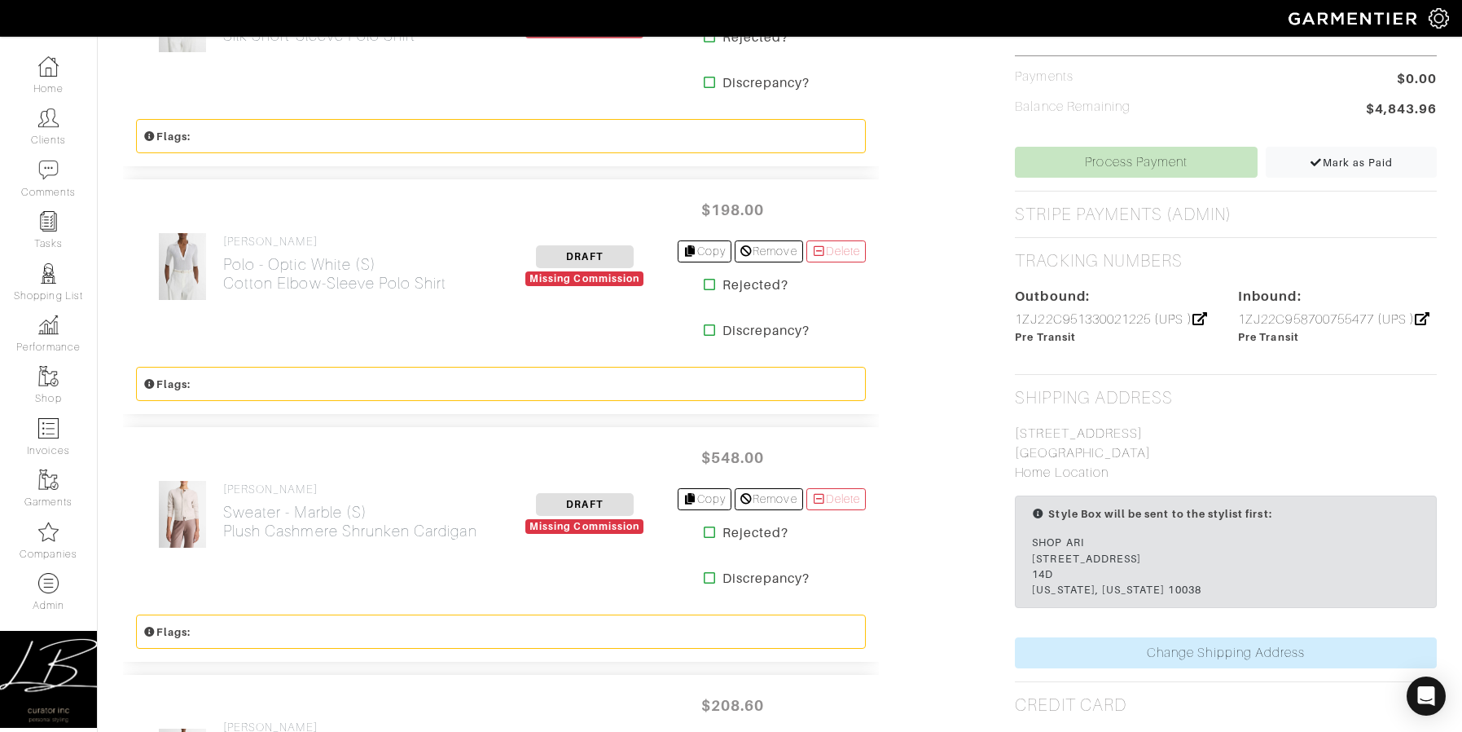
scroll to position [0, 0]
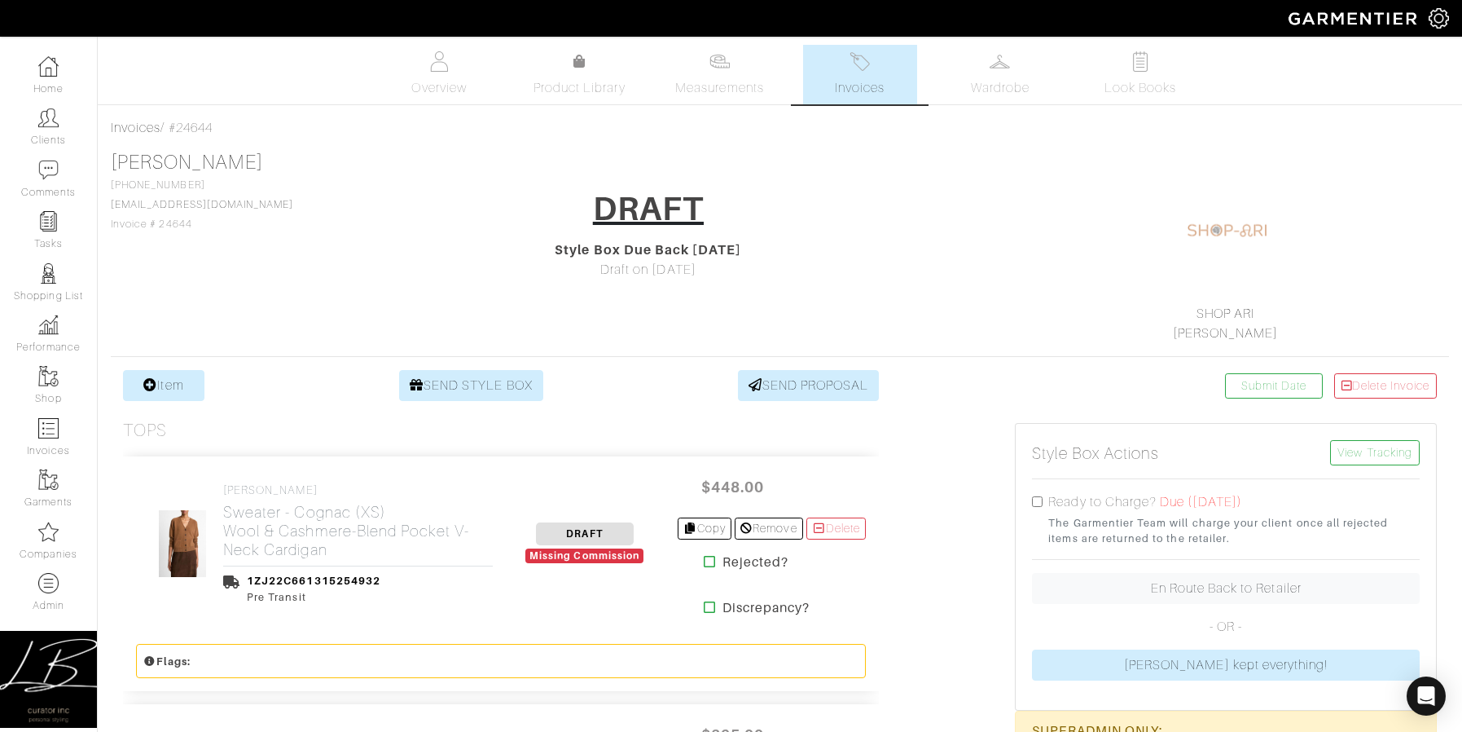
drag, startPoint x: 179, startPoint y: 128, endPoint x: 321, endPoint y: 160, distance: 145.3
copy div "#24644 [PERSON_NAME]"
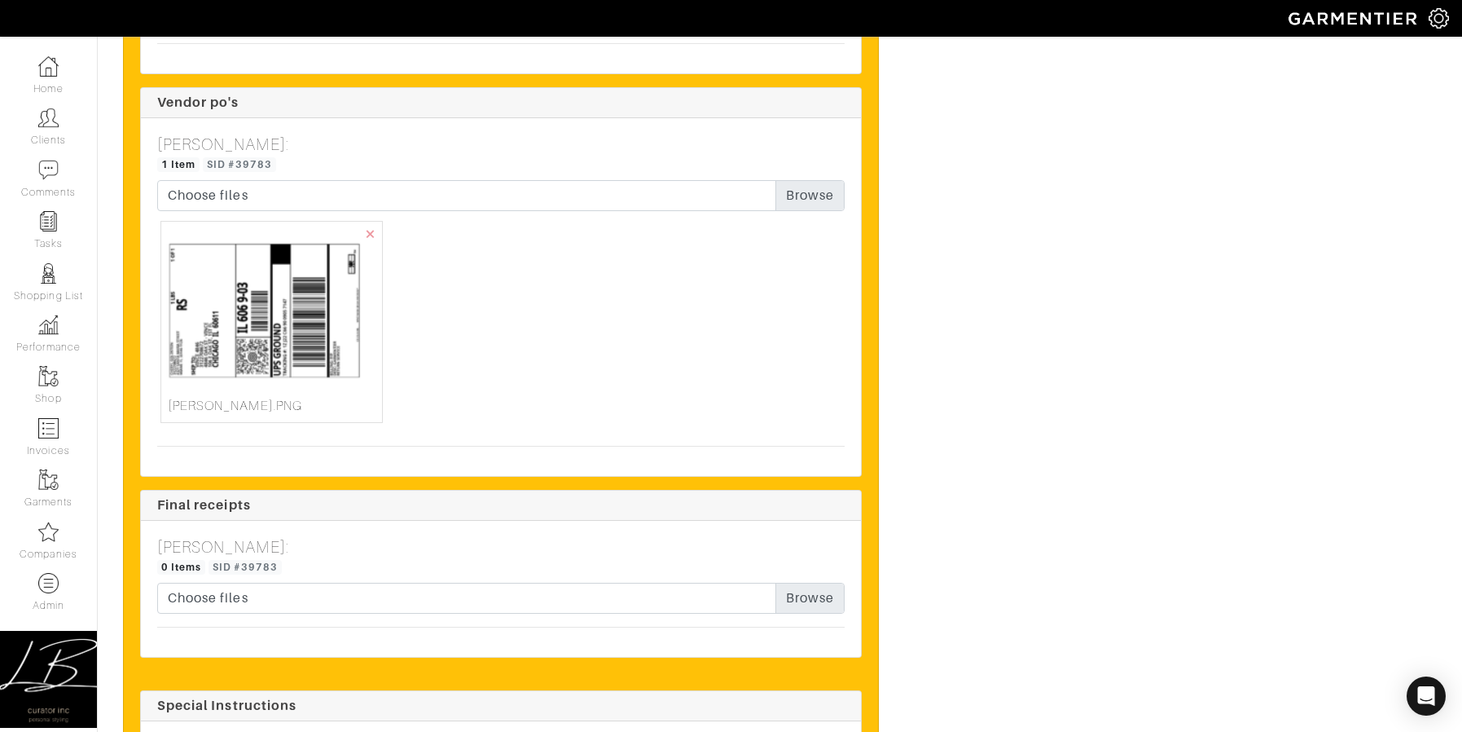
scroll to position [3117, 0]
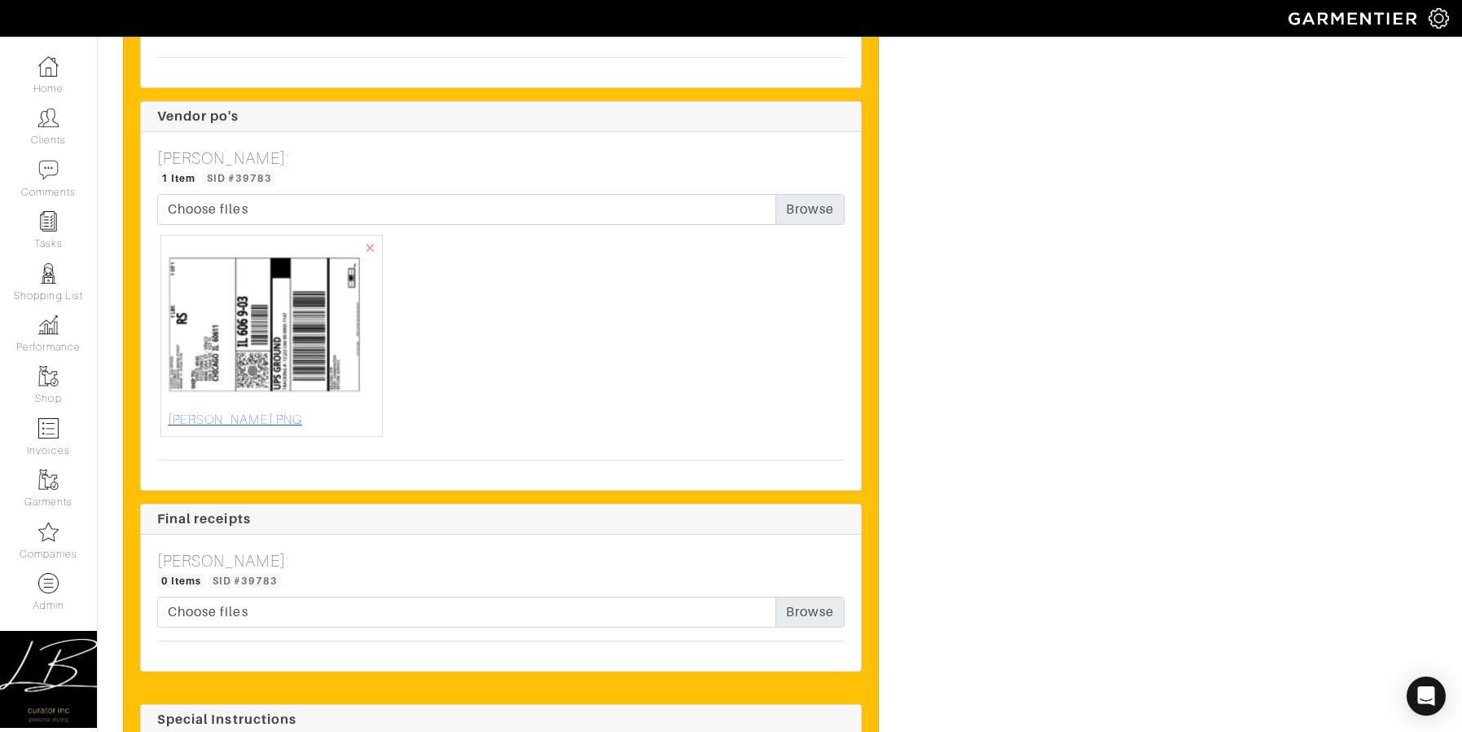
click at [279, 380] on img at bounding box center [272, 326] width 208 height 168
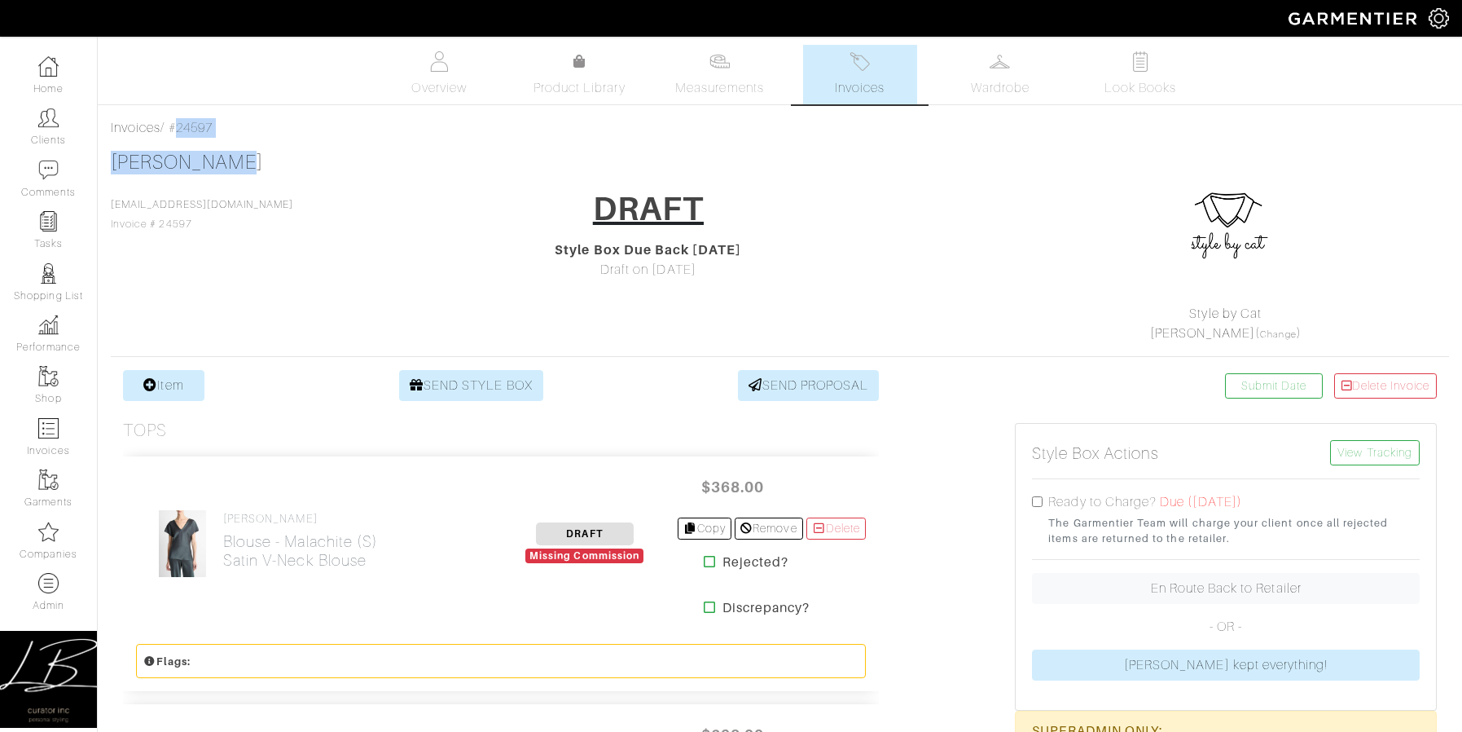
drag, startPoint x: 174, startPoint y: 126, endPoint x: 251, endPoint y: 151, distance: 80.4
copy div "#24597 [PERSON_NAME]"
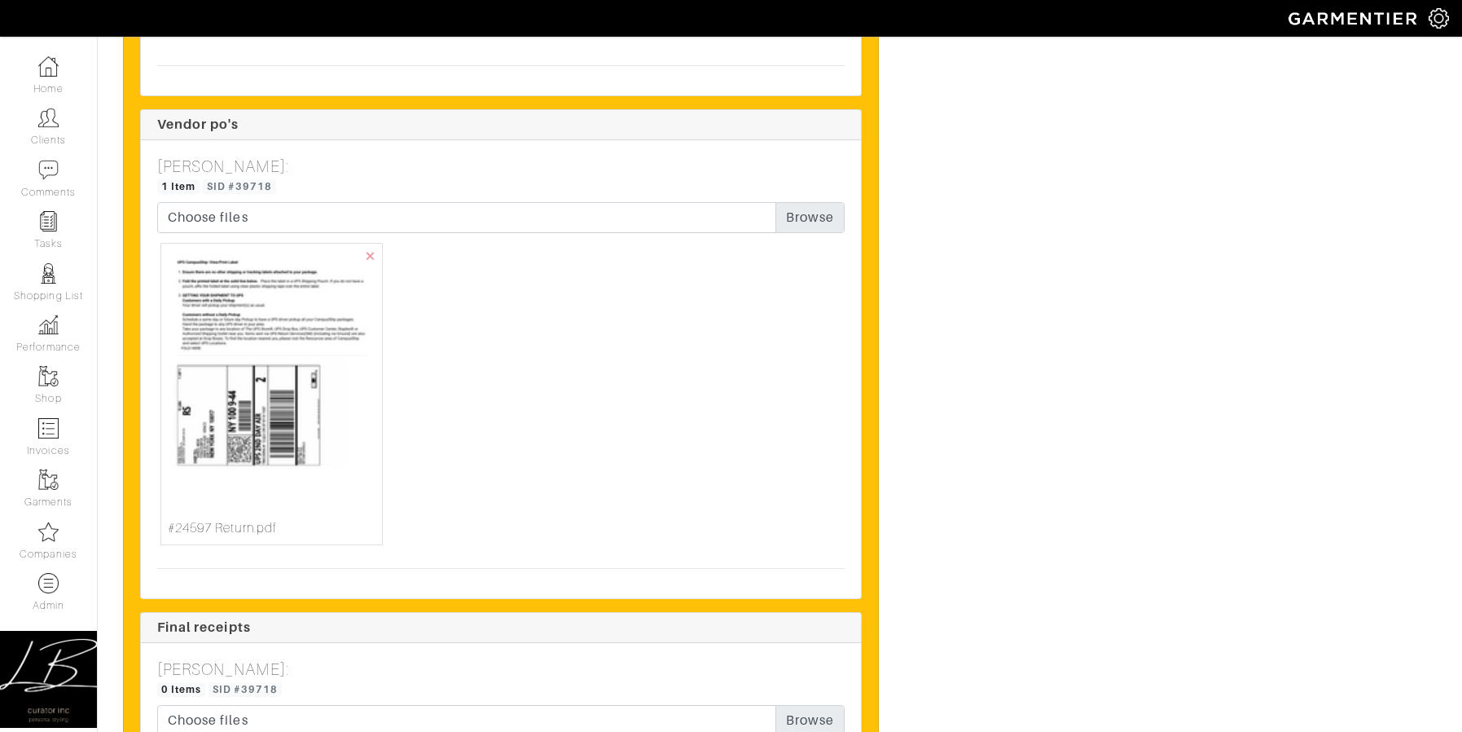
scroll to position [4966, 0]
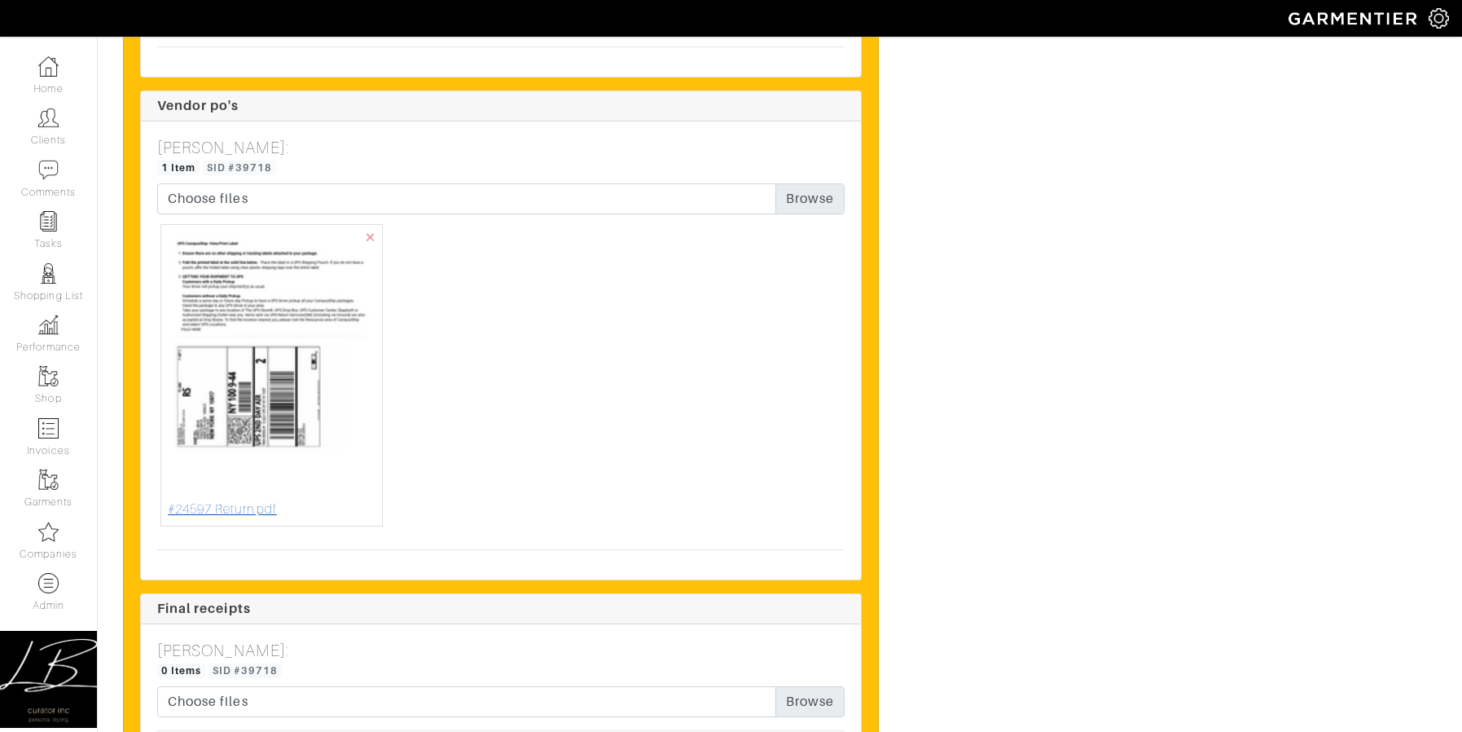
click at [283, 366] on img at bounding box center [272, 365] width 208 height 269
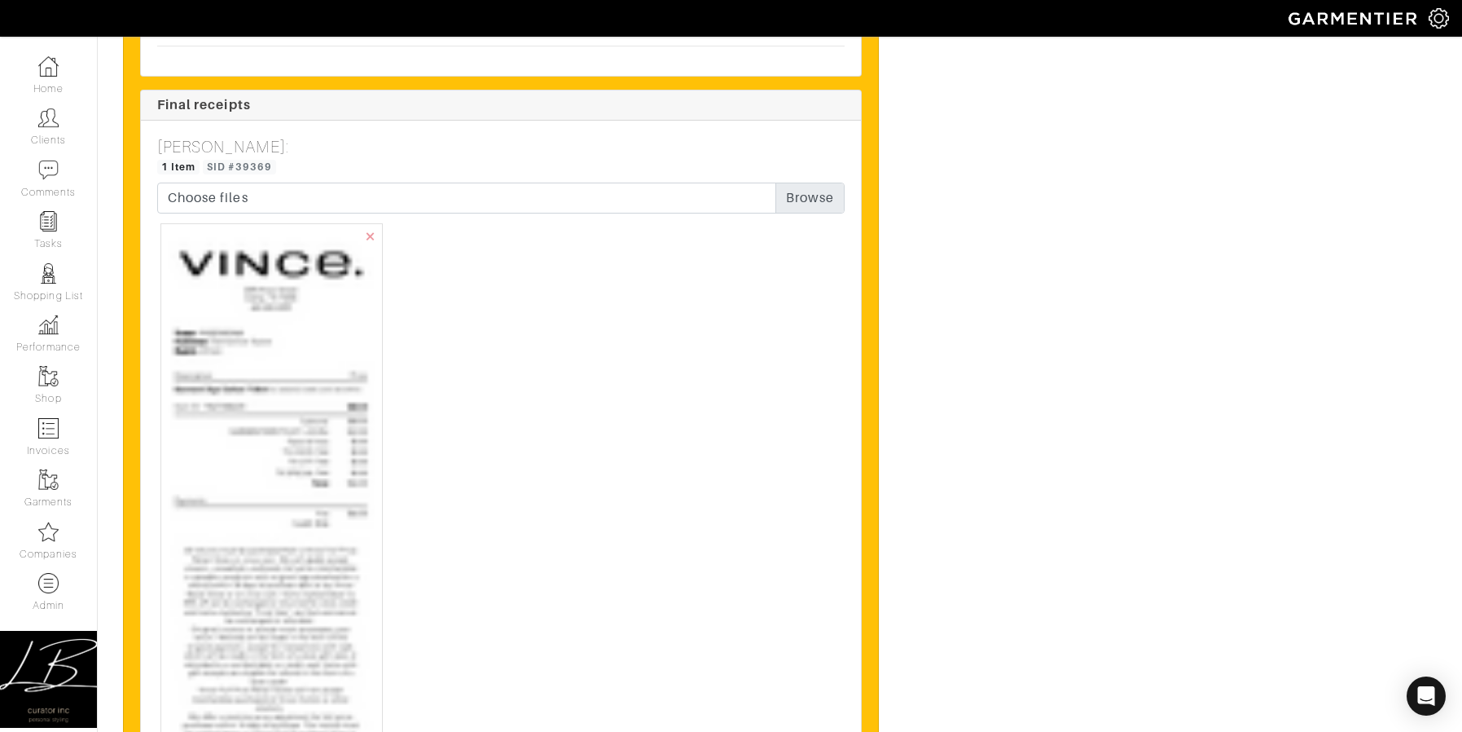
scroll to position [4816, 0]
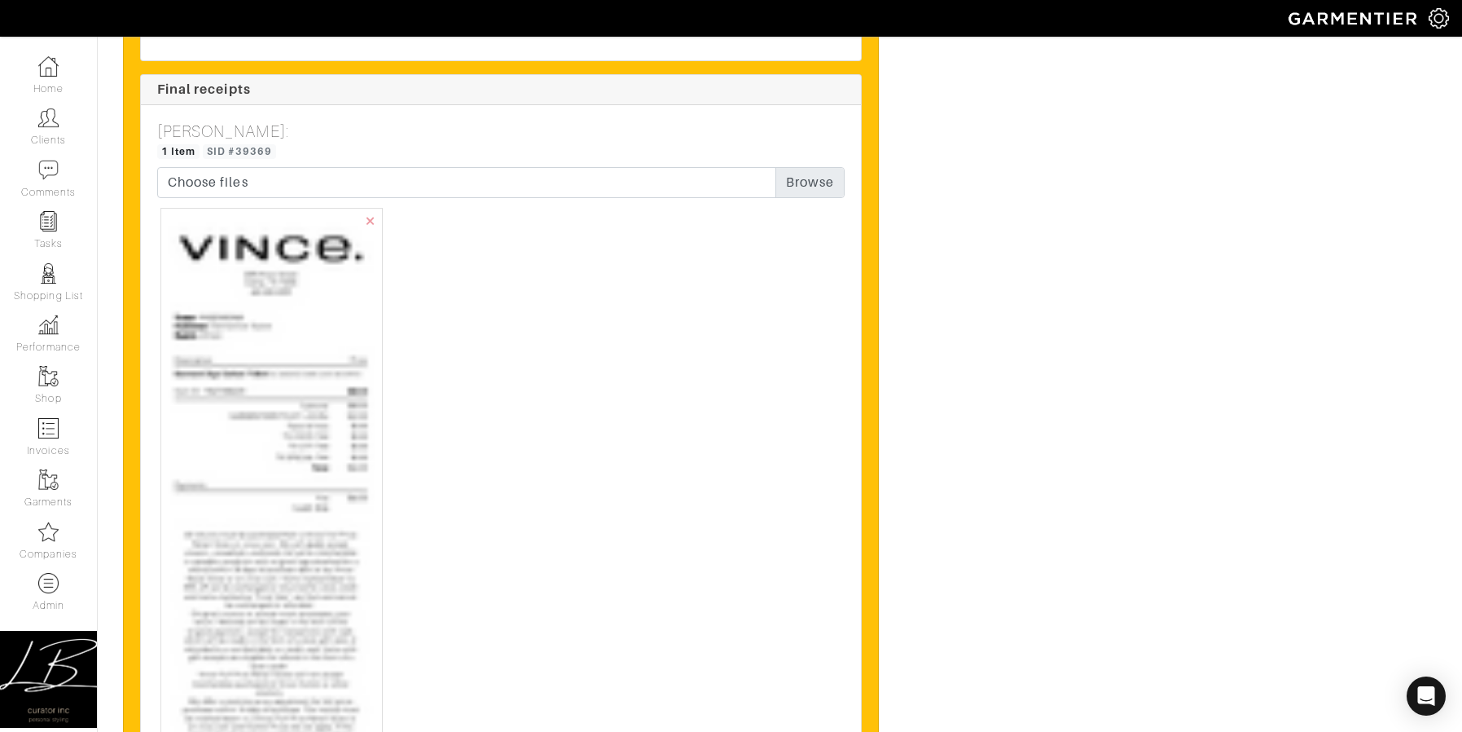
click at [310, 525] on img at bounding box center [272, 615] width 208 height 801
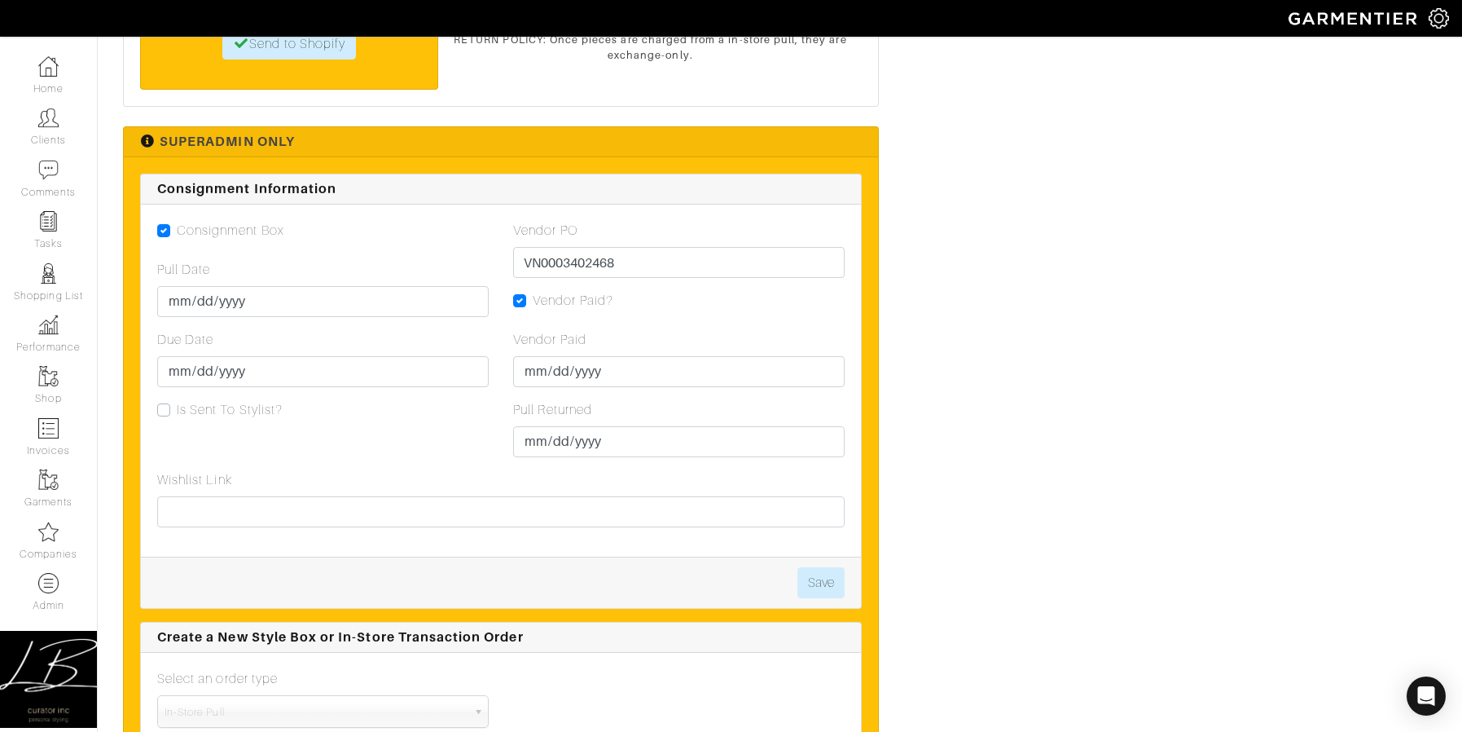
scroll to position [1907, 0]
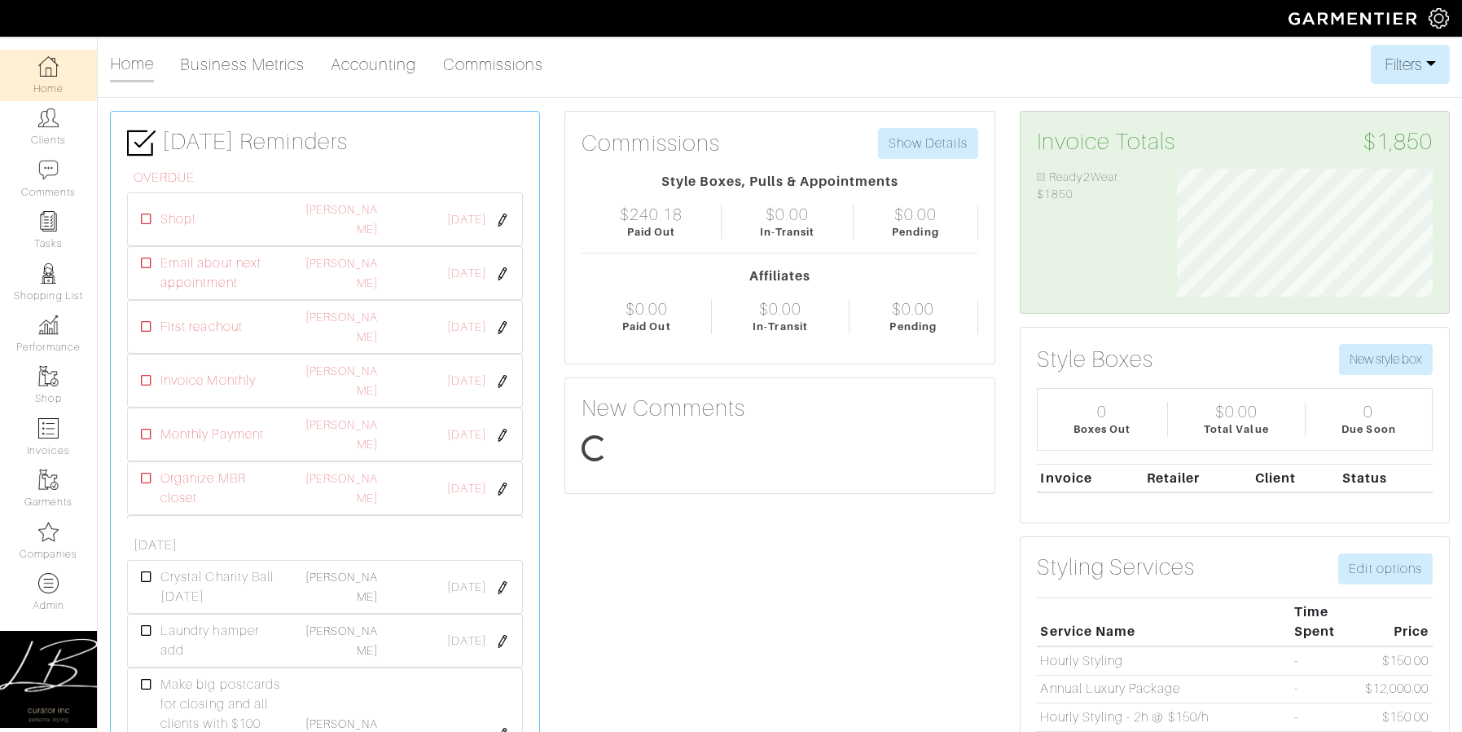
select select
click at [1410, 55] on button "Filters" at bounding box center [1410, 64] width 79 height 39
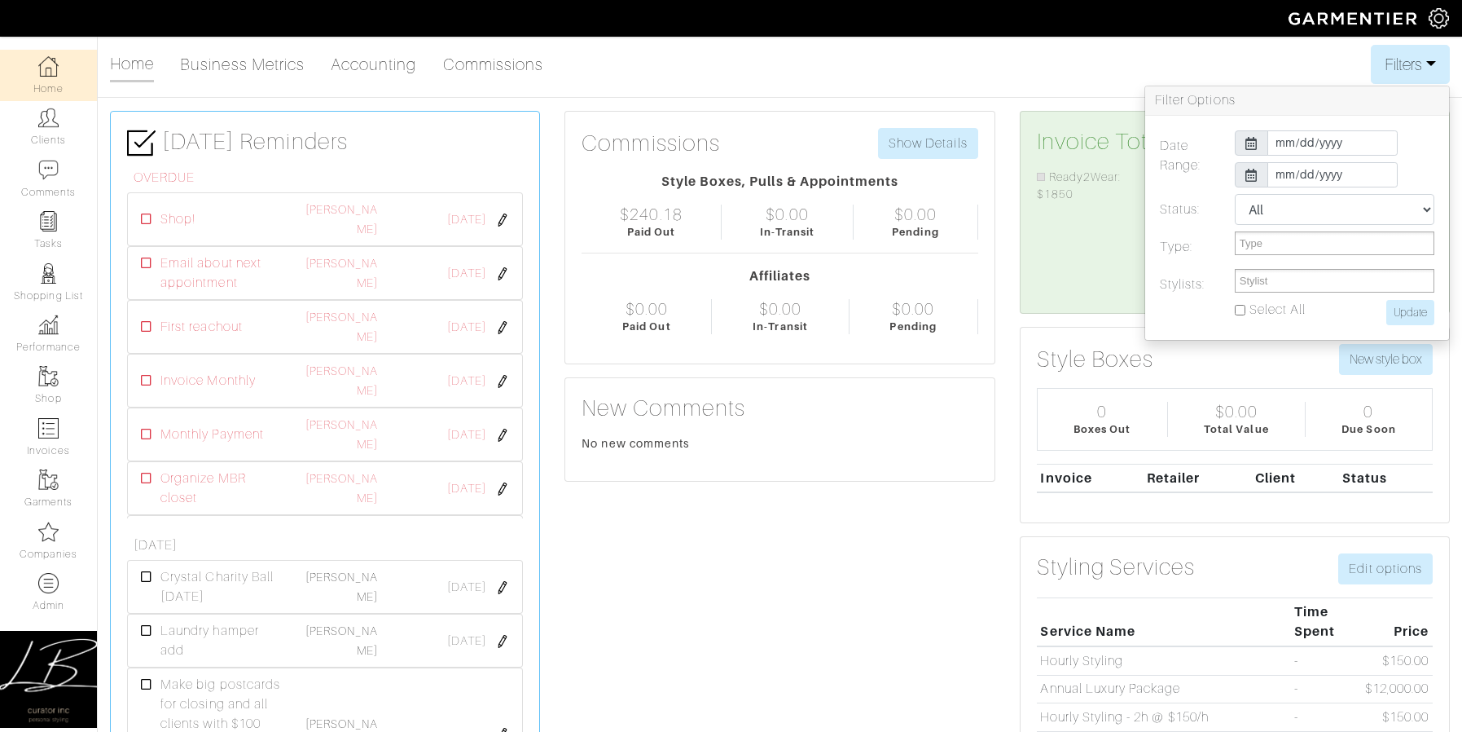
click at [1235, 305] on input "Select All" at bounding box center [1240, 310] width 11 height 11
checkbox input "true"
click at [1416, 308] on input "Update" at bounding box center [1410, 312] width 48 height 25
type input "Update"
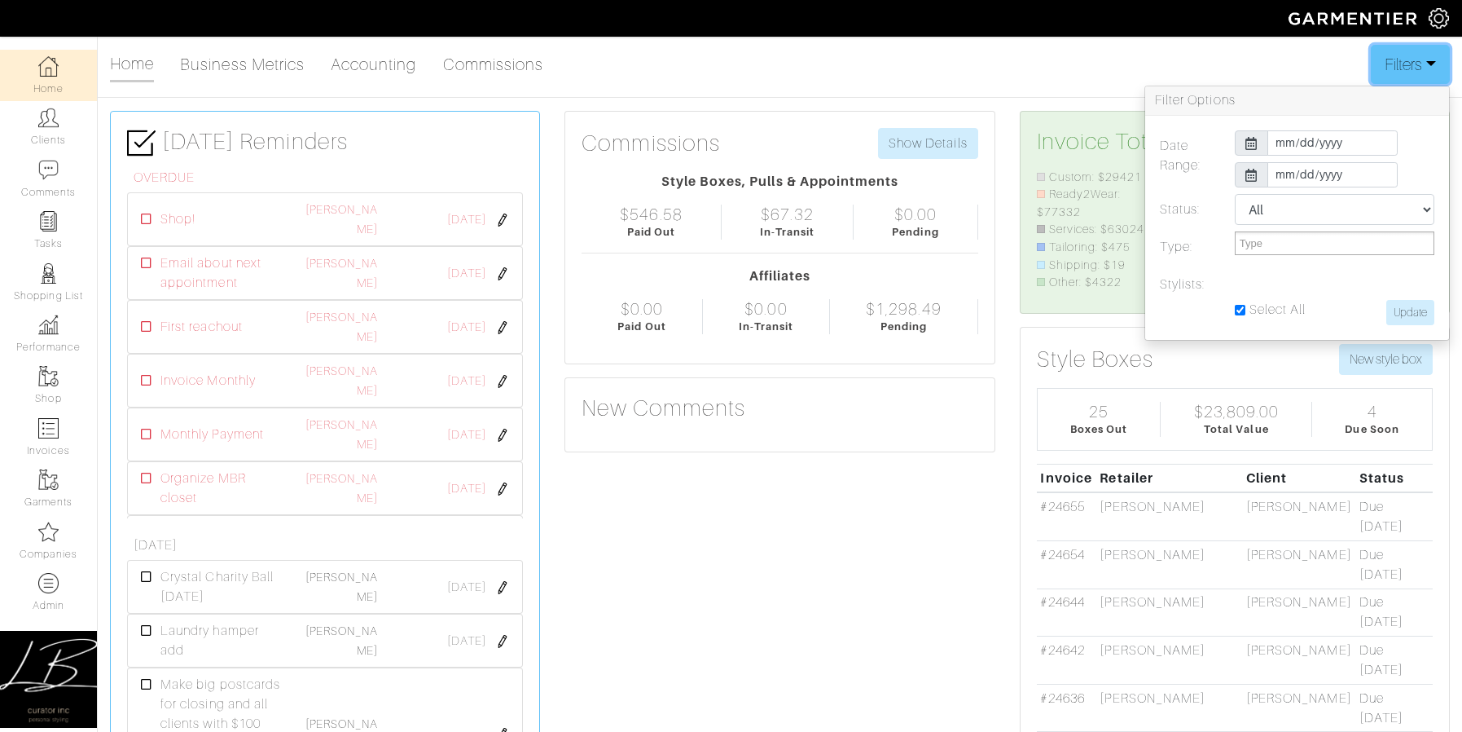
drag, startPoint x: 1381, startPoint y: 65, endPoint x: 1377, endPoint y: 75, distance: 10.6
click at [1381, 65] on button "Filters" at bounding box center [1410, 64] width 79 height 39
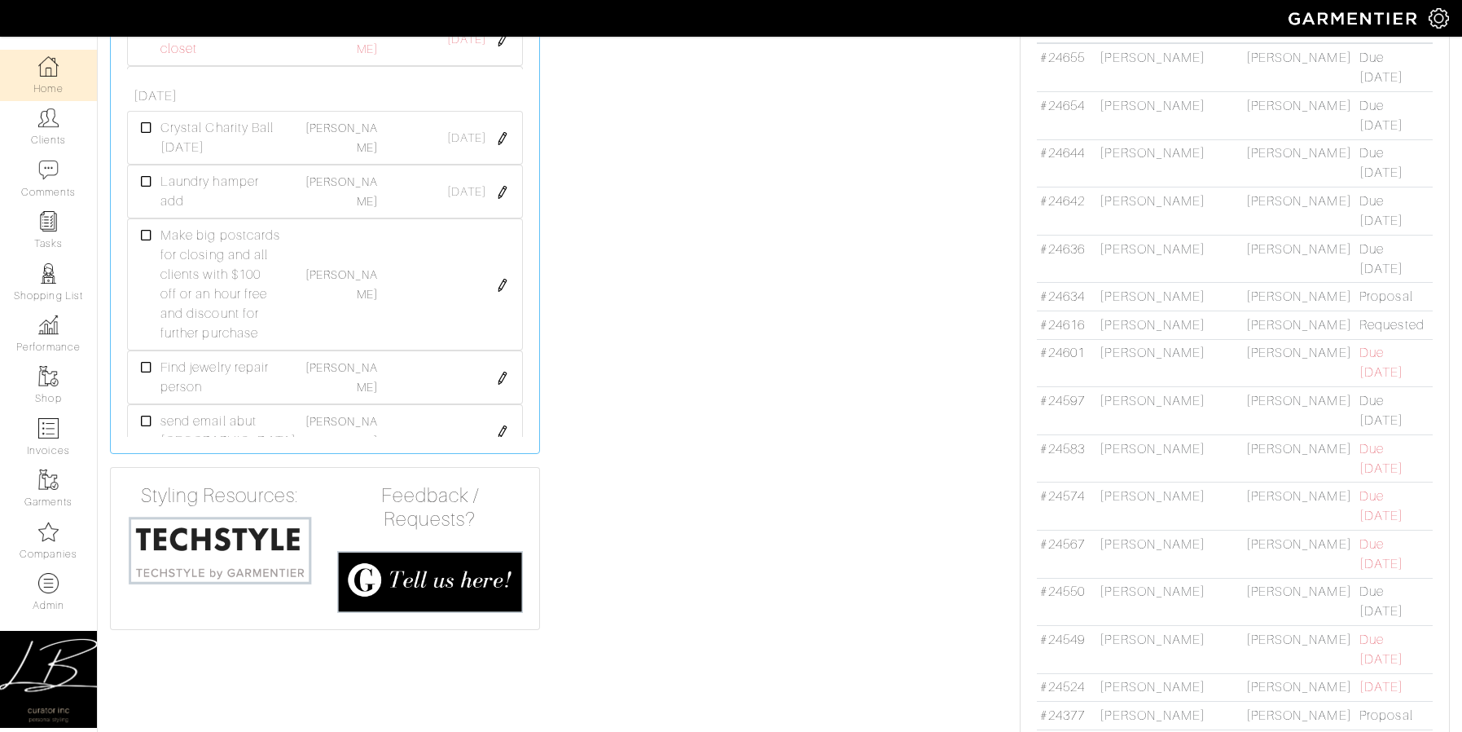
scroll to position [443, 0]
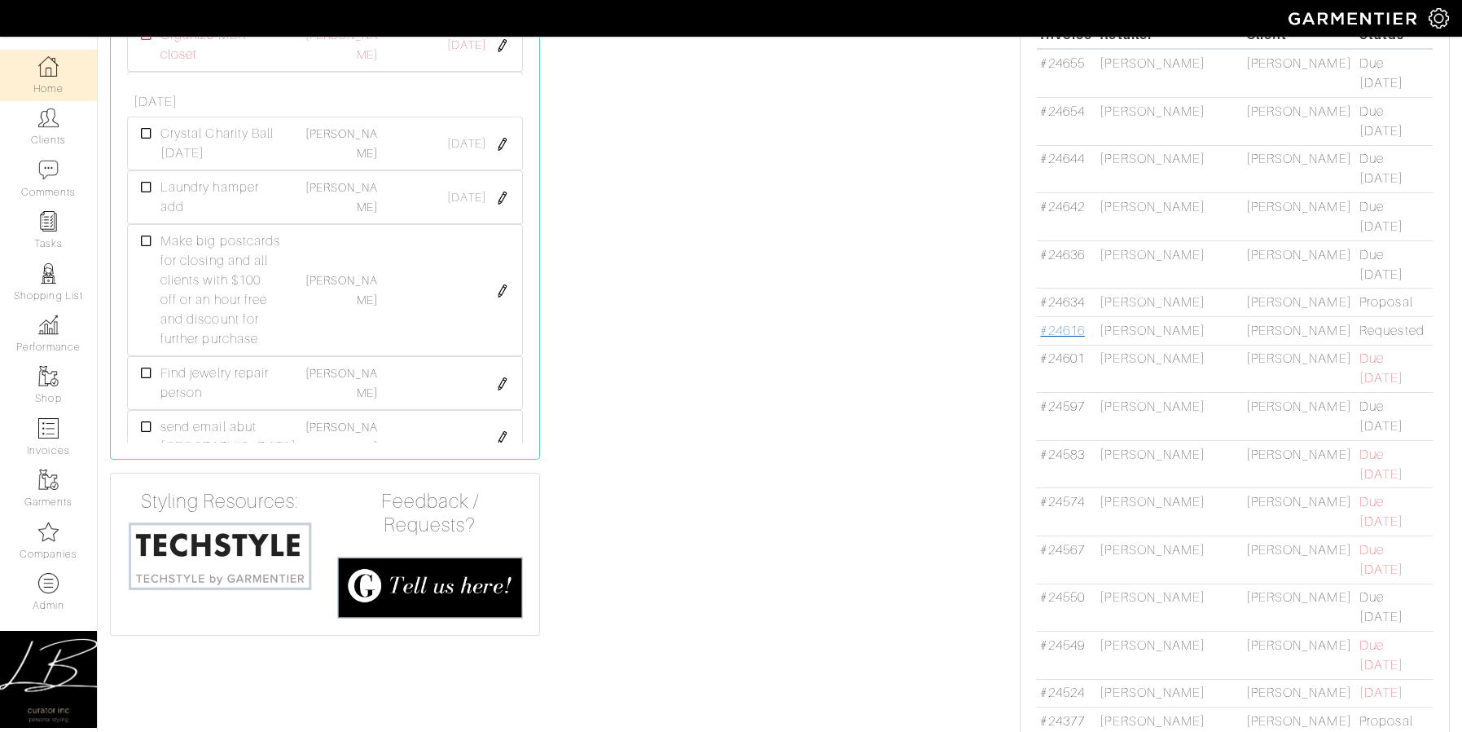
click at [1047, 324] on link "#24616" at bounding box center [1062, 330] width 44 height 15
click at [1074, 334] on link "#24616" at bounding box center [1062, 330] width 44 height 15
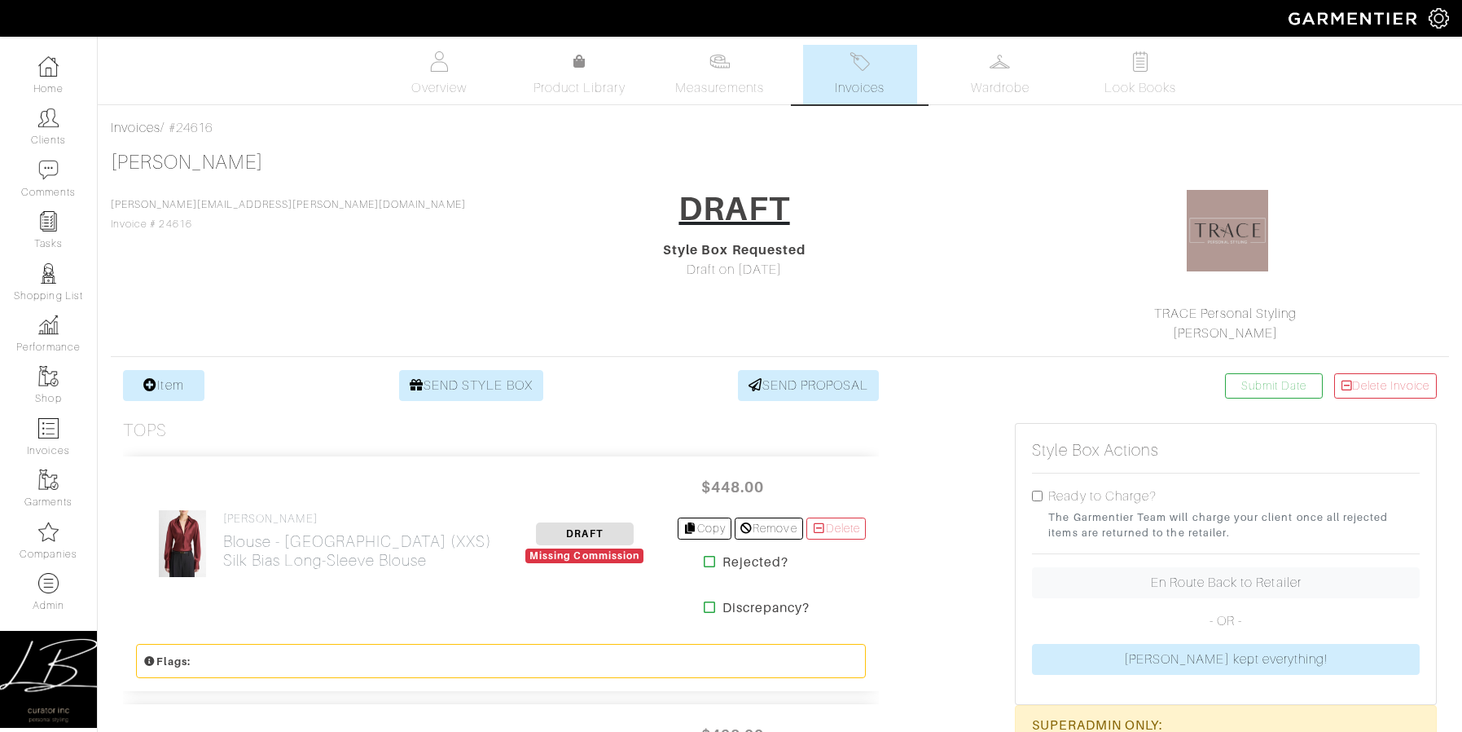
click at [1074, 334] on div "TRACE Personal Styling Tracey Pisciotta" at bounding box center [1226, 323] width 408 height 39
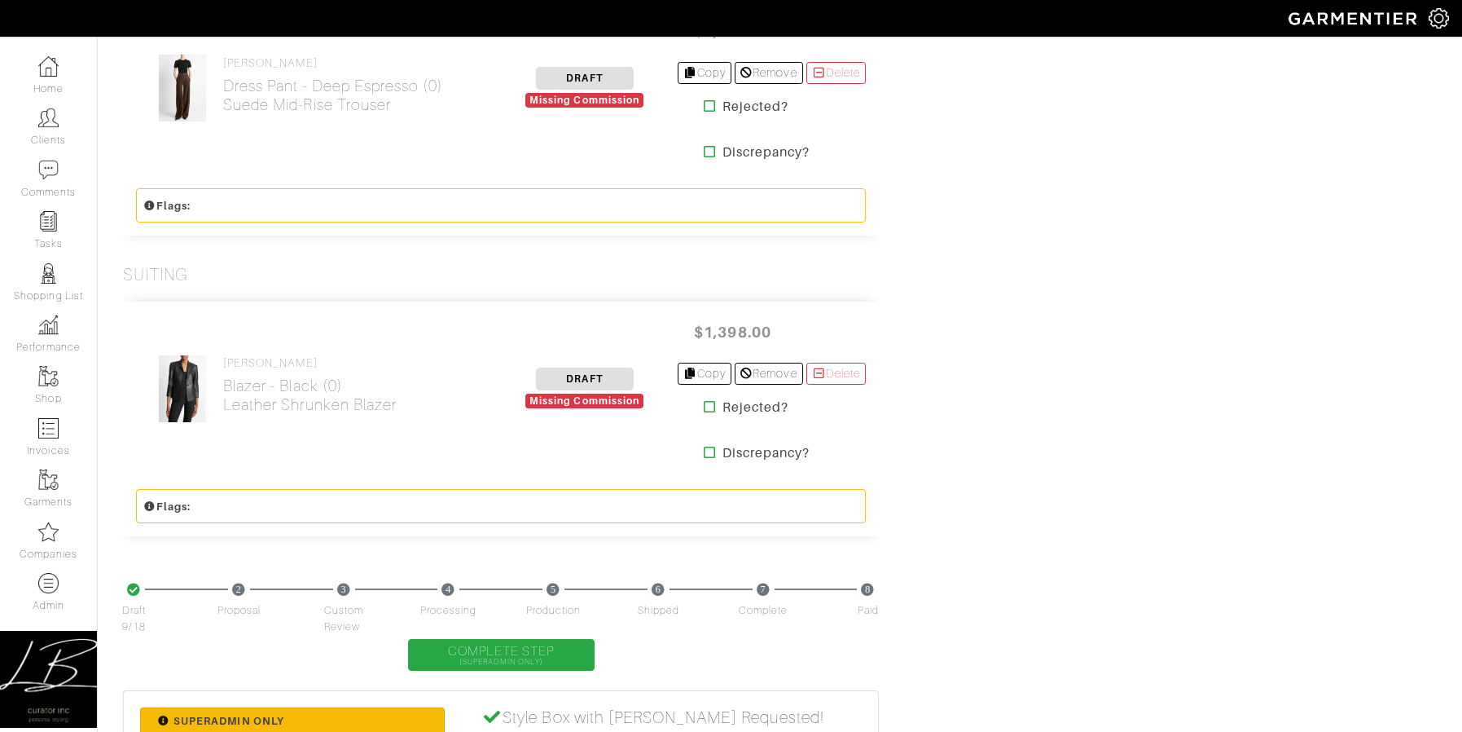
scroll to position [2314, 0]
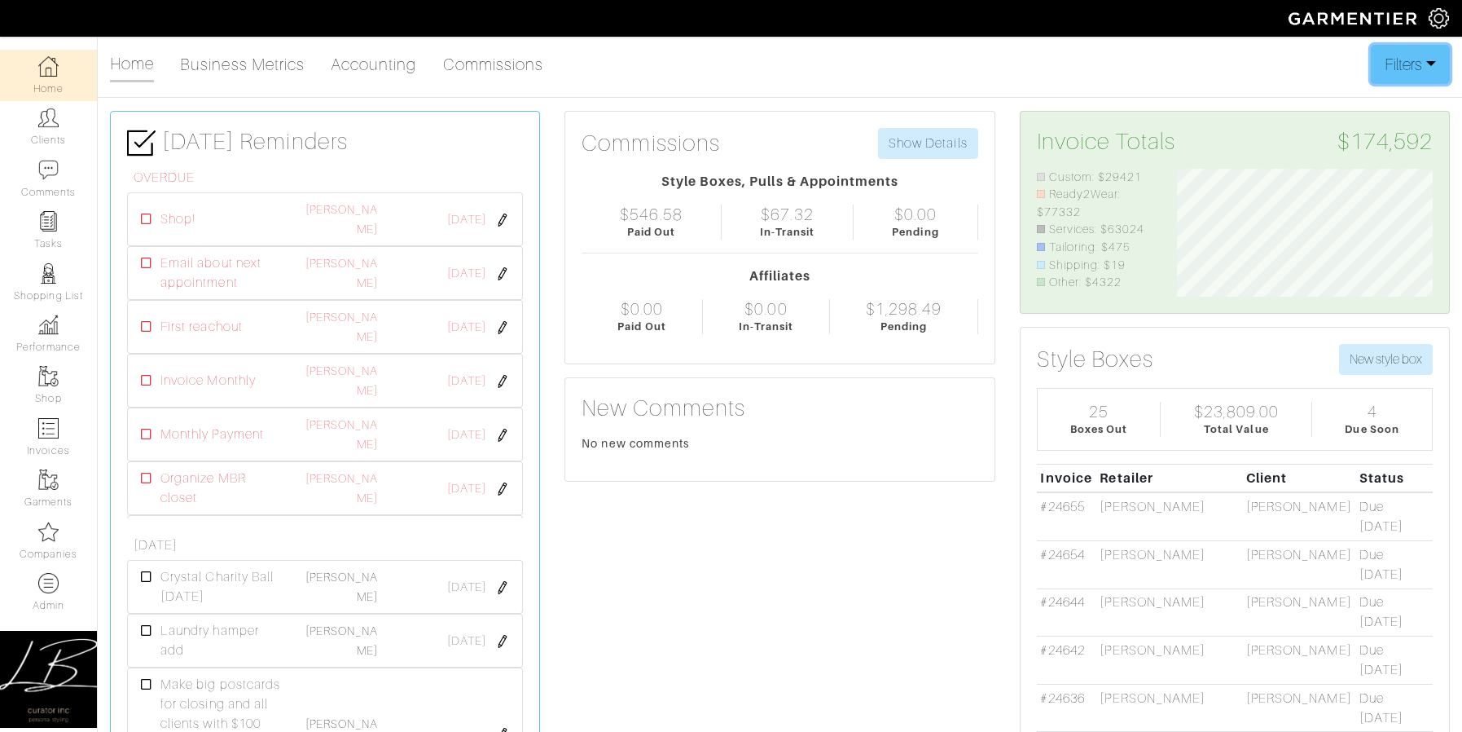
click at [1412, 66] on button "Filters" at bounding box center [1410, 64] width 79 height 39
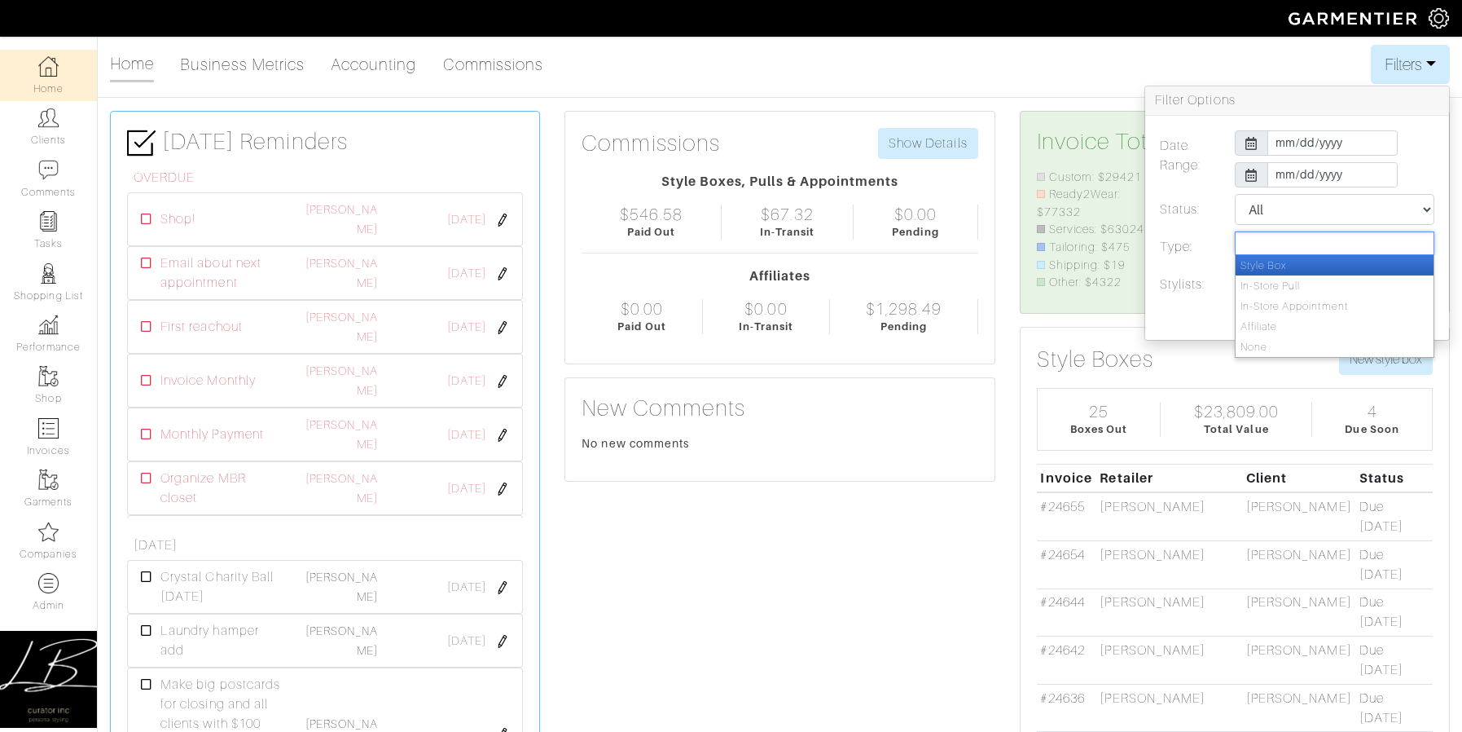
click at [1269, 240] on input "text" at bounding box center [1261, 243] width 43 height 20
click at [1271, 261] on li "Style Box" at bounding box center [1335, 265] width 198 height 20
select select "style_box"
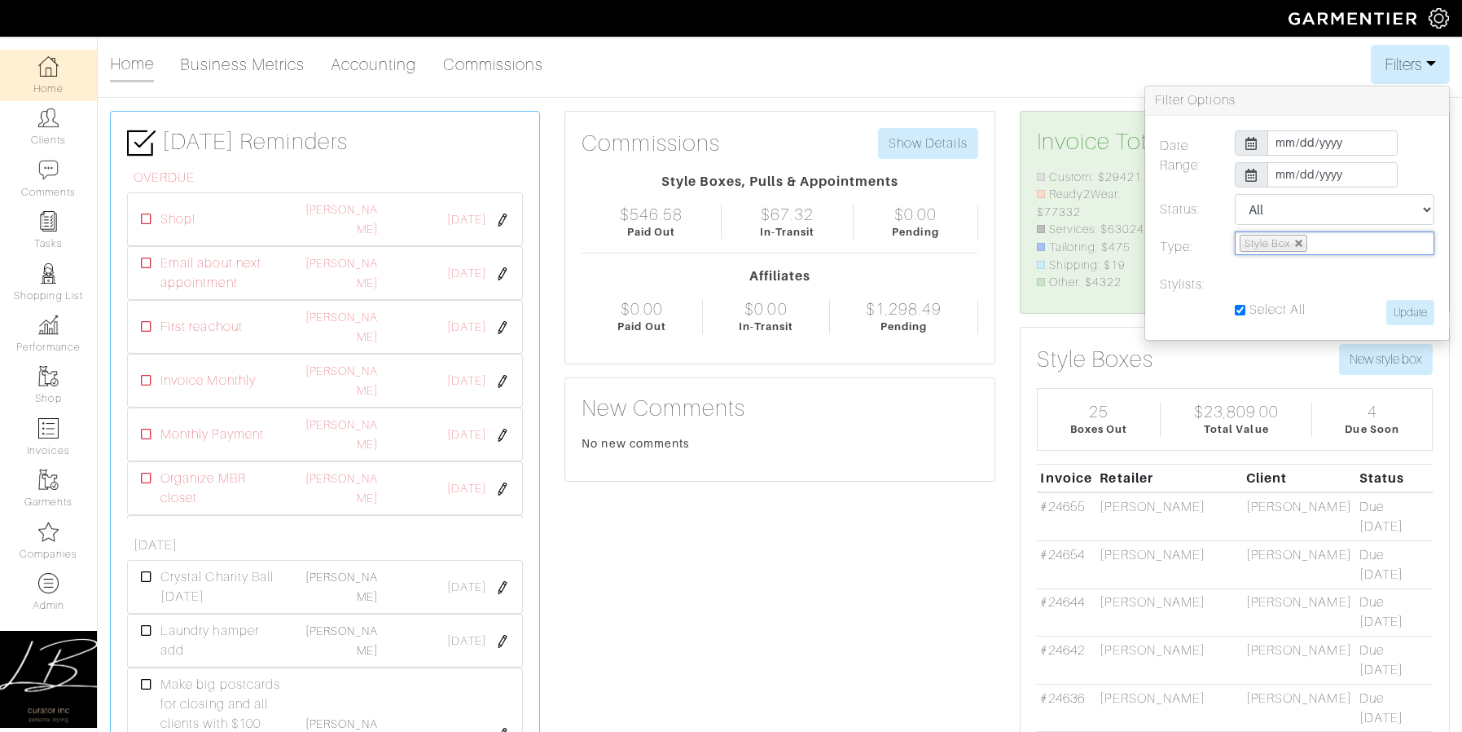
click at [1245, 308] on div "Select All" at bounding box center [1271, 310] width 72 height 20
click at [1238, 310] on input "Select All" at bounding box center [1240, 310] width 11 height 11
checkbox input "false"
select select
type input "Stylist"
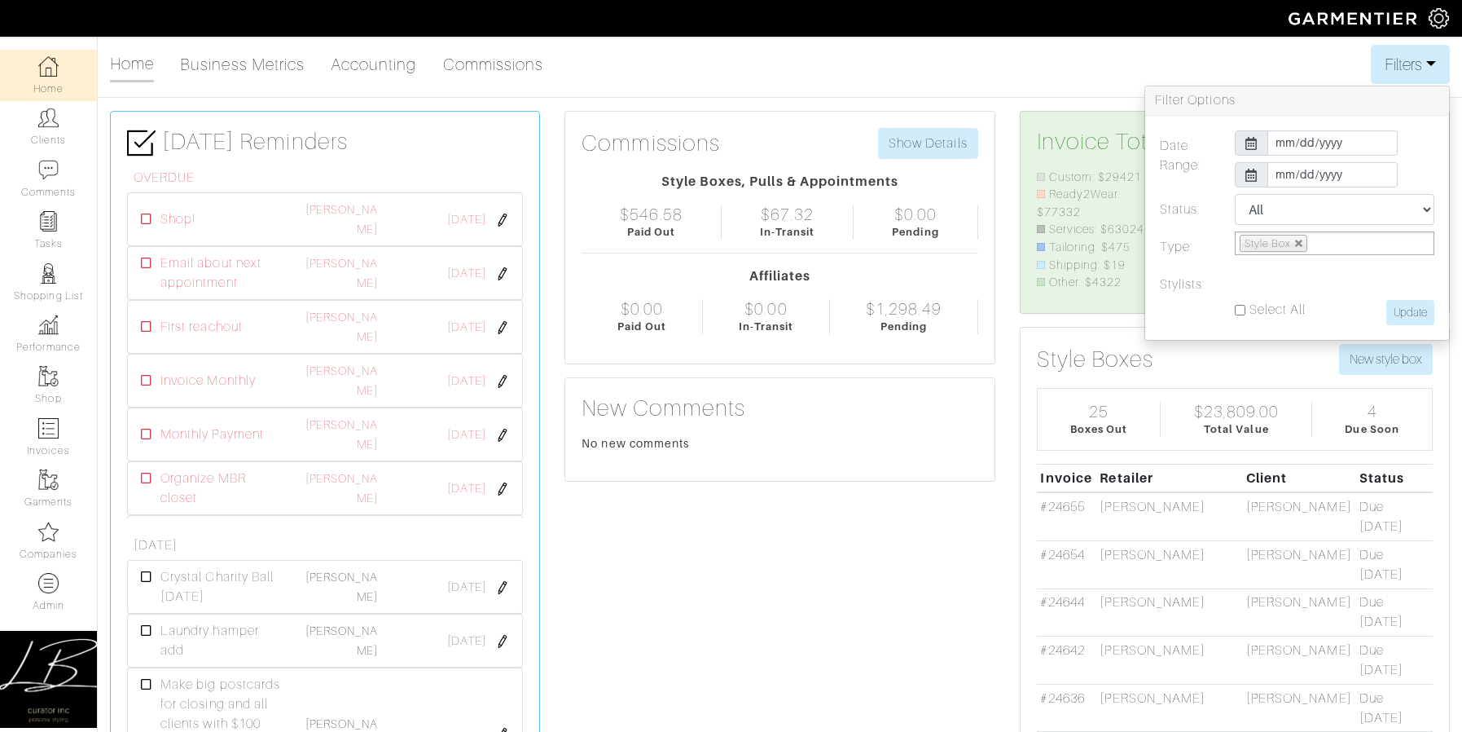
scroll to position [4989, 0]
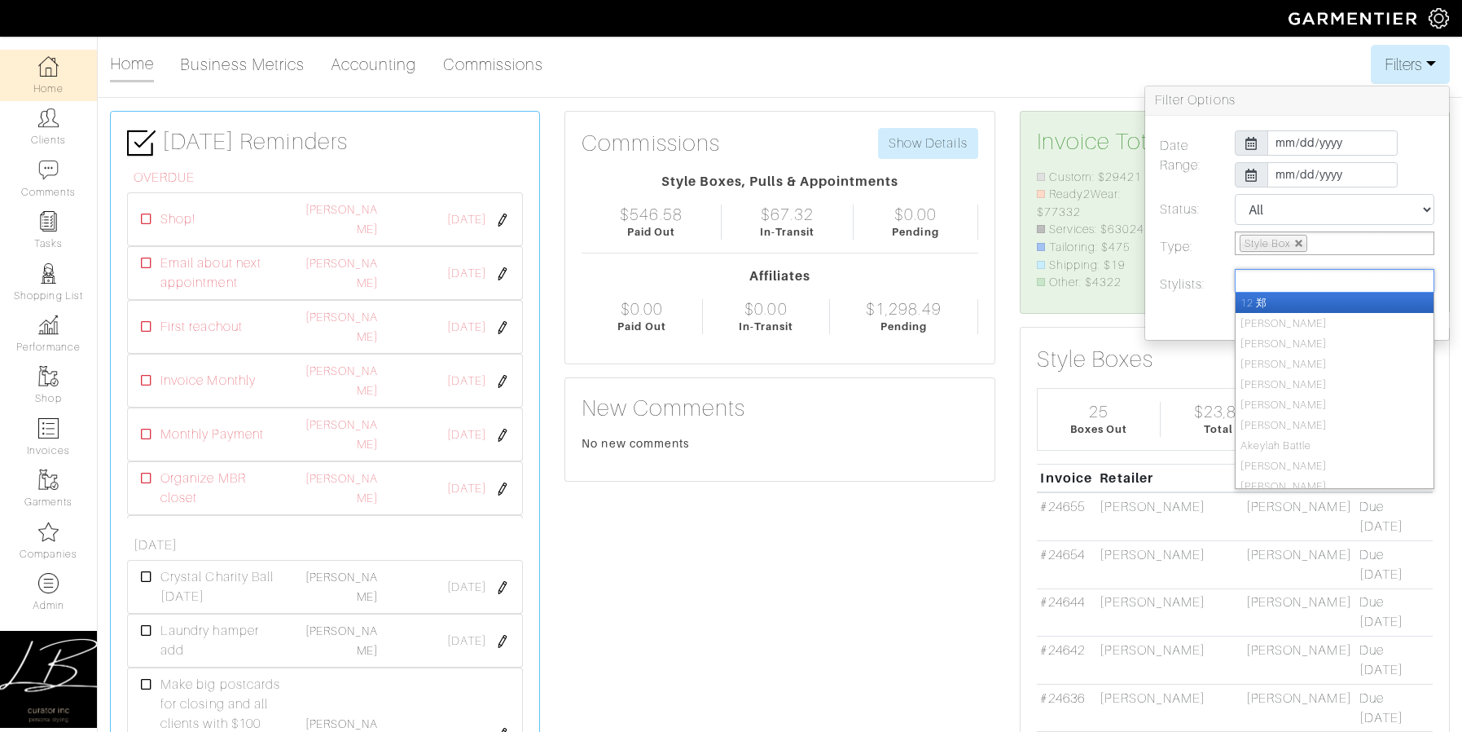
click at [1253, 280] on input "text" at bounding box center [1264, 280] width 49 height 20
type input "ari"
click at [1268, 314] on li "Ari Rosmarin" at bounding box center [1335, 323] width 198 height 20
select select "159"
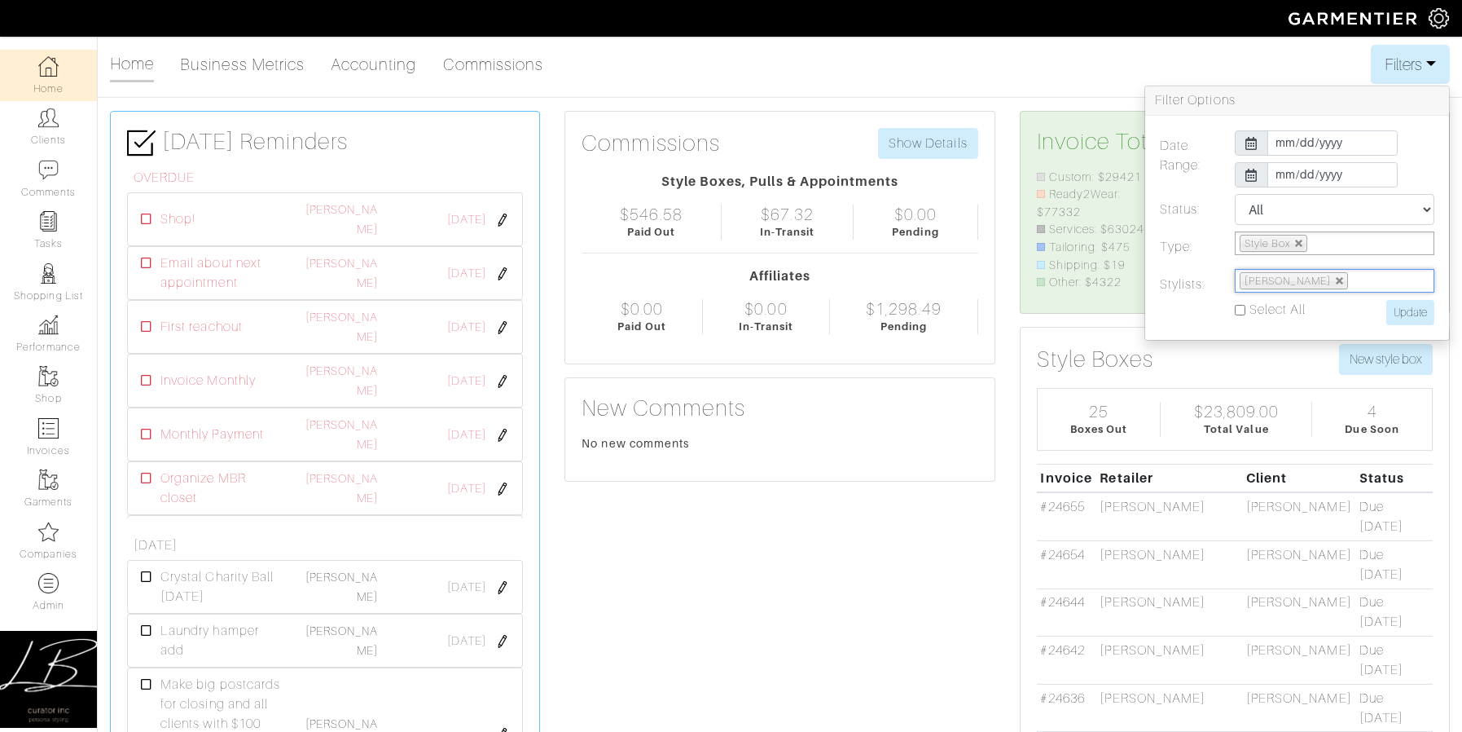
click at [1365, 277] on ul "[PERSON_NAME]" at bounding box center [1335, 281] width 200 height 24
type input "ari r"
click at [1190, 275] on label "Stylists:" at bounding box center [1185, 284] width 75 height 31
click at [1404, 309] on input "Update" at bounding box center [1410, 312] width 48 height 25
type input "Update"
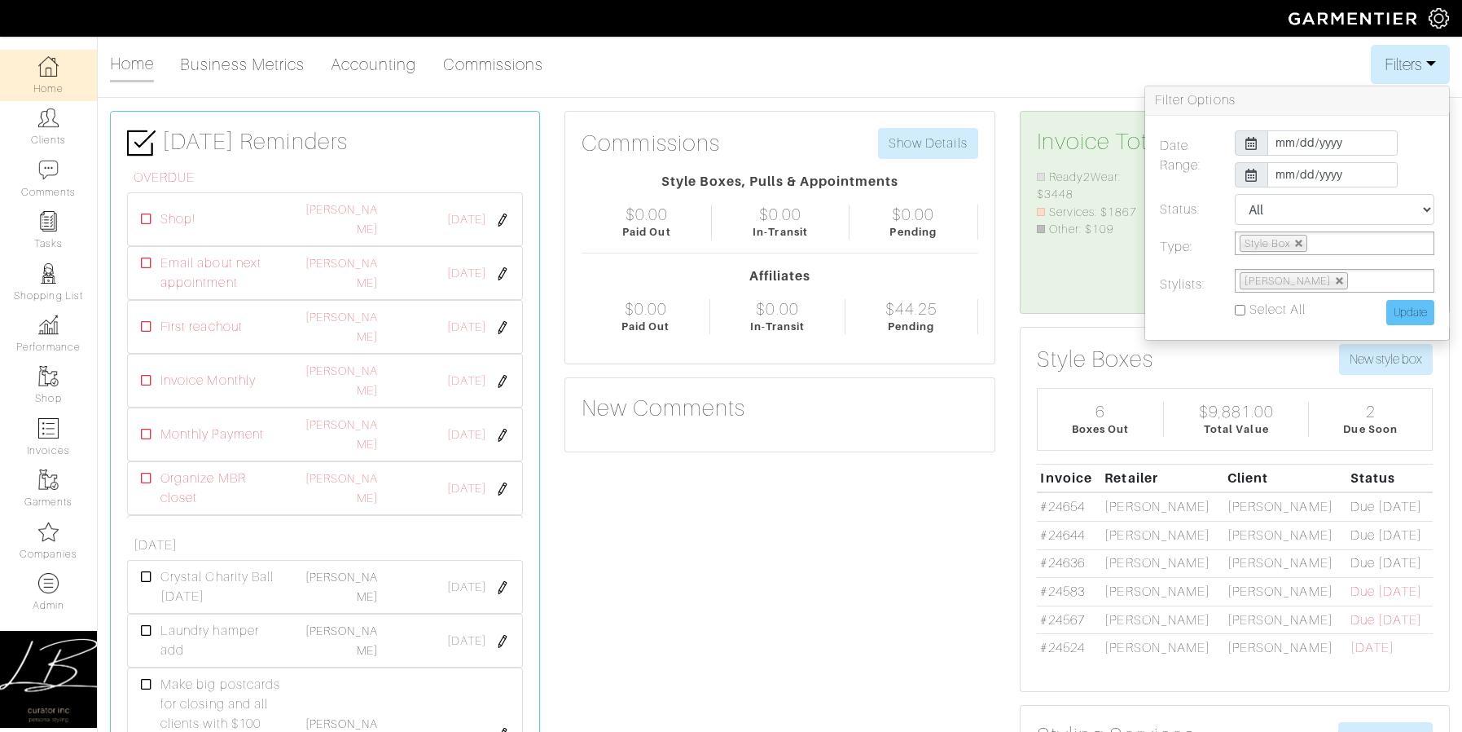
scroll to position [128, 280]
click at [1335, 283] on link at bounding box center [1340, 281] width 10 height 10
select select
type input "Stylist"
click at [1237, 306] on input "Select All" at bounding box center [1240, 310] width 11 height 11
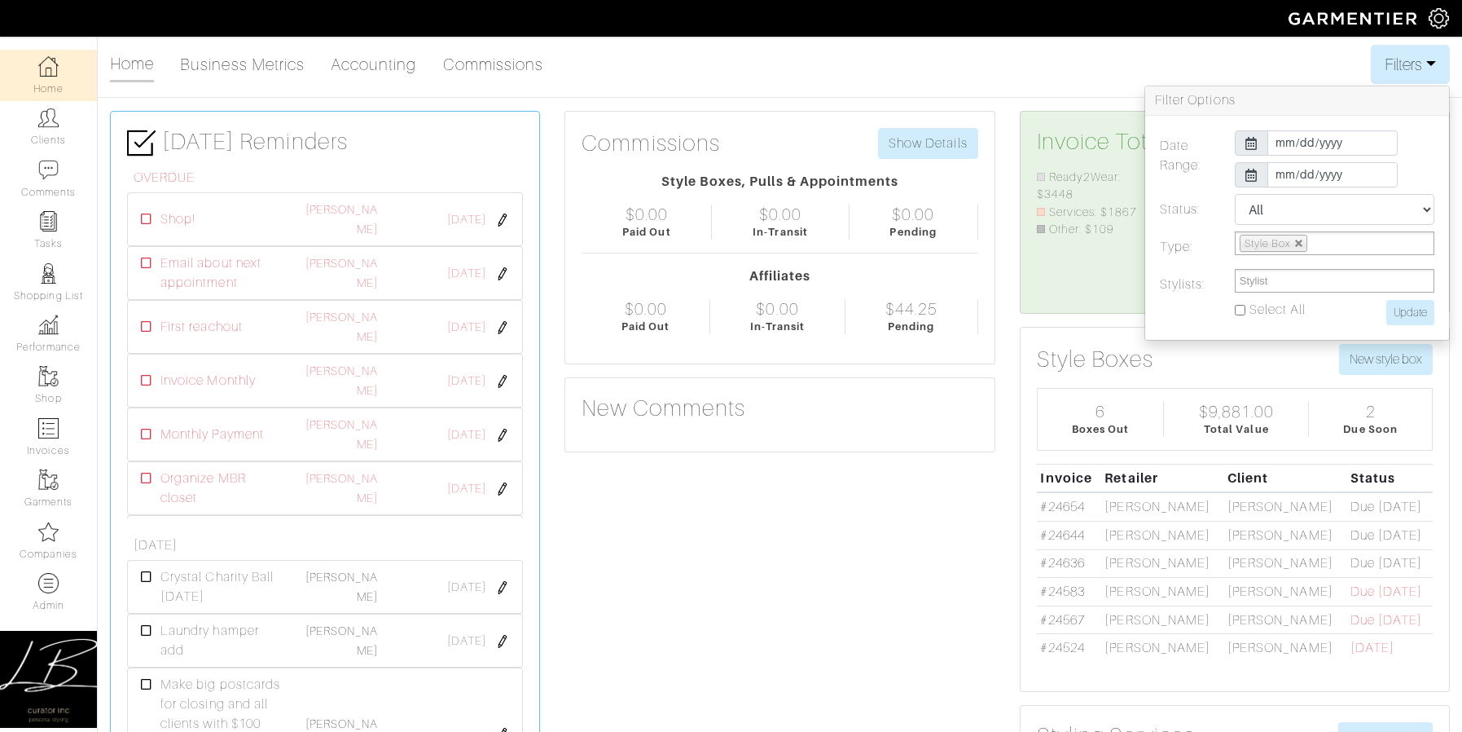
checkbox input "true"
click at [1403, 305] on input "Update" at bounding box center [1410, 312] width 48 height 25
type input "Update"
click at [1413, 66] on button "Filters" at bounding box center [1410, 64] width 79 height 39
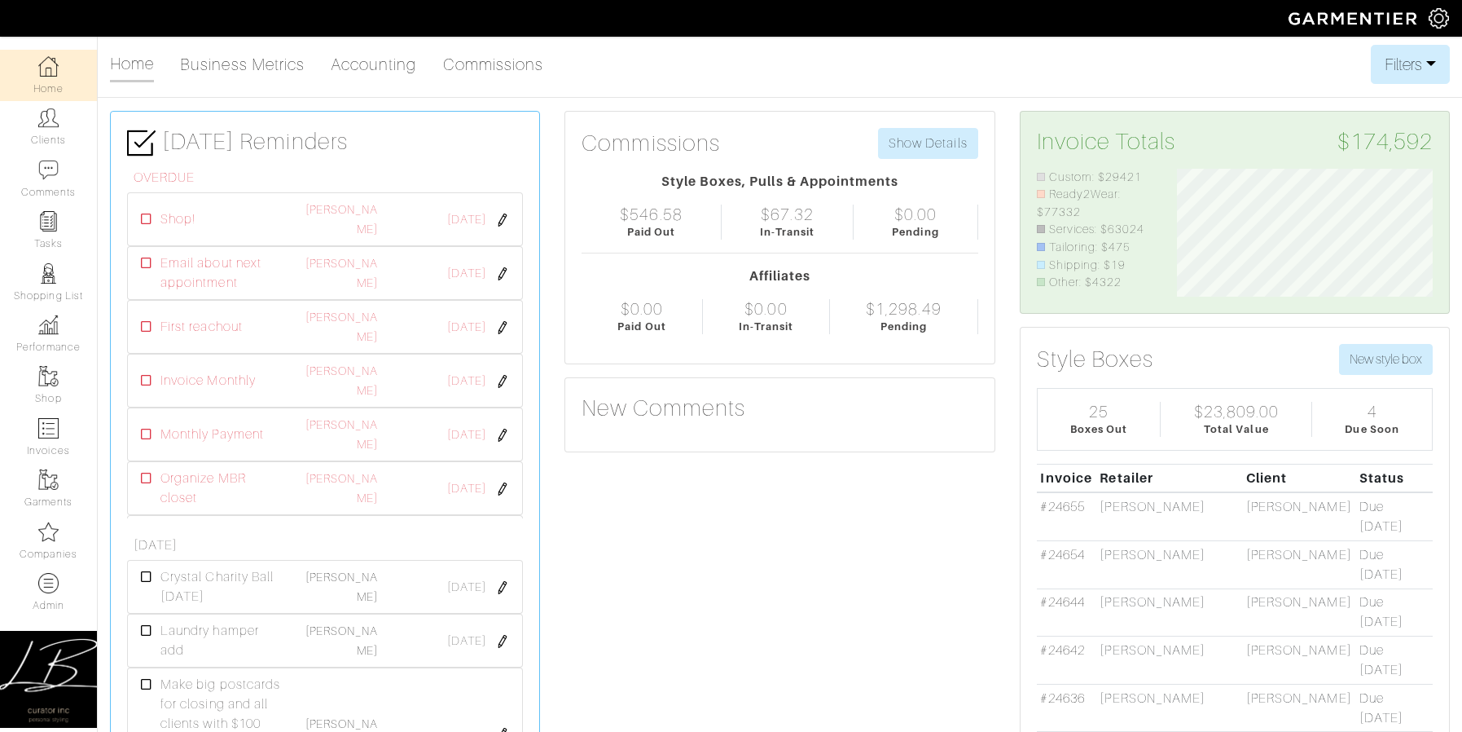
click at [53, 73] on img at bounding box center [48, 66] width 20 height 20
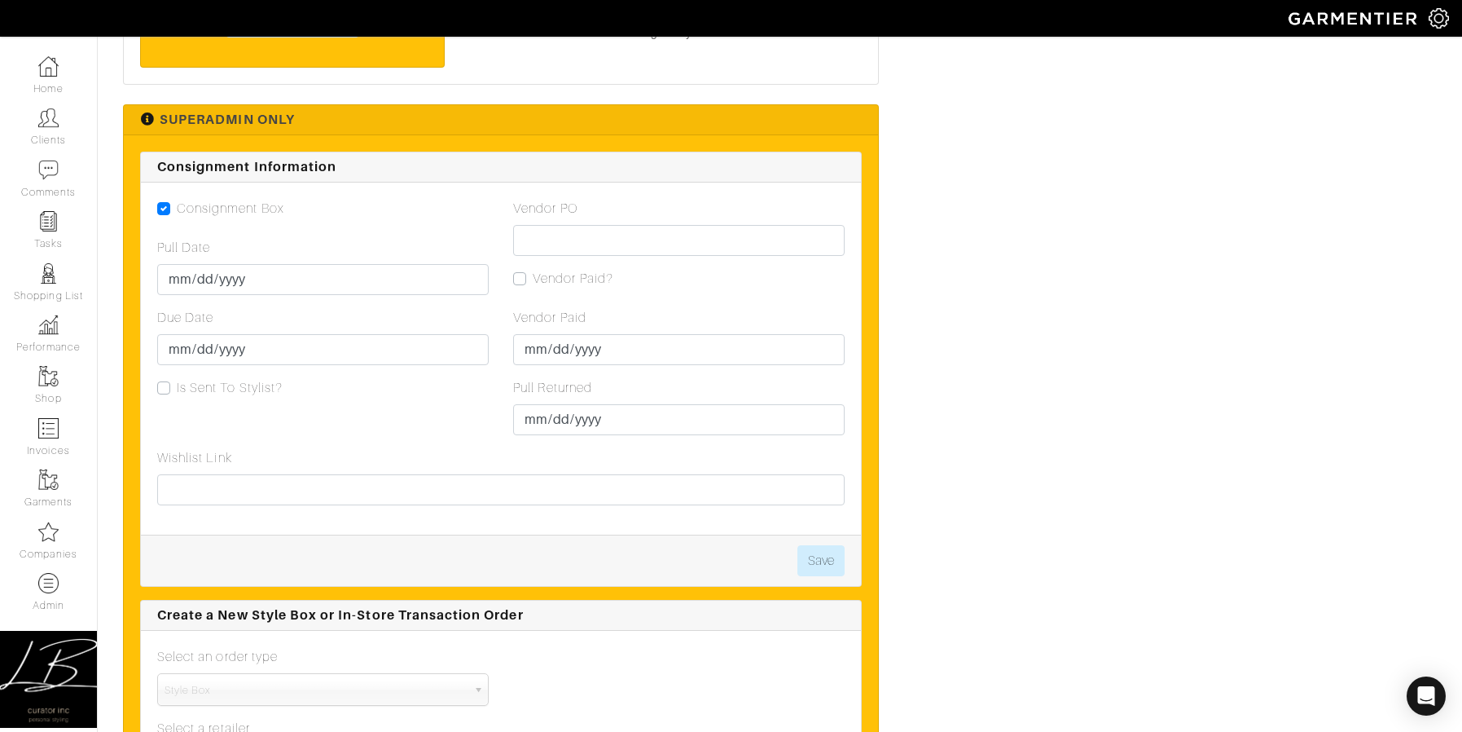
scroll to position [2984, 0]
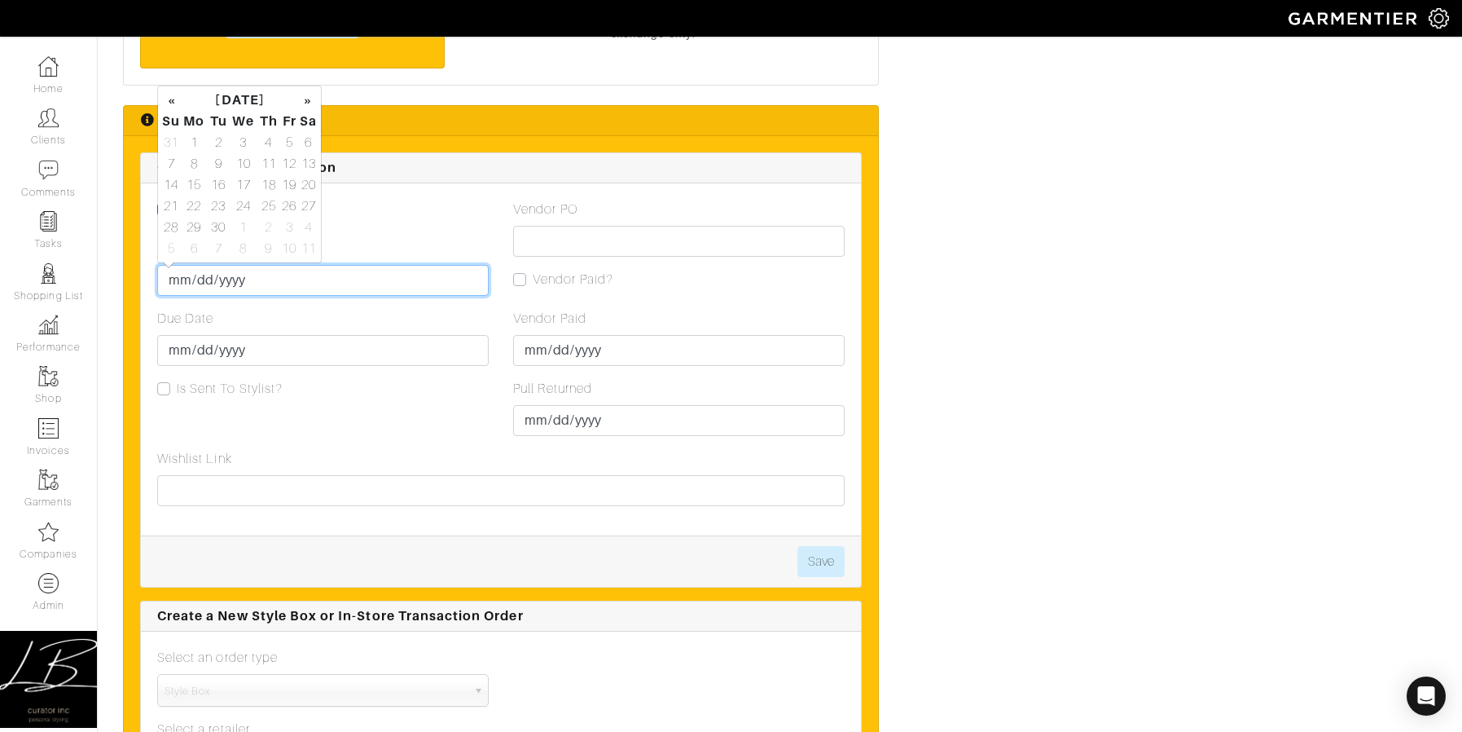
click at [165, 277] on input "Pull Date" at bounding box center [323, 280] width 332 height 31
click at [192, 207] on td "22" at bounding box center [194, 206] width 27 height 21
type input "[DATE]"
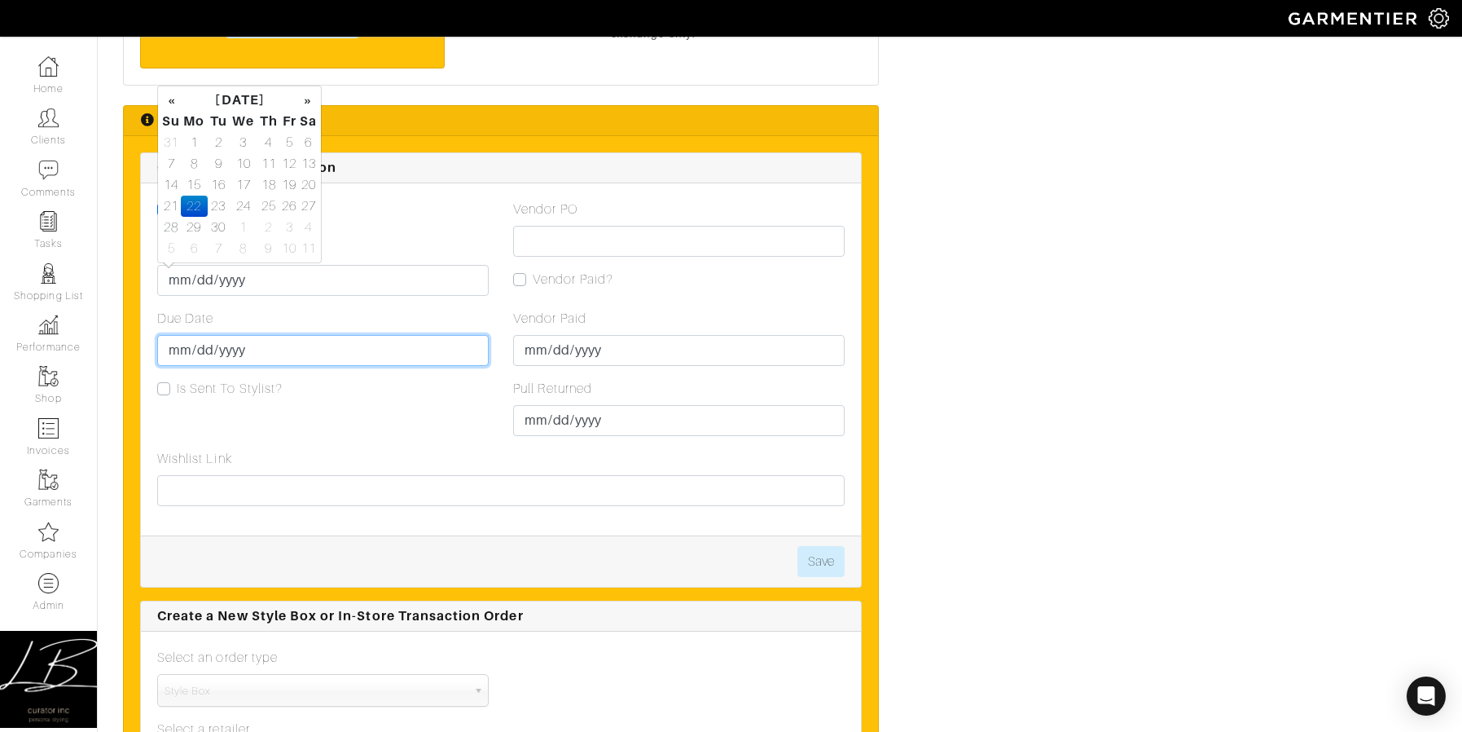
click at [181, 341] on input "Due Date" at bounding box center [323, 350] width 332 height 31
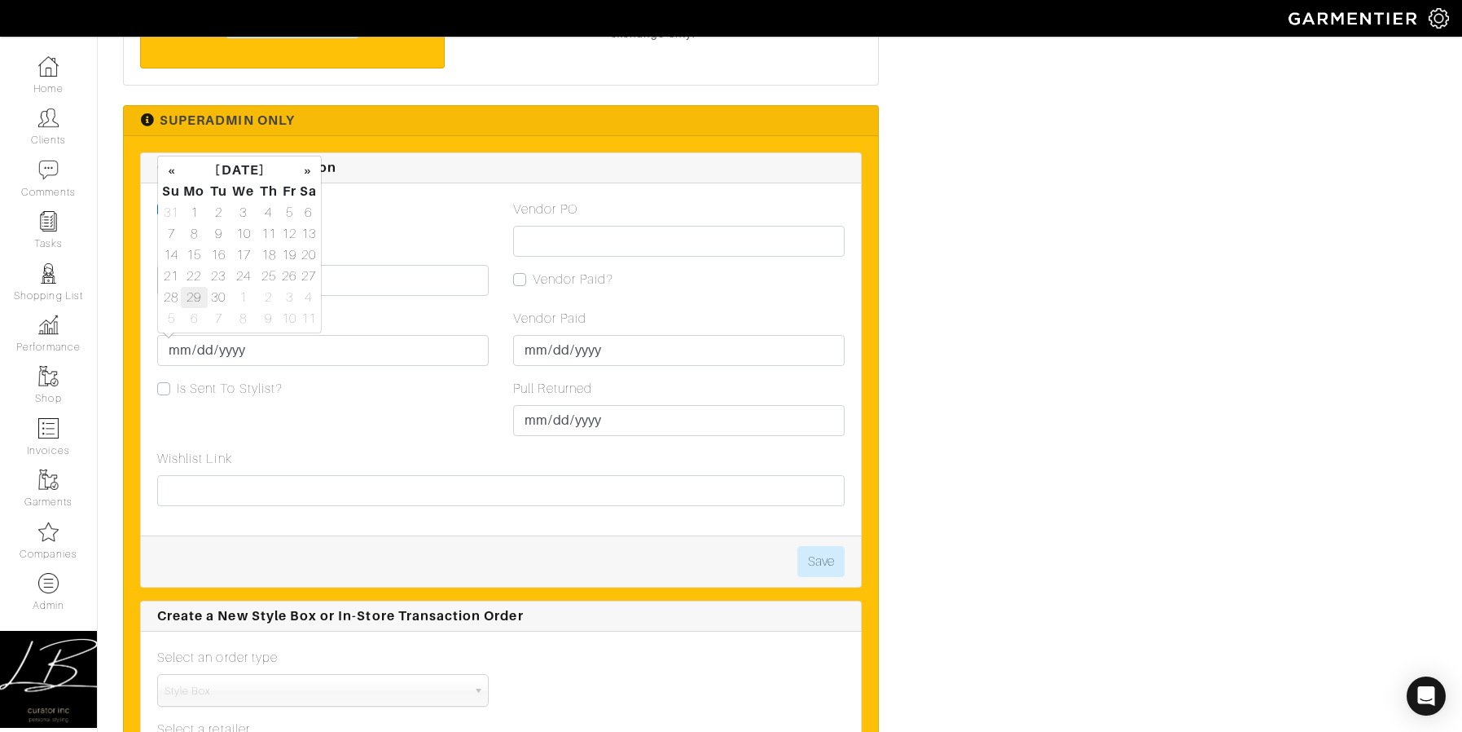
click at [191, 304] on td "29" at bounding box center [194, 297] width 27 height 21
type input "[DATE]"
click at [828, 574] on button "Save" at bounding box center [821, 561] width 47 height 31
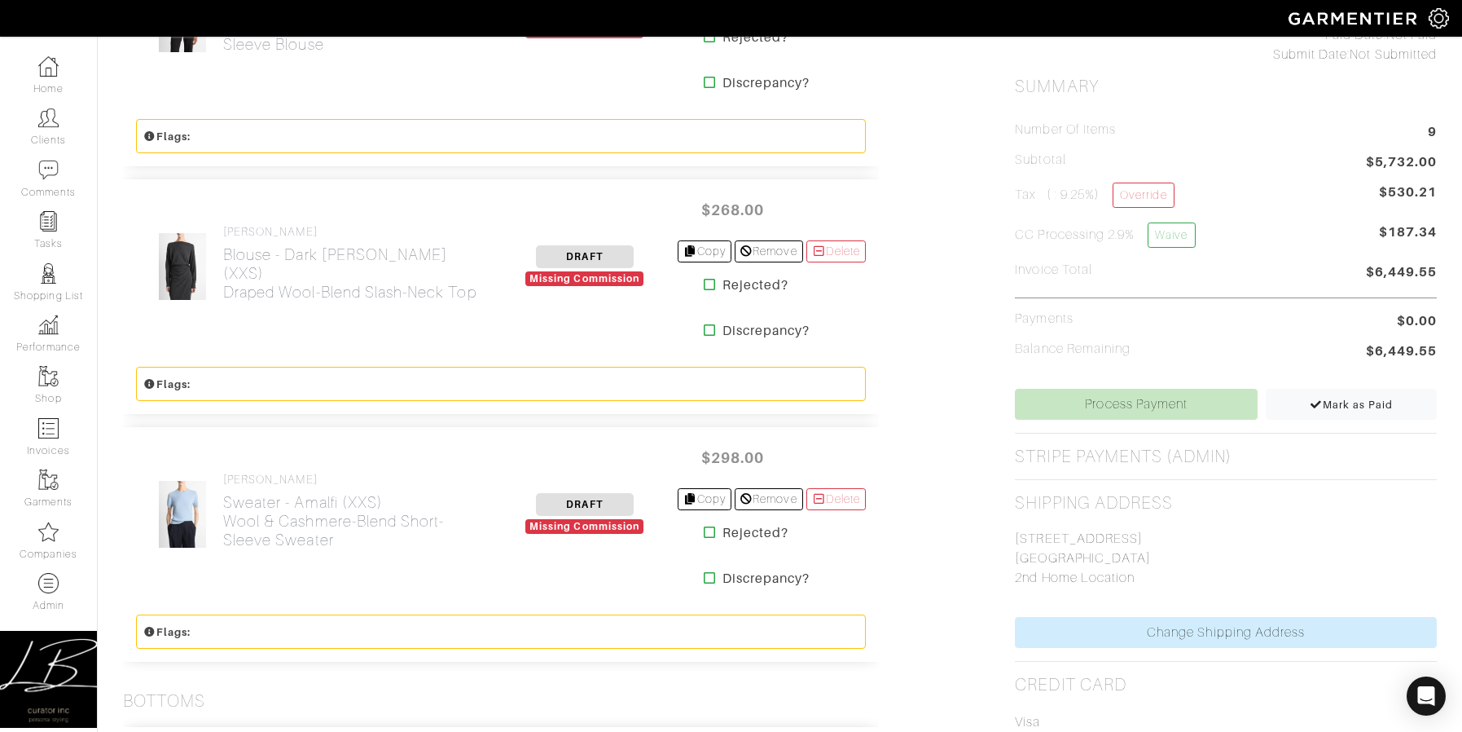
scroll to position [776, 0]
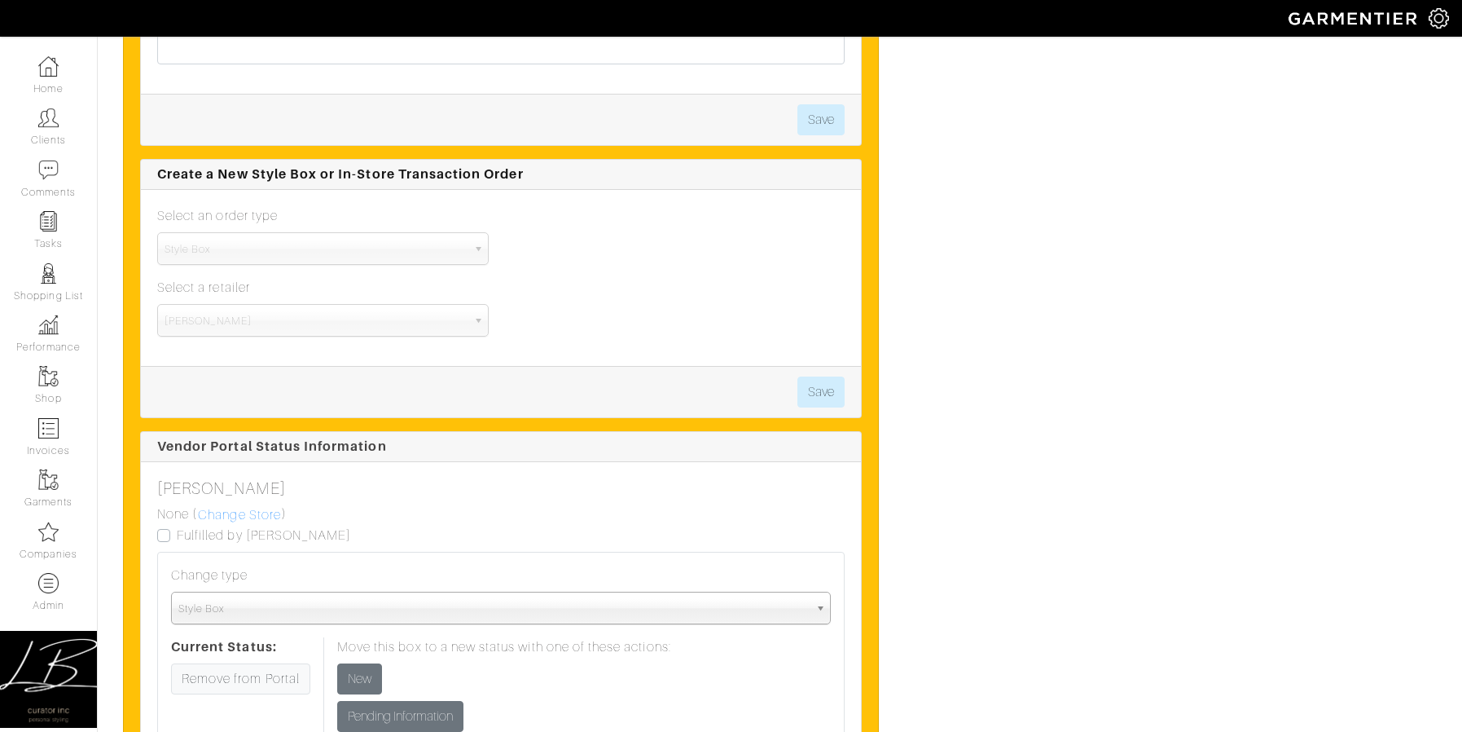
scroll to position [3665, 0]
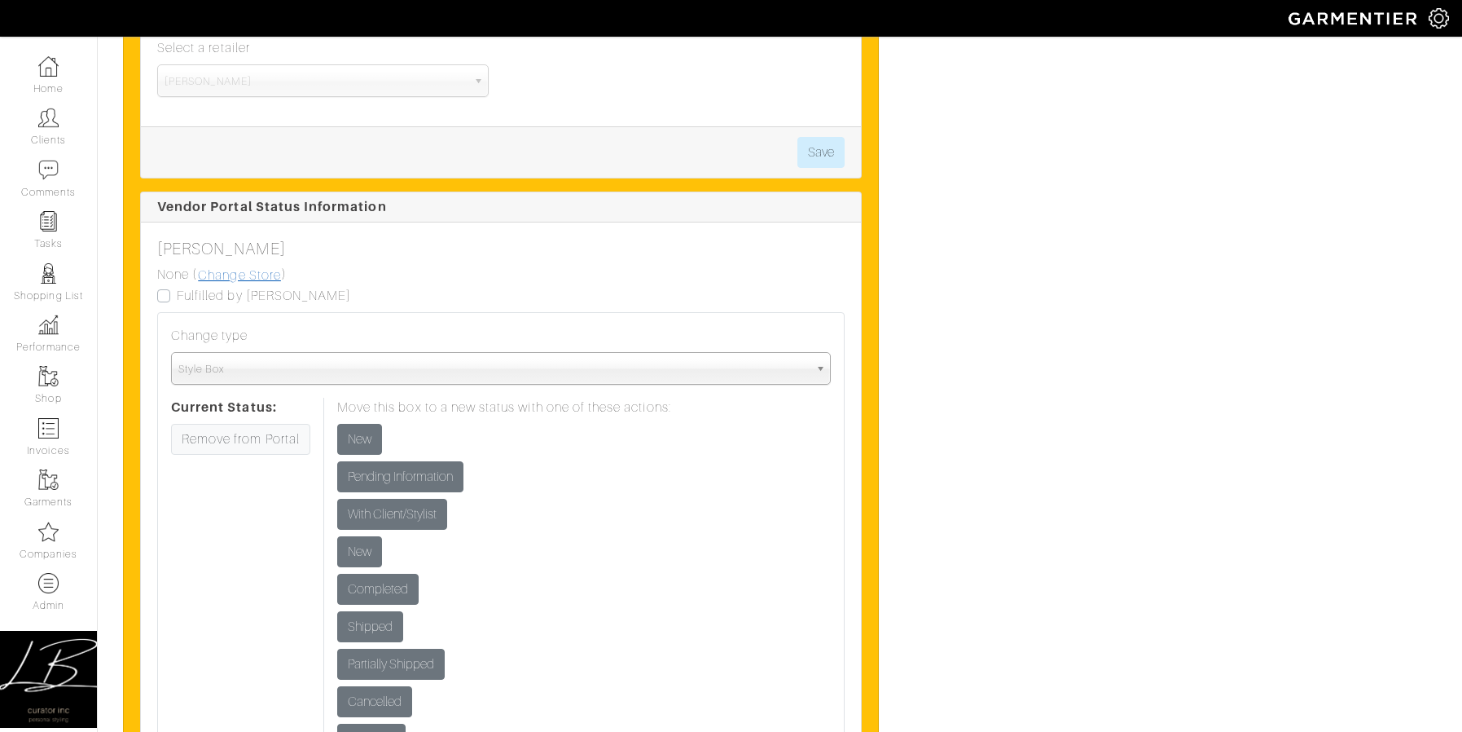
click at [213, 275] on link "Change Store" at bounding box center [239, 275] width 85 height 21
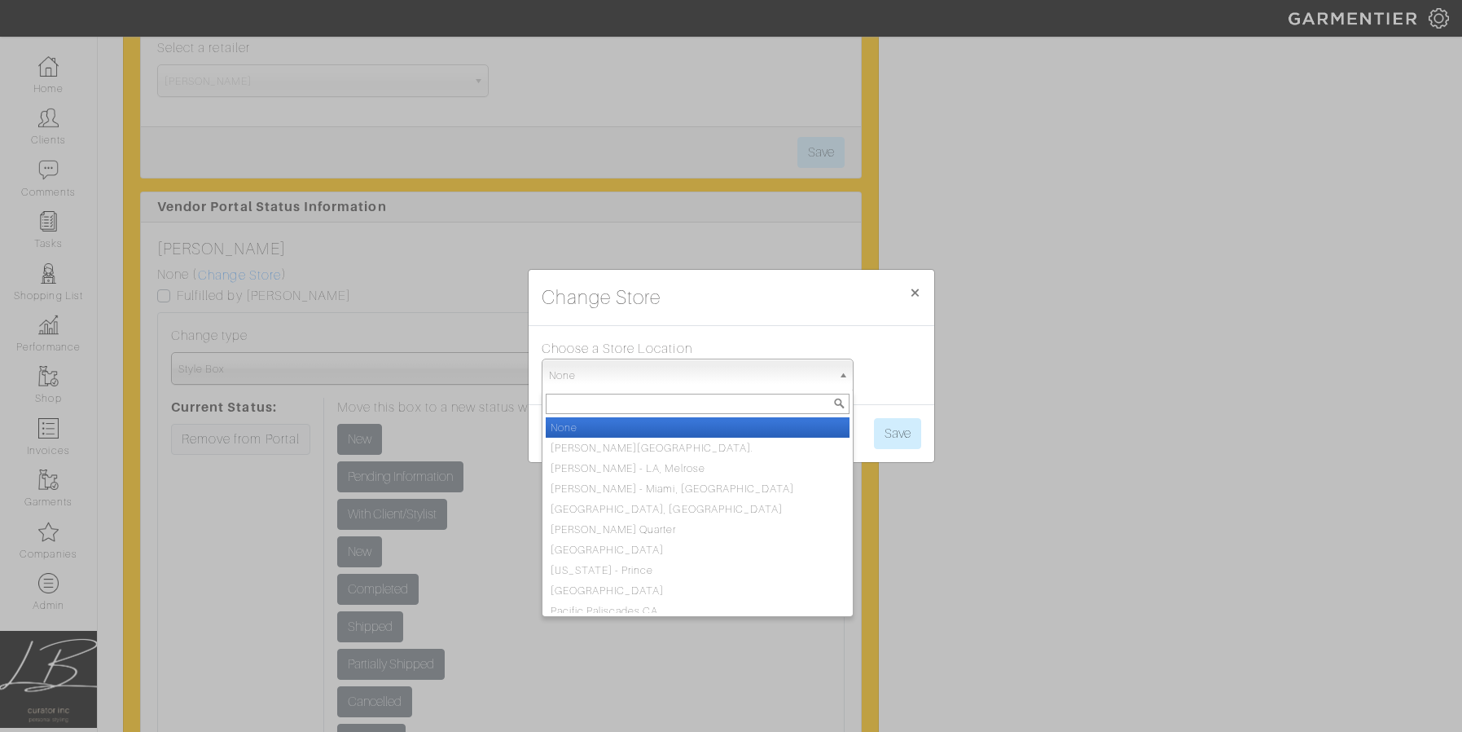
click at [639, 374] on span "None" at bounding box center [690, 375] width 283 height 33
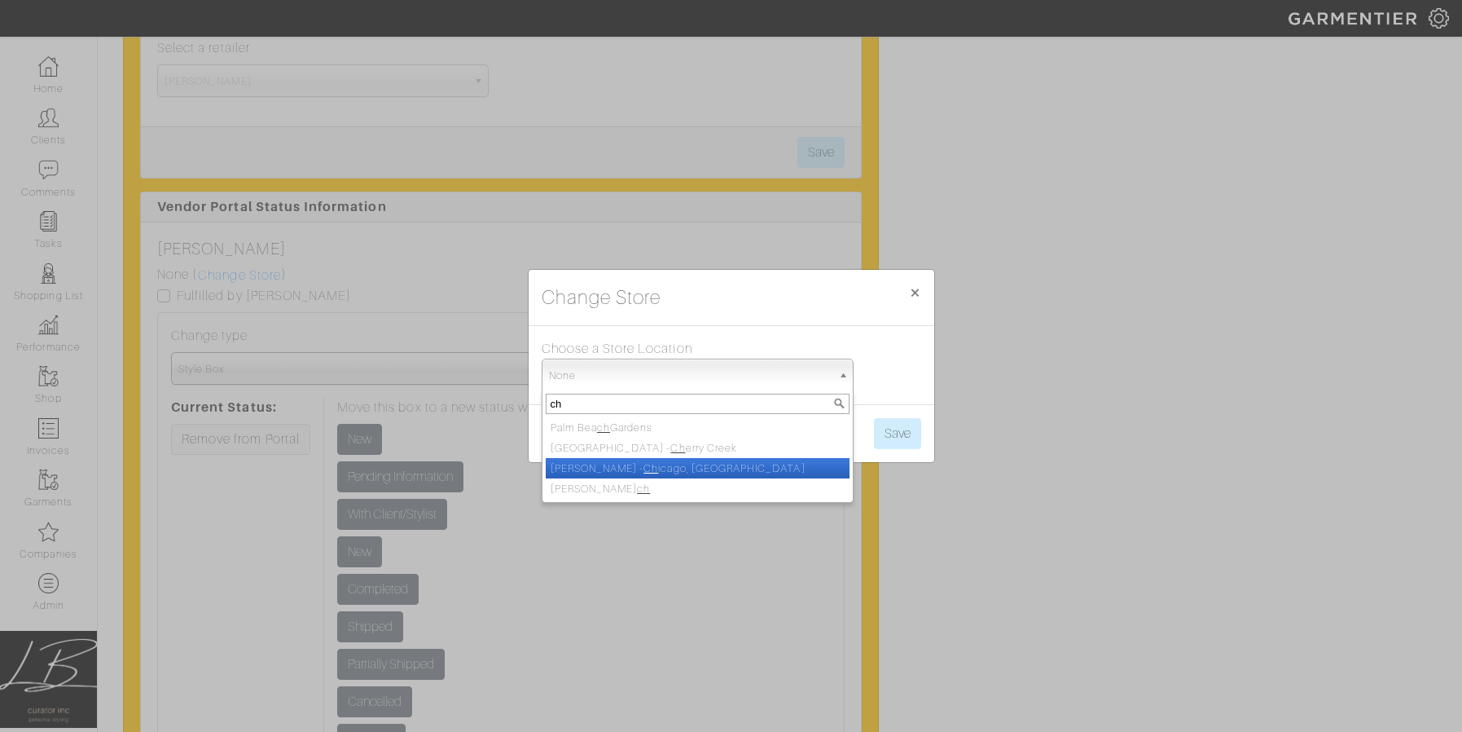
type input "chi"
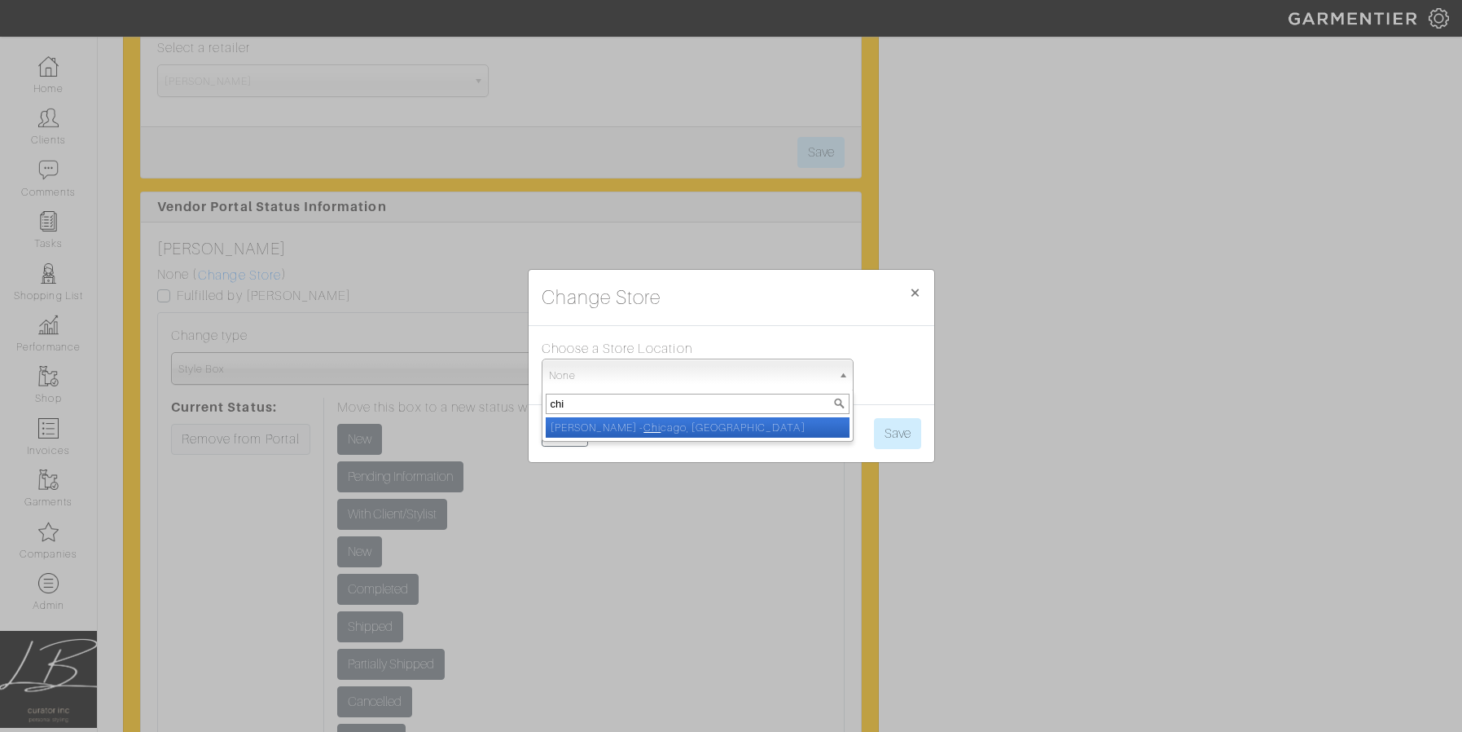
select select "5"
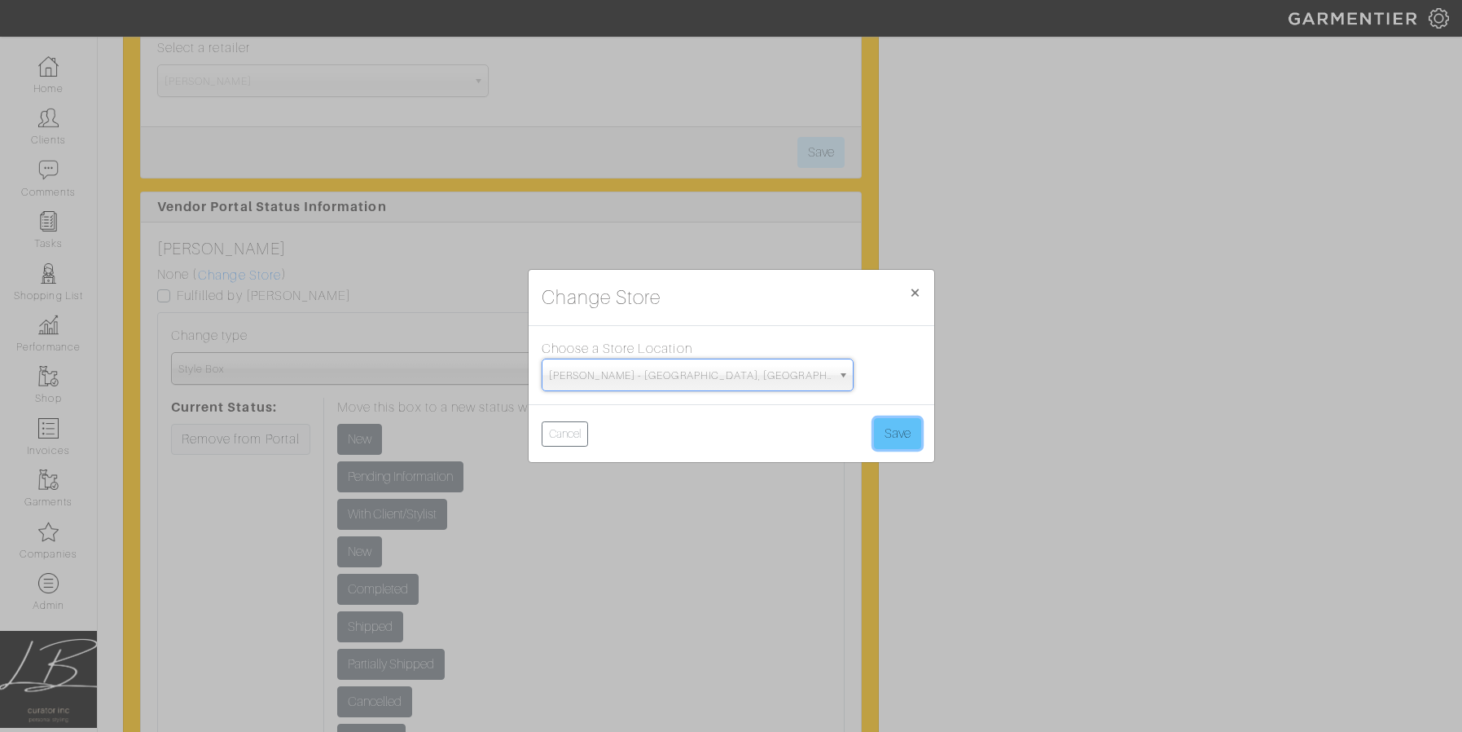
click at [899, 425] on button "Save" at bounding box center [897, 433] width 47 height 31
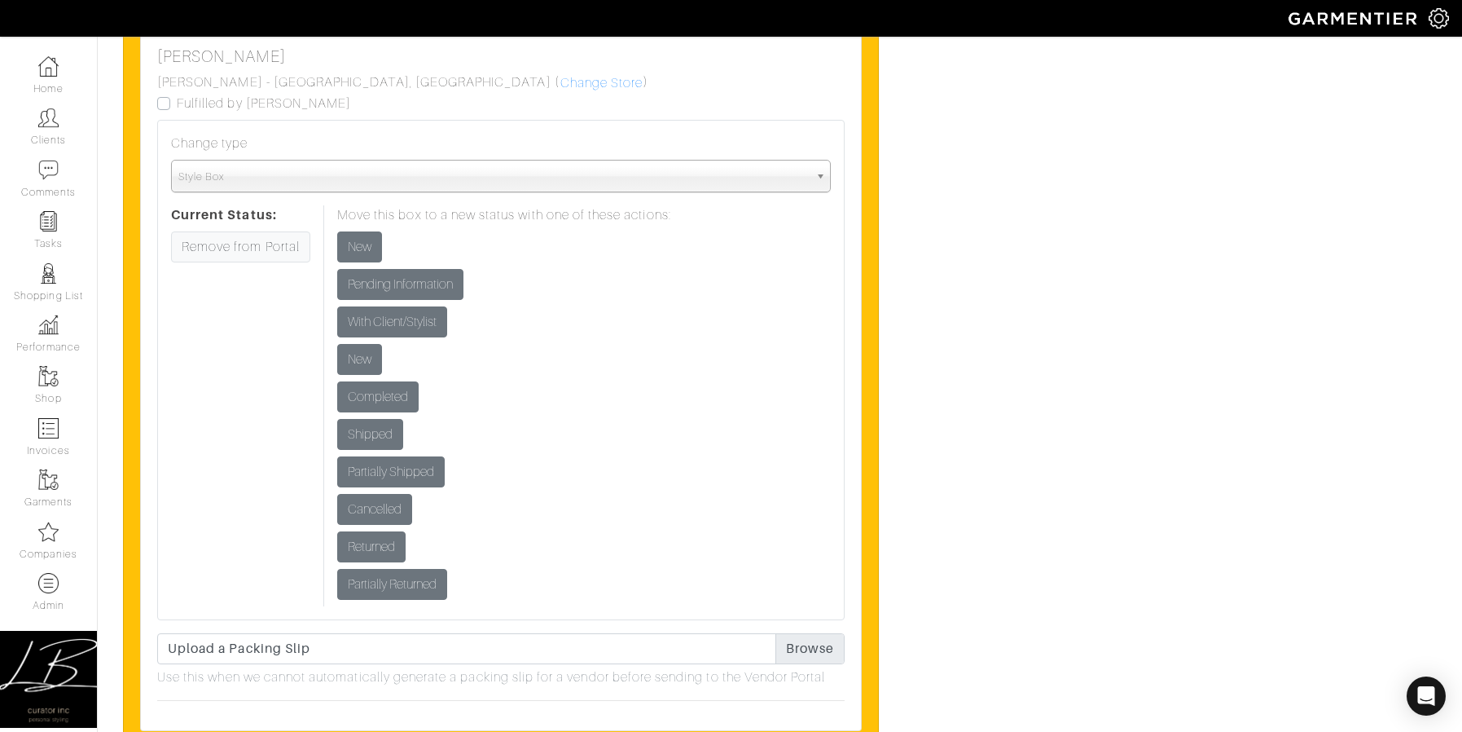
scroll to position [3853, 0]
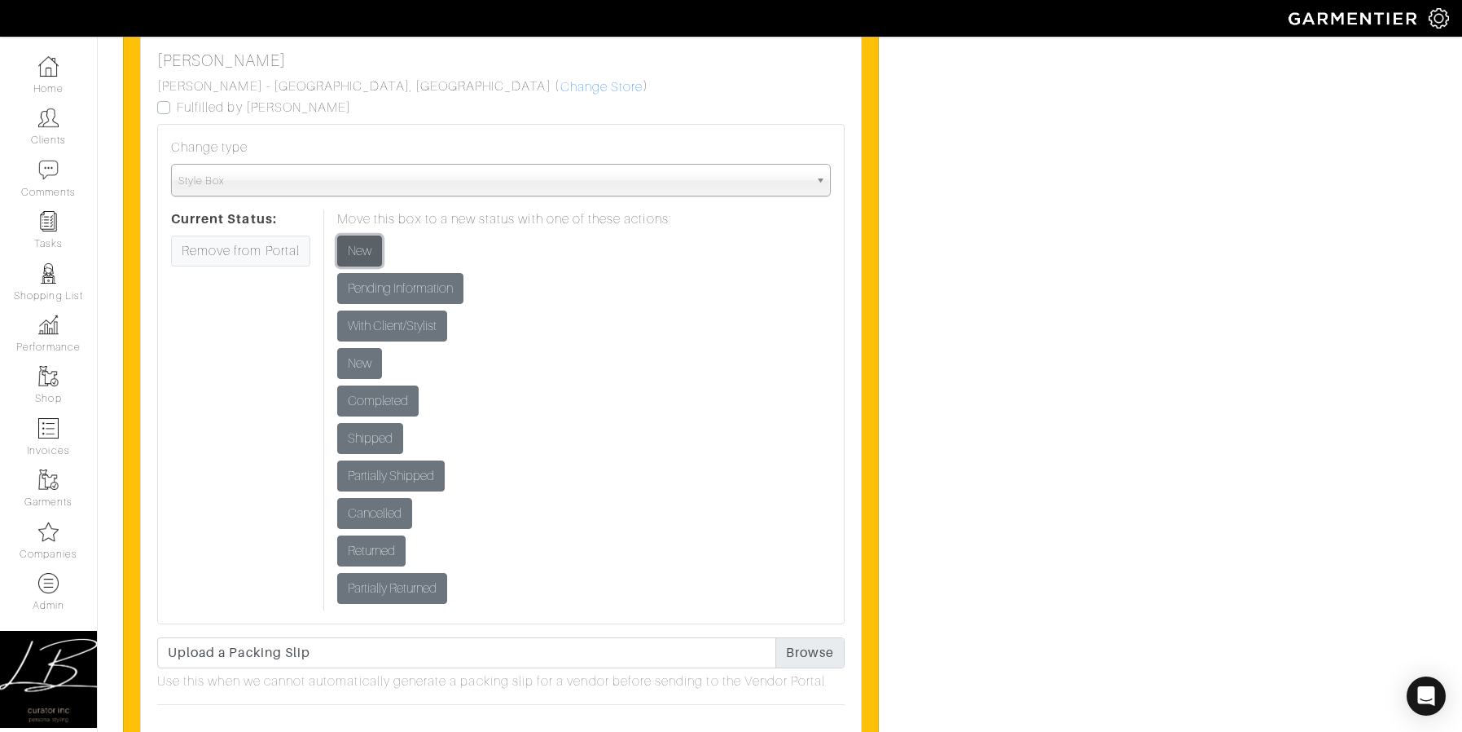
click at [349, 248] on input "New" at bounding box center [359, 250] width 45 height 31
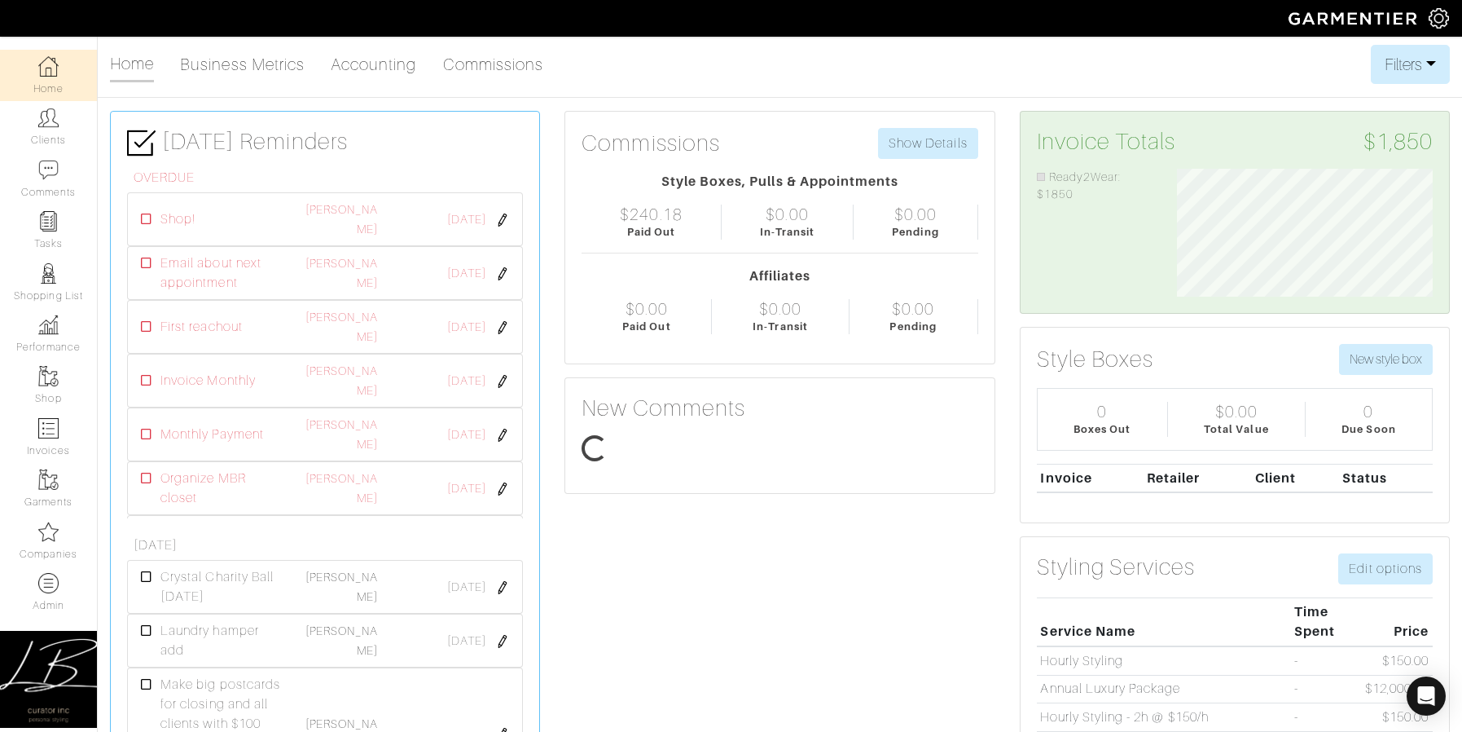
scroll to position [128, 280]
click at [55, 582] on img at bounding box center [48, 583] width 20 height 20
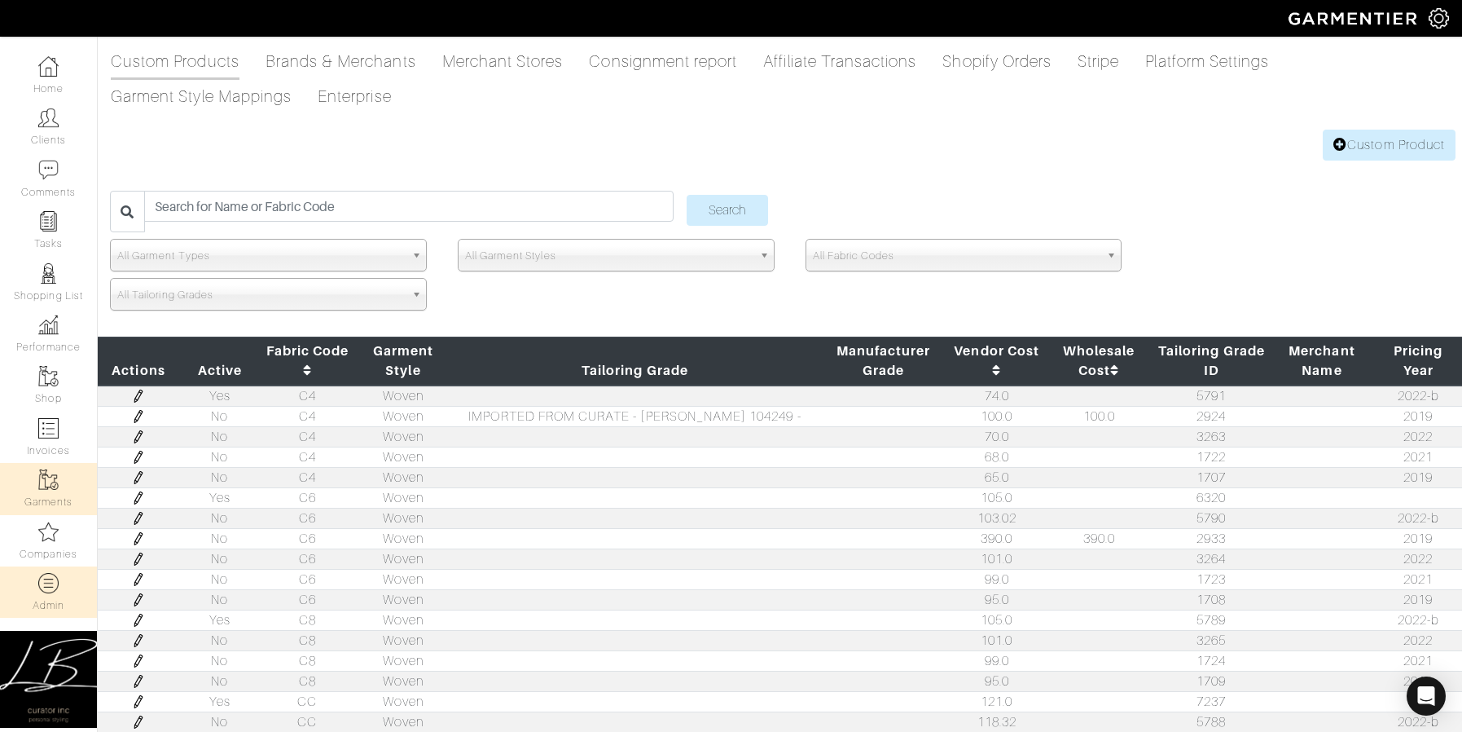
drag, startPoint x: 45, startPoint y: 525, endPoint x: 46, endPoint y: 508, distance: 17.1
click at [45, 525] on img at bounding box center [48, 531] width 20 height 20
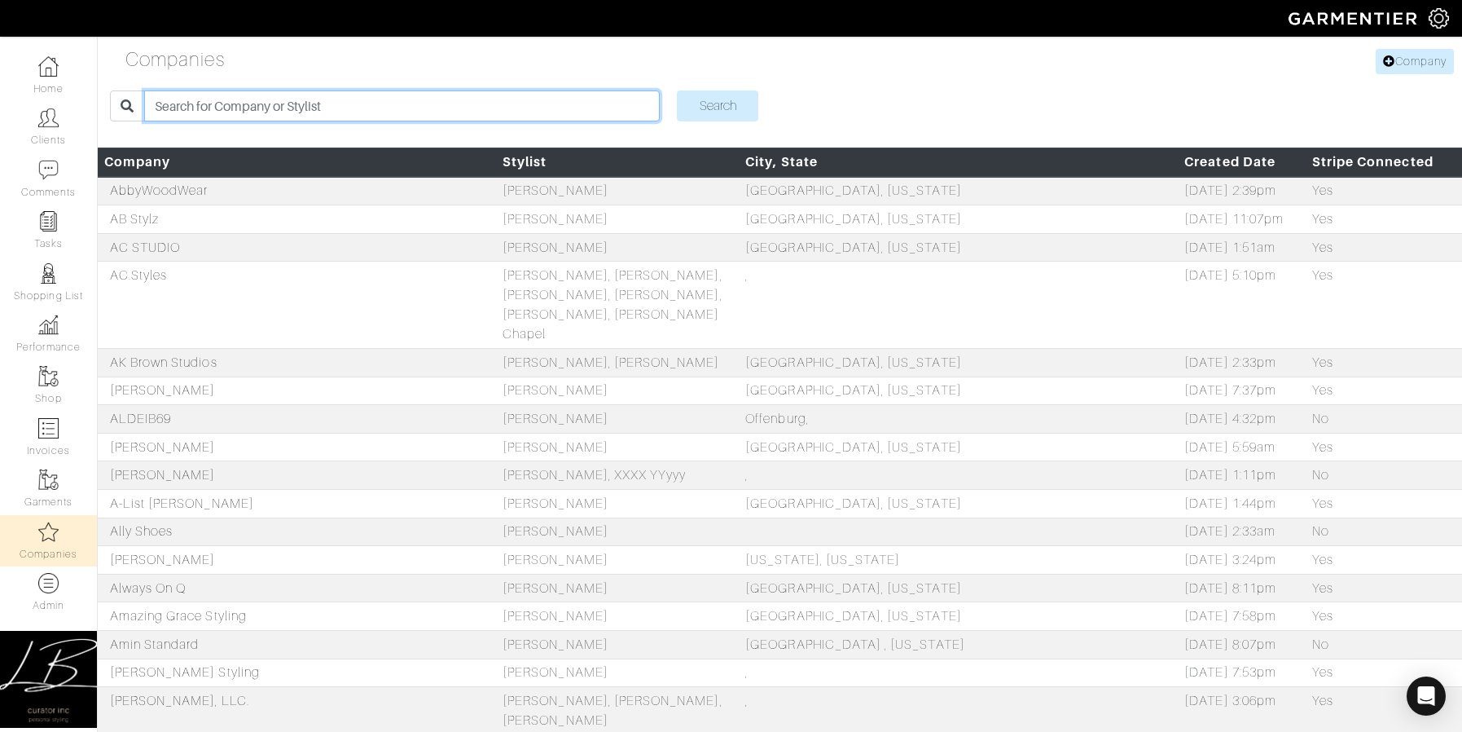
click at [254, 109] on input "search" at bounding box center [402, 105] width 516 height 31
type input "kenni"
click at [677, 90] on input "Search" at bounding box center [717, 105] width 81 height 31
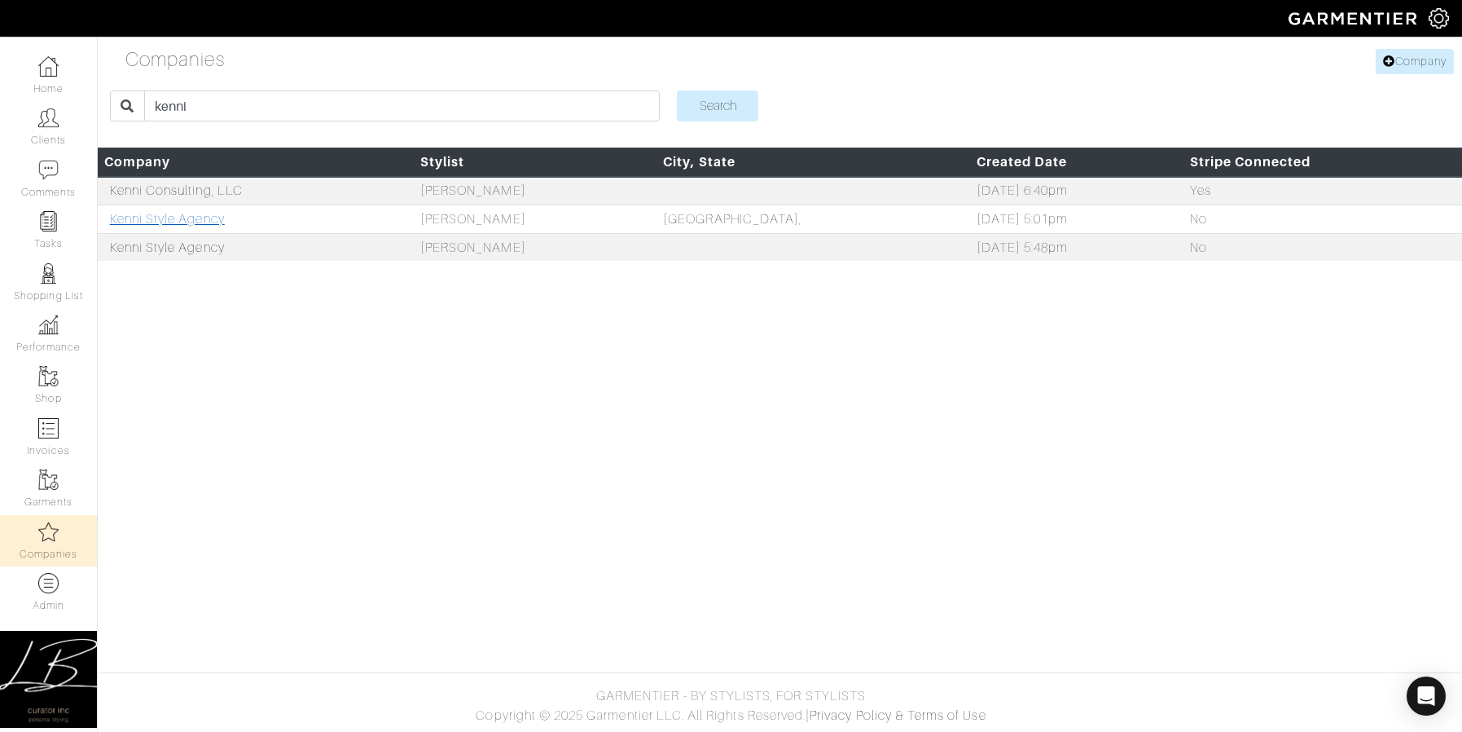
click at [193, 213] on link "Kenni Style Agency" at bounding box center [167, 219] width 115 height 15
